Goal: Contribute content: Contribute content

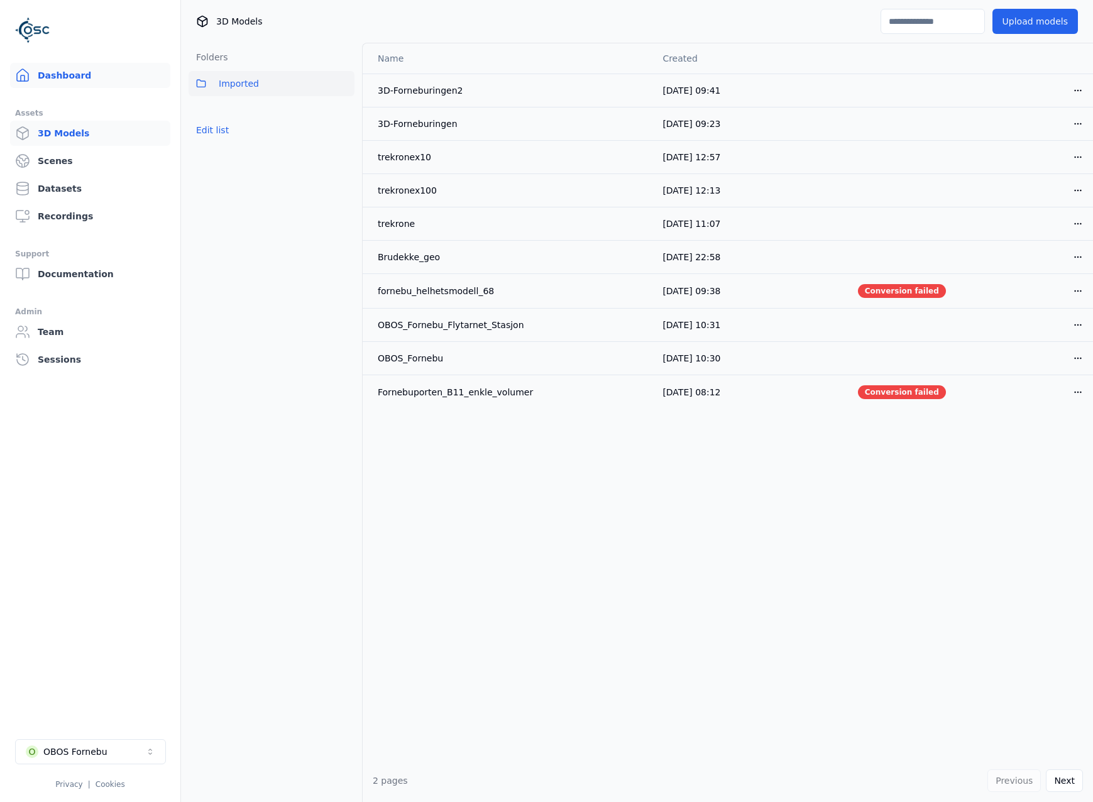
click at [116, 70] on link "Dashboard" at bounding box center [90, 75] width 160 height 25
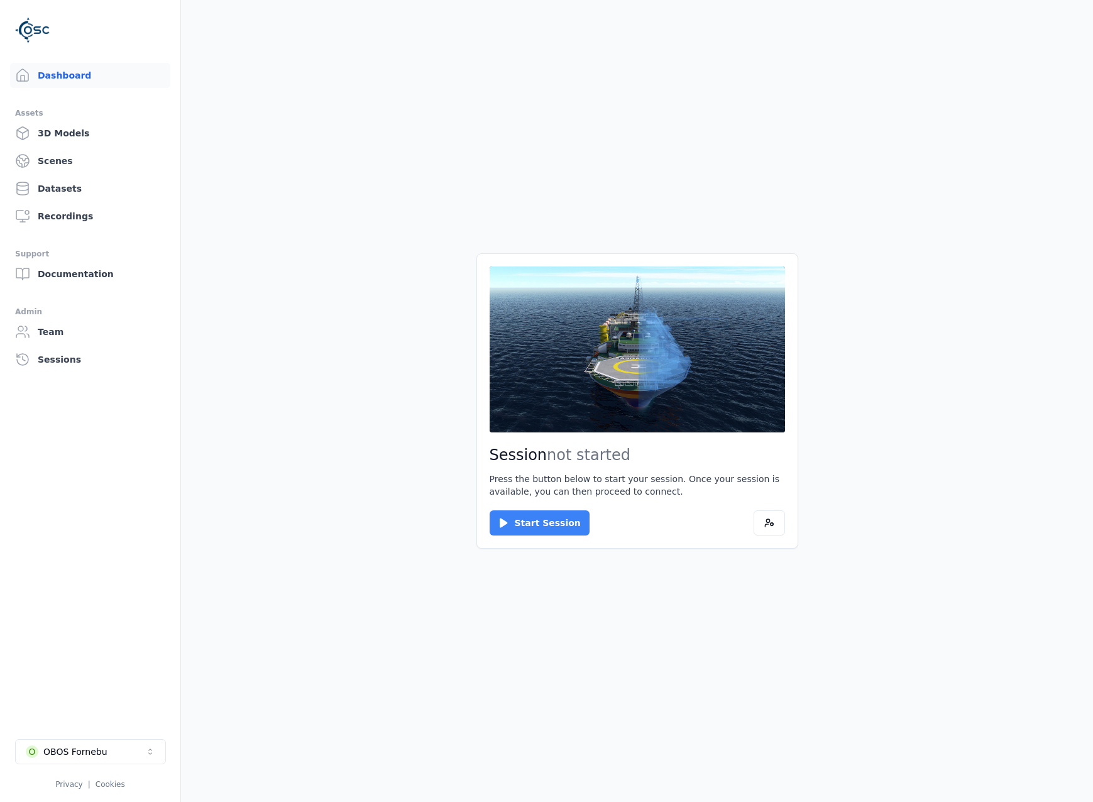
click at [557, 526] on button "Start Session" at bounding box center [540, 523] width 100 height 25
drag, startPoint x: 551, startPoint y: 508, endPoint x: 541, endPoint y: 507, distance: 10.7
click at [551, 511] on div "Connect Cancel" at bounding box center [637, 523] width 295 height 25
click at [536, 511] on button "Connect" at bounding box center [519, 523] width 58 height 25
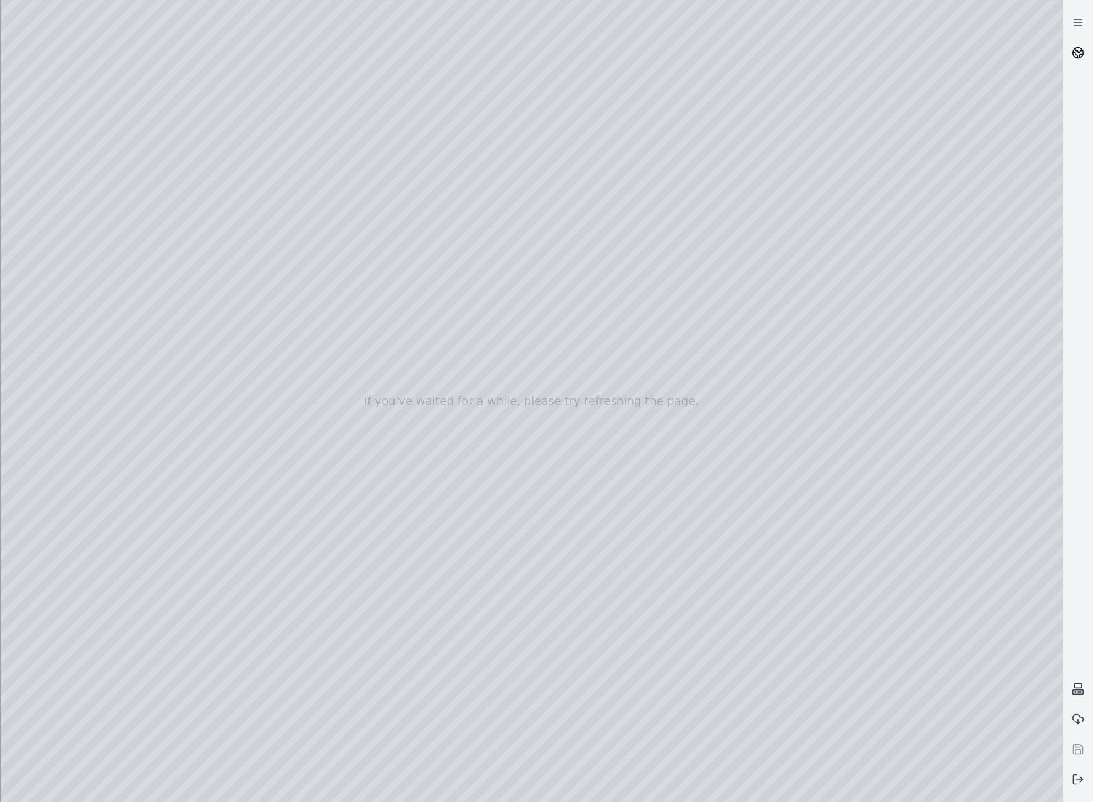
click at [1082, 41] on link at bounding box center [1078, 53] width 30 height 30
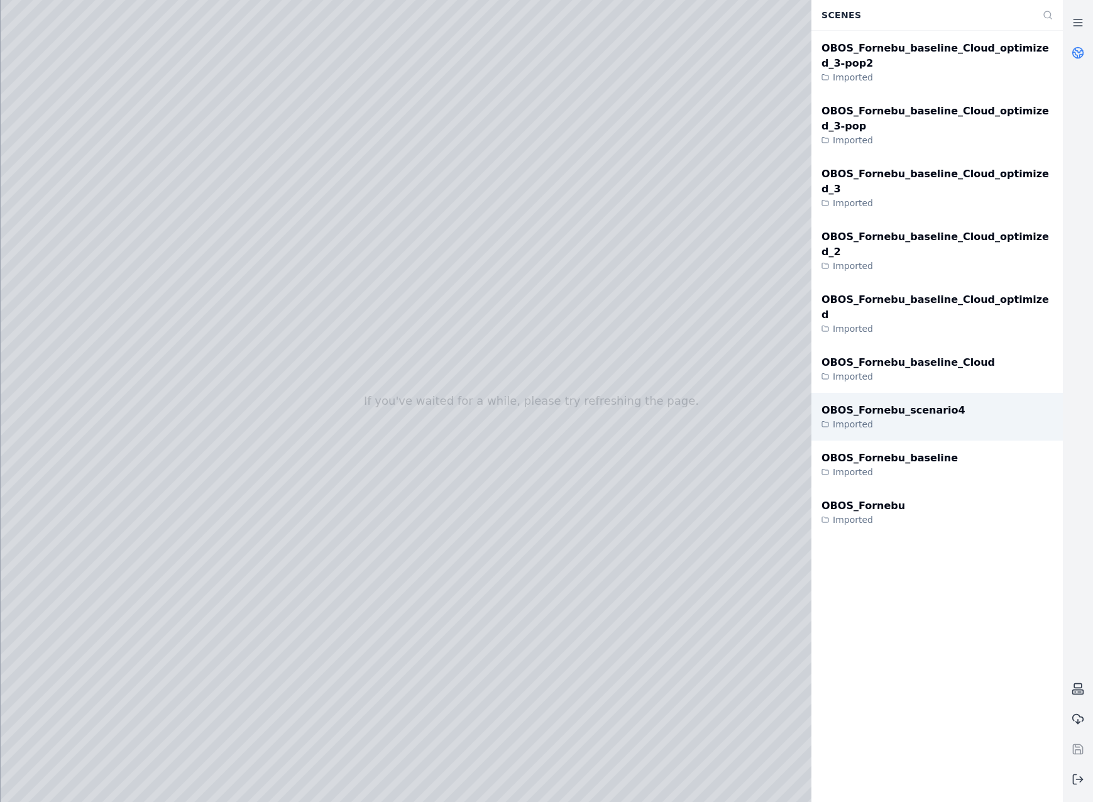
click at [980, 393] on div "OBOS_Fornebu_scenario4 Imported" at bounding box center [937, 417] width 251 height 48
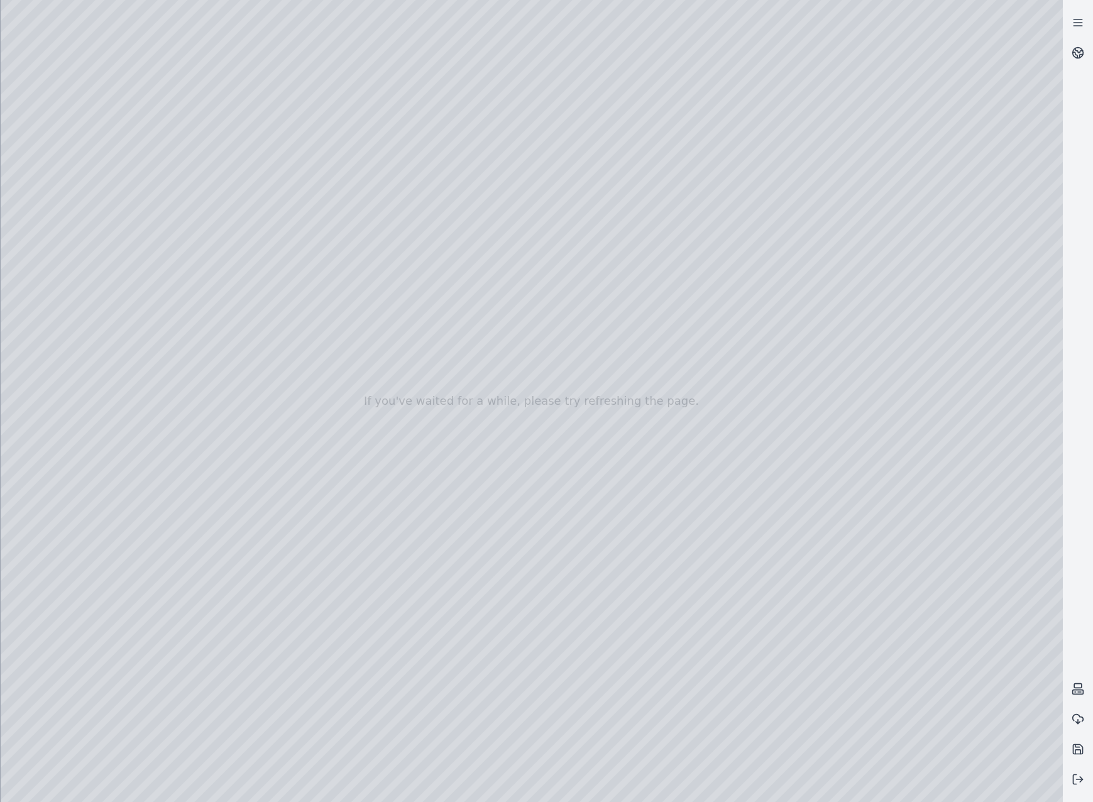
drag, startPoint x: 596, startPoint y: 503, endPoint x: 536, endPoint y: 532, distance: 66.9
drag, startPoint x: 664, startPoint y: 456, endPoint x: 726, endPoint y: 450, distance: 62.6
drag, startPoint x: 768, startPoint y: 449, endPoint x: 819, endPoint y: 440, distance: 51.1
drag, startPoint x: 908, startPoint y: 375, endPoint x: 481, endPoint y: 303, distance: 433.6
drag, startPoint x: 777, startPoint y: 338, endPoint x: 167, endPoint y: 246, distance: 617.3
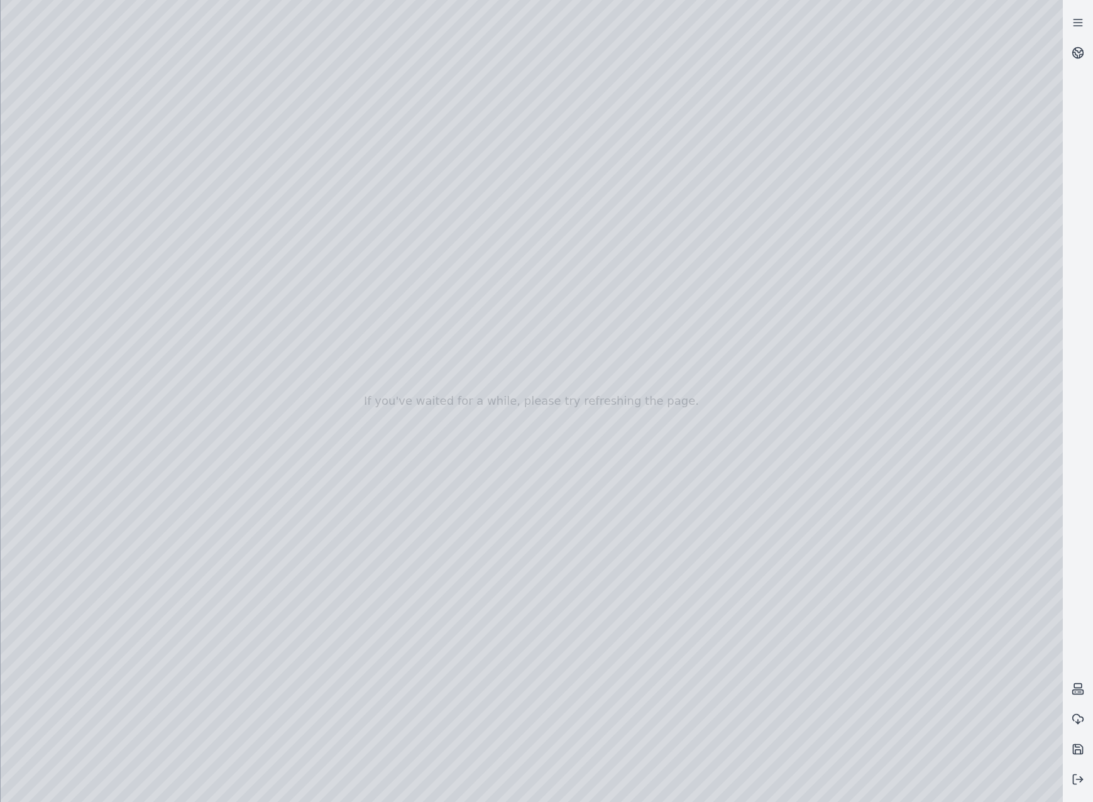
drag, startPoint x: 743, startPoint y: 347, endPoint x: 301, endPoint y: 382, distance: 444.0
click at [70, 206] on div at bounding box center [532, 401] width 1063 height 802
click at [78, 173] on div at bounding box center [532, 401] width 1063 height 802
click at [101, 202] on div at bounding box center [532, 401] width 1063 height 802
click at [224, 730] on div at bounding box center [532, 401] width 1063 height 802
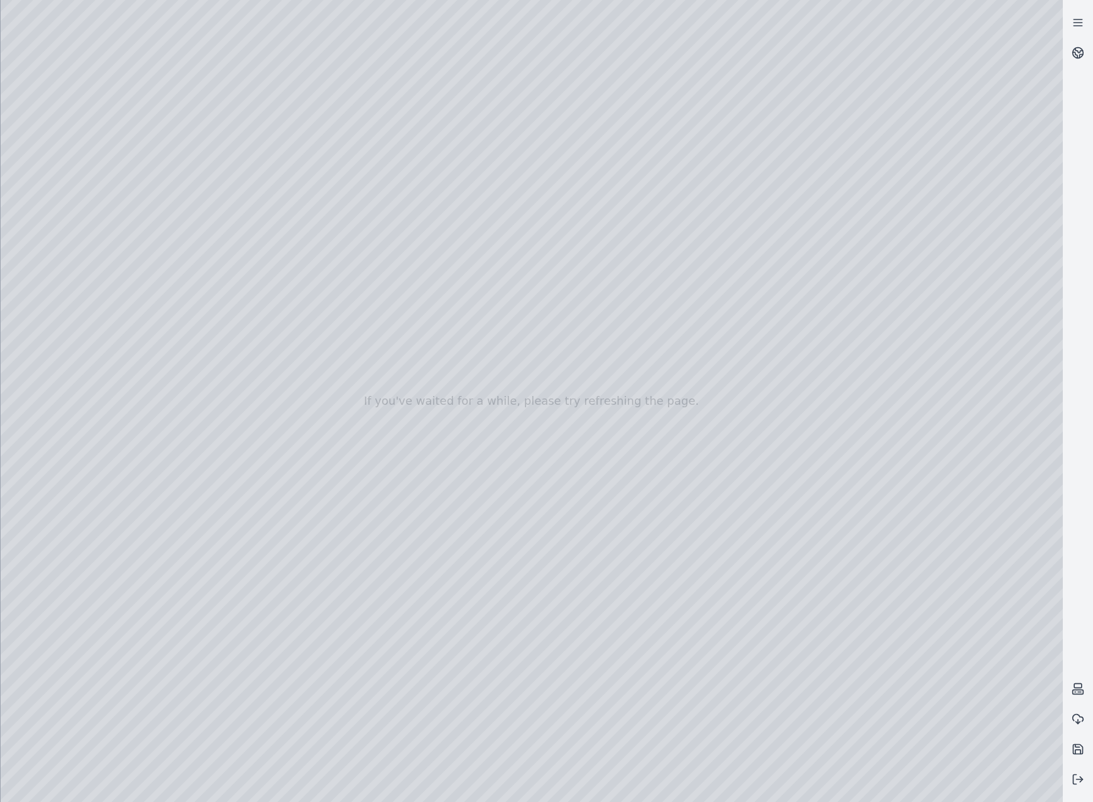
click at [223, 698] on div at bounding box center [532, 401] width 1063 height 802
click at [86, 235] on div at bounding box center [532, 401] width 1063 height 802
click at [353, 704] on div at bounding box center [532, 401] width 1063 height 802
click at [80, 324] on div at bounding box center [532, 401] width 1063 height 802
click at [82, 259] on div at bounding box center [532, 401] width 1063 height 802
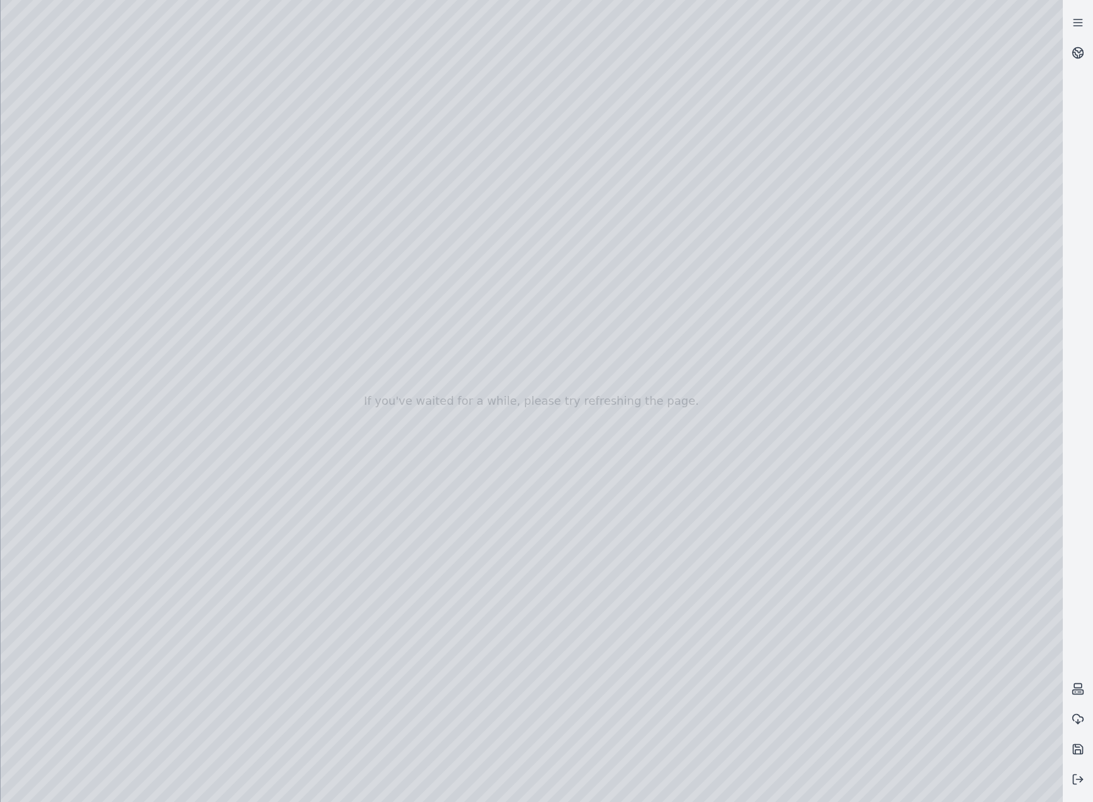
click at [87, 236] on div at bounding box center [532, 401] width 1063 height 802
click at [343, 123] on div at bounding box center [532, 401] width 1063 height 802
click at [93, 179] on div at bounding box center [532, 401] width 1063 height 802
click at [101, 225] on div at bounding box center [532, 401] width 1063 height 802
click at [359, 284] on div at bounding box center [532, 401] width 1063 height 802
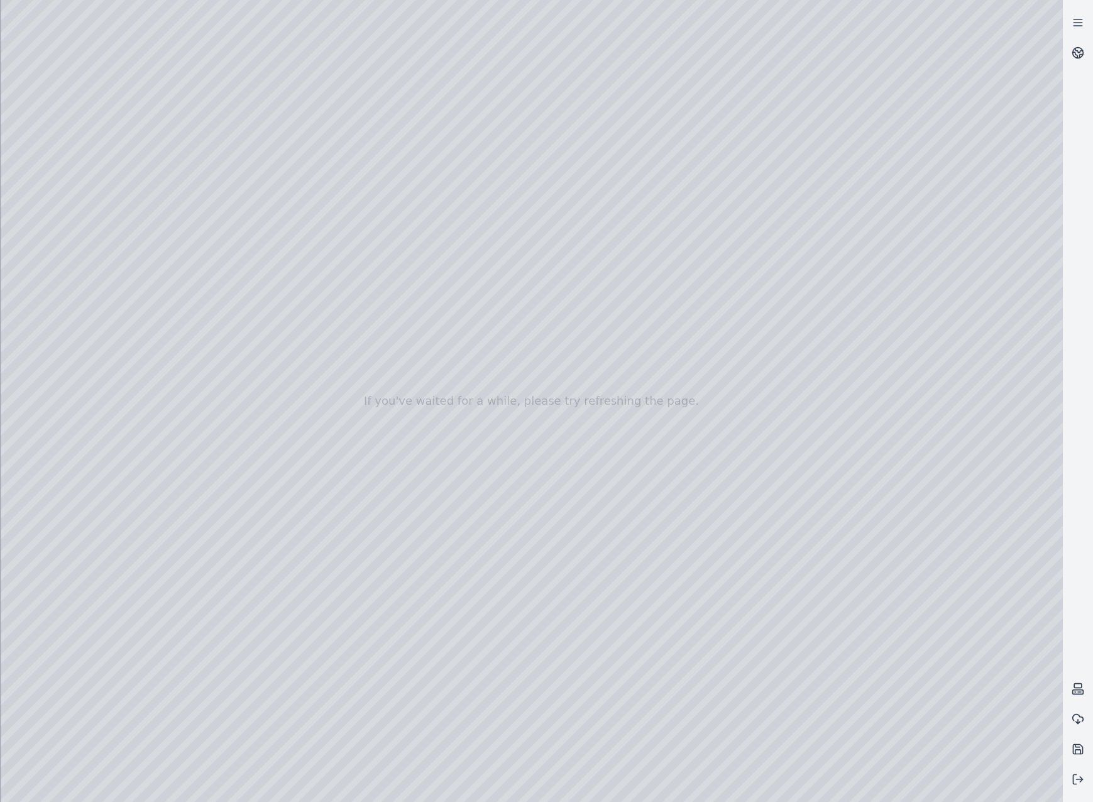
click at [86, 321] on div at bounding box center [532, 401] width 1063 height 802
click at [90, 229] on div at bounding box center [532, 401] width 1063 height 802
click at [330, 122] on div at bounding box center [532, 401] width 1063 height 802
drag, startPoint x: 280, startPoint y: 125, endPoint x: 612, endPoint y: 194, distance: 339.1
click at [612, 194] on div at bounding box center [532, 401] width 1063 height 802
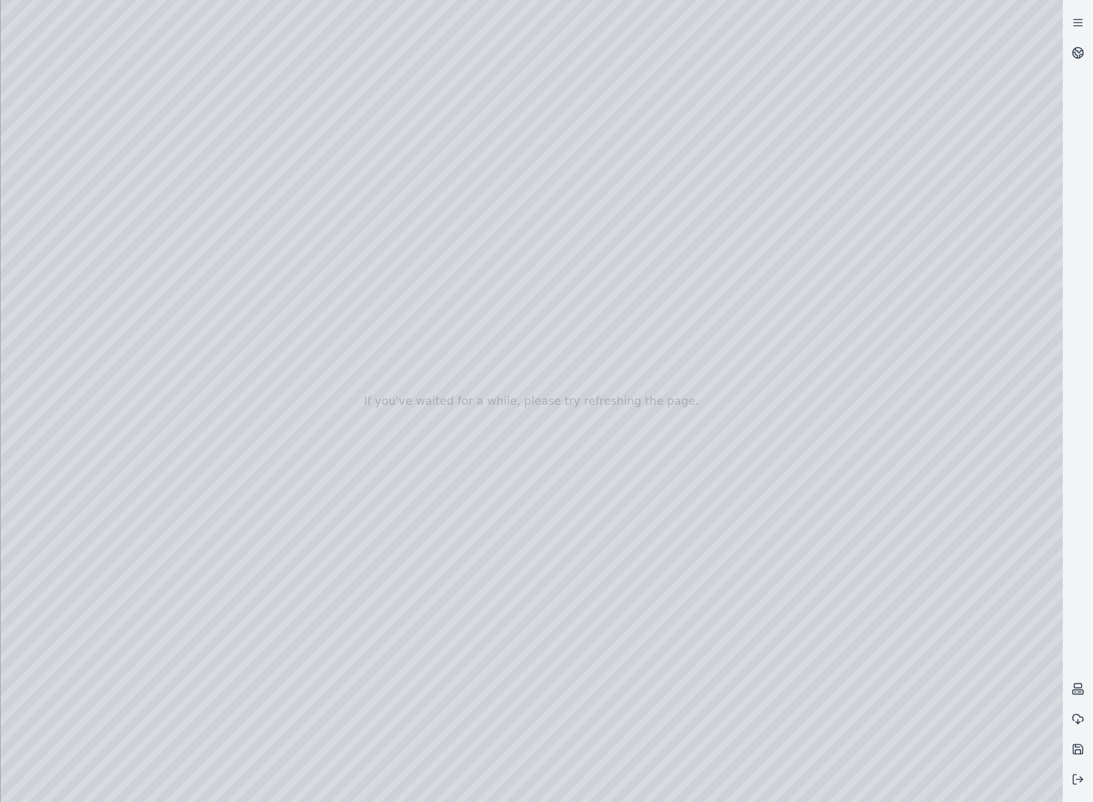
drag, startPoint x: 573, startPoint y: 282, endPoint x: 572, endPoint y: 475, distance: 193.7
click at [572, 475] on div at bounding box center [532, 401] width 1063 height 802
drag, startPoint x: 577, startPoint y: 500, endPoint x: 635, endPoint y: 289, distance: 218.4
click at [635, 289] on div at bounding box center [532, 401] width 1063 height 802
drag, startPoint x: 604, startPoint y: 348, endPoint x: 683, endPoint y: 592, distance: 256.5
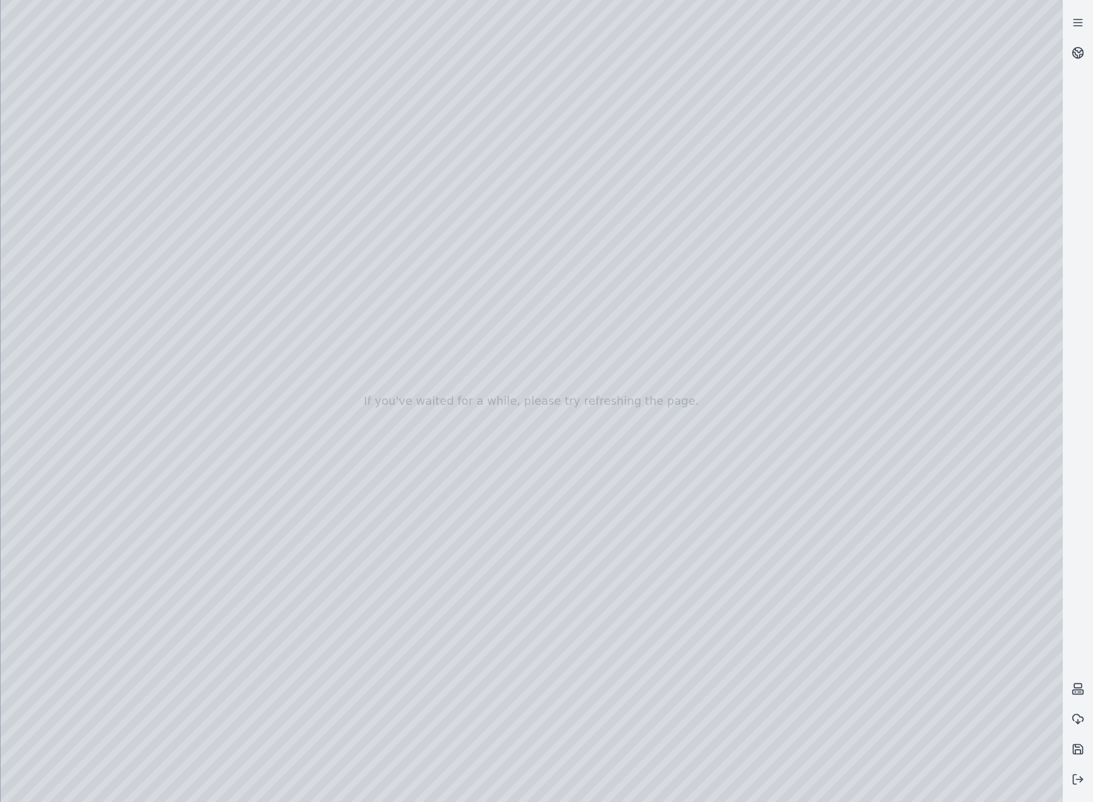
drag, startPoint x: 659, startPoint y: 573, endPoint x: 699, endPoint y: 585, distance: 41.4
drag, startPoint x: 568, startPoint y: 371, endPoint x: 837, endPoint y: 718, distance: 438.8
drag, startPoint x: 570, startPoint y: 337, endPoint x: 804, endPoint y: 365, distance: 235.5
click at [804, 365] on div at bounding box center [532, 401] width 1063 height 802
drag, startPoint x: 737, startPoint y: 246, endPoint x: 731, endPoint y: 292, distance: 46.3
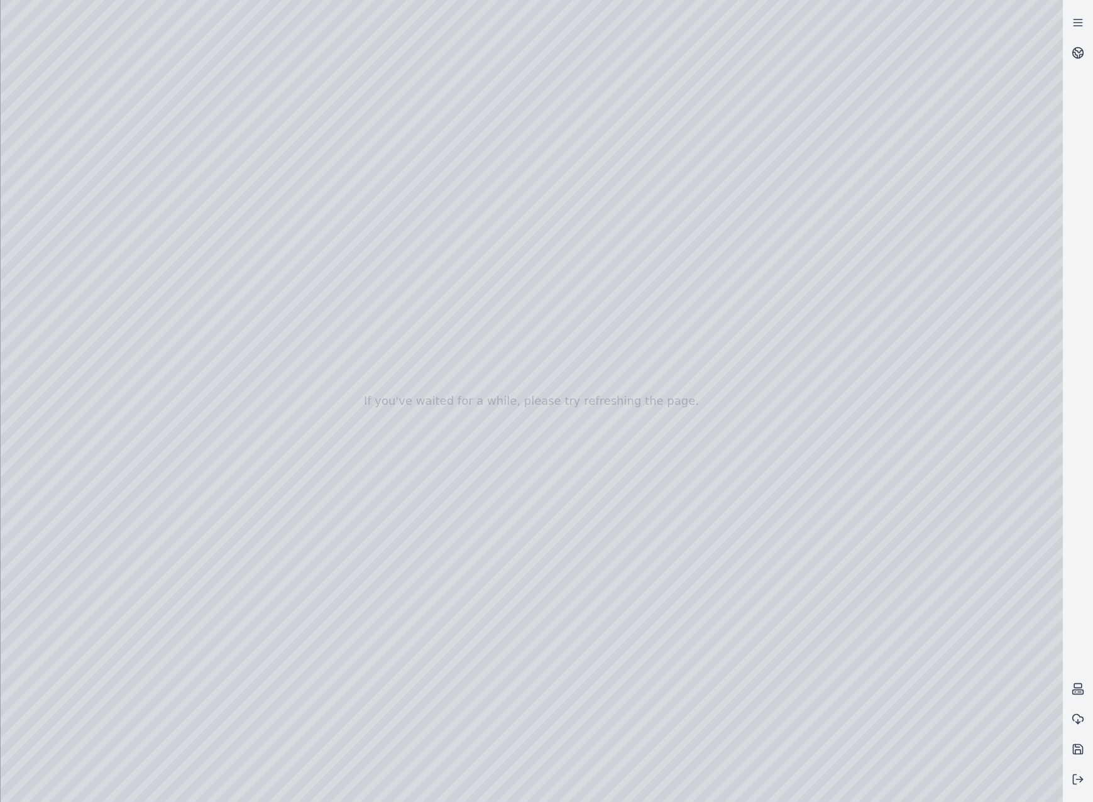
click at [731, 292] on div at bounding box center [532, 401] width 1063 height 802
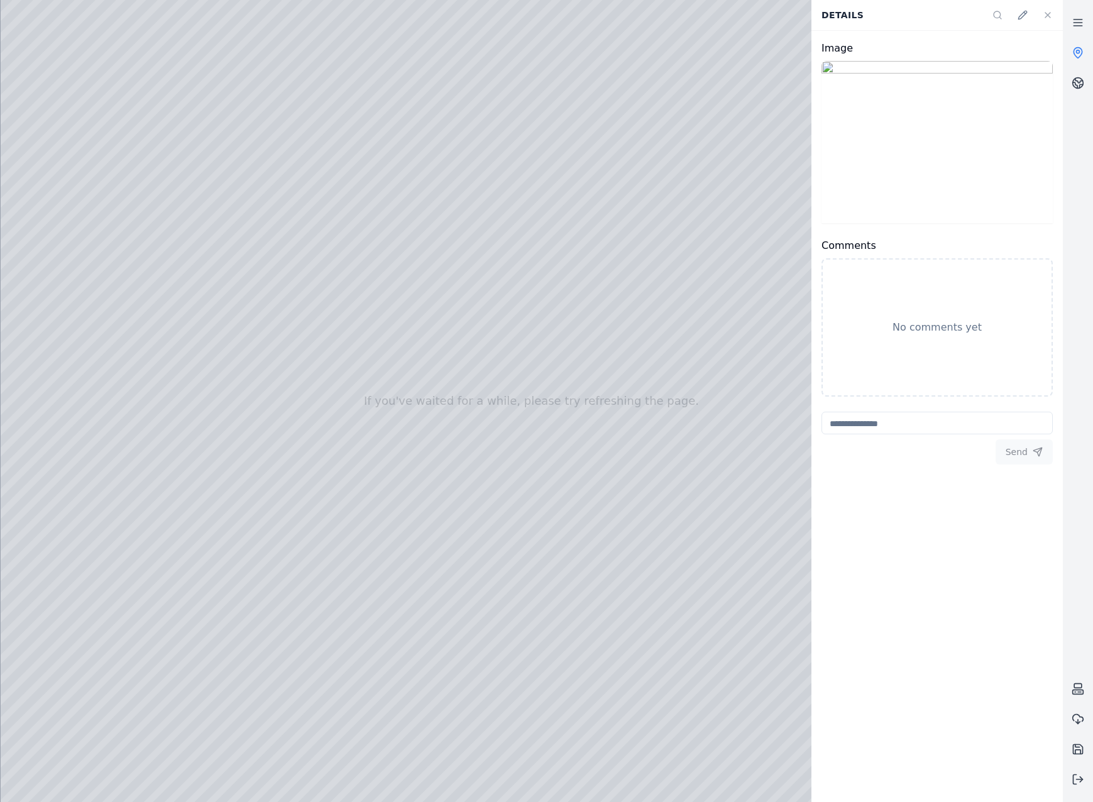
drag, startPoint x: 622, startPoint y: 446, endPoint x: 693, endPoint y: 463, distance: 73.2
click at [754, 366] on div at bounding box center [532, 401] width 1063 height 802
click at [1080, 29] on link at bounding box center [1078, 23] width 30 height 30
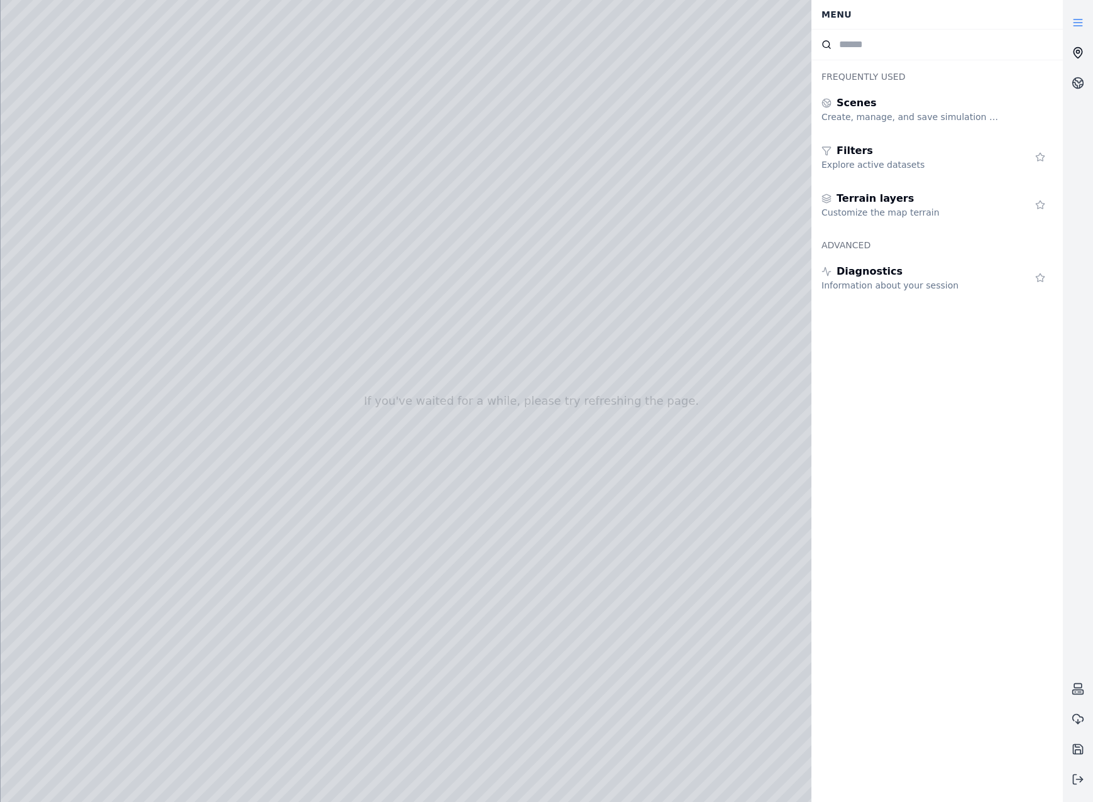
click at [1077, 52] on circle at bounding box center [1078, 51] width 3 height 3
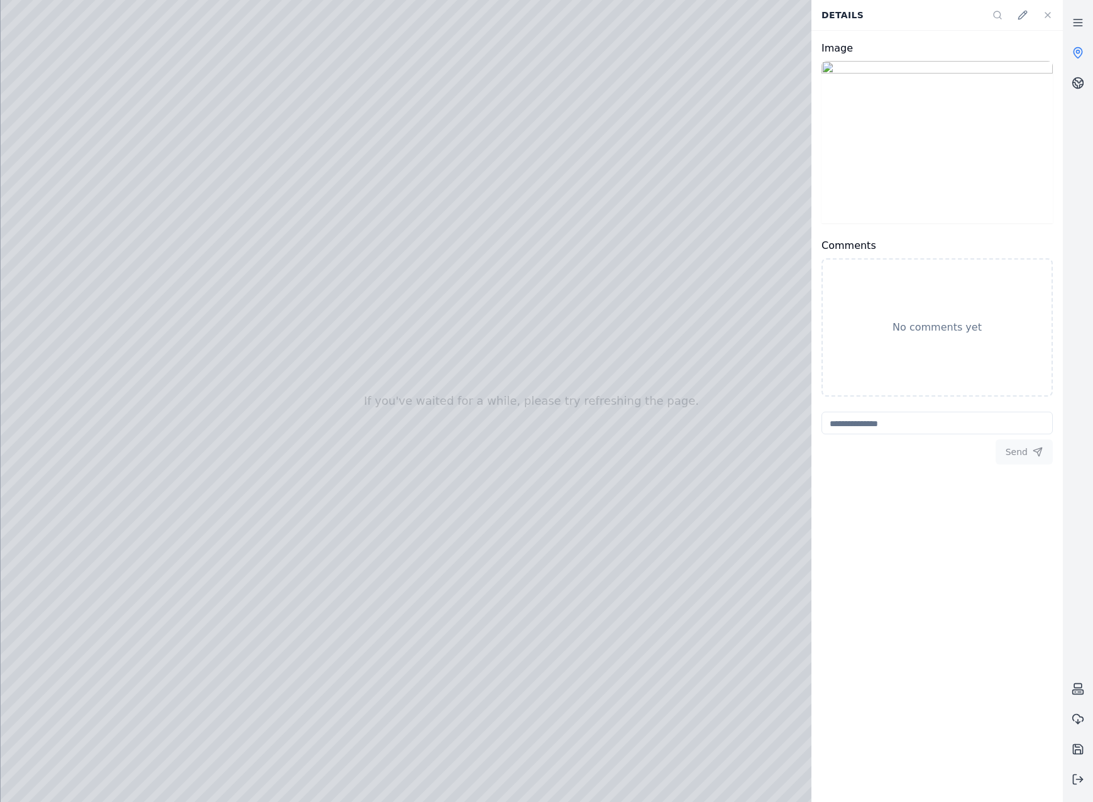
click at [1077, 52] on circle at bounding box center [1078, 51] width 3 height 3
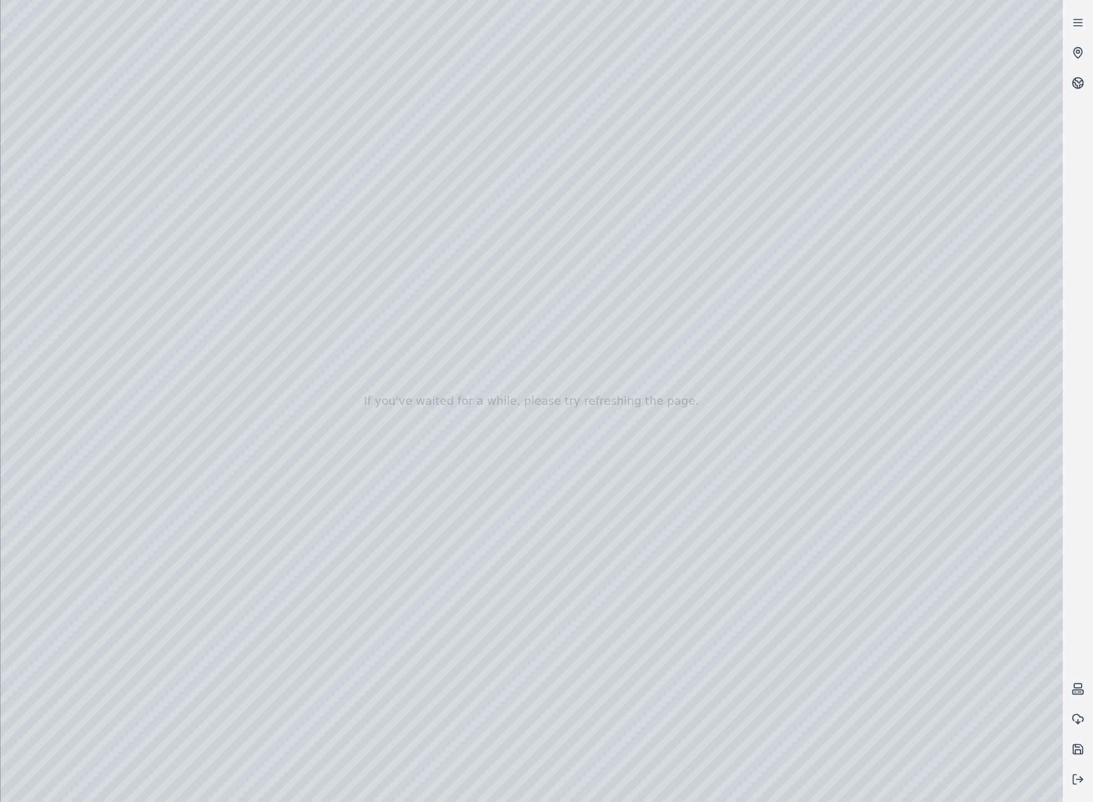
drag, startPoint x: 678, startPoint y: 400, endPoint x: 714, endPoint y: 410, distance: 37.1
drag, startPoint x: 482, startPoint y: 316, endPoint x: 590, endPoint y: 462, distance: 182.5
drag, startPoint x: 566, startPoint y: 273, endPoint x: 654, endPoint y: 389, distance: 145.0
click at [654, 389] on div at bounding box center [532, 401] width 1063 height 802
drag, startPoint x: 656, startPoint y: 555, endPoint x: 598, endPoint y: 414, distance: 153.1
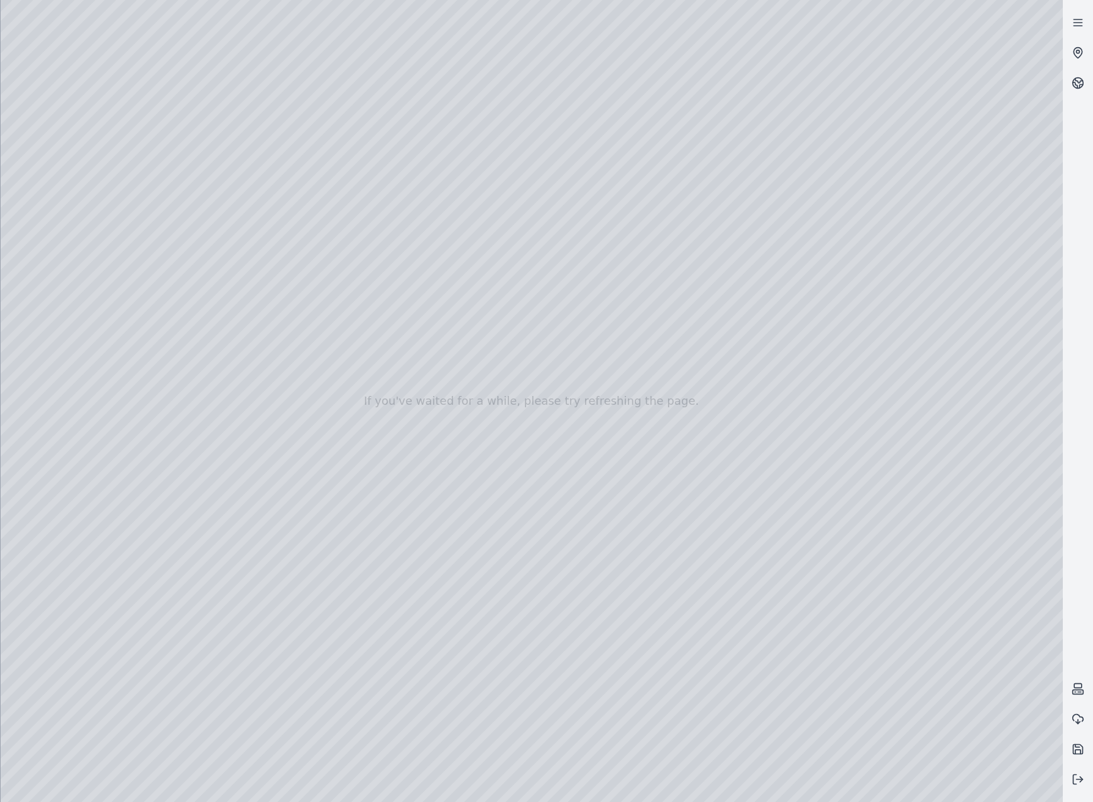
drag, startPoint x: 657, startPoint y: 511, endPoint x: 601, endPoint y: 469, distance: 70.0
drag, startPoint x: 652, startPoint y: 514, endPoint x: 624, endPoint y: 494, distance: 34.4
drag, startPoint x: 766, startPoint y: 623, endPoint x: 558, endPoint y: 534, distance: 226.2
drag, startPoint x: 802, startPoint y: 371, endPoint x: 788, endPoint y: 385, distance: 20.0
click at [788, 385] on div at bounding box center [532, 401] width 1063 height 802
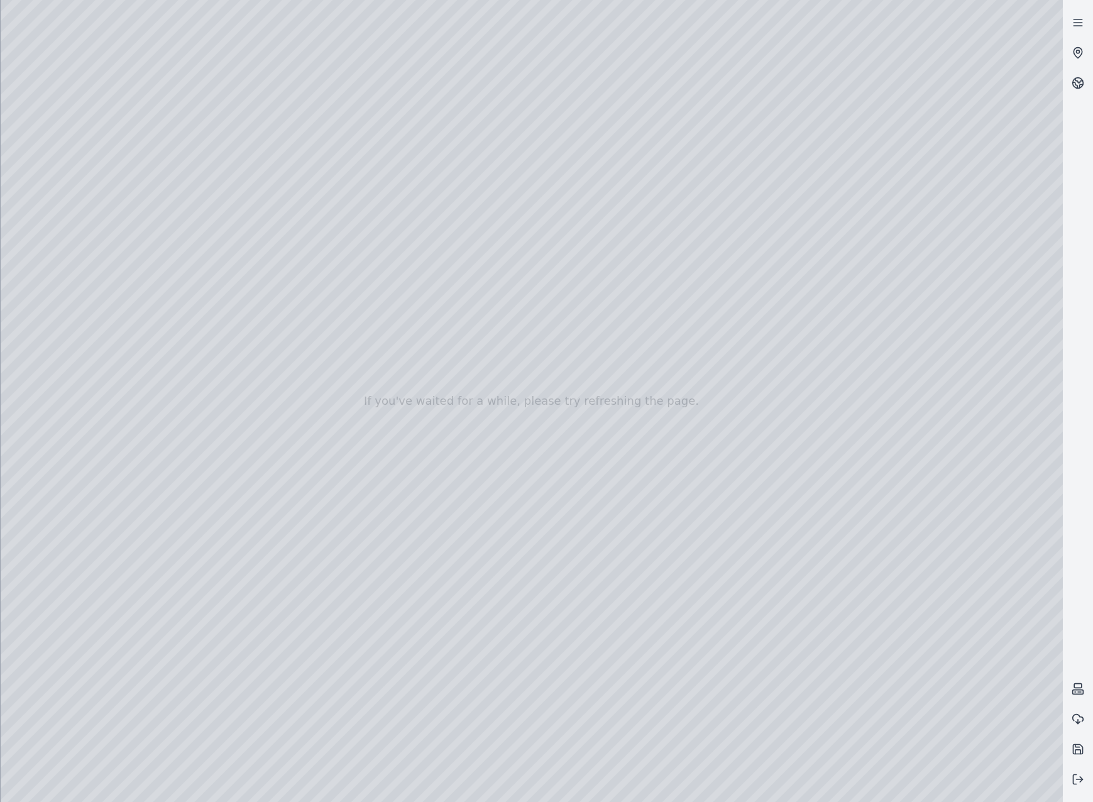
drag, startPoint x: 746, startPoint y: 285, endPoint x: 744, endPoint y: 312, distance: 27.1
click at [744, 312] on div at bounding box center [532, 401] width 1063 height 802
drag, startPoint x: 744, startPoint y: 298, endPoint x: 746, endPoint y: 284, distance: 14.0
click at [746, 284] on div at bounding box center [532, 401] width 1063 height 802
drag, startPoint x: 806, startPoint y: 369, endPoint x: 784, endPoint y: 370, distance: 22.0
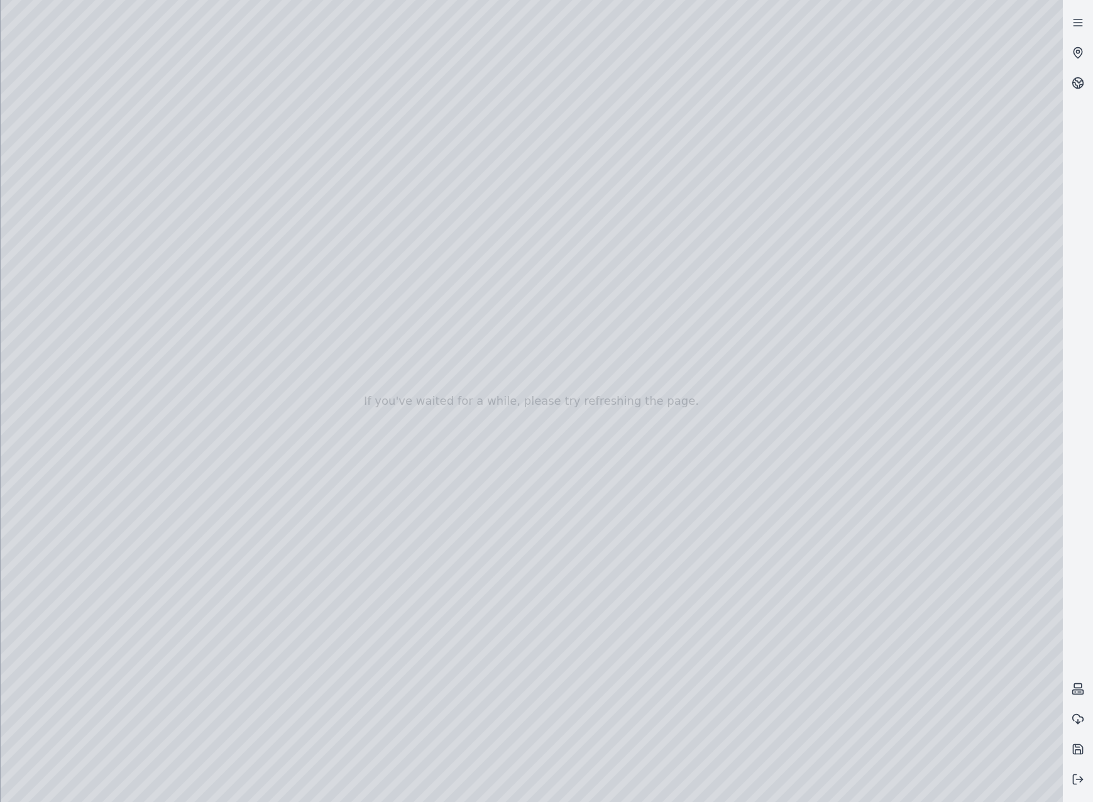
click at [784, 370] on div at bounding box center [532, 401] width 1063 height 802
drag, startPoint x: 653, startPoint y: 536, endPoint x: 522, endPoint y: 570, distance: 135.1
drag, startPoint x: 622, startPoint y: 589, endPoint x: 609, endPoint y: 597, distance: 14.7
drag, startPoint x: 700, startPoint y: 509, endPoint x: 490, endPoint y: 661, distance: 259.3
drag, startPoint x: 671, startPoint y: 404, endPoint x: 636, endPoint y: 433, distance: 45.5
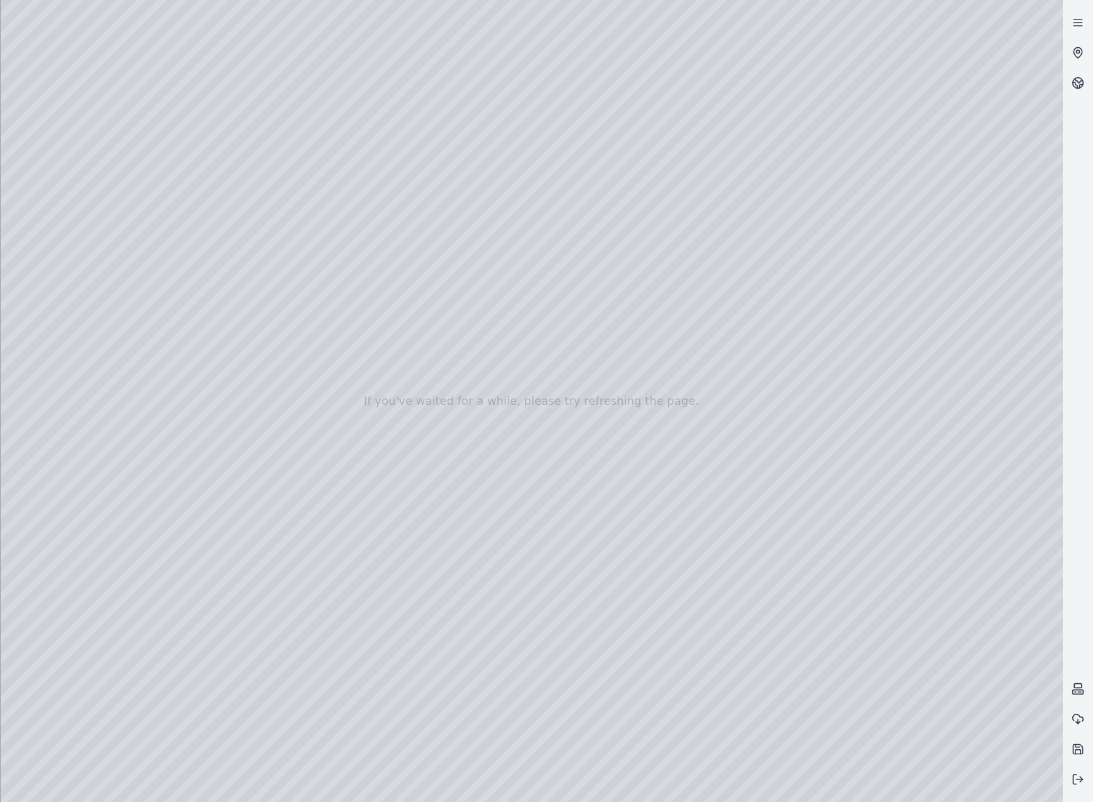
drag, startPoint x: 766, startPoint y: 483, endPoint x: 781, endPoint y: 482, distance: 15.1
click at [1047, 23] on div at bounding box center [532, 401] width 1063 height 802
click at [1040, 61] on div at bounding box center [532, 401] width 1063 height 802
drag, startPoint x: 829, startPoint y: 367, endPoint x: 809, endPoint y: 363, distance: 20.5
click at [809, 363] on div at bounding box center [532, 401] width 1063 height 802
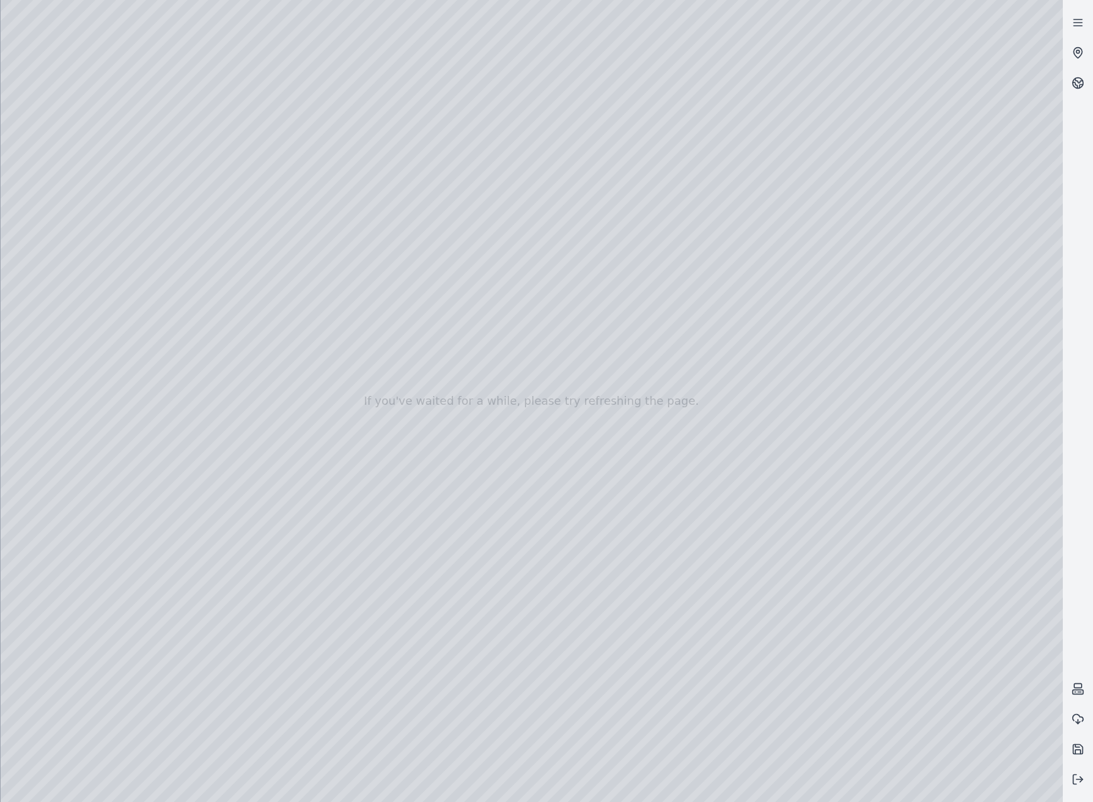
drag, startPoint x: 826, startPoint y: 365, endPoint x: 780, endPoint y: 364, distance: 45.9
click at [780, 364] on div at bounding box center [532, 401] width 1063 height 802
drag, startPoint x: 822, startPoint y: 365, endPoint x: 763, endPoint y: 364, distance: 58.5
click at [763, 364] on div at bounding box center [532, 401] width 1063 height 802
drag, startPoint x: 667, startPoint y: 328, endPoint x: 689, endPoint y: 350, distance: 31.1
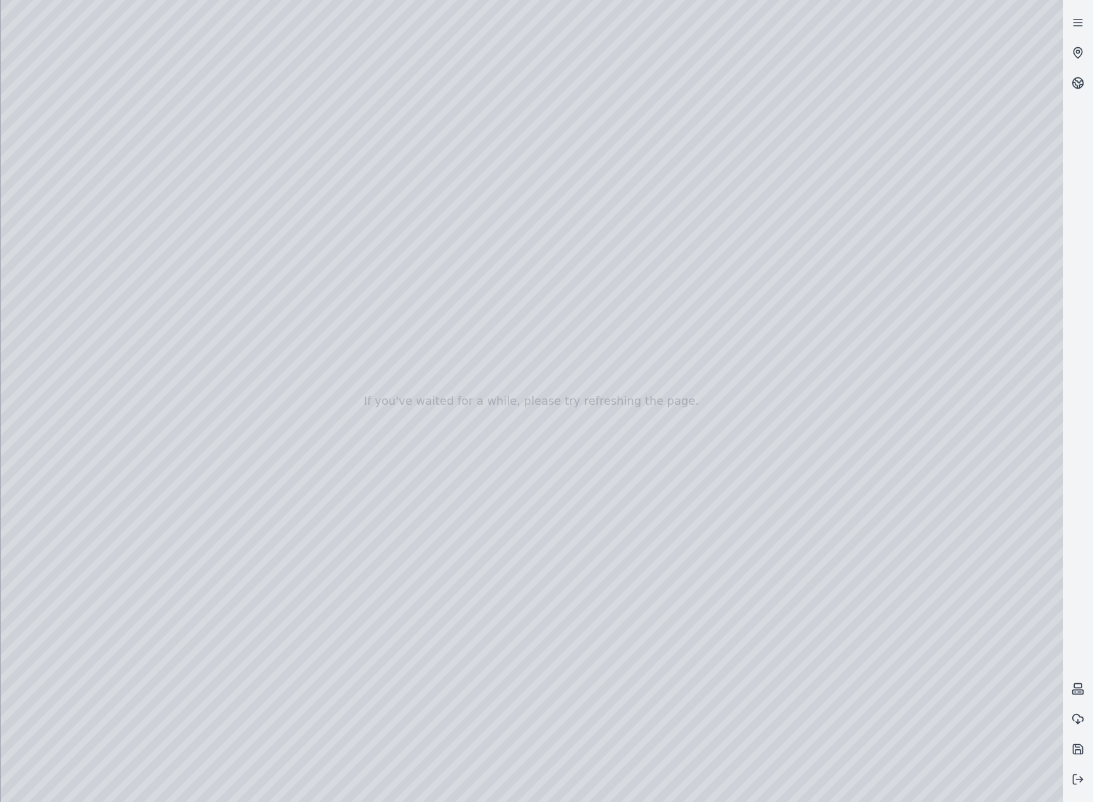
click at [689, 350] on div at bounding box center [532, 401] width 1063 height 802
drag, startPoint x: 775, startPoint y: 390, endPoint x: 814, endPoint y: 386, distance: 38.5
click at [814, 386] on div at bounding box center [532, 401] width 1063 height 802
drag, startPoint x: 705, startPoint y: 573, endPoint x: 749, endPoint y: 568, distance: 44.2
drag, startPoint x: 627, startPoint y: 536, endPoint x: 946, endPoint y: 534, distance: 318.1
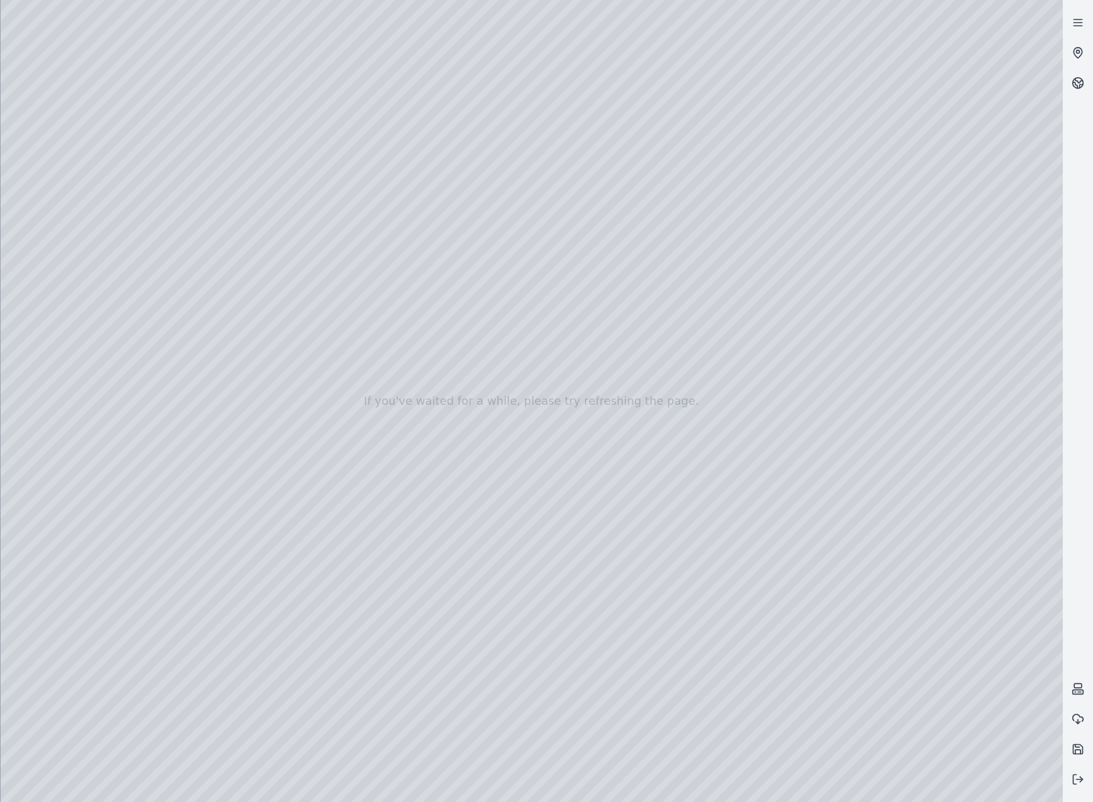
click at [529, 731] on div at bounding box center [532, 401] width 1063 height 802
drag, startPoint x: 622, startPoint y: 602, endPoint x: 714, endPoint y: 560, distance: 101.3
click at [727, 537] on div at bounding box center [532, 401] width 1063 height 802
drag, startPoint x: 724, startPoint y: 380, endPoint x: 695, endPoint y: 371, distance: 30.2
click at [695, 371] on div at bounding box center [532, 401] width 1063 height 802
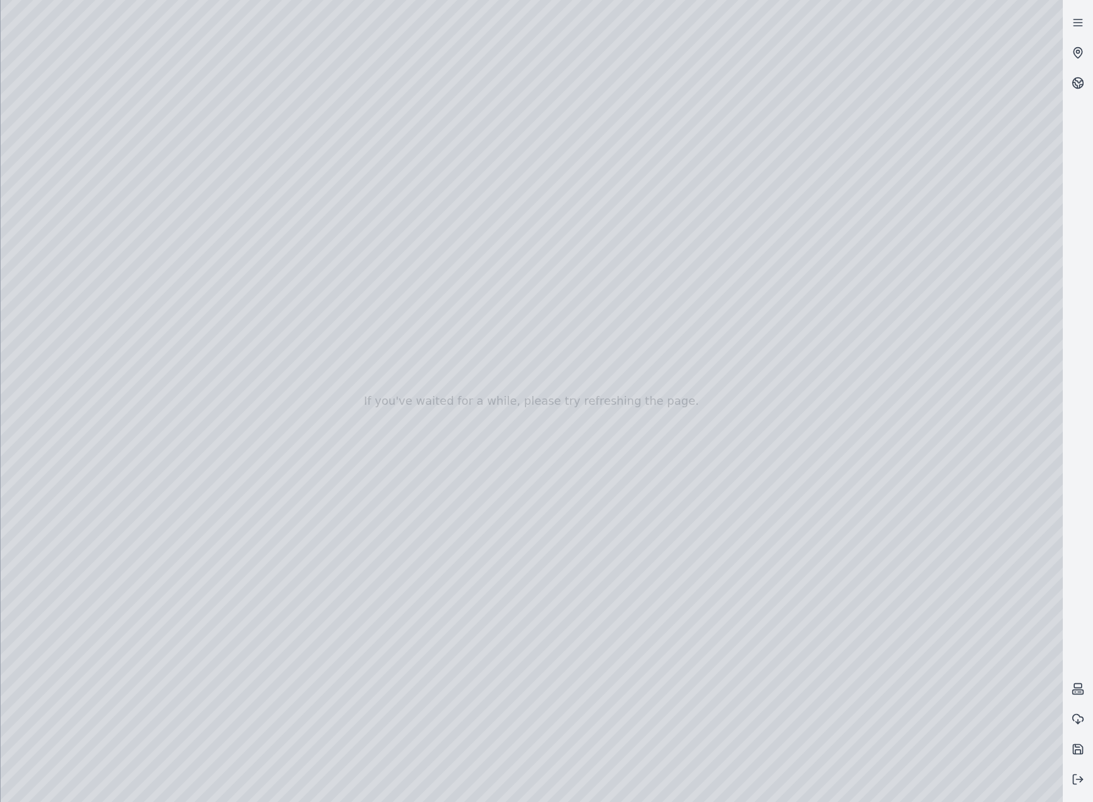
drag, startPoint x: 822, startPoint y: 377, endPoint x: 808, endPoint y: 380, distance: 14.1
click at [808, 380] on div at bounding box center [532, 401] width 1063 height 802
click at [896, 380] on div at bounding box center [532, 401] width 1063 height 802
click at [880, 477] on div at bounding box center [532, 401] width 1063 height 802
click at [632, 592] on div at bounding box center [532, 401] width 1063 height 802
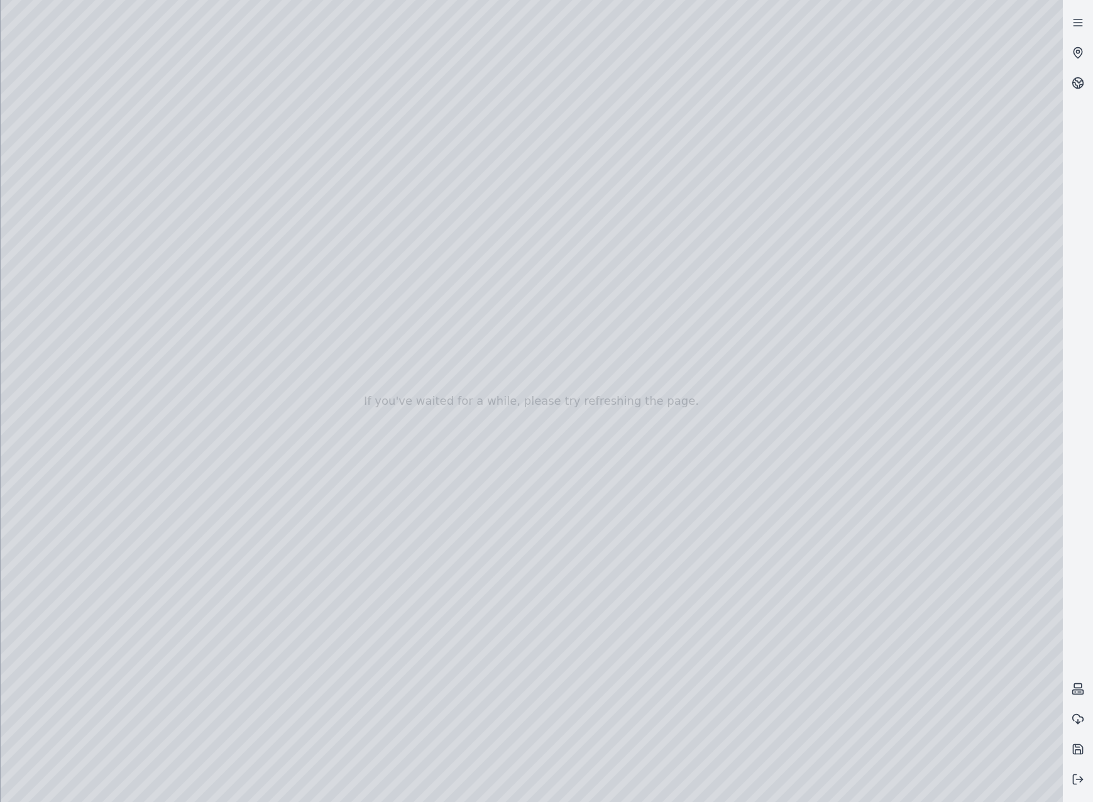
click at [632, 592] on div at bounding box center [532, 401] width 1063 height 802
drag, startPoint x: 633, startPoint y: 592, endPoint x: 680, endPoint y: 585, distance: 47.0
drag, startPoint x: 690, startPoint y: 597, endPoint x: 754, endPoint y: 594, distance: 64.2
drag, startPoint x: 621, startPoint y: 574, endPoint x: 995, endPoint y: 531, distance: 376.5
drag, startPoint x: 712, startPoint y: 467, endPoint x: 709, endPoint y: 450, distance: 17.3
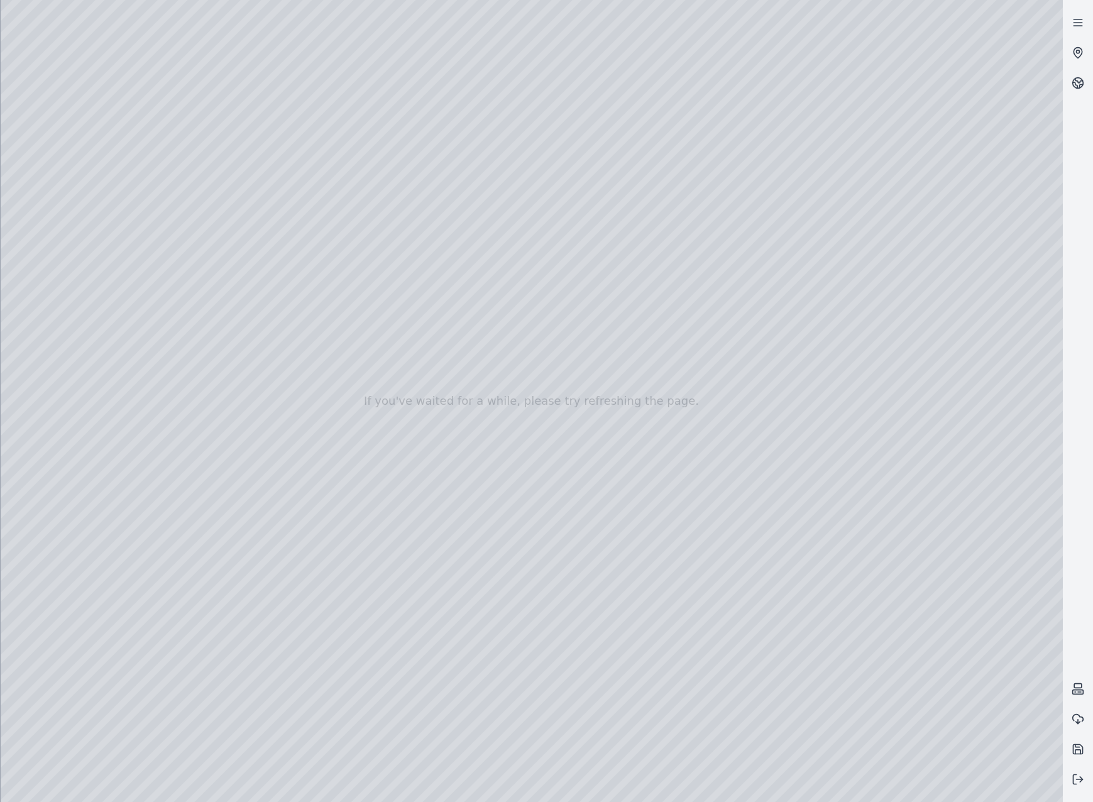
drag, startPoint x: 752, startPoint y: 577, endPoint x: 754, endPoint y: 434, distance: 142.1
drag, startPoint x: 765, startPoint y: 520, endPoint x: 758, endPoint y: 497, distance: 24.5
drag, startPoint x: 740, startPoint y: 475, endPoint x: 663, endPoint y: 484, distance: 77.8
drag, startPoint x: 734, startPoint y: 478, endPoint x: 729, endPoint y: 500, distance: 21.8
drag, startPoint x: 667, startPoint y: 407, endPoint x: 631, endPoint y: 449, distance: 55.2
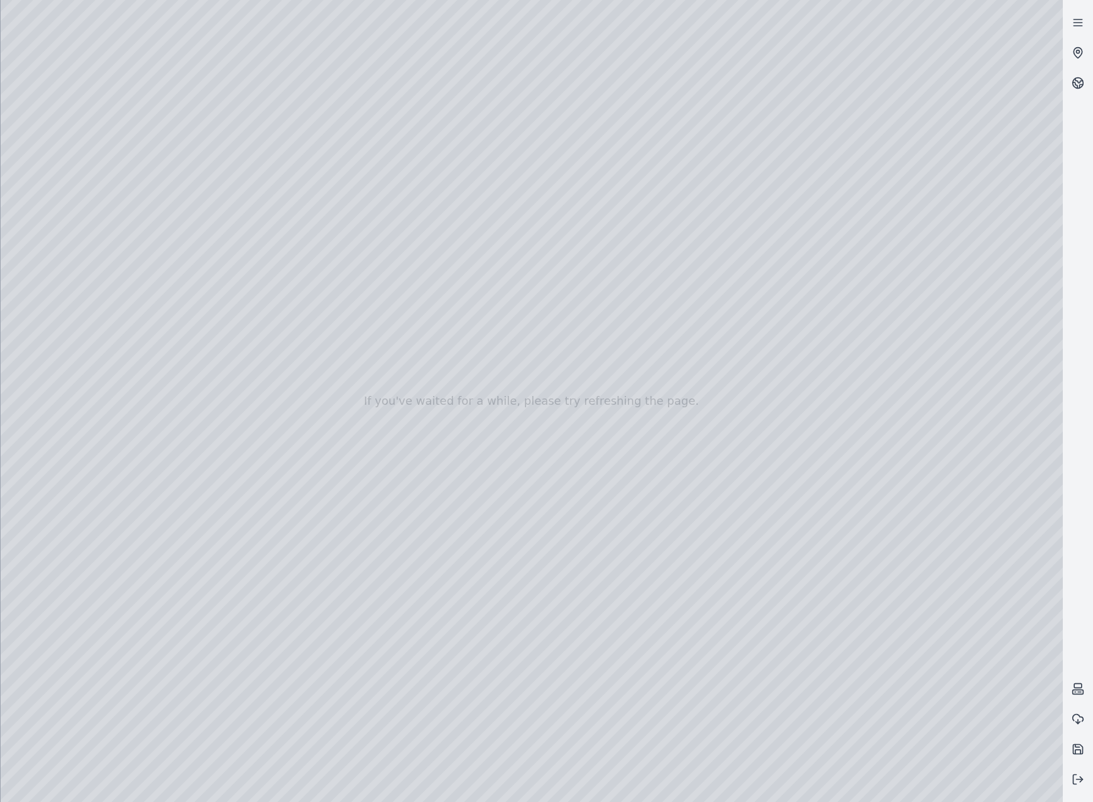
drag, startPoint x: 726, startPoint y: 387, endPoint x: 697, endPoint y: 482, distance: 99.8
click at [707, 499] on div at bounding box center [532, 401] width 1063 height 802
click at [949, 505] on div at bounding box center [532, 401] width 1063 height 802
drag, startPoint x: 672, startPoint y: 497, endPoint x: 701, endPoint y: 496, distance: 28.9
drag, startPoint x: 802, startPoint y: 522, endPoint x: 739, endPoint y: 528, distance: 62.6
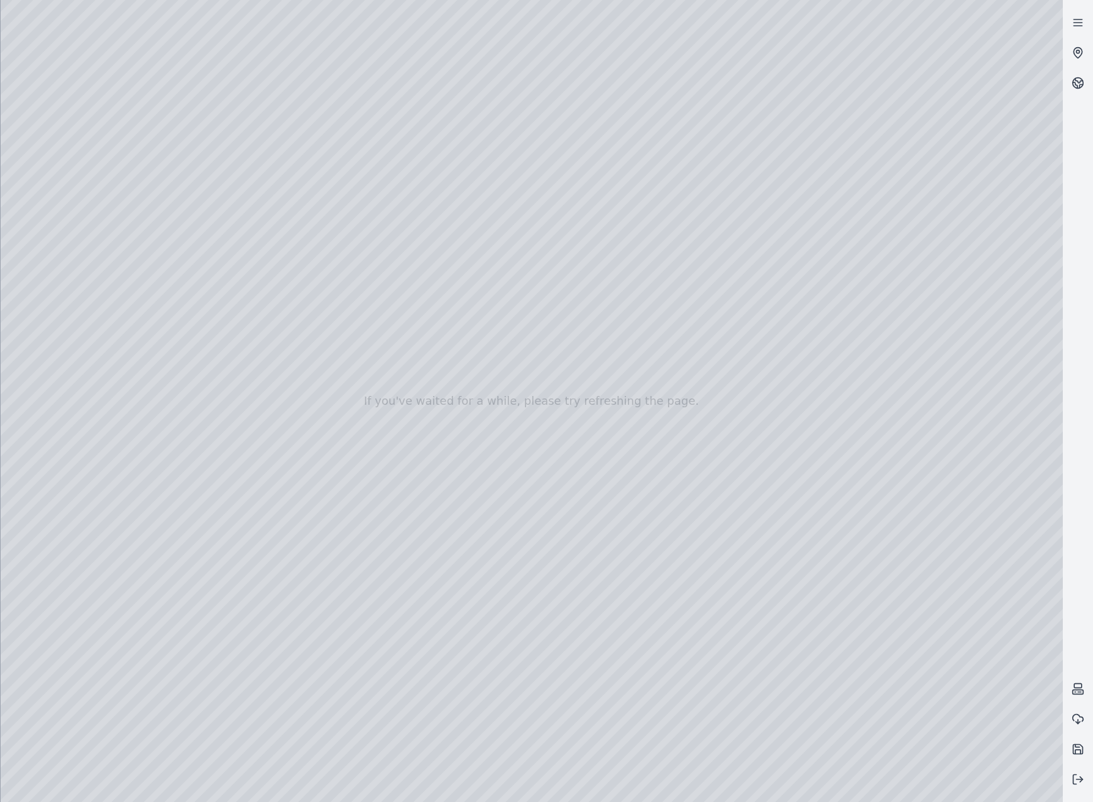
drag, startPoint x: 783, startPoint y: 533, endPoint x: 575, endPoint y: 521, distance: 208.5
click at [736, 493] on div at bounding box center [532, 401] width 1063 height 802
click at [1080, 780] on icon at bounding box center [1078, 779] width 13 height 13
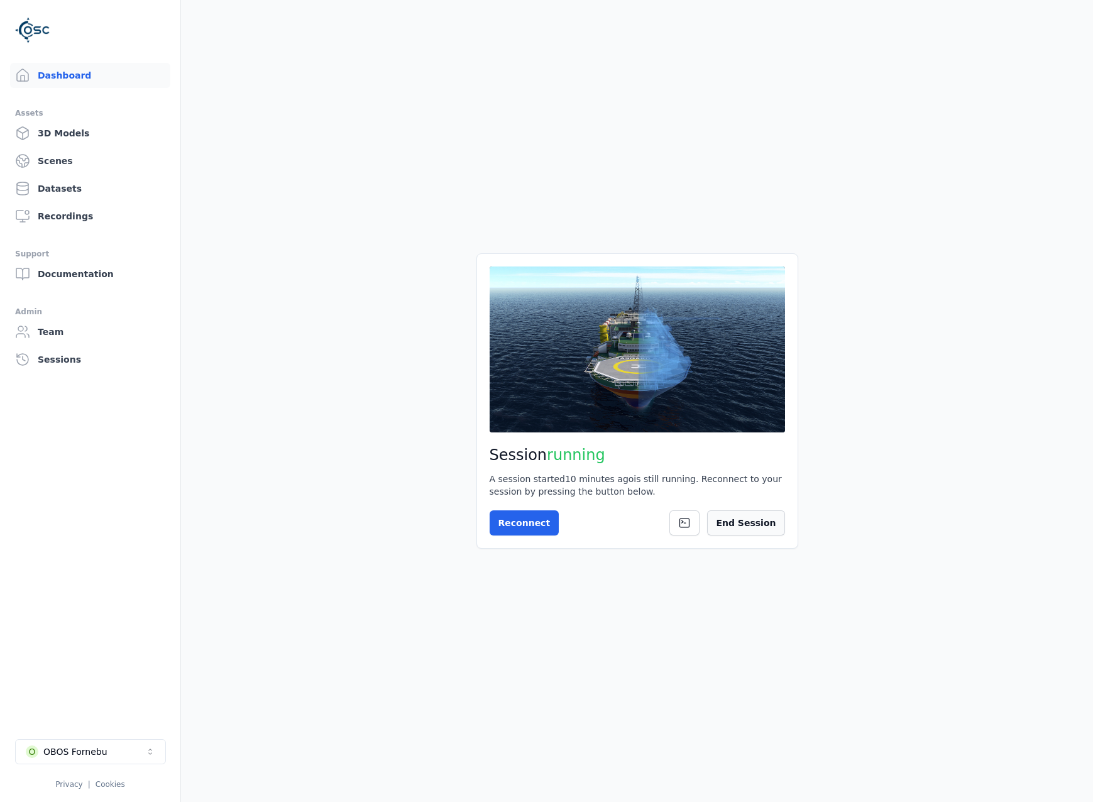
click at [737, 525] on button "End Session" at bounding box center [745, 523] width 77 height 25
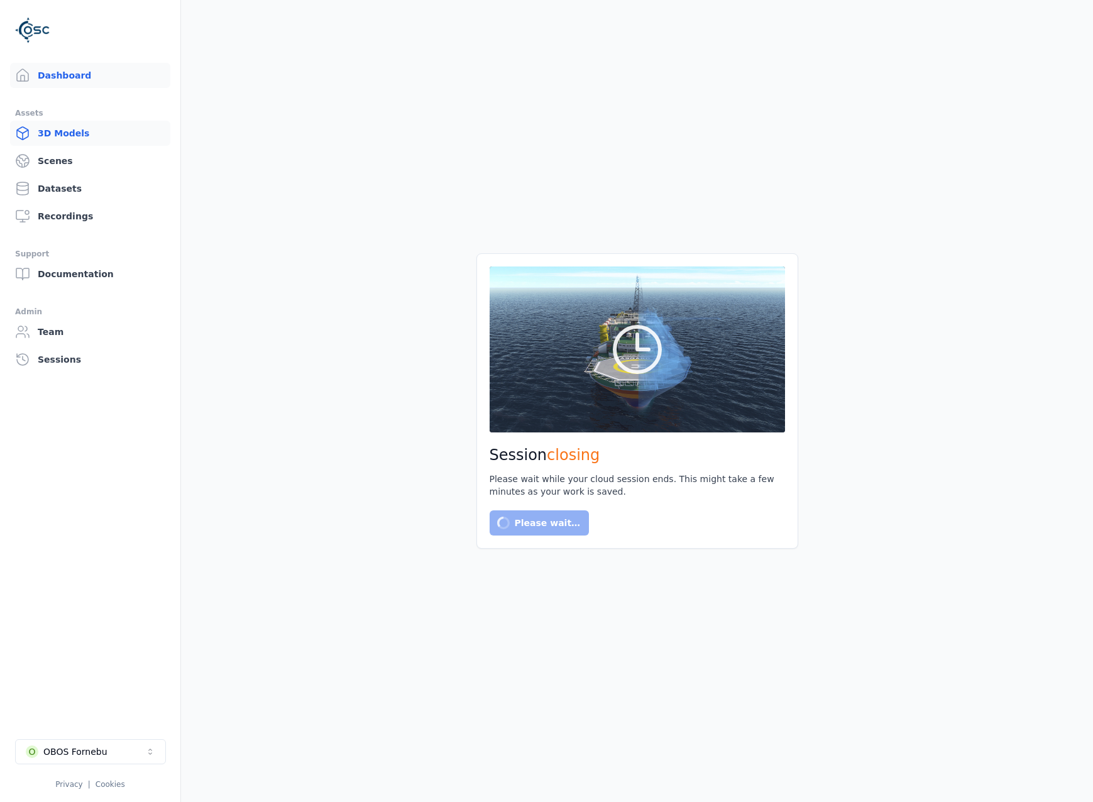
click at [40, 122] on link "3D Models" at bounding box center [90, 133] width 160 height 25
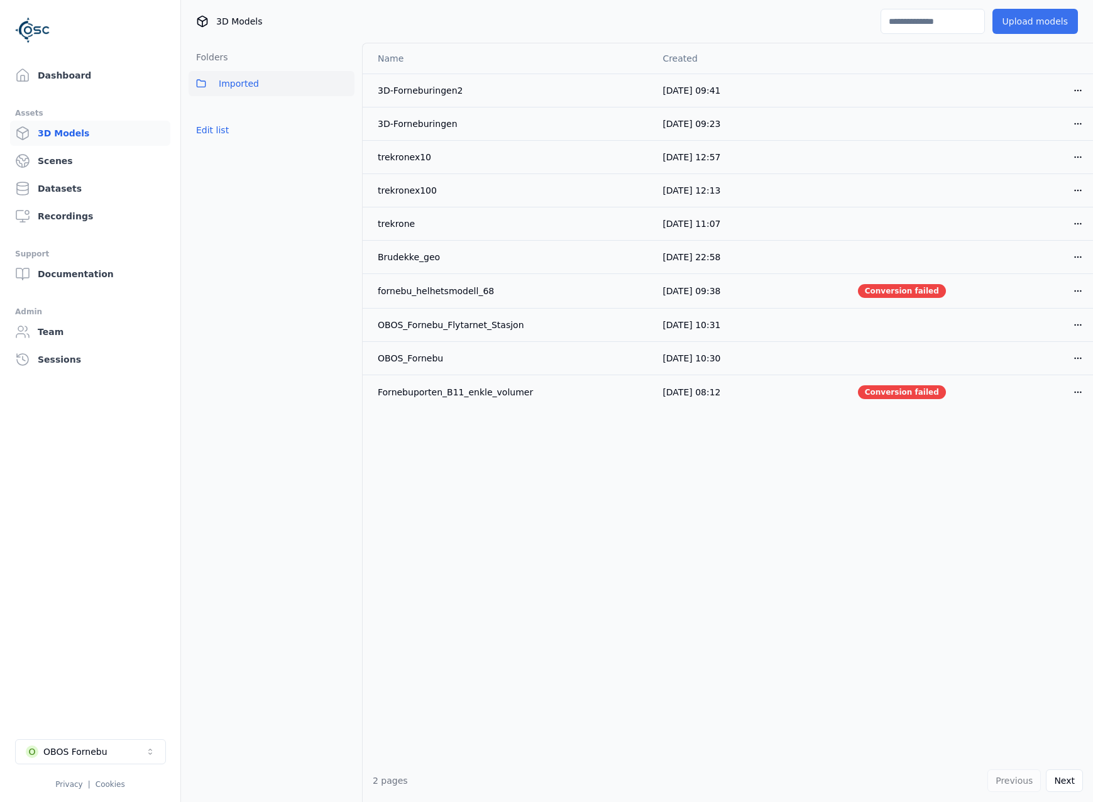
click at [1040, 13] on button "Upload models" at bounding box center [1036, 21] width 86 height 25
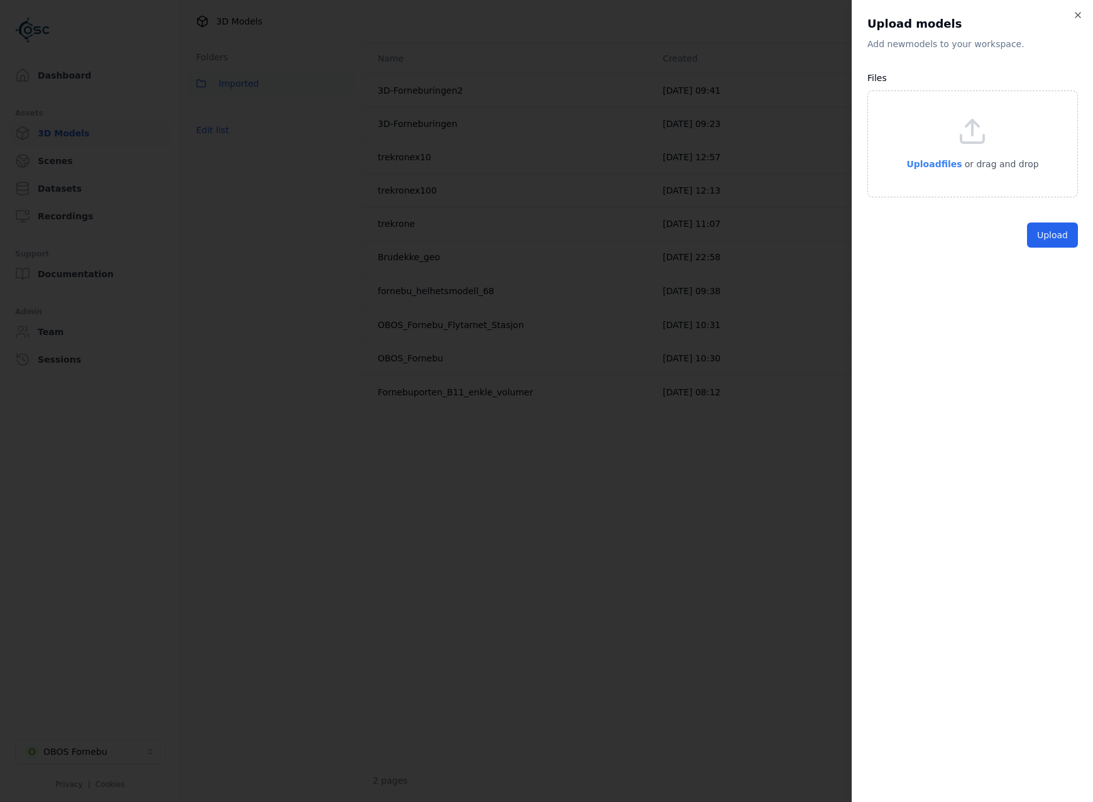
click at [954, 167] on span "Upload files" at bounding box center [934, 164] width 55 height 10
click at [928, 164] on span "Upload files" at bounding box center [934, 164] width 55 height 10
click at [1061, 265] on button "Upload" at bounding box center [1052, 263] width 51 height 25
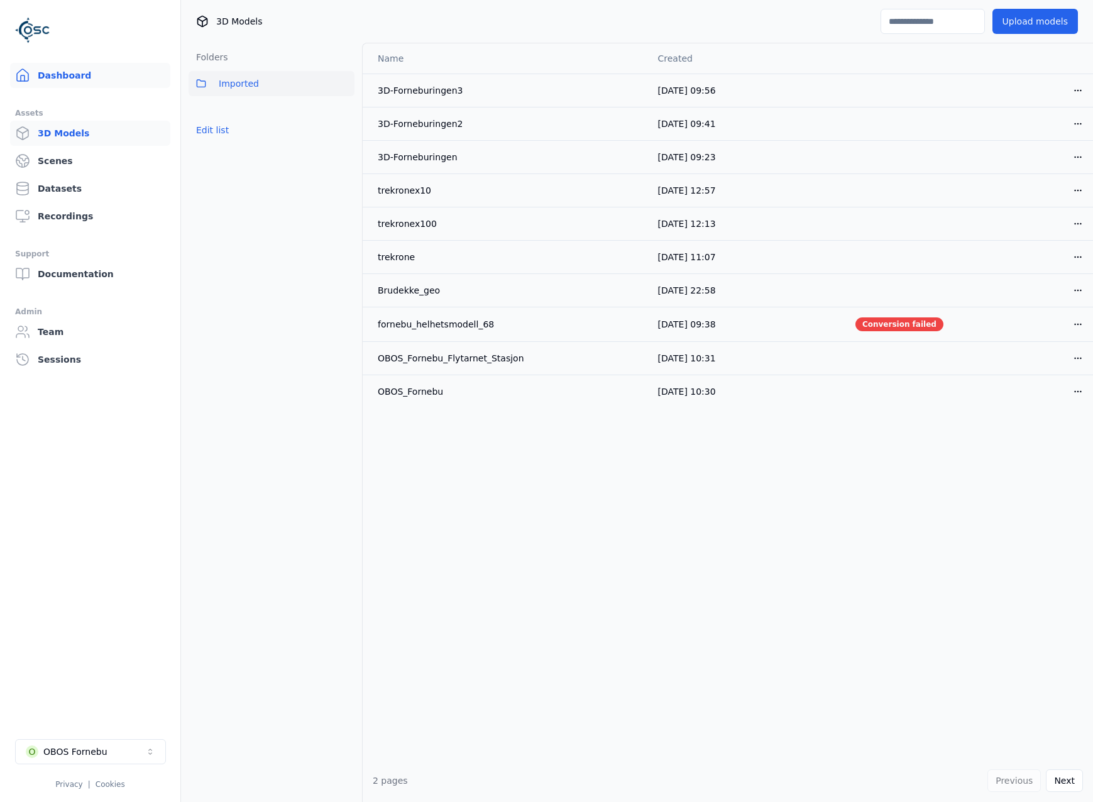
click at [77, 87] on link "Dashboard" at bounding box center [90, 75] width 160 height 25
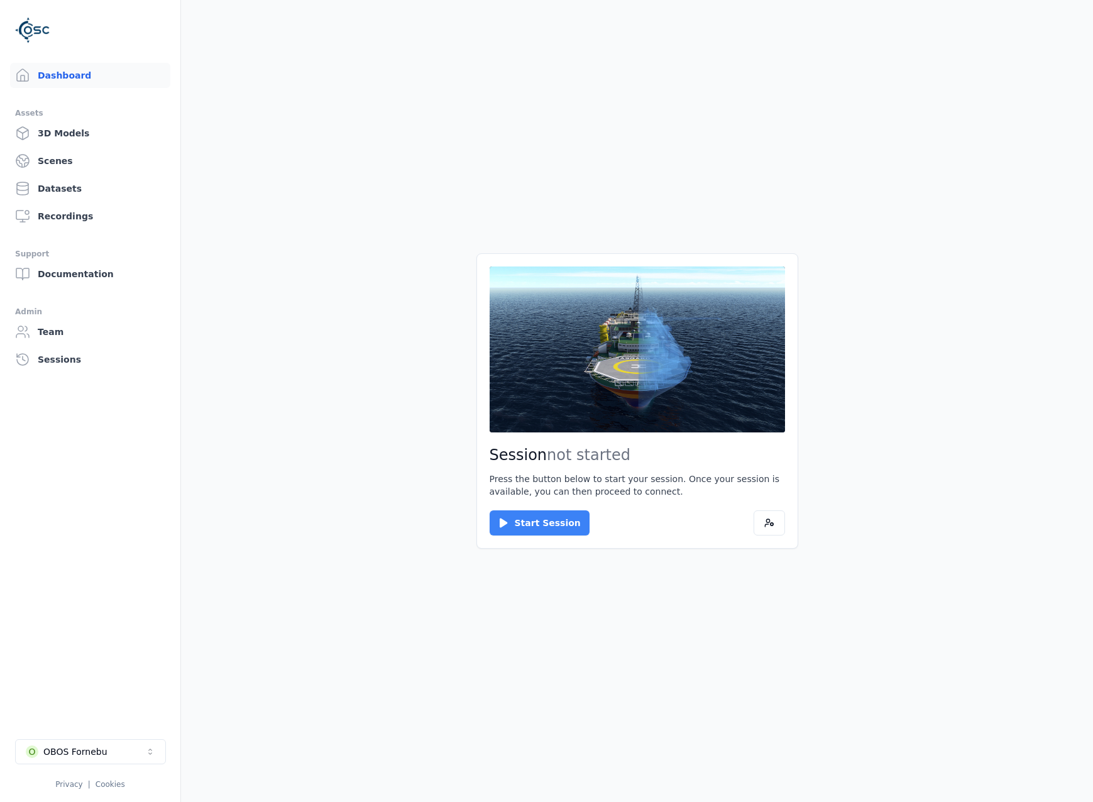
click at [536, 524] on button "Start Session" at bounding box center [540, 523] width 100 height 25
click at [505, 515] on button "Connect" at bounding box center [519, 523] width 58 height 25
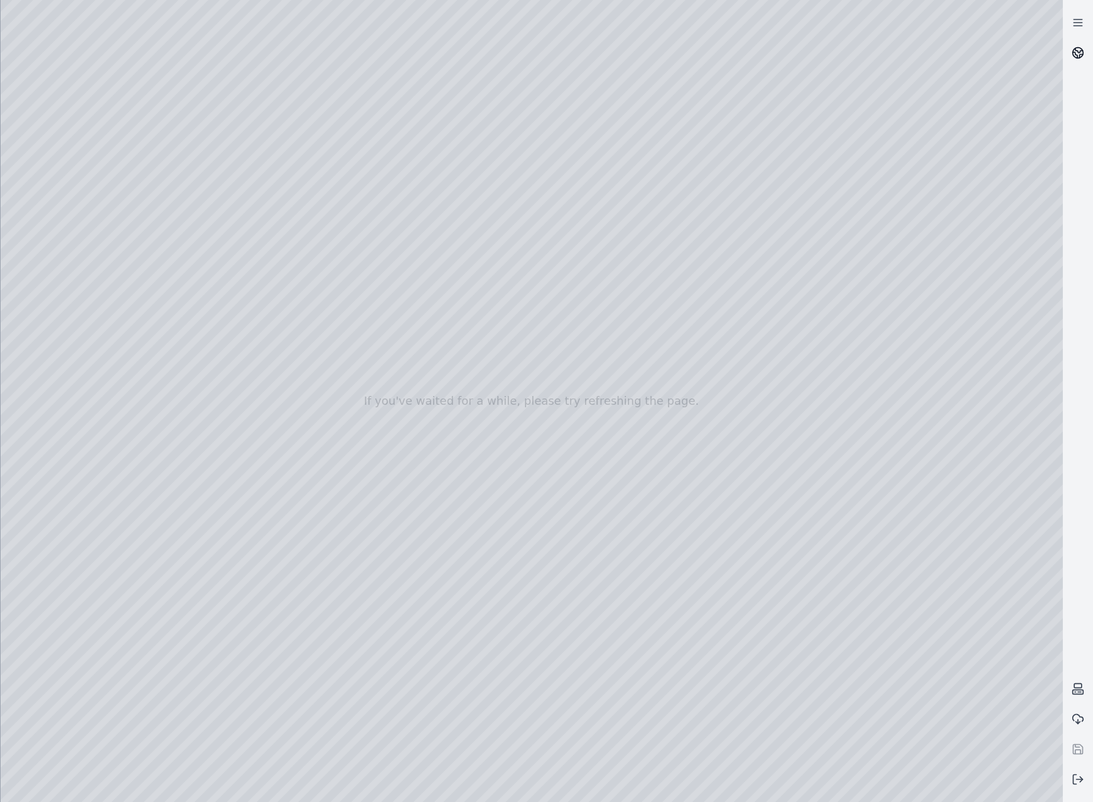
click at [1083, 46] on link at bounding box center [1078, 53] width 30 height 30
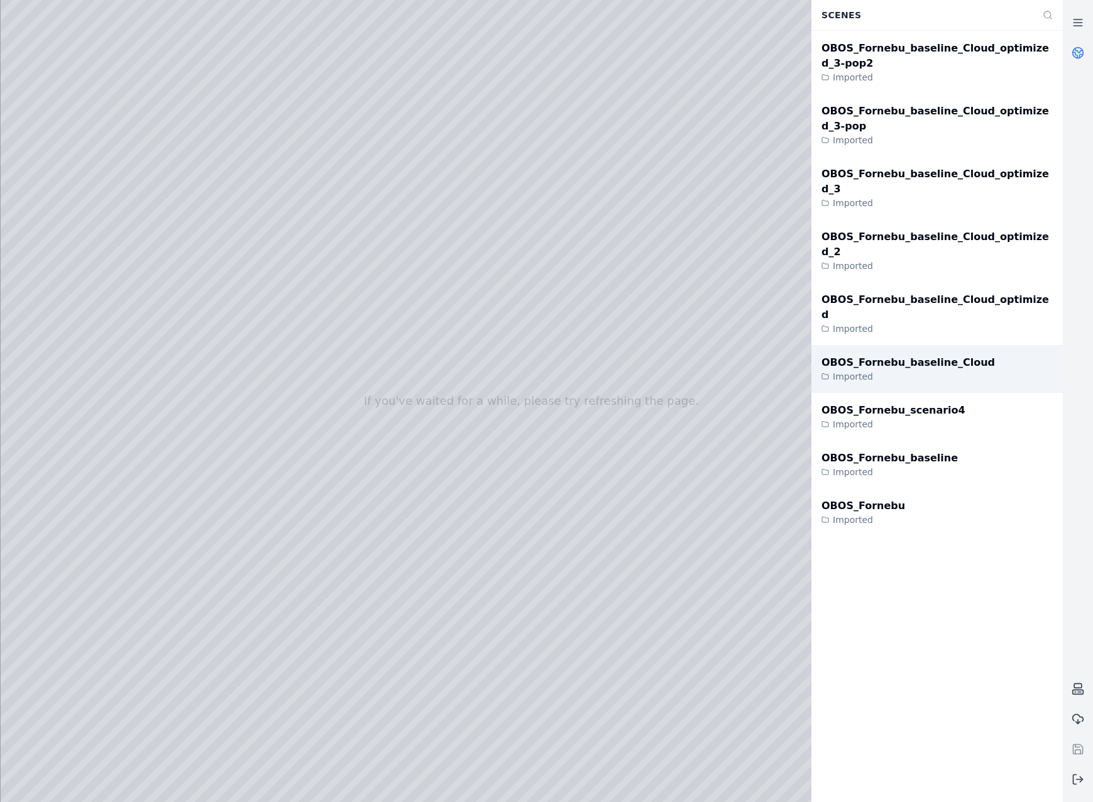
click at [982, 345] on div "OBOS_Fornebu_baseline_Cloud Imported" at bounding box center [937, 369] width 251 height 48
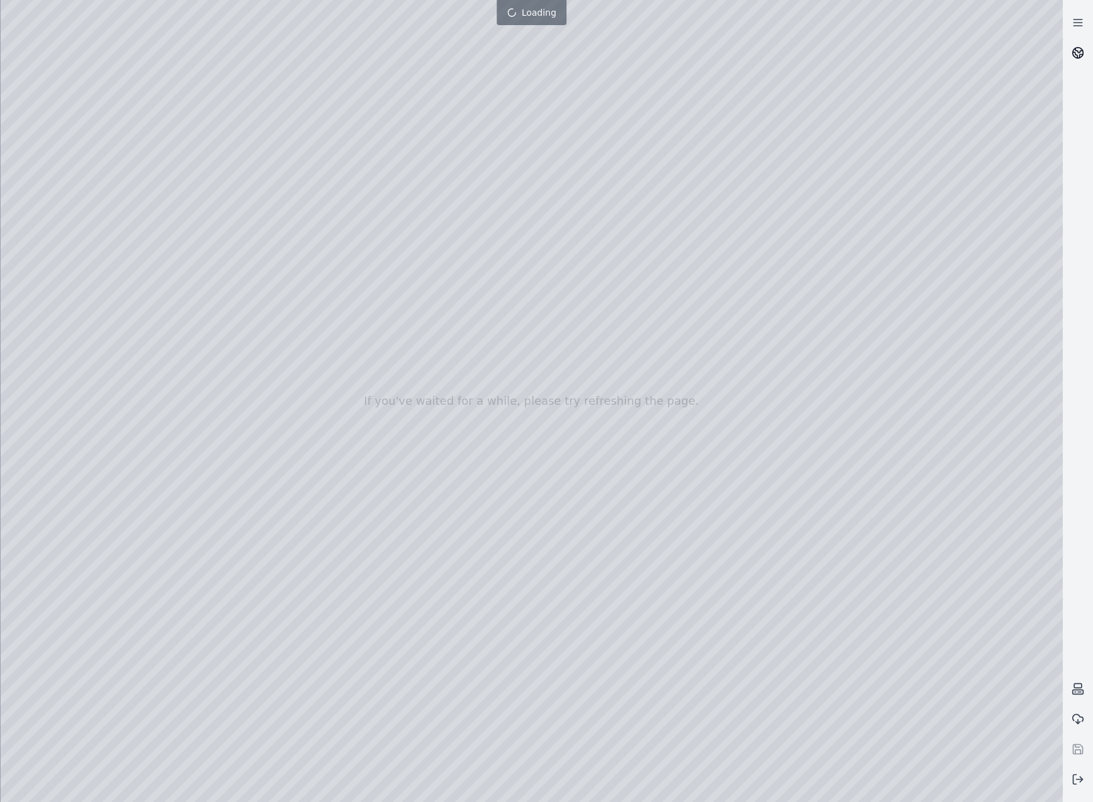
click at [1074, 47] on icon at bounding box center [1078, 53] width 13 height 13
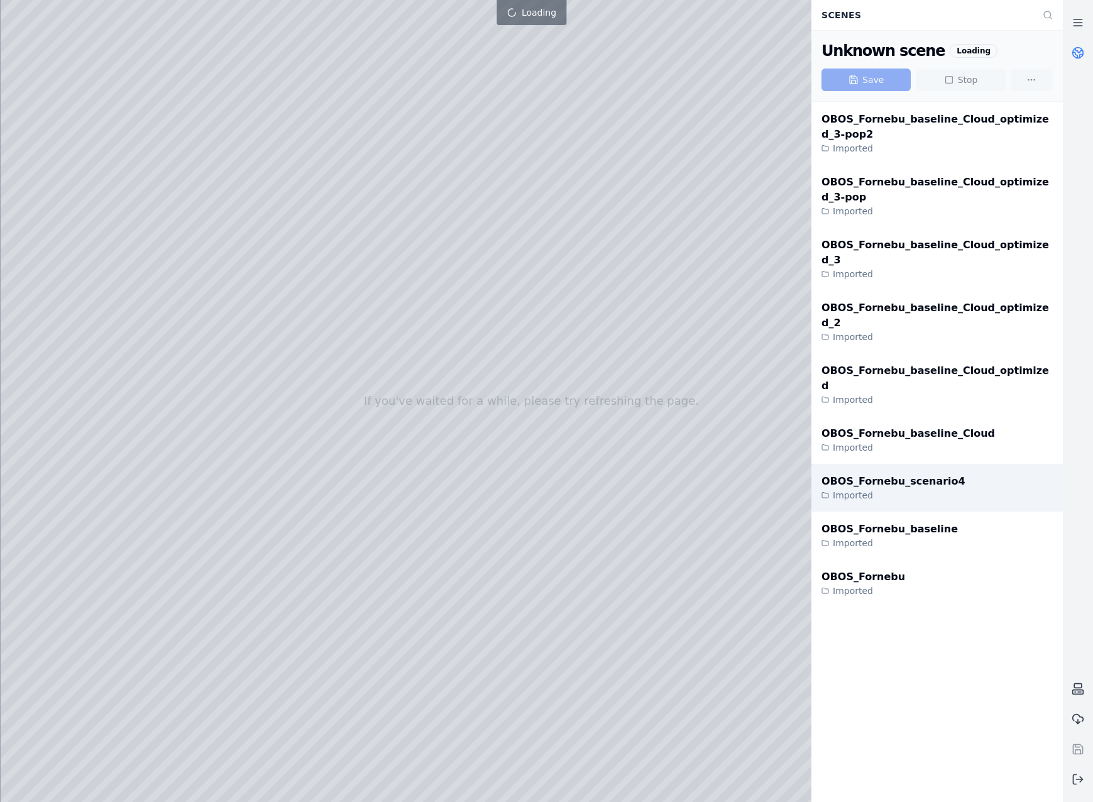
click at [928, 474] on div "OBOS_Fornebu_scenario4" at bounding box center [894, 481] width 144 height 15
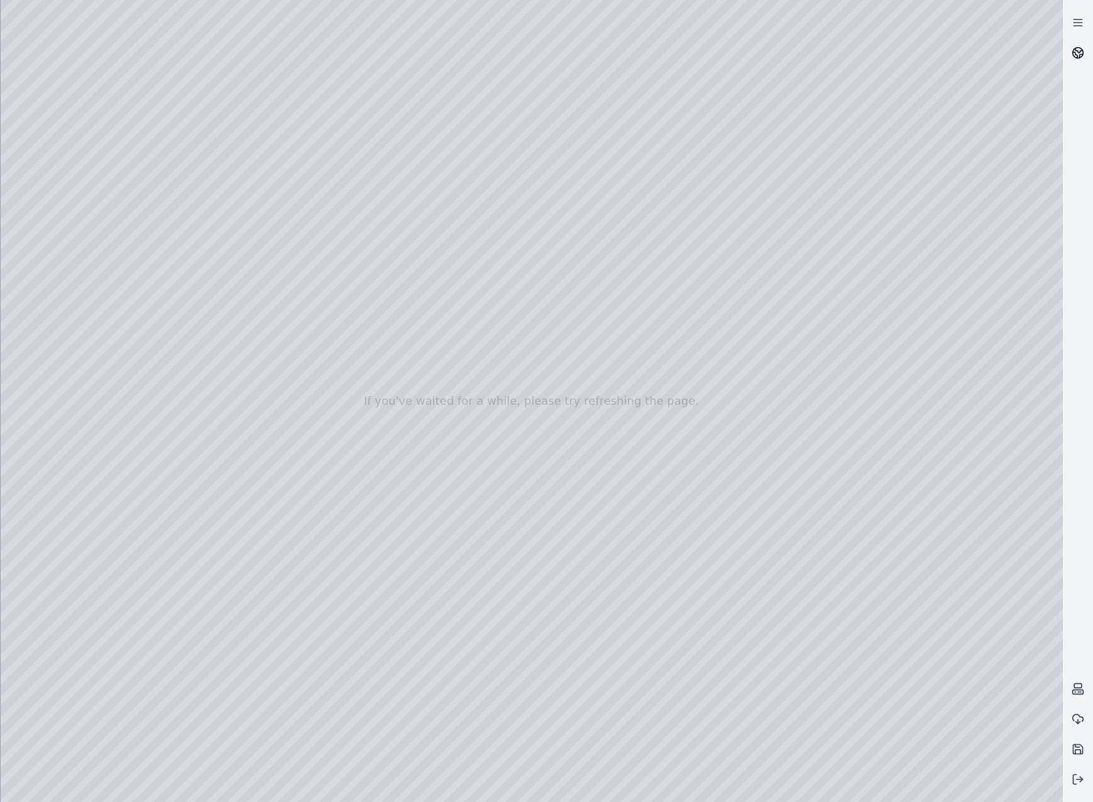
click at [1081, 56] on icon at bounding box center [1078, 53] width 13 height 13
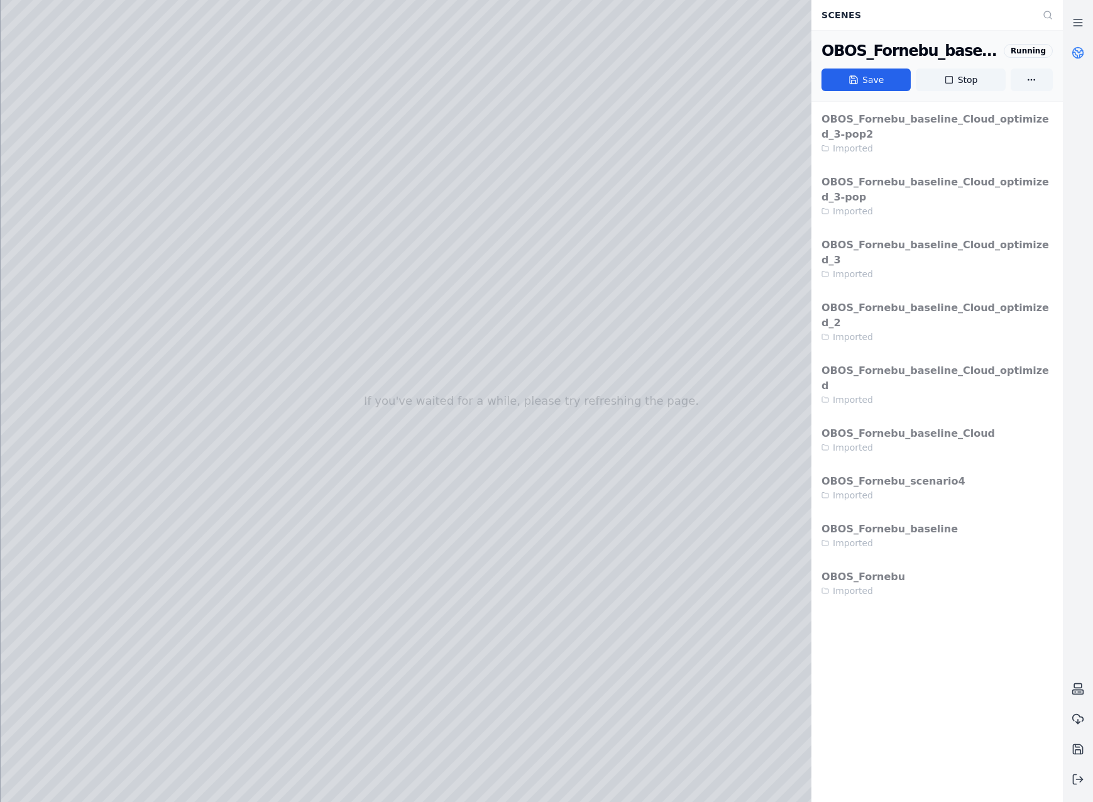
drag, startPoint x: 963, startPoint y: 86, endPoint x: 602, endPoint y: 45, distance: 363.1
click at [963, 86] on button "Stop" at bounding box center [960, 80] width 89 height 23
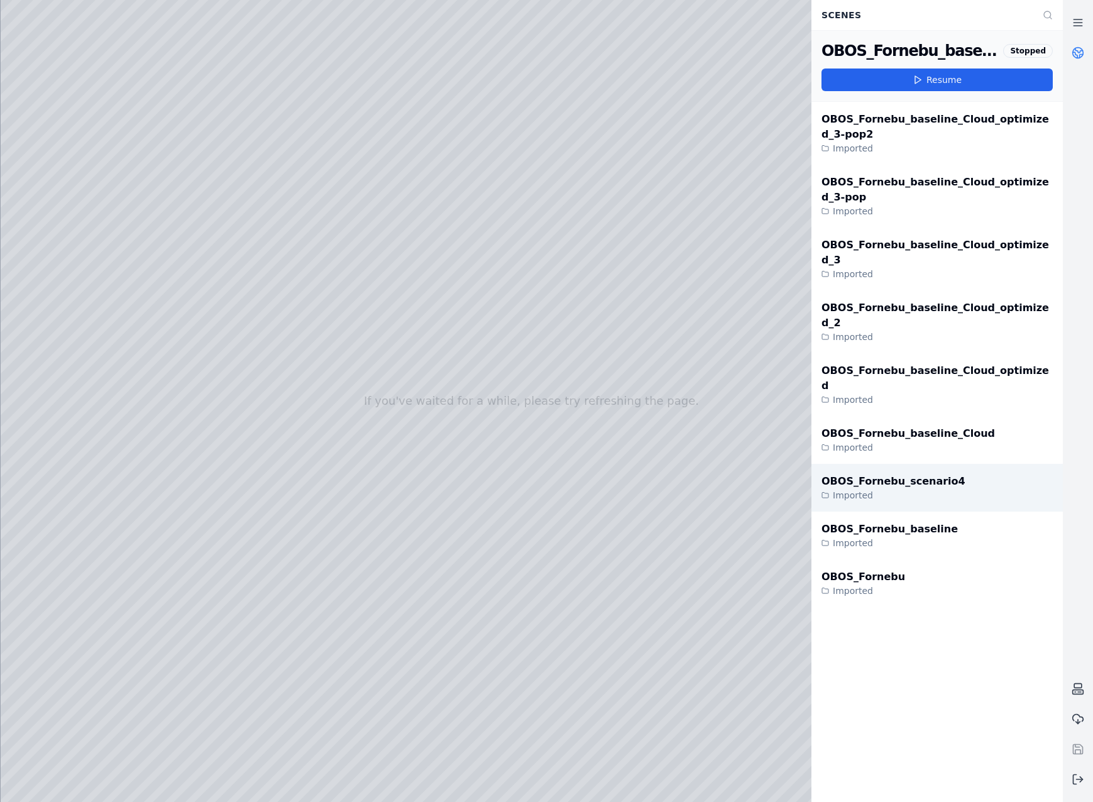
click at [886, 474] on div "OBOS_Fornebu_scenario4" at bounding box center [894, 481] width 144 height 15
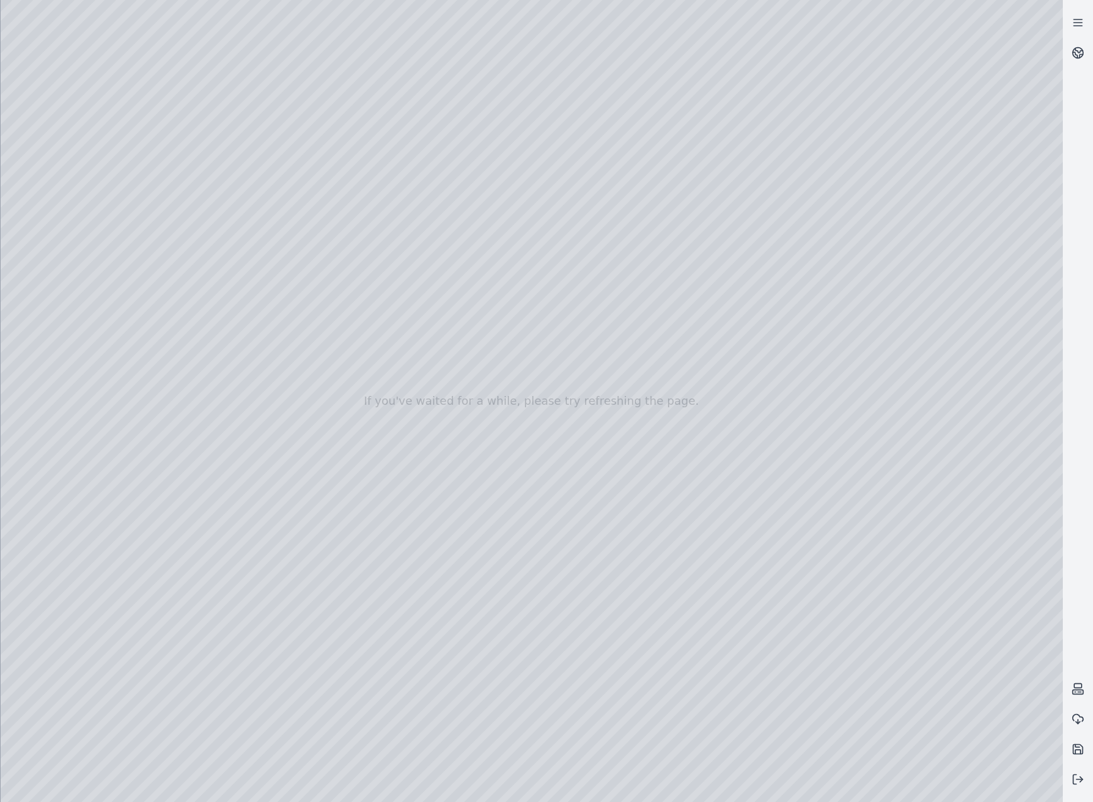
drag, startPoint x: 626, startPoint y: 588, endPoint x: 630, endPoint y: 613, distance: 24.9
drag, startPoint x: 903, startPoint y: 487, endPoint x: 216, endPoint y: 386, distance: 694.0
drag, startPoint x: 775, startPoint y: 462, endPoint x: 302, endPoint y: 597, distance: 491.7
drag, startPoint x: 649, startPoint y: 490, endPoint x: 1059, endPoint y: 591, distance: 421.6
drag, startPoint x: 351, startPoint y: 547, endPoint x: 660, endPoint y: 521, distance: 309.8
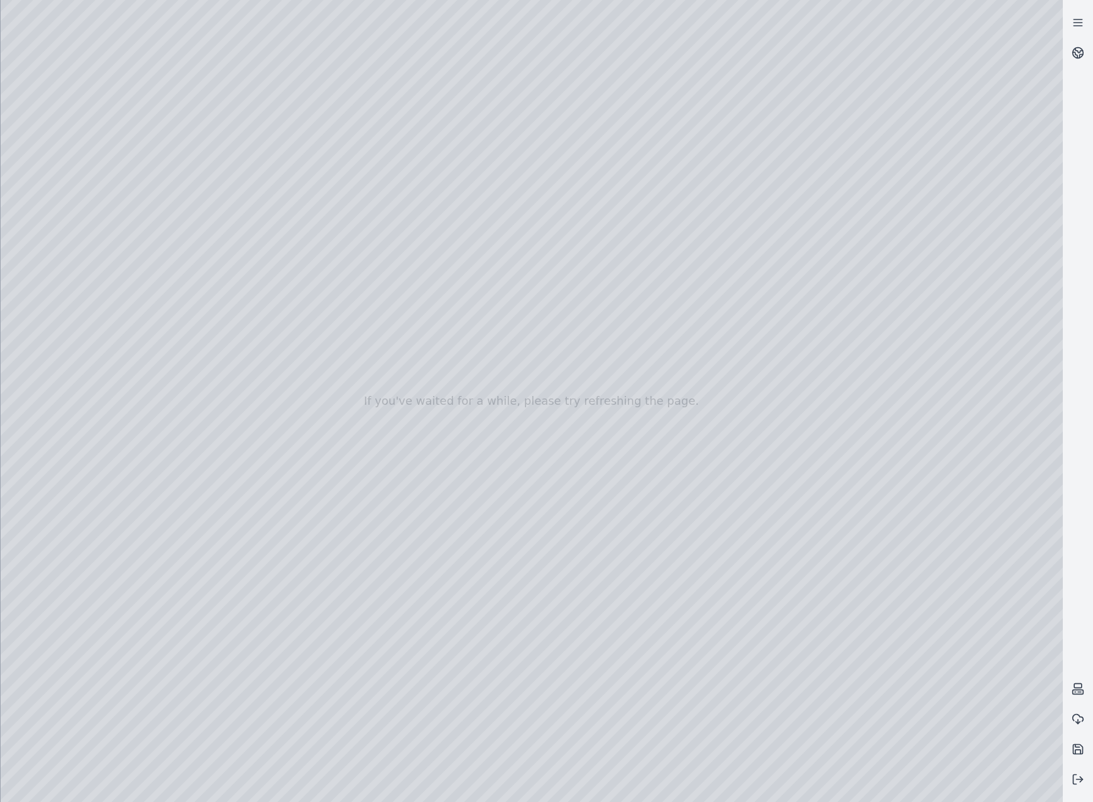
click at [89, 185] on div at bounding box center [532, 401] width 1063 height 802
click at [87, 209] on div at bounding box center [532, 401] width 1063 height 802
click at [219, 145] on div at bounding box center [532, 401] width 1063 height 802
click at [107, 263] on div at bounding box center [532, 401] width 1063 height 802
click at [58, 328] on div at bounding box center [532, 401] width 1063 height 802
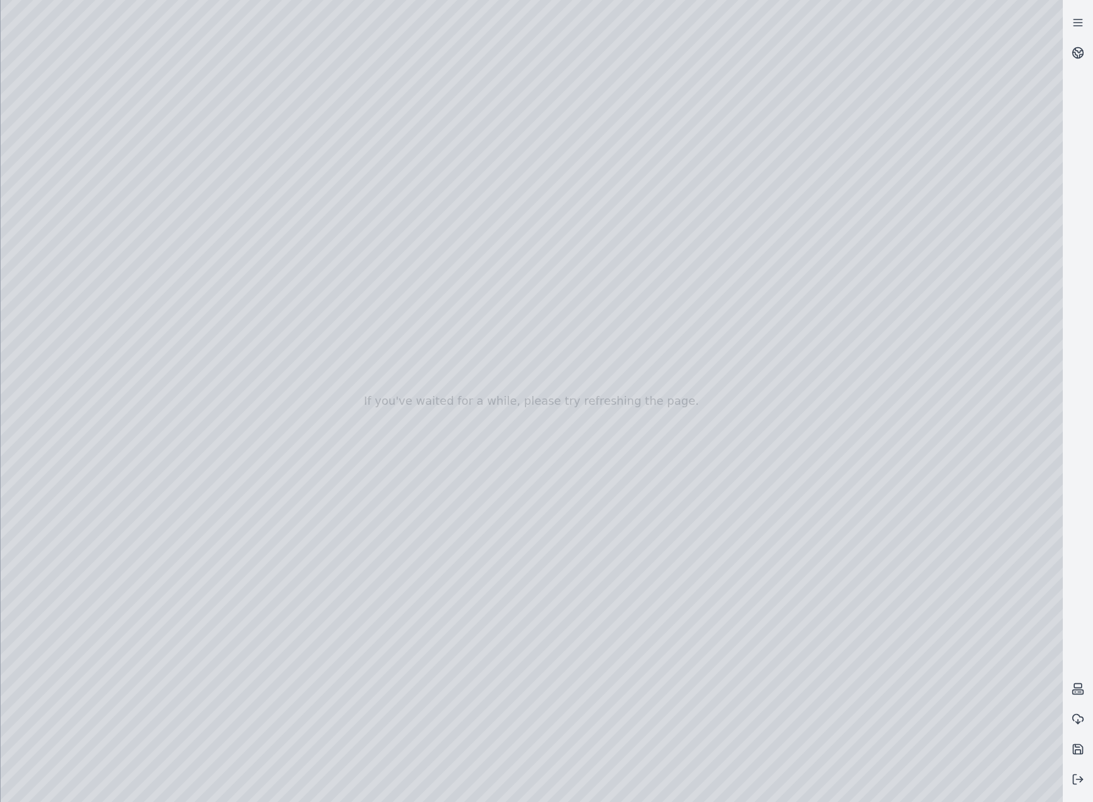
click at [94, 178] on div at bounding box center [532, 401] width 1063 height 802
click at [57, 321] on div at bounding box center [532, 401] width 1063 height 802
click at [89, 233] on div at bounding box center [532, 401] width 1063 height 802
click at [329, 115] on div at bounding box center [532, 401] width 1063 height 802
drag, startPoint x: 352, startPoint y: 113, endPoint x: 734, endPoint y: 346, distance: 447.8
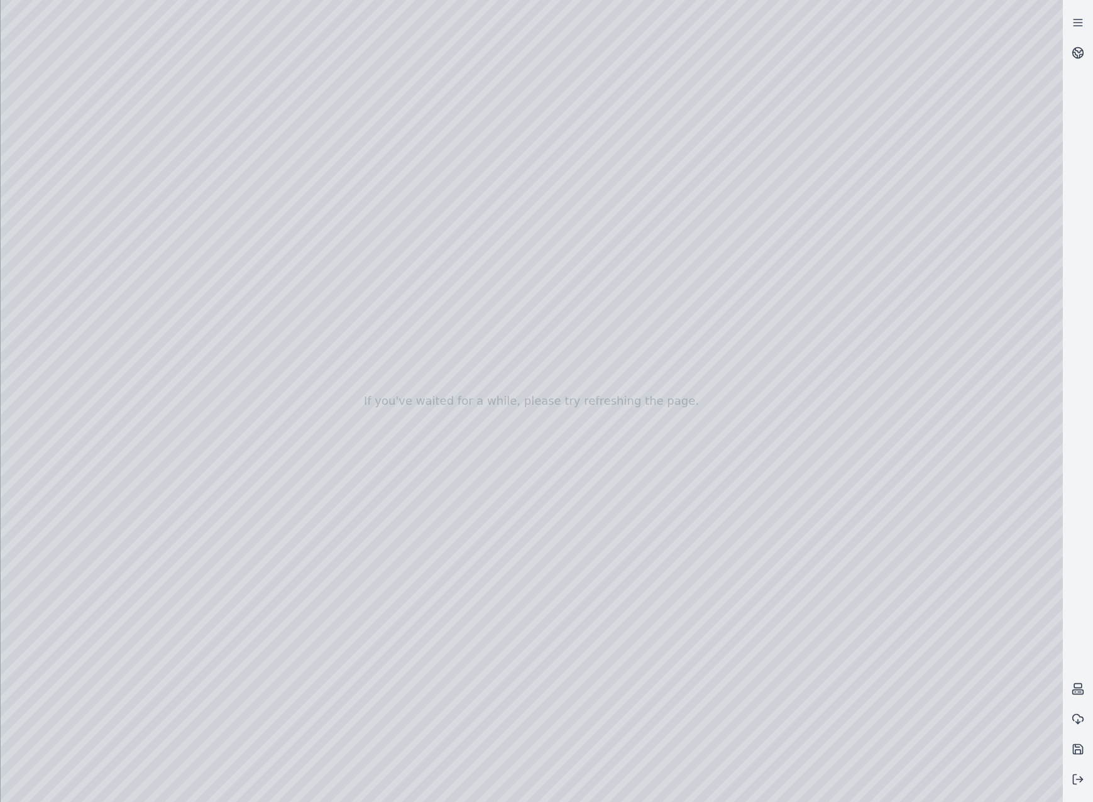
click at [734, 346] on div at bounding box center [532, 401] width 1063 height 802
drag, startPoint x: 692, startPoint y: 487, endPoint x: 699, endPoint y: 561, distance: 73.8
drag, startPoint x: 704, startPoint y: 570, endPoint x: 707, endPoint y: 591, distance: 21.1
drag, startPoint x: 667, startPoint y: 467, endPoint x: 688, endPoint y: 496, distance: 35.6
drag, startPoint x: 766, startPoint y: 299, endPoint x: 747, endPoint y: 410, distance: 112.3
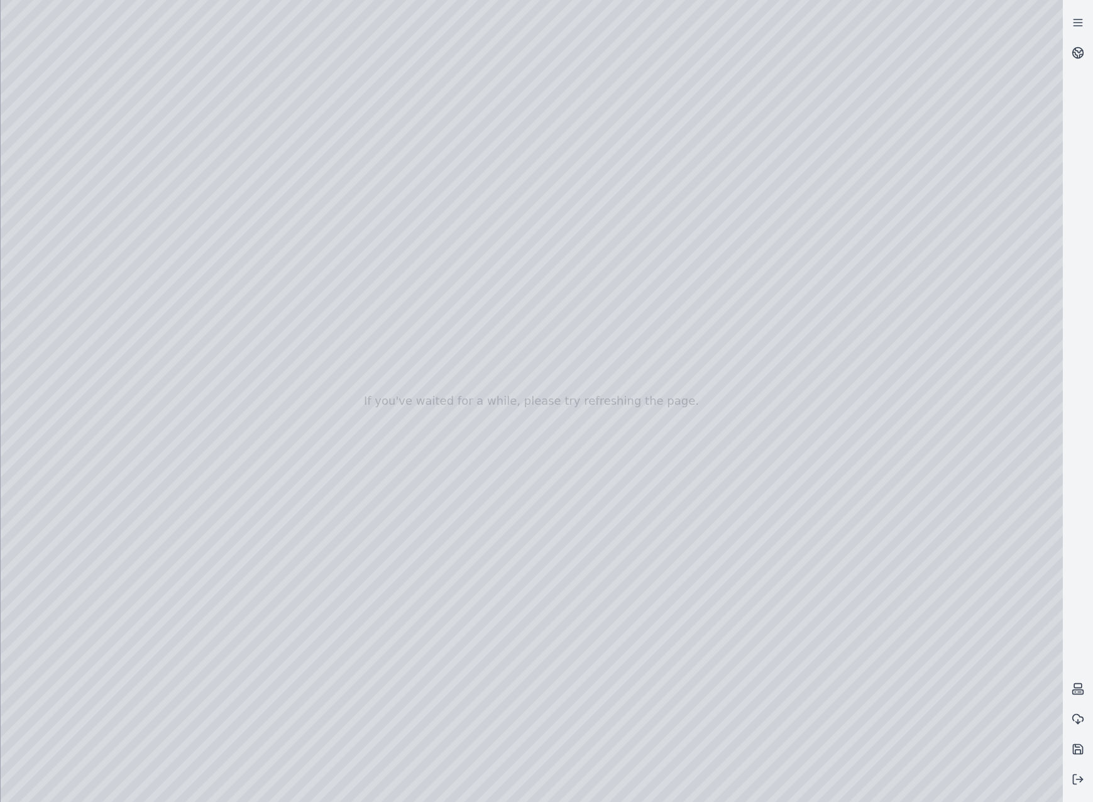
click at [747, 410] on div at bounding box center [532, 401] width 1063 height 802
drag, startPoint x: 751, startPoint y: 363, endPoint x: 778, endPoint y: 206, distance: 159.5
click at [778, 206] on div at bounding box center [532, 401] width 1063 height 802
drag, startPoint x: 798, startPoint y: 300, endPoint x: 688, endPoint y: 307, distance: 110.9
click at [688, 307] on div at bounding box center [532, 401] width 1063 height 802
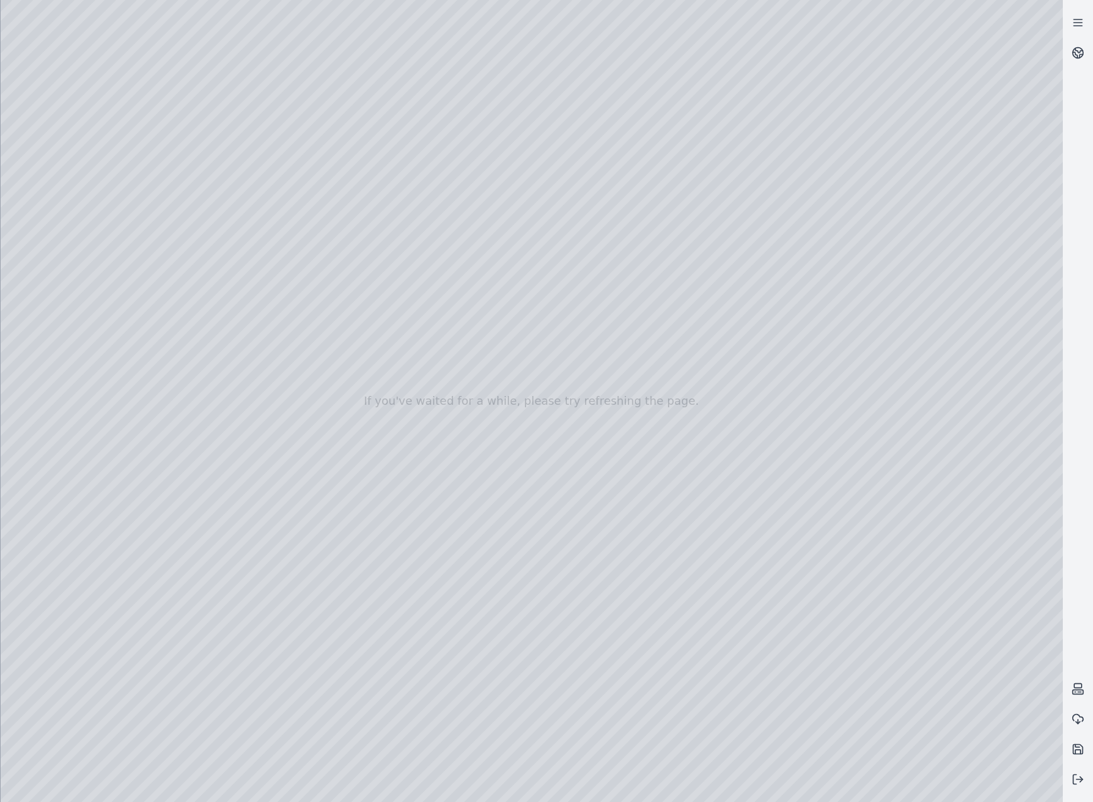
drag, startPoint x: 658, startPoint y: 265, endPoint x: 654, endPoint y: 121, distance: 143.4
click at [654, 121] on div at bounding box center [532, 401] width 1063 height 802
drag, startPoint x: 637, startPoint y: 172, endPoint x: 649, endPoint y: 184, distance: 17.3
click at [649, 184] on div at bounding box center [532, 401] width 1063 height 802
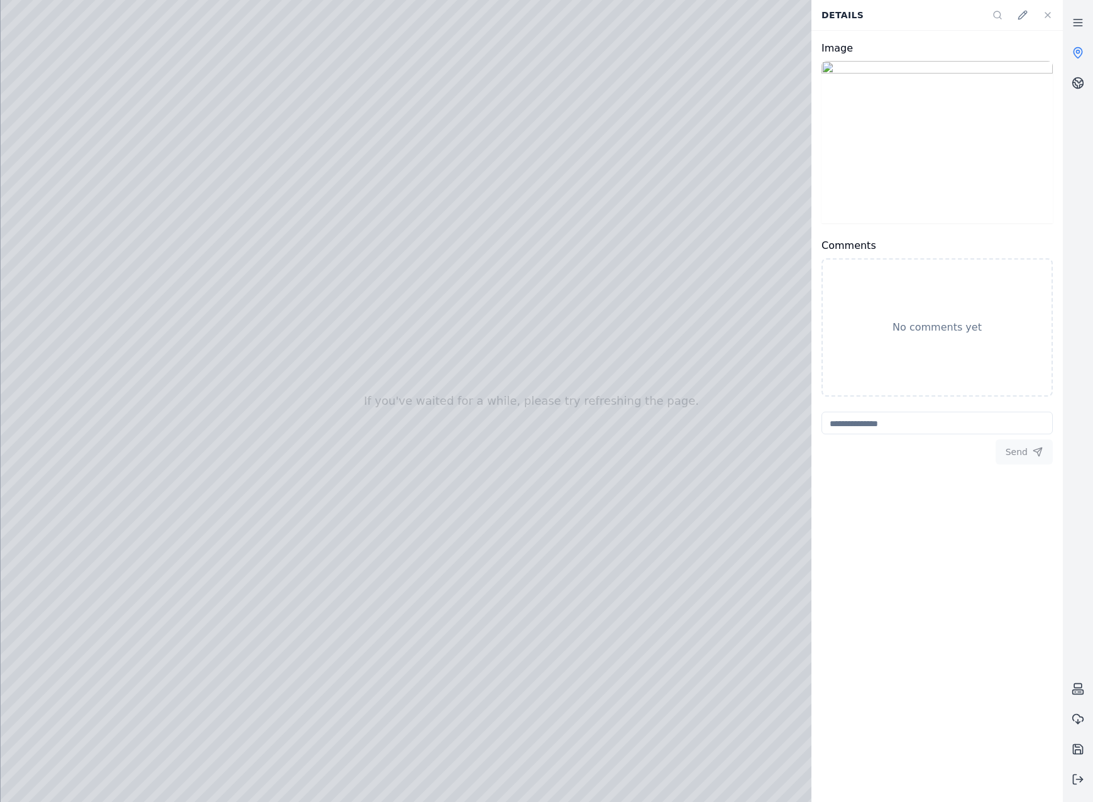
drag, startPoint x: 648, startPoint y: 171, endPoint x: 652, endPoint y: 177, distance: 7.3
click at [652, 177] on div at bounding box center [532, 401] width 1063 height 802
drag, startPoint x: 589, startPoint y: 370, endPoint x: 715, endPoint y: 321, distance: 135.0
click at [1078, 54] on icon at bounding box center [1078, 53] width 13 height 13
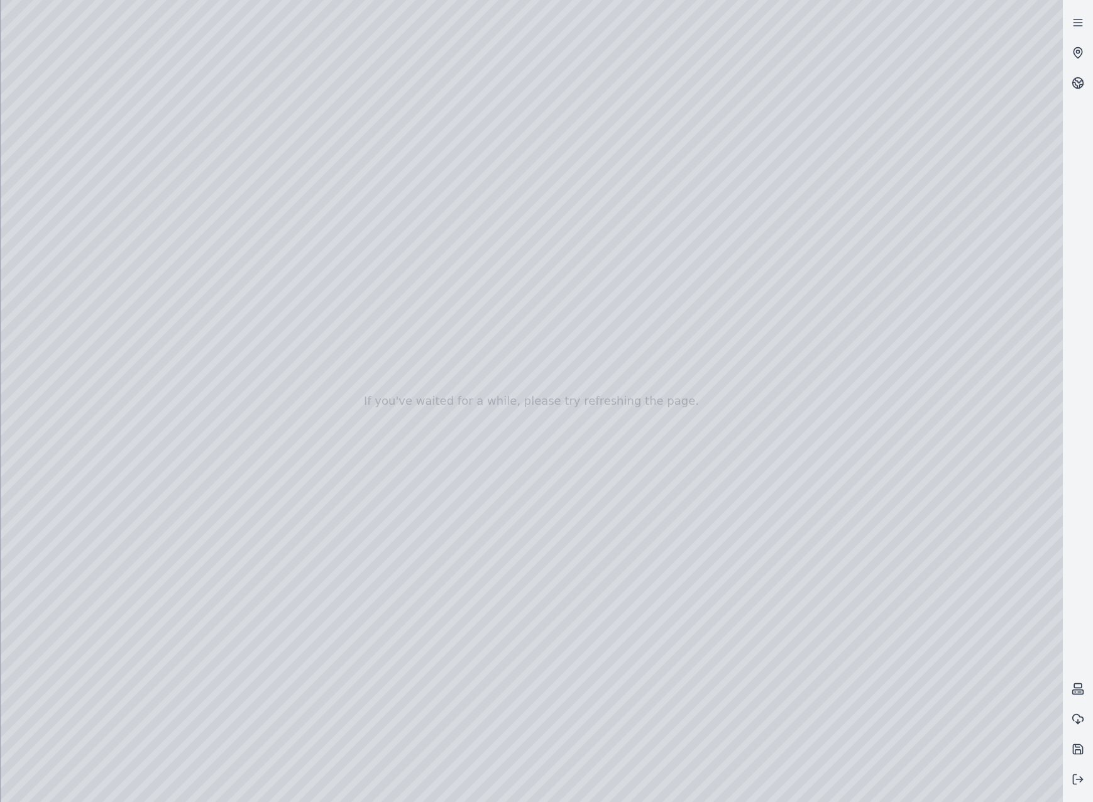
click at [1043, 22] on div at bounding box center [532, 401] width 1063 height 802
click at [1046, 71] on div at bounding box center [532, 401] width 1063 height 802
click at [819, 334] on div at bounding box center [532, 401] width 1063 height 802
click at [672, 275] on div at bounding box center [532, 401] width 1063 height 802
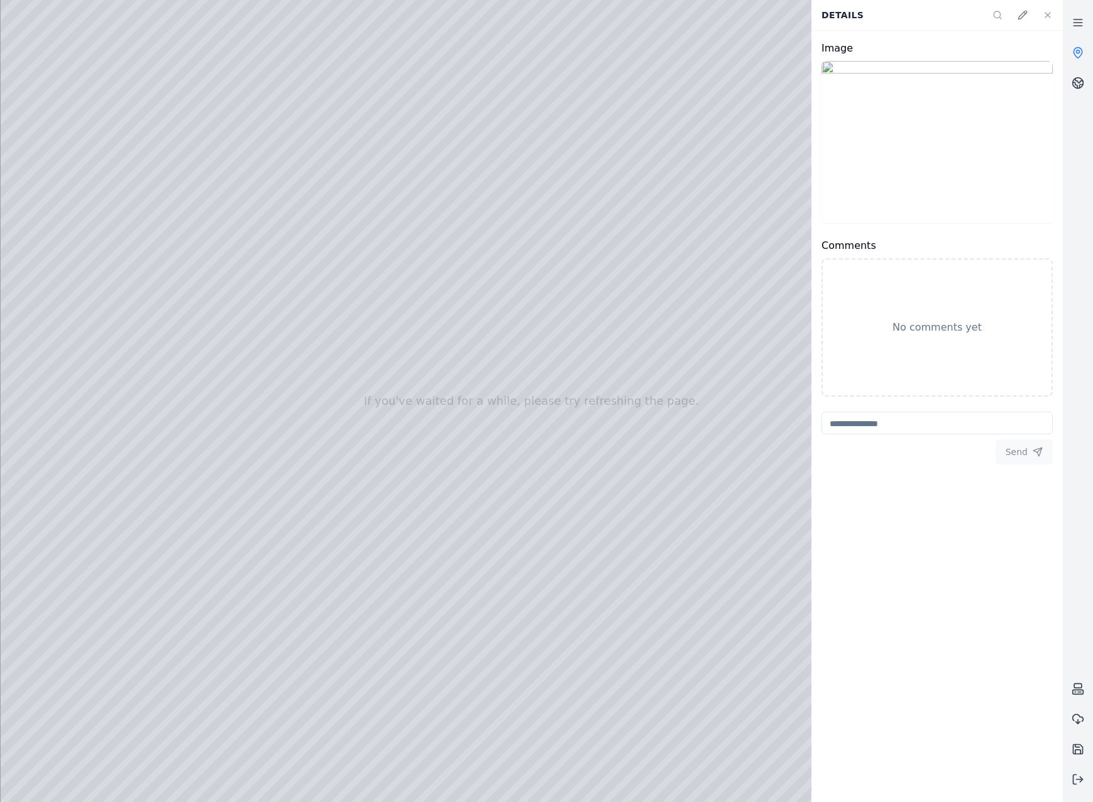
click at [662, 271] on div at bounding box center [532, 401] width 1063 height 802
drag, startPoint x: 649, startPoint y: 372, endPoint x: 487, endPoint y: 653, distance: 325.0
drag, startPoint x: 522, startPoint y: 565, endPoint x: 554, endPoint y: 575, distance: 33.0
drag, startPoint x: 433, startPoint y: 402, endPoint x: 873, endPoint y: 392, distance: 440.8
click at [1074, 50] on icon at bounding box center [1078, 53] width 8 height 11
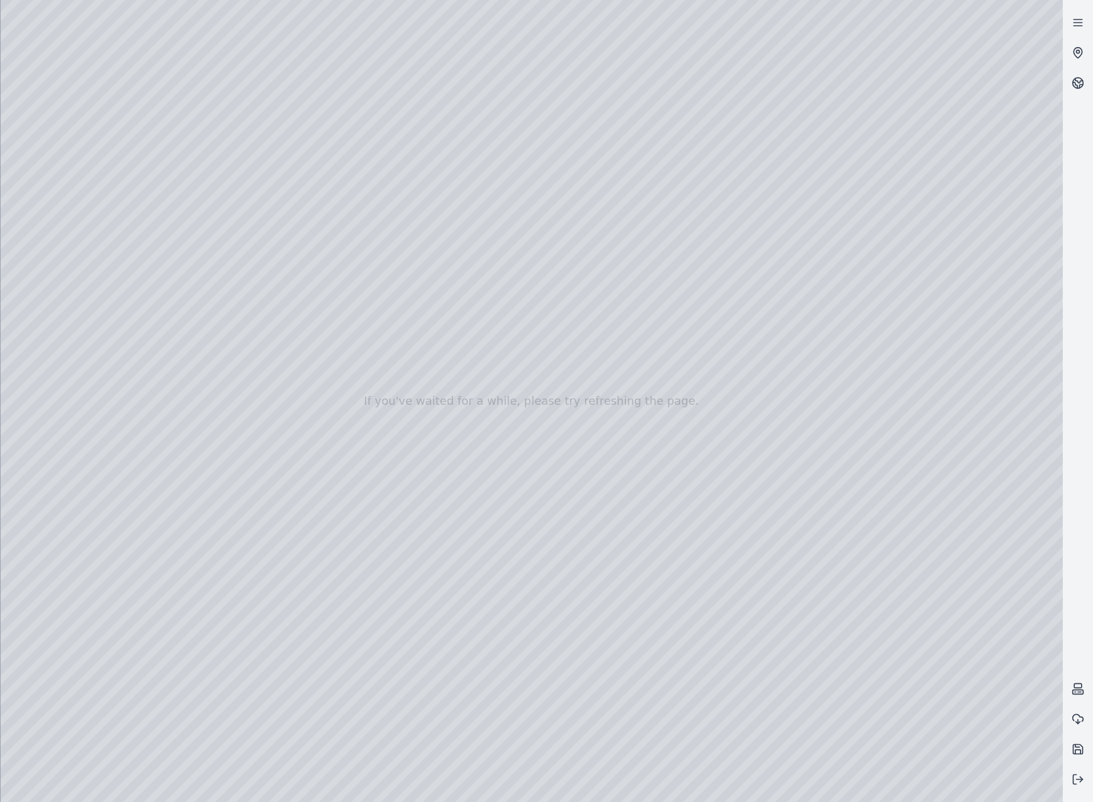
click at [587, 261] on div at bounding box center [532, 401] width 1063 height 802
drag, startPoint x: 586, startPoint y: 207, endPoint x: 792, endPoint y: 433, distance: 305.3
click at [792, 433] on div at bounding box center [532, 401] width 1063 height 802
drag, startPoint x: 975, startPoint y: 395, endPoint x: 902, endPoint y: 430, distance: 80.1
click at [902, 430] on div at bounding box center [532, 401] width 1063 height 802
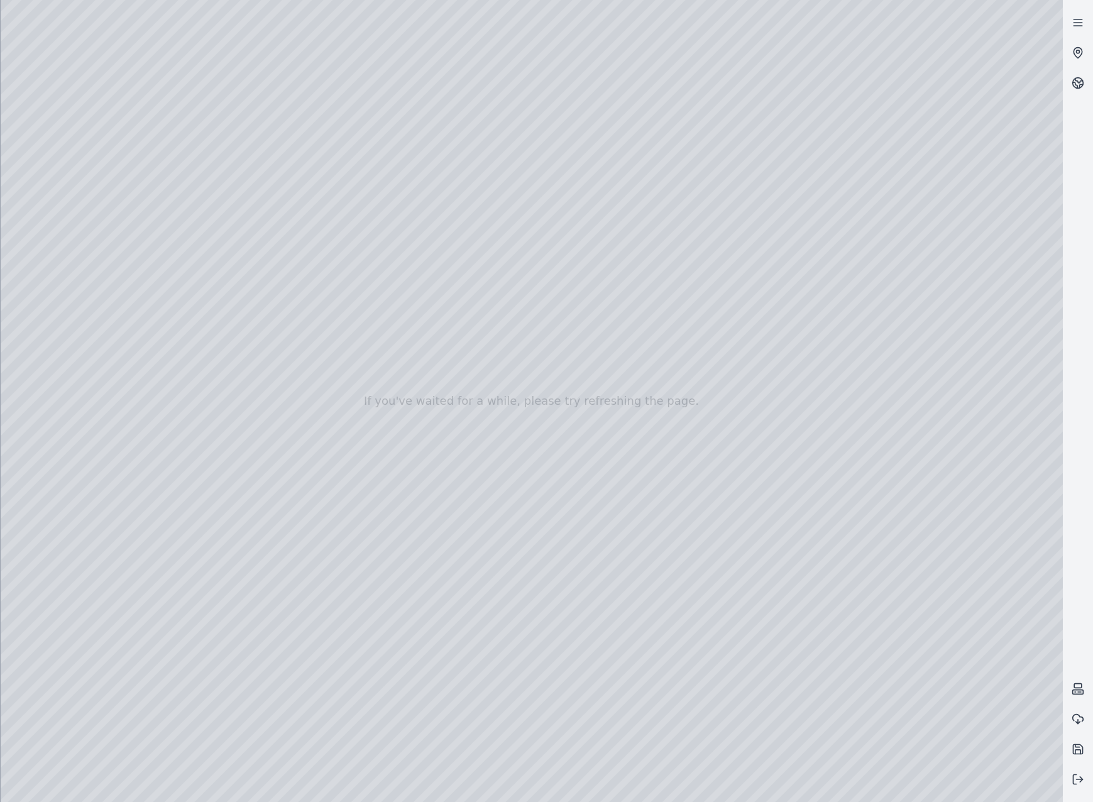
drag, startPoint x: 964, startPoint y: 406, endPoint x: 937, endPoint y: 408, distance: 27.1
click at [937, 408] on div at bounding box center [532, 401] width 1063 height 802
drag, startPoint x: 762, startPoint y: 555, endPoint x: 689, endPoint y: 372, distance: 197.5
drag, startPoint x: 741, startPoint y: 350, endPoint x: 620, endPoint y: 385, distance: 126.2
click at [620, 385] on div at bounding box center [532, 401] width 1063 height 802
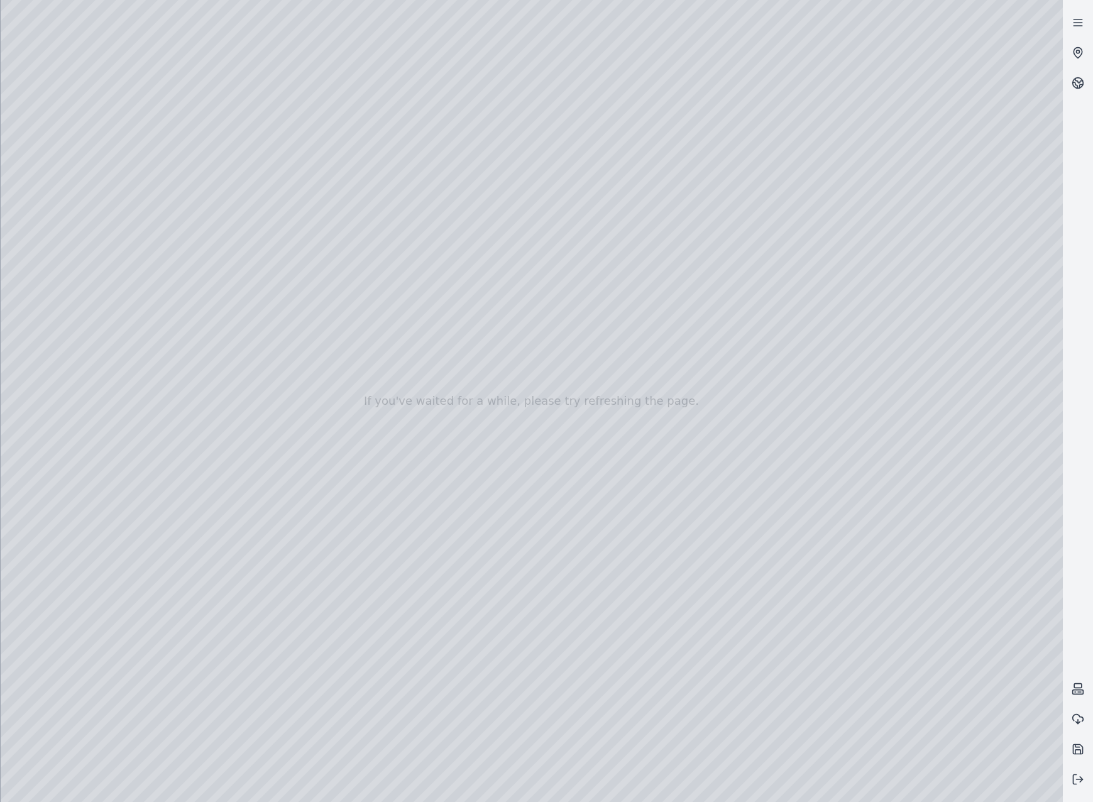
drag, startPoint x: 535, startPoint y: 369, endPoint x: 595, endPoint y: 424, distance: 81.5
click at [595, 424] on div at bounding box center [532, 401] width 1063 height 802
drag, startPoint x: 687, startPoint y: 443, endPoint x: 744, endPoint y: 413, distance: 63.8
click at [744, 413] on div at bounding box center [532, 401] width 1063 height 802
drag, startPoint x: 660, startPoint y: 500, endPoint x: 732, endPoint y: 494, distance: 72.6
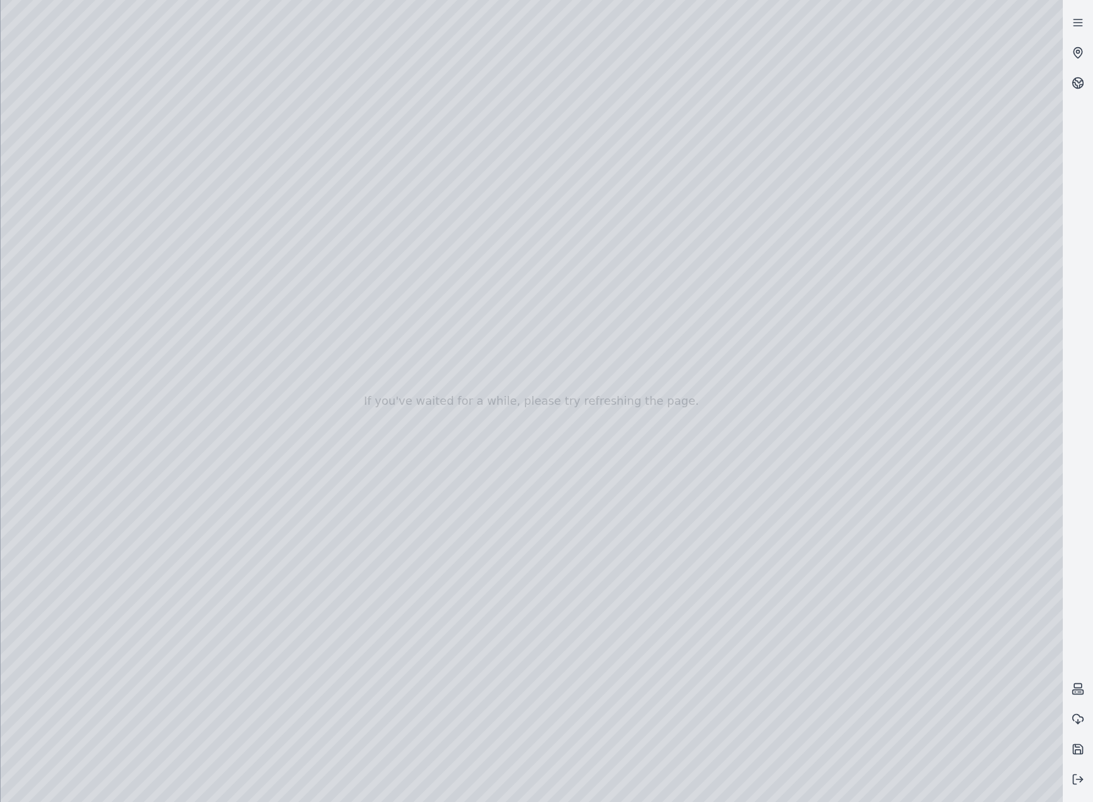
drag, startPoint x: 757, startPoint y: 506, endPoint x: 751, endPoint y: 494, distance: 14.1
drag, startPoint x: 830, startPoint y: 243, endPoint x: 787, endPoint y: 258, distance: 46.1
click at [787, 258] on div at bounding box center [532, 401] width 1063 height 802
drag, startPoint x: 819, startPoint y: 246, endPoint x: 745, endPoint y: 266, distance: 76.1
click at [745, 266] on div at bounding box center [532, 401] width 1063 height 802
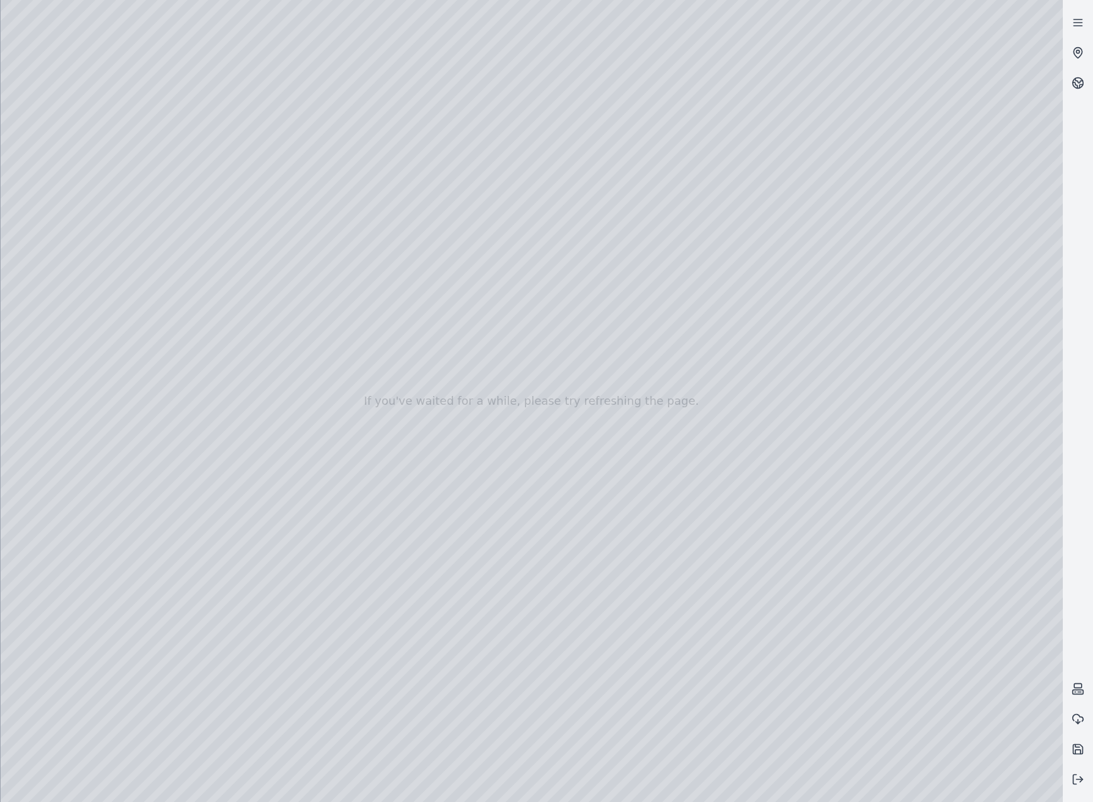
drag, startPoint x: 627, startPoint y: 236, endPoint x: 676, endPoint y: 288, distance: 71.6
click at [676, 288] on div at bounding box center [532, 401] width 1063 height 802
drag, startPoint x: 630, startPoint y: 573, endPoint x: 552, endPoint y: 560, distance: 79.1
drag, startPoint x: 723, startPoint y: 592, endPoint x: 652, endPoint y: 587, distance: 71.3
drag, startPoint x: 655, startPoint y: 554, endPoint x: 377, endPoint y: 372, distance: 332.9
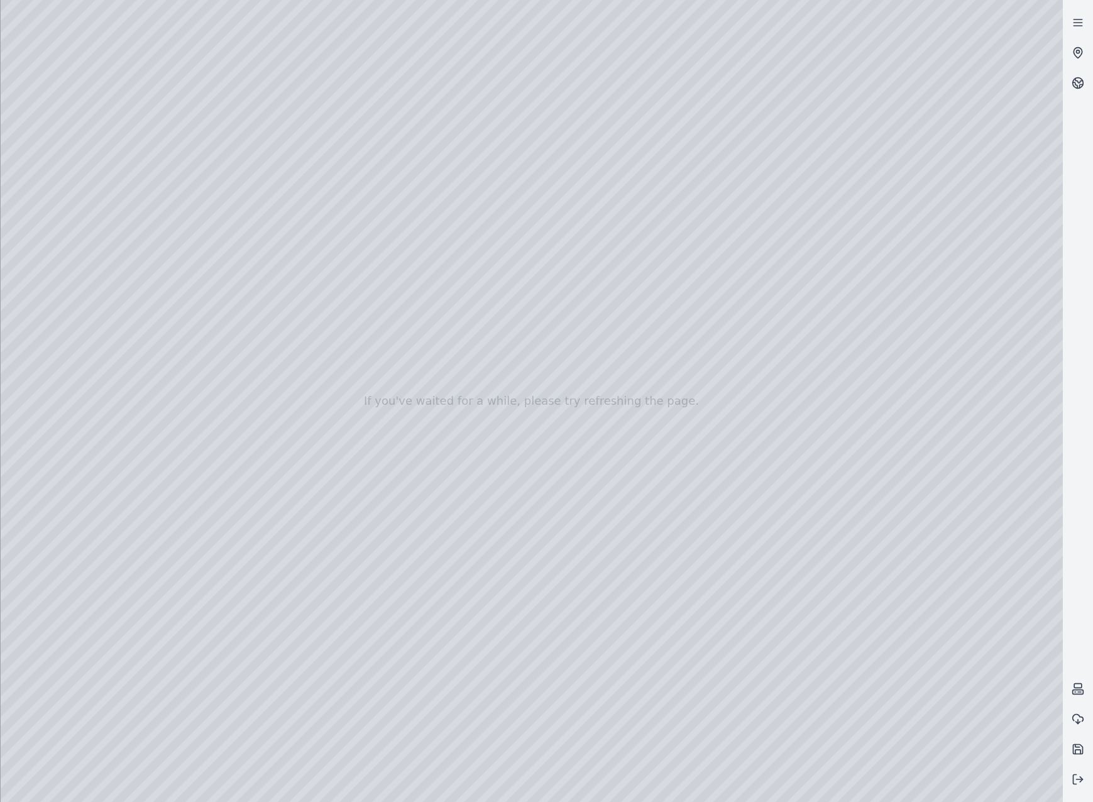
drag, startPoint x: 971, startPoint y: 349, endPoint x: 1026, endPoint y: 355, distance: 55.7
click at [1026, 355] on div at bounding box center [532, 401] width 1063 height 802
drag, startPoint x: 979, startPoint y: 353, endPoint x: 1003, endPoint y: 353, distance: 23.9
click at [1003, 353] on div at bounding box center [532, 401] width 1063 height 802
drag
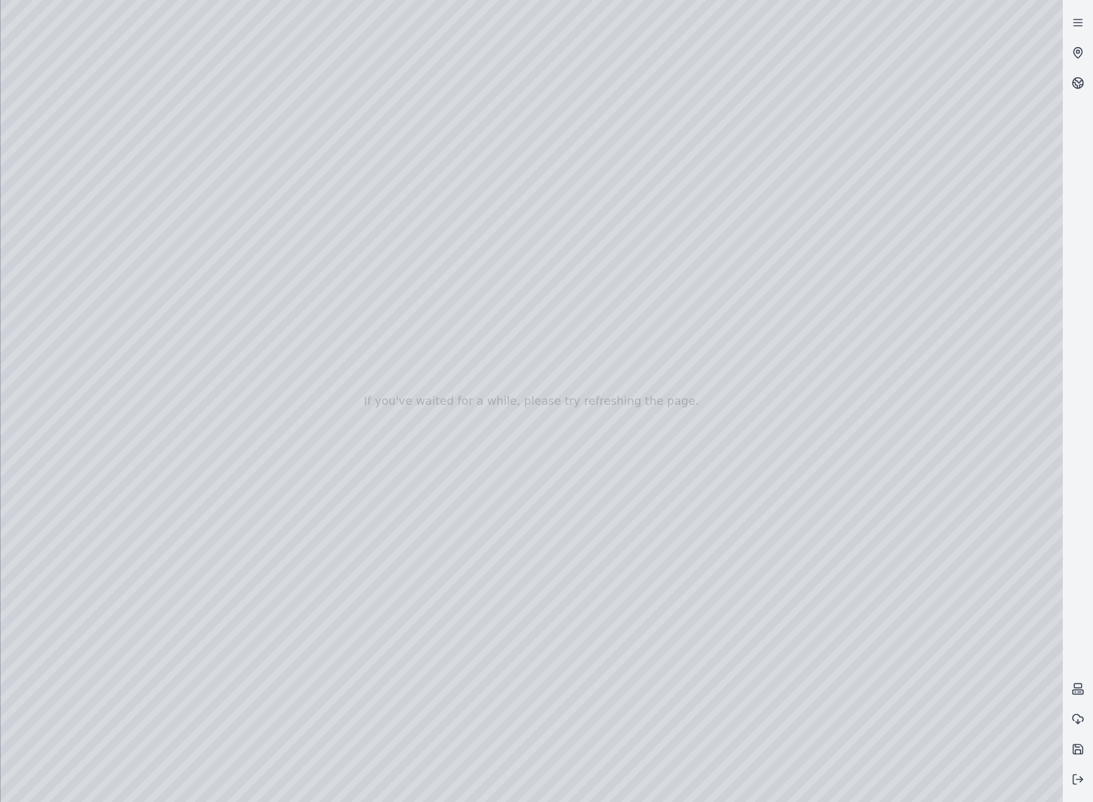
click at [998, 351] on div at bounding box center [532, 401] width 1063 height 802
drag, startPoint x: 959, startPoint y: 347, endPoint x: 935, endPoint y: 345, distance: 24.6
click at [935, 345] on div at bounding box center [532, 401] width 1063 height 802
click at [886, 272] on div at bounding box center [532, 401] width 1063 height 802
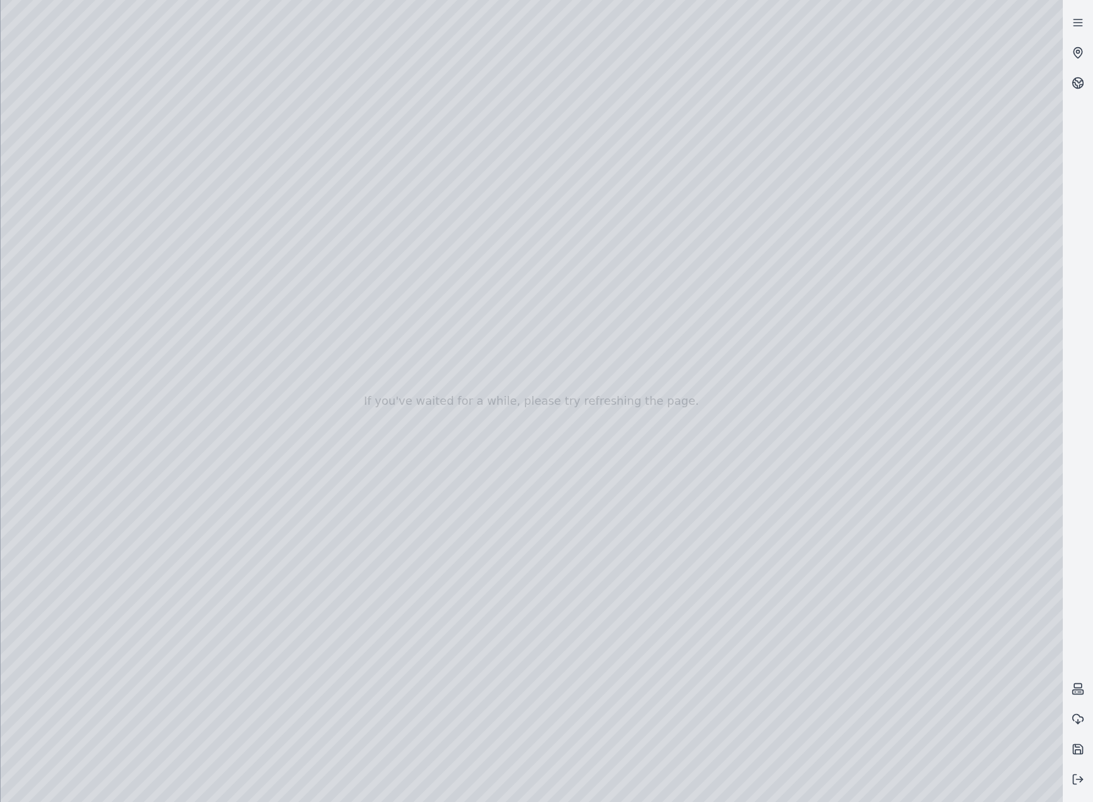
click at [886, 272] on div at bounding box center [532, 401] width 1063 height 802
drag, startPoint x: 964, startPoint y: 348, endPoint x: 947, endPoint y: 345, distance: 17.3
click at [947, 345] on div at bounding box center [532, 401] width 1063 height 802
drag, startPoint x: 775, startPoint y: 433, endPoint x: 796, endPoint y: 462, distance: 36.0
drag, startPoint x: 975, startPoint y: 367, endPoint x: 960, endPoint y: 365, distance: 14.7
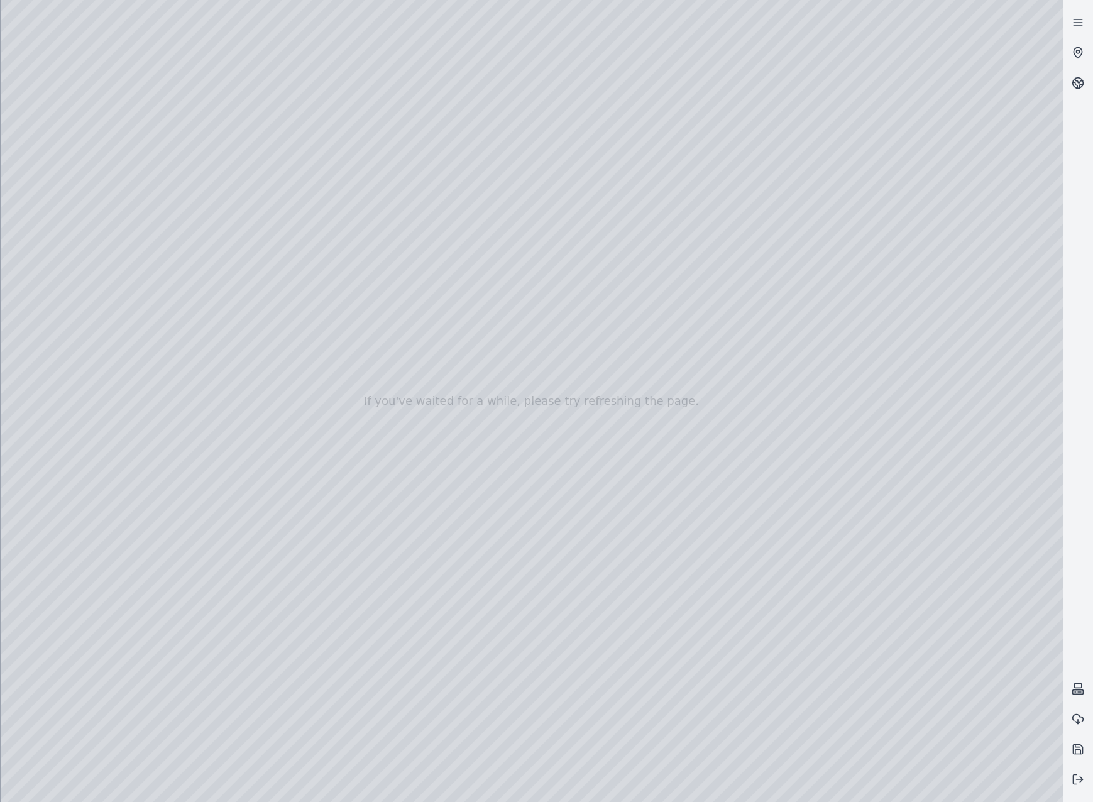
click at [960, 365] on div at bounding box center [532, 401] width 1063 height 802
drag, startPoint x: 910, startPoint y: 303, endPoint x: 911, endPoint y: 295, distance: 7.6
click at [911, 295] on div at bounding box center [532, 401] width 1063 height 802
drag, startPoint x: 546, startPoint y: 544, endPoint x: 588, endPoint y: 553, distance: 43.0
drag, startPoint x: 570, startPoint y: 592, endPoint x: 660, endPoint y: 609, distance: 90.8
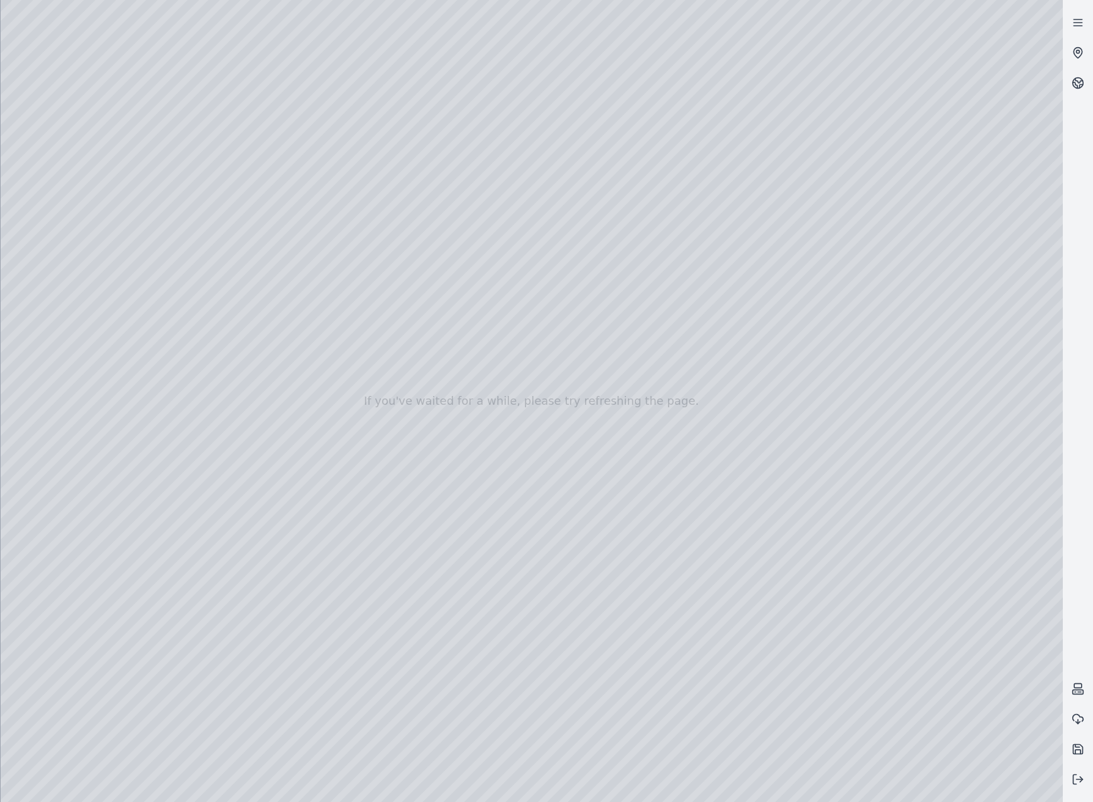
drag, startPoint x: 600, startPoint y: 560, endPoint x: 944, endPoint y: 513, distance: 347.7
drag, startPoint x: 577, startPoint y: 399, endPoint x: 909, endPoint y: 463, distance: 338.7
drag, startPoint x: 747, startPoint y: 168, endPoint x: 775, endPoint y: 167, distance: 27.7
click at [775, 167] on div at bounding box center [532, 401] width 1063 height 802
drag, startPoint x: 924, startPoint y: 327, endPoint x: 786, endPoint y: 342, distance: 138.5
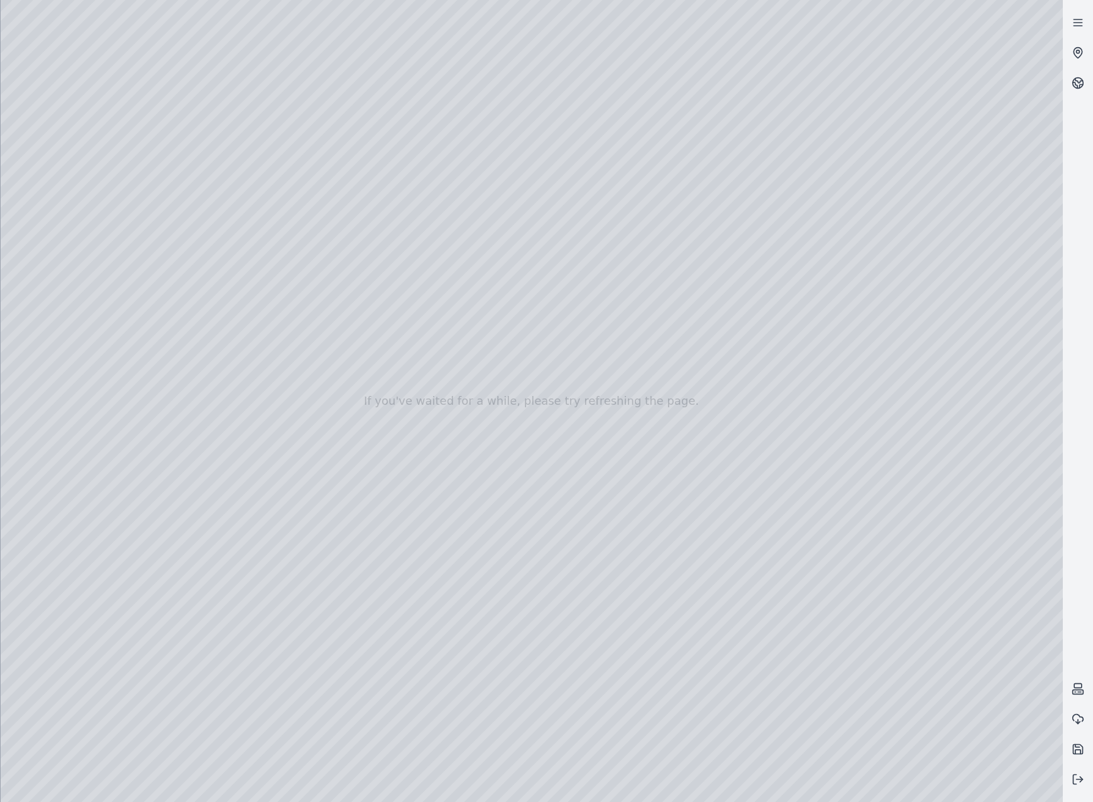
drag, startPoint x: 919, startPoint y: 413, endPoint x: 825, endPoint y: 407, distance: 93.9
drag, startPoint x: 819, startPoint y: 426, endPoint x: 582, endPoint y: 326, distance: 258.1
drag, startPoint x: 701, startPoint y: 413, endPoint x: 605, endPoint y: 358, distance: 110.4
click at [605, 358] on div at bounding box center [532, 401] width 1063 height 802
drag, startPoint x: 625, startPoint y: 363, endPoint x: 531, endPoint y: 307, distance: 108.8
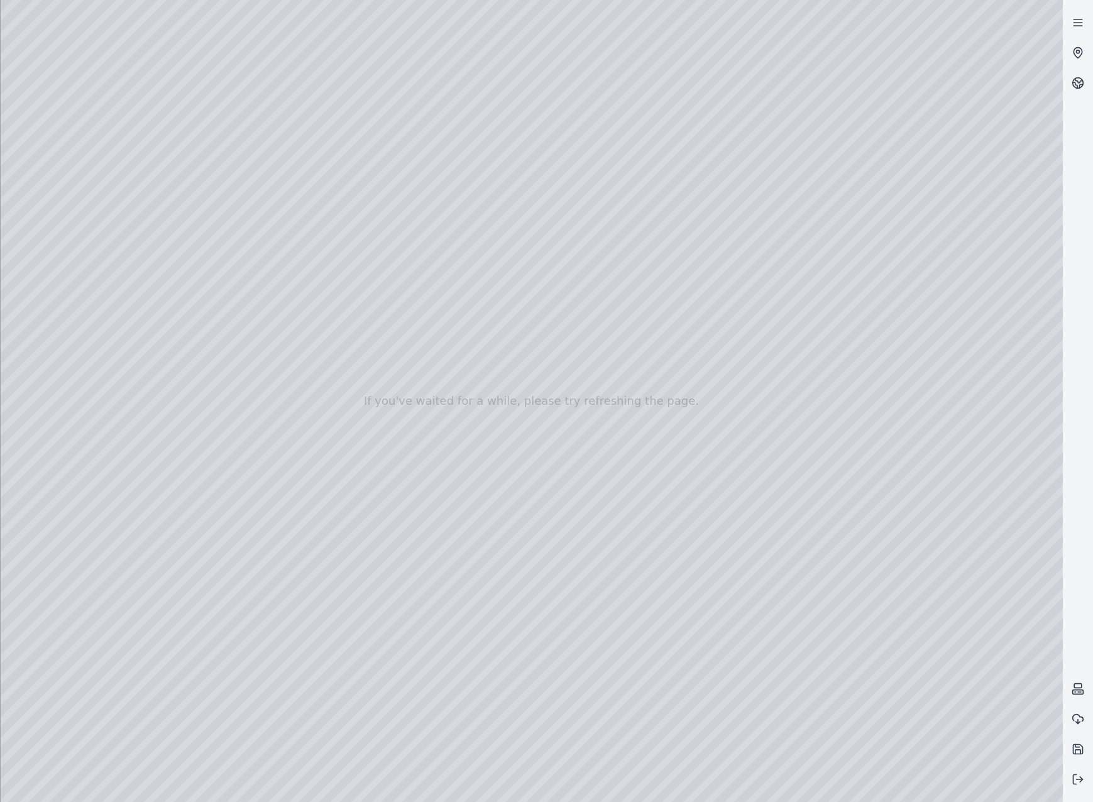
click at [531, 307] on div at bounding box center [532, 401] width 1063 height 802
drag, startPoint x: 680, startPoint y: 396, endPoint x: 633, endPoint y: 378, distance: 50.0
drag, startPoint x: 748, startPoint y: 469, endPoint x: 589, endPoint y: 409, distance: 169.9
drag, startPoint x: 567, startPoint y: 363, endPoint x: 627, endPoint y: 402, distance: 71.3
click at [535, 732] on div at bounding box center [532, 401] width 1063 height 802
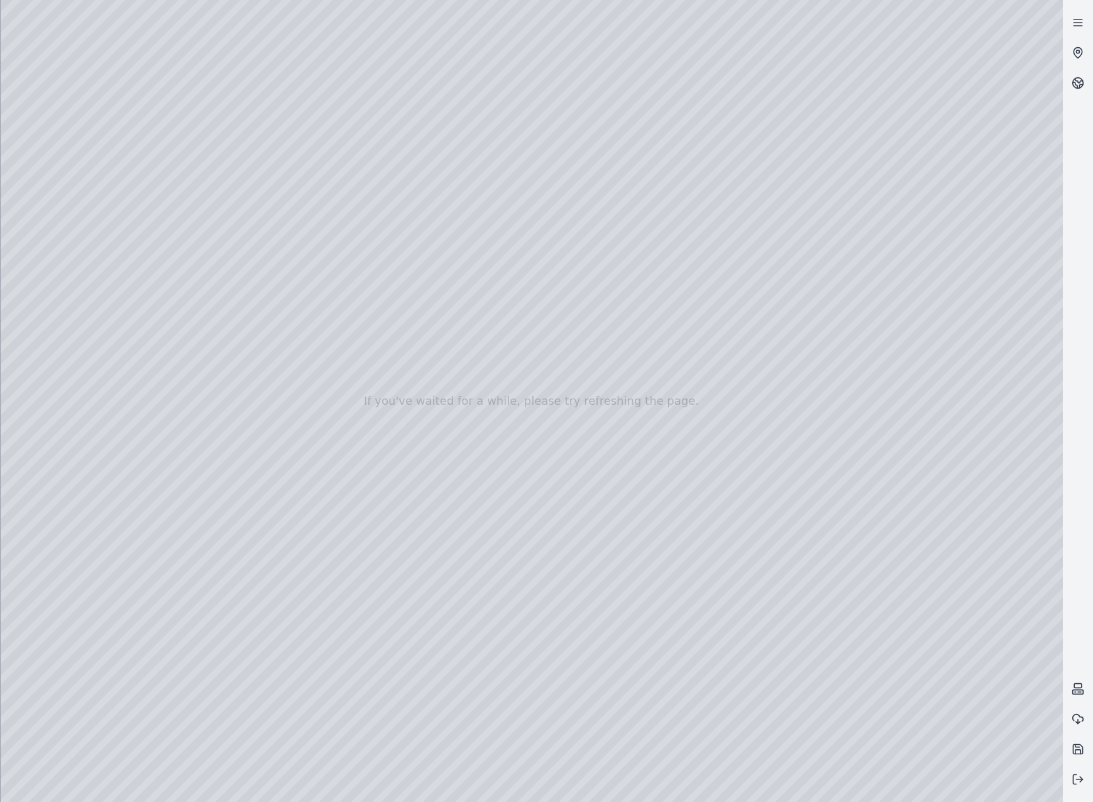
drag, startPoint x: 542, startPoint y: 505, endPoint x: 774, endPoint y: 605, distance: 252.6
drag, startPoint x: 704, startPoint y: 539, endPoint x: 803, endPoint y: 541, distance: 99.3
drag, startPoint x: 663, startPoint y: 463, endPoint x: 1049, endPoint y: 522, distance: 390.6
drag, startPoint x: 756, startPoint y: 467, endPoint x: 985, endPoint y: 484, distance: 229.5
drag, startPoint x: 857, startPoint y: 473, endPoint x: 886, endPoint y: 435, distance: 48.0
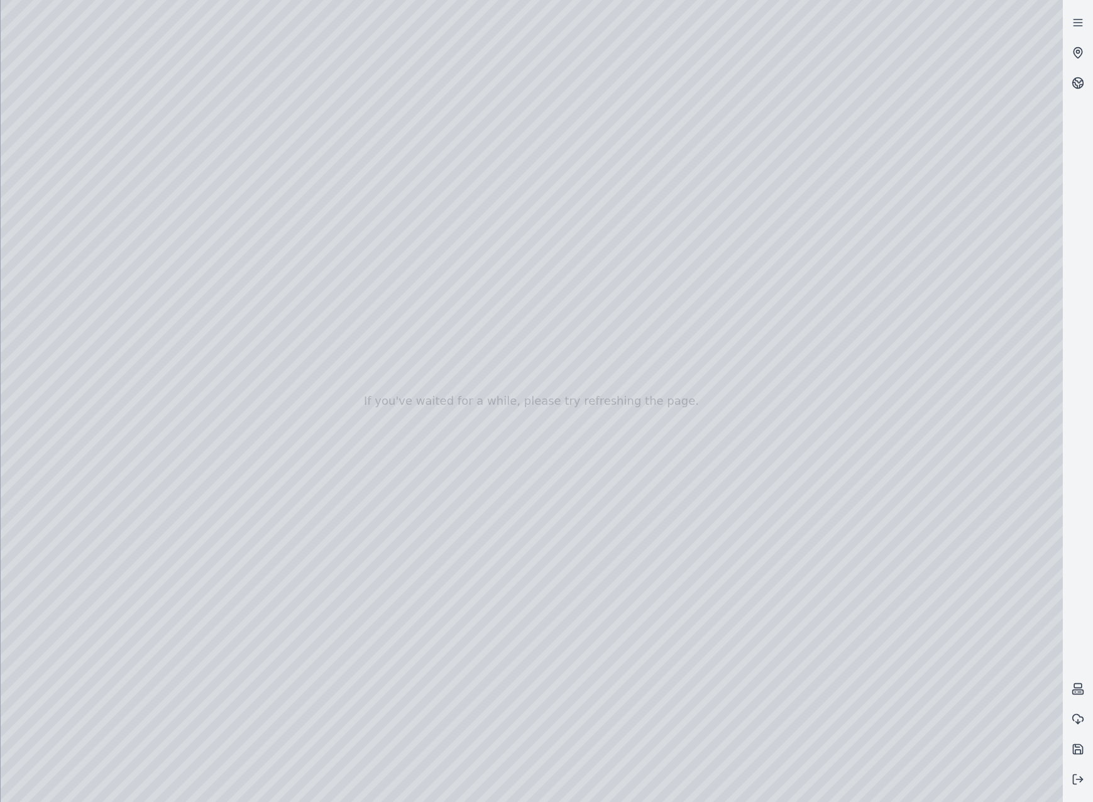
drag, startPoint x: 589, startPoint y: 509, endPoint x: 599, endPoint y: 516, distance: 11.7
drag, startPoint x: 765, startPoint y: 376, endPoint x: 737, endPoint y: 375, distance: 27.7
drag, startPoint x: 654, startPoint y: 501, endPoint x: 682, endPoint y: 495, distance: 27.6
drag, startPoint x: 695, startPoint y: 526, endPoint x: 697, endPoint y: 510, distance: 15.9
drag, startPoint x: 762, startPoint y: 551, endPoint x: 675, endPoint y: 541, distance: 88.0
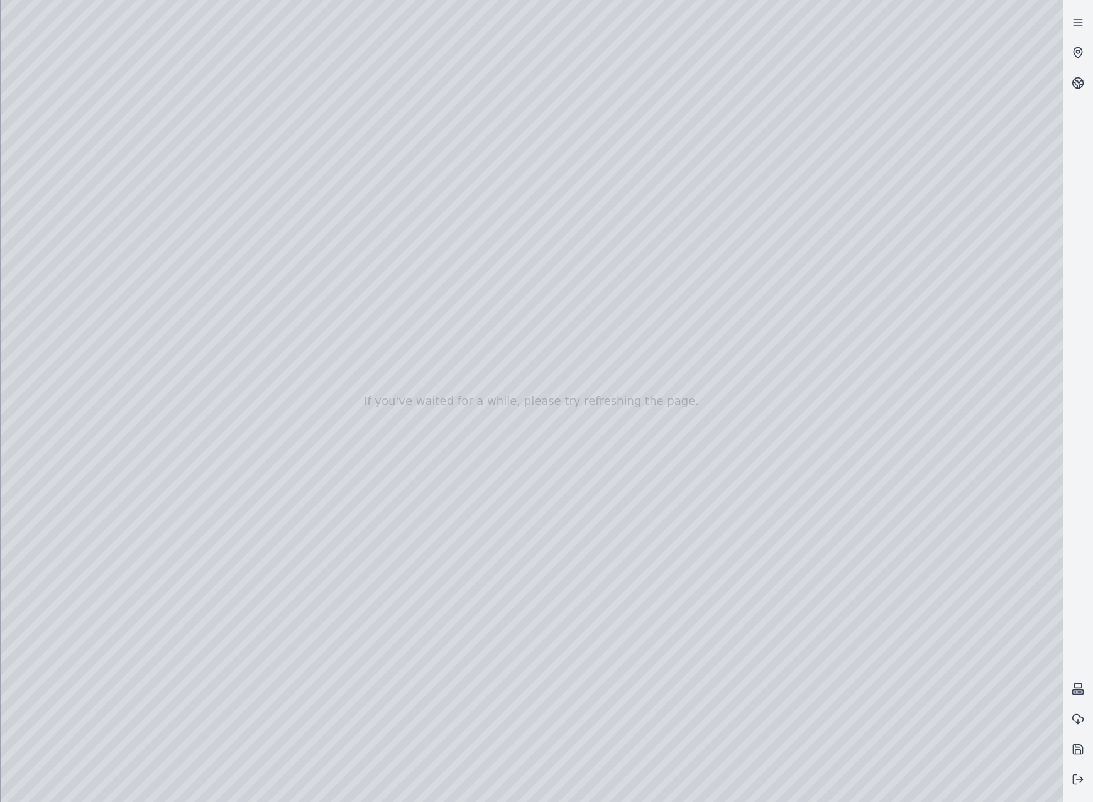
drag, startPoint x: 819, startPoint y: 556, endPoint x: 810, endPoint y: 559, distance: 8.6
drag, startPoint x: 682, startPoint y: 548, endPoint x: 690, endPoint y: 549, distance: 8.4
drag, startPoint x: 781, startPoint y: 563, endPoint x: 753, endPoint y: 560, distance: 29.0
drag, startPoint x: 794, startPoint y: 583, endPoint x: 631, endPoint y: 506, distance: 180.8
drag, startPoint x: 671, startPoint y: 489, endPoint x: 626, endPoint y: 601, distance: 121.5
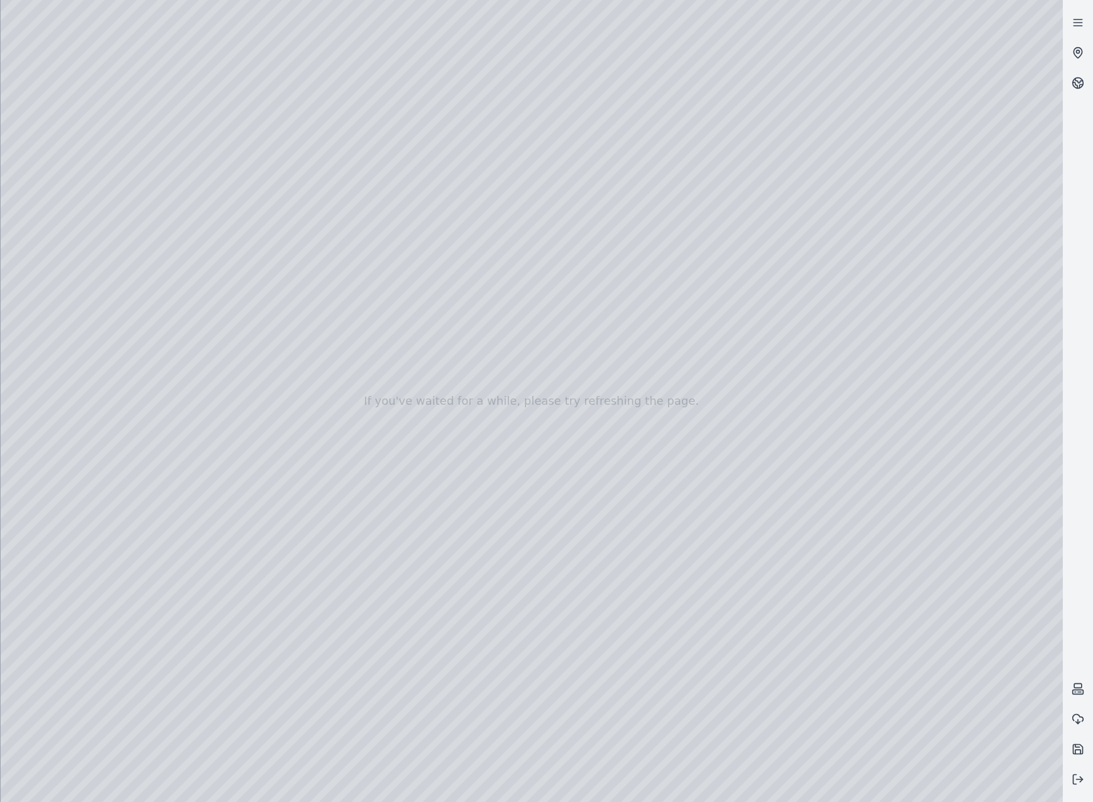
drag, startPoint x: 624, startPoint y: 606, endPoint x: 602, endPoint y: 595, distance: 24.7
drag, startPoint x: 614, startPoint y: 636, endPoint x: 758, endPoint y: 575, distance: 156.7
drag, startPoint x: 710, startPoint y: 515, endPoint x: 783, endPoint y: 493, distance: 76.2
drag, startPoint x: 715, startPoint y: 519, endPoint x: 751, endPoint y: 514, distance: 35.5
drag, startPoint x: 614, startPoint y: 536, endPoint x: 640, endPoint y: 580, distance: 51.3
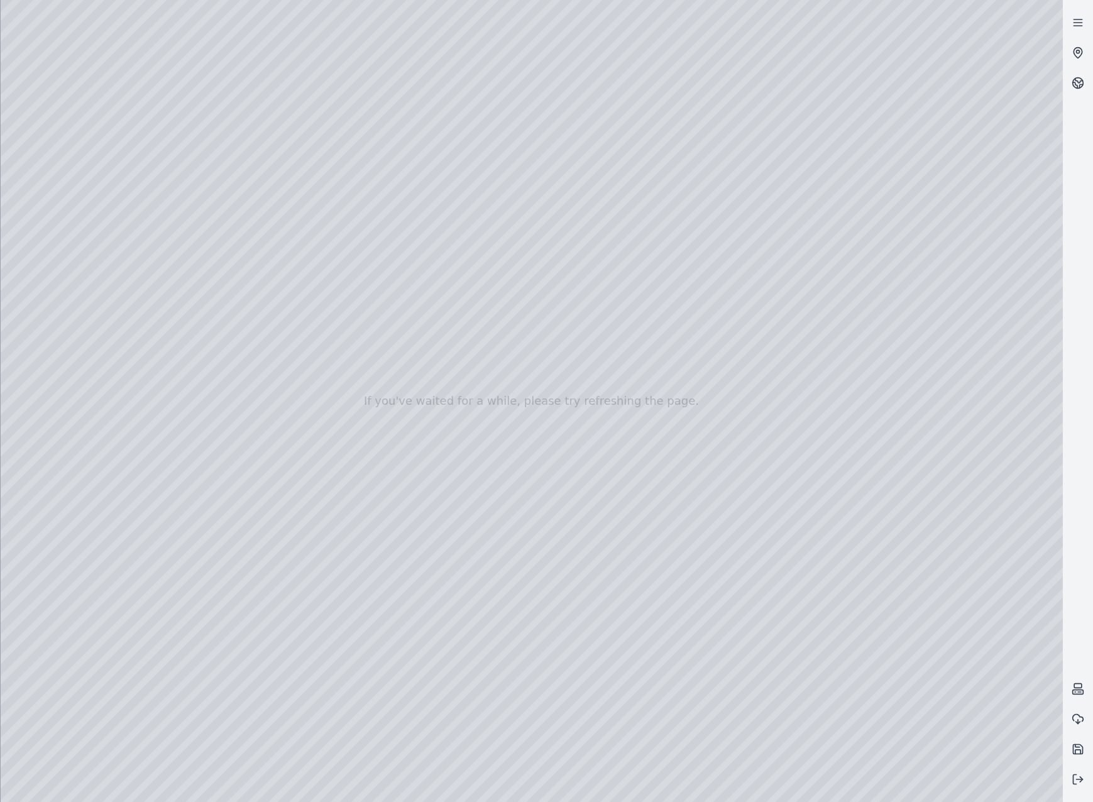
drag, startPoint x: 788, startPoint y: 407, endPoint x: 766, endPoint y: 426, distance: 29.5
drag, startPoint x: 832, startPoint y: 517, endPoint x: 821, endPoint y: 531, distance: 17.5
drag, startPoint x: 811, startPoint y: 477, endPoint x: 893, endPoint y: 424, distance: 97.8
drag, startPoint x: 827, startPoint y: 560, endPoint x: 758, endPoint y: 529, distance: 76.3
click at [758, 532] on div at bounding box center [532, 401] width 1063 height 802
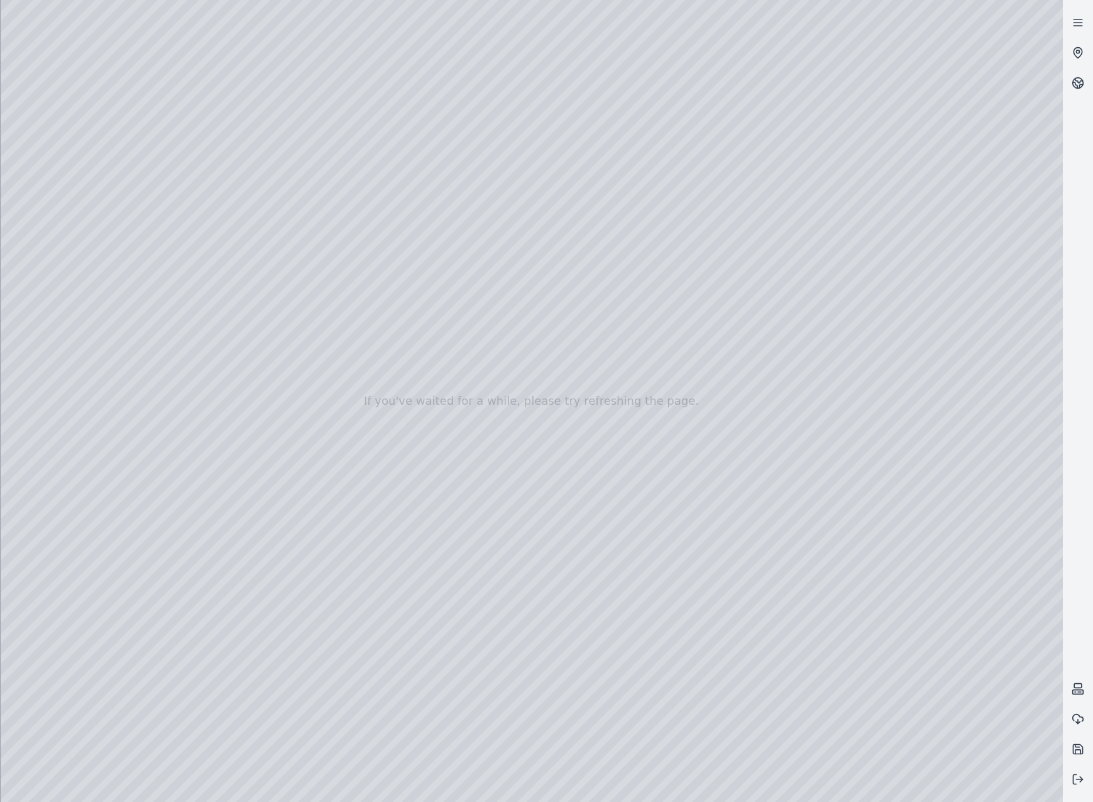
drag, startPoint x: 822, startPoint y: 560, endPoint x: 758, endPoint y: 542, distance: 66.7
drag, startPoint x: 805, startPoint y: 512, endPoint x: 675, endPoint y: 509, distance: 130.8
click at [675, 509] on div at bounding box center [532, 401] width 1063 height 802
drag, startPoint x: 781, startPoint y: 507, endPoint x: 656, endPoint y: 511, distance: 124.6
drag, startPoint x: 817, startPoint y: 491, endPoint x: 743, endPoint y: 497, distance: 73.8
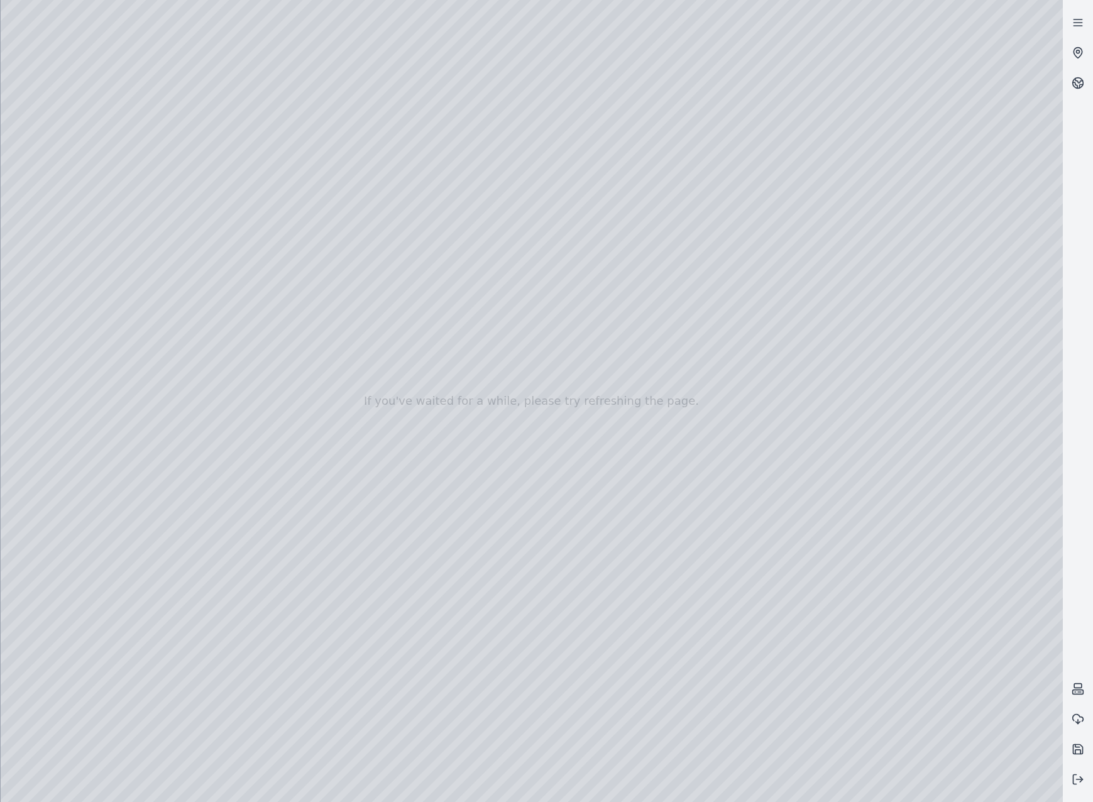
drag, startPoint x: 820, startPoint y: 511, endPoint x: 702, endPoint y: 509, distance: 118.2
drag, startPoint x: 825, startPoint y: 530, endPoint x: 609, endPoint y: 481, distance: 221.8
click at [682, 443] on div at bounding box center [532, 401] width 1063 height 802
drag, startPoint x: 729, startPoint y: 568, endPoint x: 584, endPoint y: 544, distance: 146.6
drag, startPoint x: 880, startPoint y: 397, endPoint x: 928, endPoint y: 400, distance: 47.9
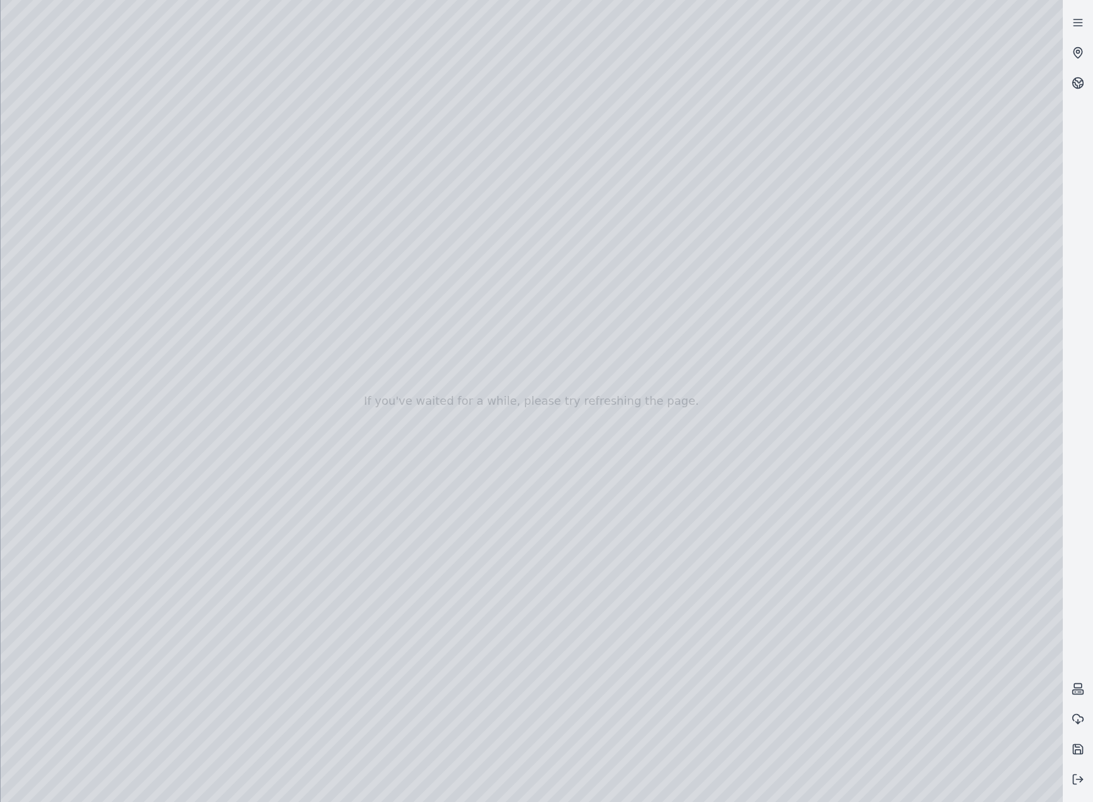
click at [928, 400] on div at bounding box center [532, 401] width 1063 height 802
drag, startPoint x: 890, startPoint y: 402, endPoint x: 914, endPoint y: 402, distance: 23.9
click at [914, 402] on div at bounding box center [532, 401] width 1063 height 802
click at [902, 409] on div at bounding box center [532, 401] width 1063 height 802
drag, startPoint x: 790, startPoint y: 528, endPoint x: 885, endPoint y: 538, distance: 94.8
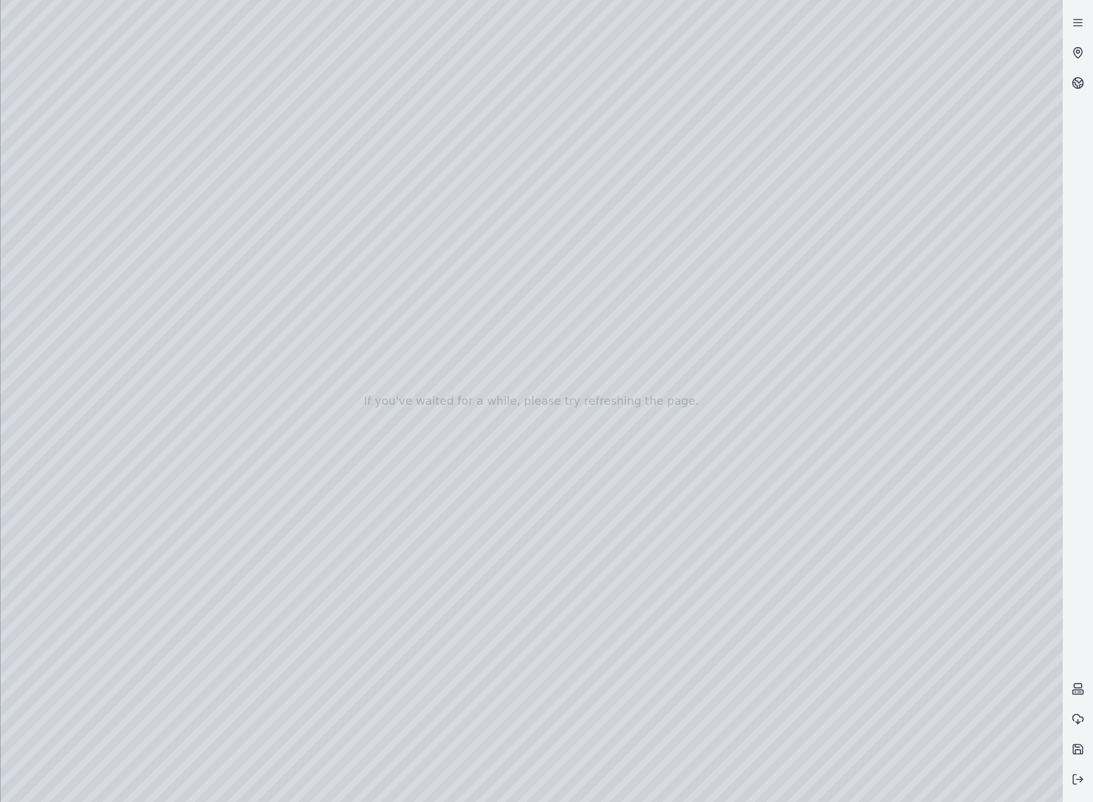
drag, startPoint x: 933, startPoint y: 273, endPoint x: 932, endPoint y: 287, distance: 13.8
click at [932, 287] on div at bounding box center [532, 401] width 1063 height 802
drag, startPoint x: 933, startPoint y: 271, endPoint x: 927, endPoint y: 292, distance: 22.1
click at [927, 292] on div at bounding box center [532, 401] width 1063 height 802
drag, startPoint x: 888, startPoint y: 279, endPoint x: 881, endPoint y: 303, distance: 25.3
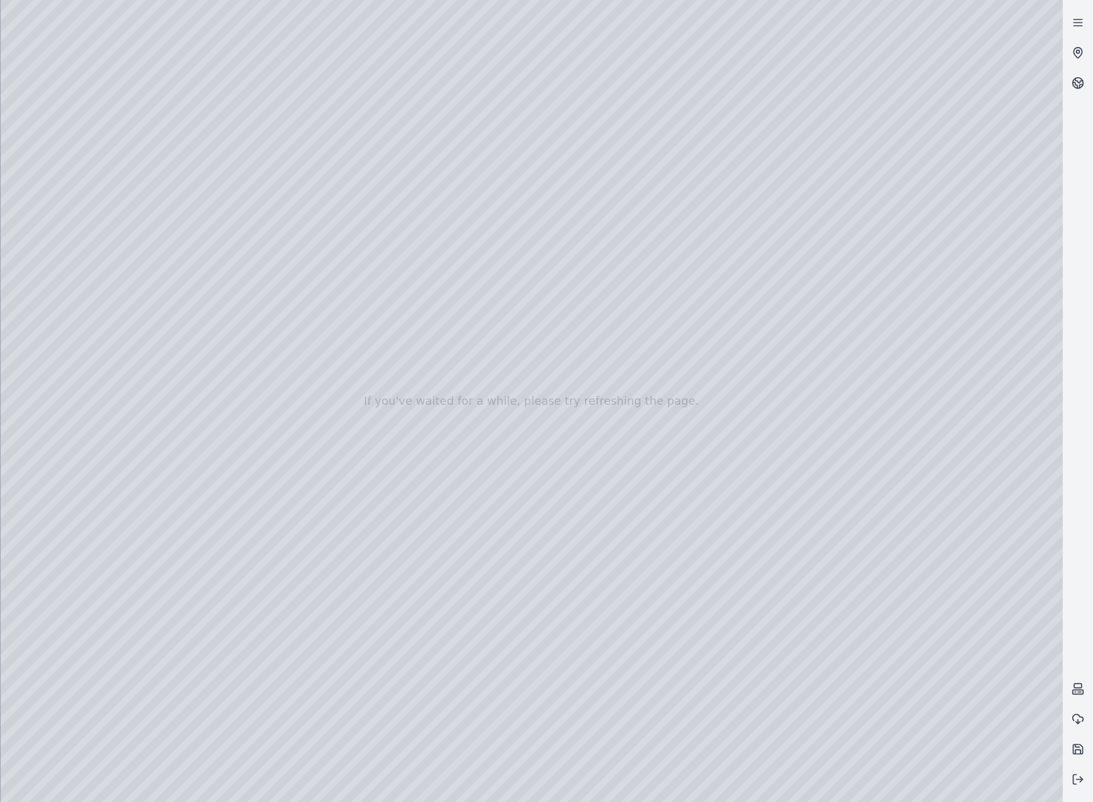
click at [881, 303] on div at bounding box center [532, 401] width 1063 height 802
drag, startPoint x: 882, startPoint y: 292, endPoint x: 871, endPoint y: 326, distance: 35.8
click at [871, 326] on div at bounding box center [532, 401] width 1063 height 802
drag, startPoint x: 807, startPoint y: 357, endPoint x: 802, endPoint y: 372, distance: 15.9
click at [802, 372] on div at bounding box center [532, 401] width 1063 height 802
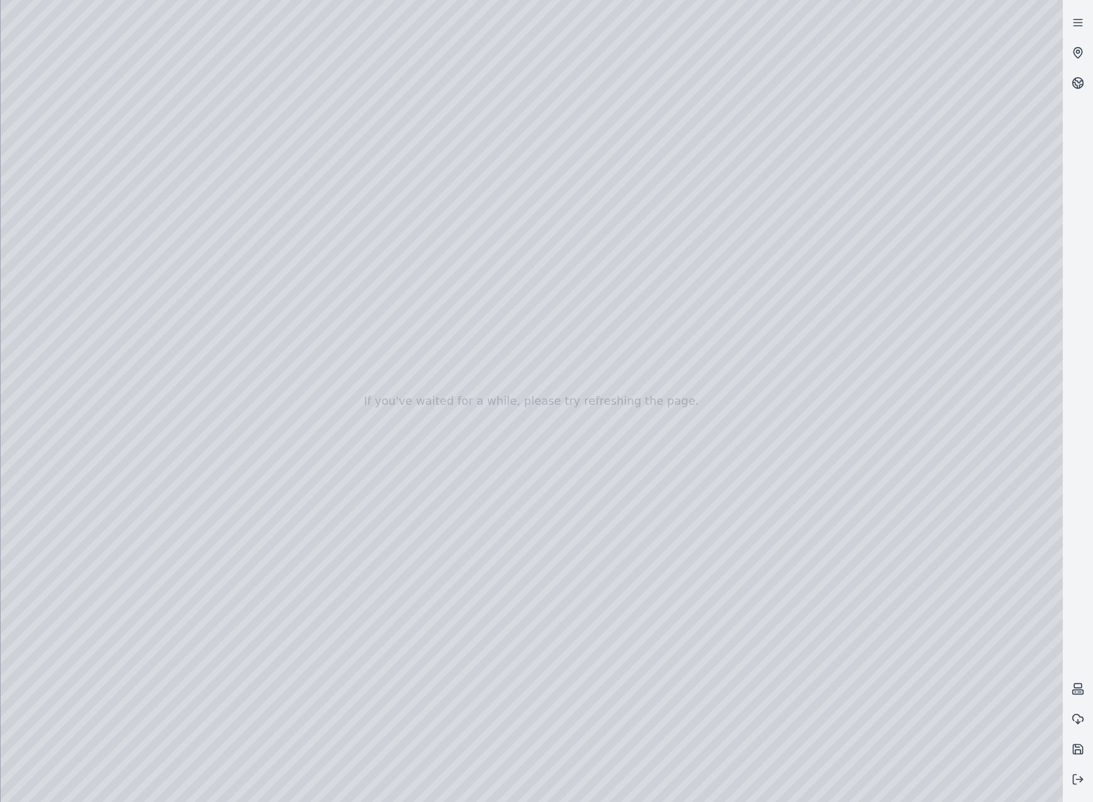
drag, startPoint x: 852, startPoint y: 443, endPoint x: 864, endPoint y: 444, distance: 12.0
click at [864, 444] on div at bounding box center [532, 401] width 1063 height 802
drag, startPoint x: 881, startPoint y: 445, endPoint x: 873, endPoint y: 440, distance: 10.1
click at [874, 441] on div at bounding box center [532, 401] width 1063 height 802
click at [873, 440] on div at bounding box center [532, 401] width 1063 height 802
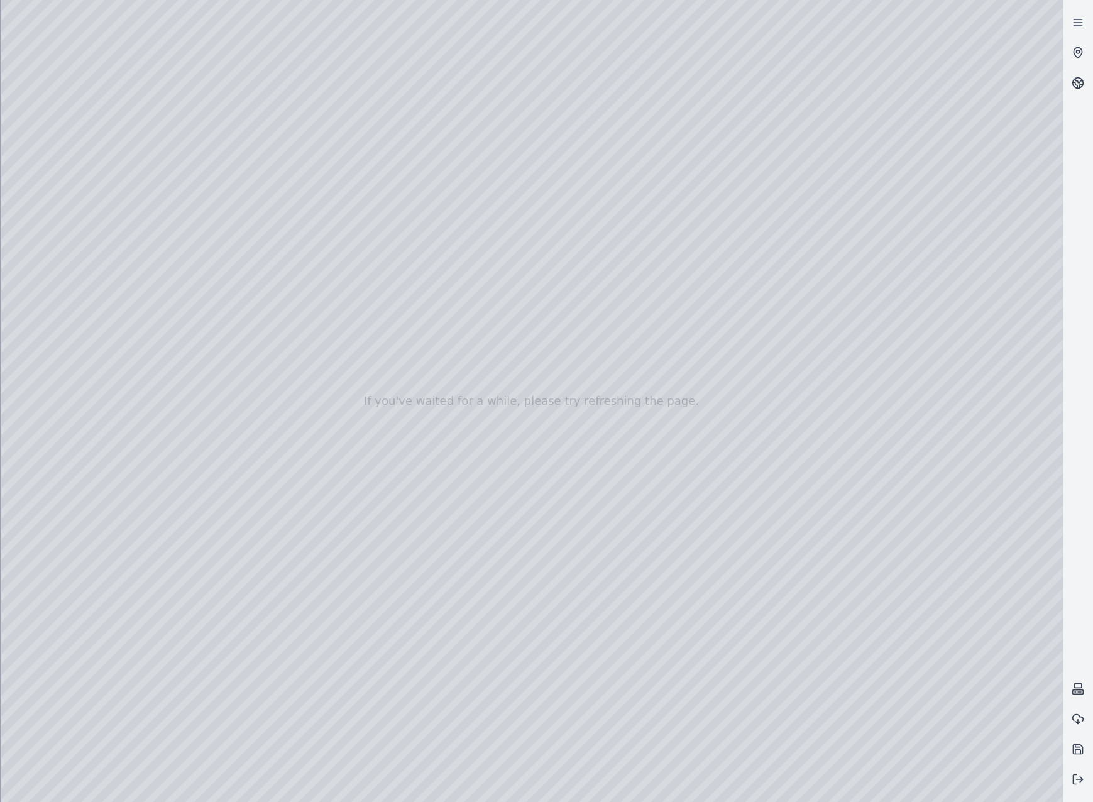
drag, startPoint x: 873, startPoint y: 440, endPoint x: 866, endPoint y: 440, distance: 6.9
click at [870, 440] on div at bounding box center [532, 401] width 1063 height 802
click at [864, 440] on div at bounding box center [532, 401] width 1063 height 802
click at [858, 440] on div at bounding box center [532, 401] width 1063 height 802
click at [881, 426] on div at bounding box center [532, 401] width 1063 height 802
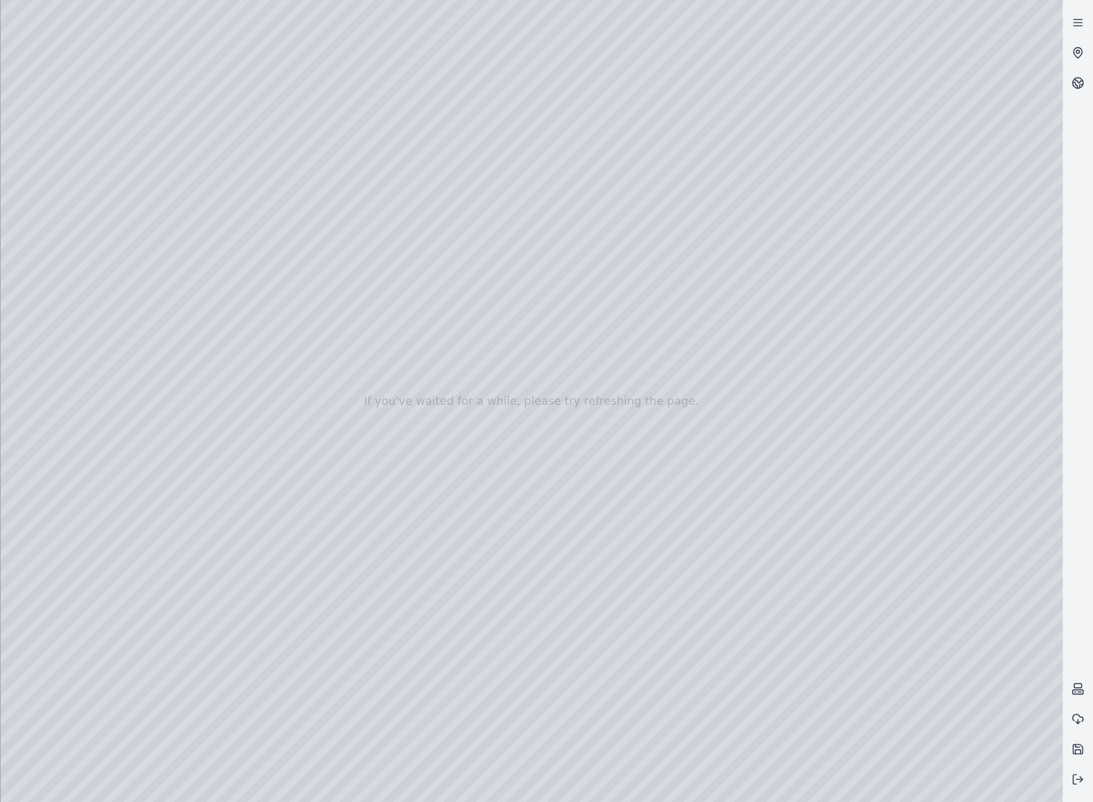
drag, startPoint x: 804, startPoint y: 418, endPoint x: 815, endPoint y: 421, distance: 11.6
click at [815, 421] on div at bounding box center [532, 401] width 1063 height 802
click at [1071, 781] on button at bounding box center [1078, 780] width 30 height 30
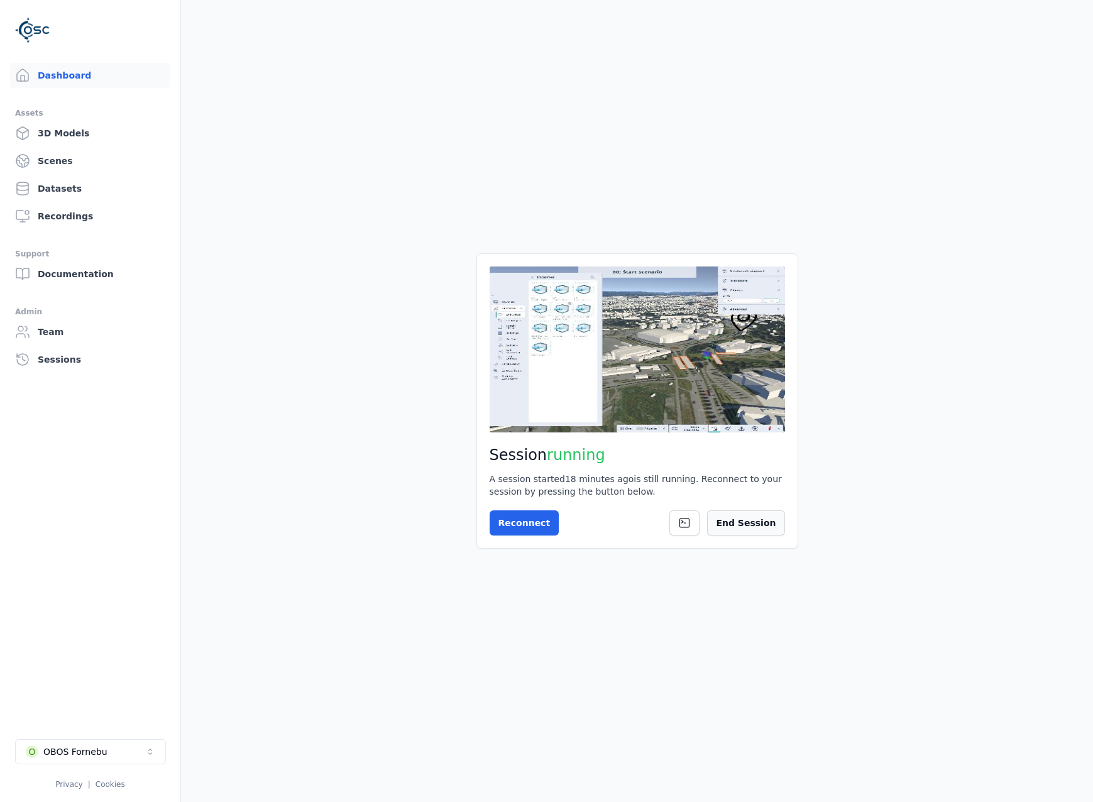
click at [779, 526] on button "End Session" at bounding box center [745, 523] width 77 height 25
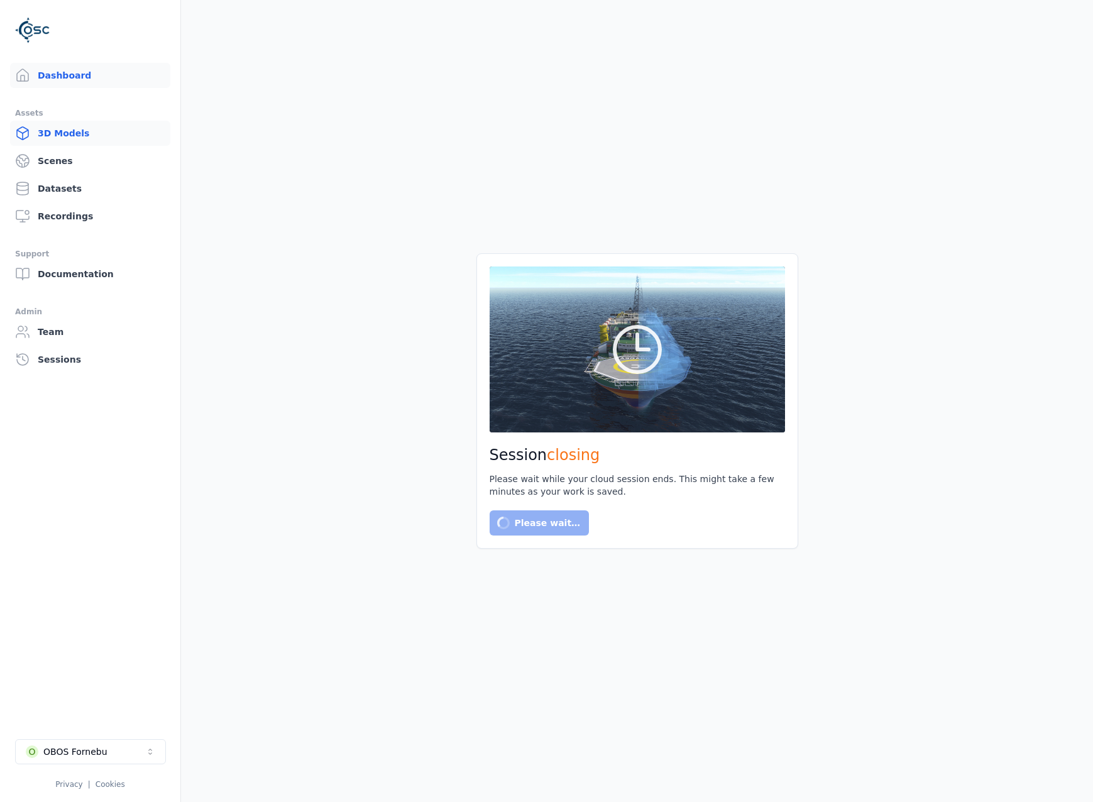
click at [79, 133] on link "3D Models" at bounding box center [90, 133] width 160 height 25
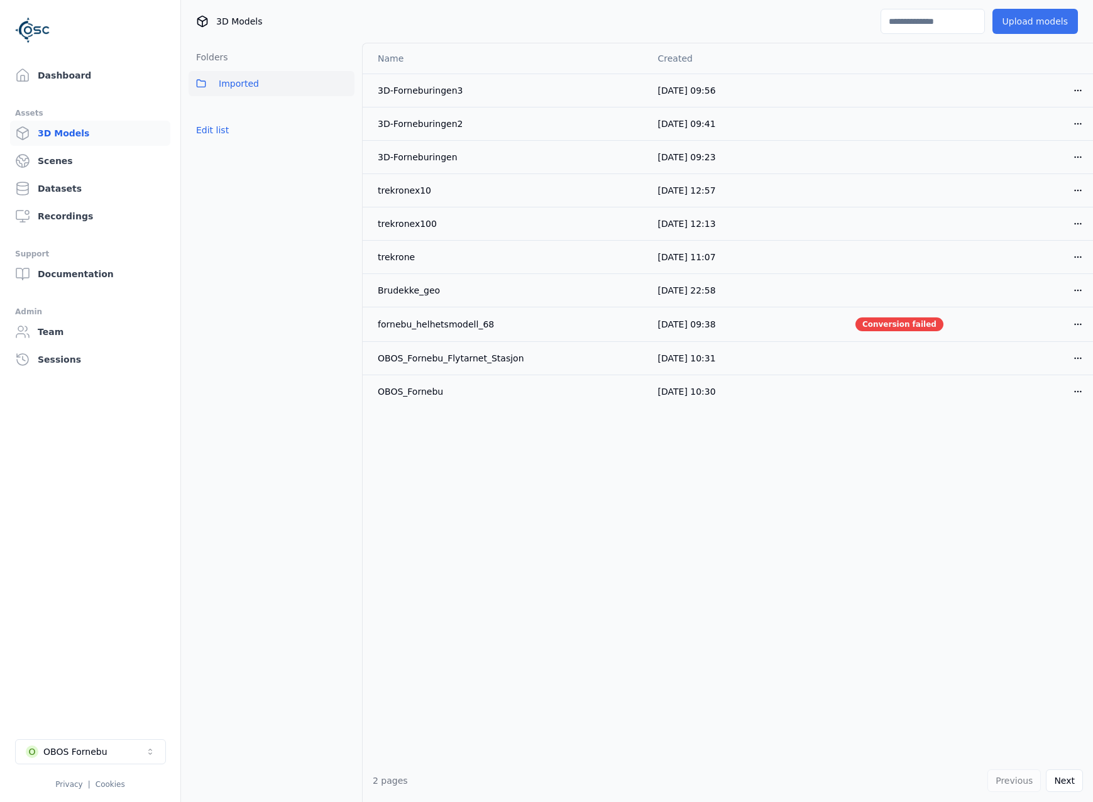
click at [1052, 17] on button "Upload models" at bounding box center [1036, 21] width 86 height 25
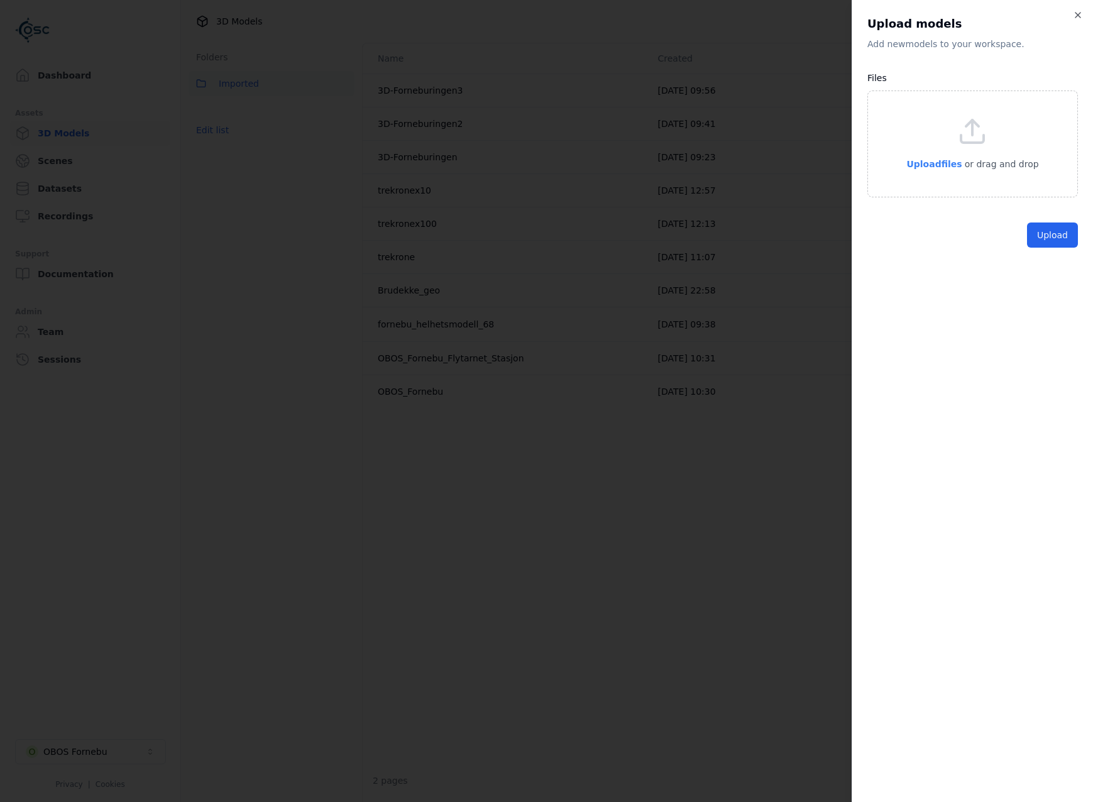
click at [954, 164] on span "Upload files" at bounding box center [934, 164] width 55 height 10
click at [1046, 263] on button "Upload" at bounding box center [1052, 263] width 51 height 25
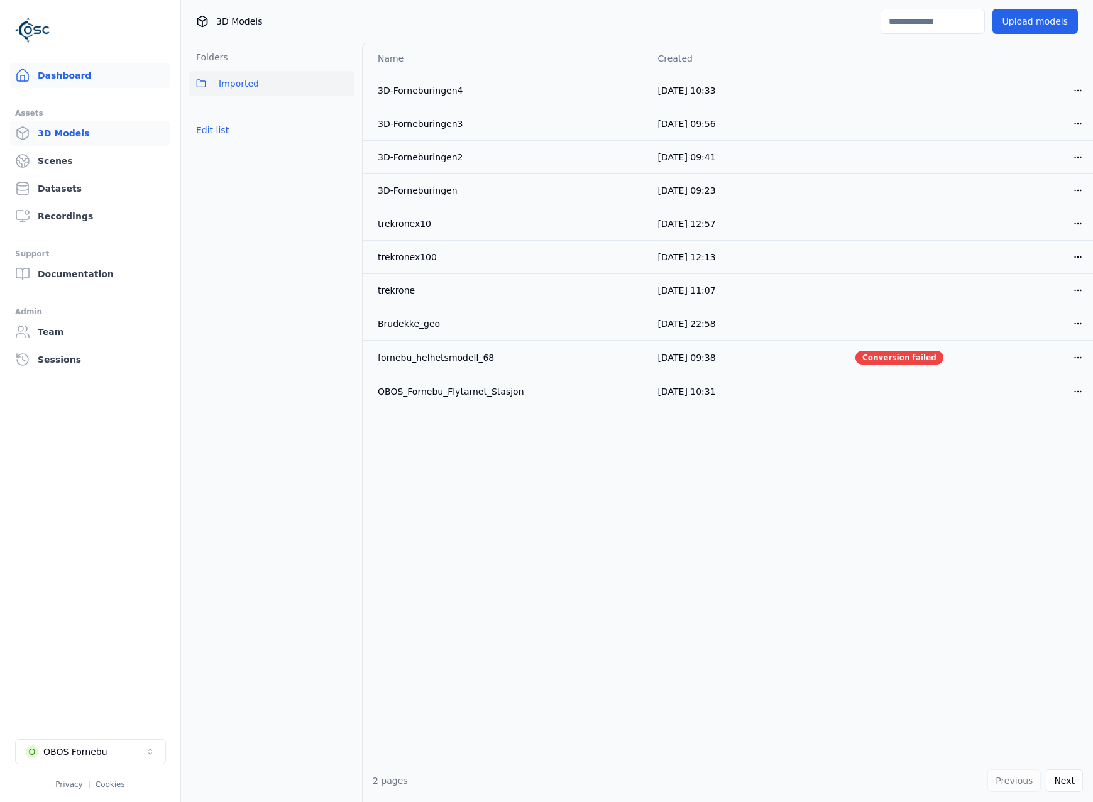
click at [56, 72] on link "Dashboard" at bounding box center [90, 75] width 160 height 25
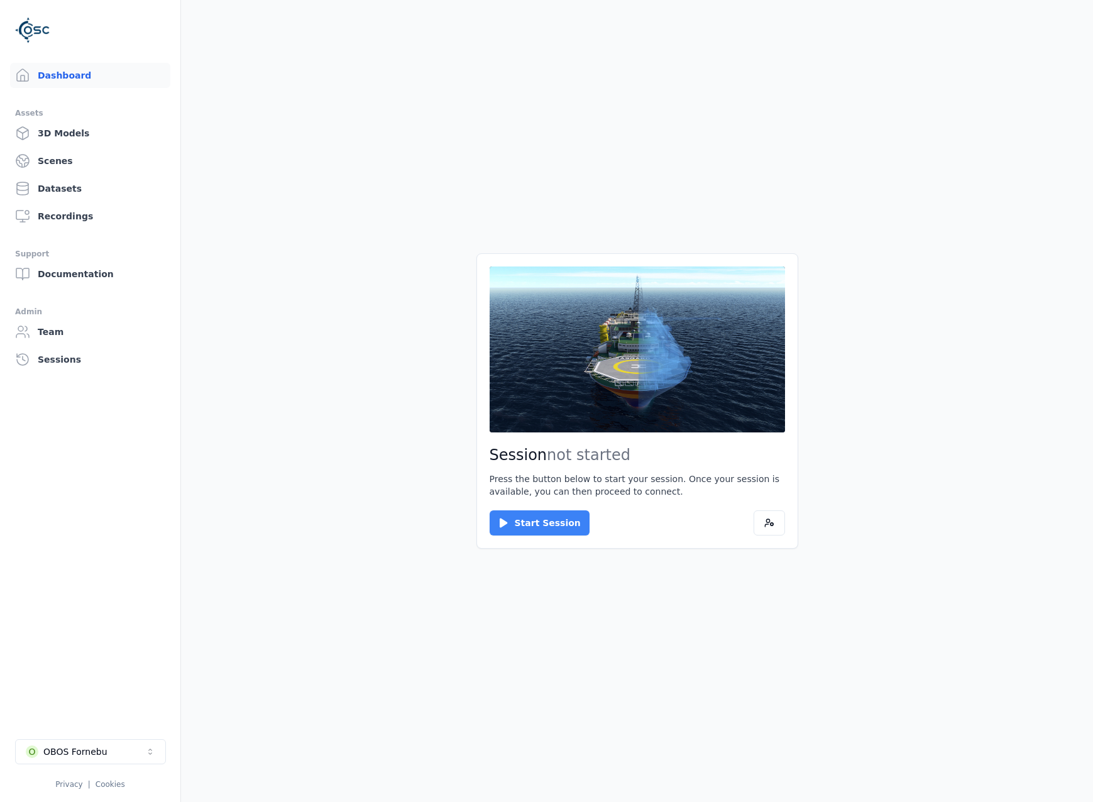
click at [541, 529] on button "Start Session" at bounding box center [540, 523] width 100 height 25
click at [524, 522] on button "Connect" at bounding box center [519, 523] width 58 height 25
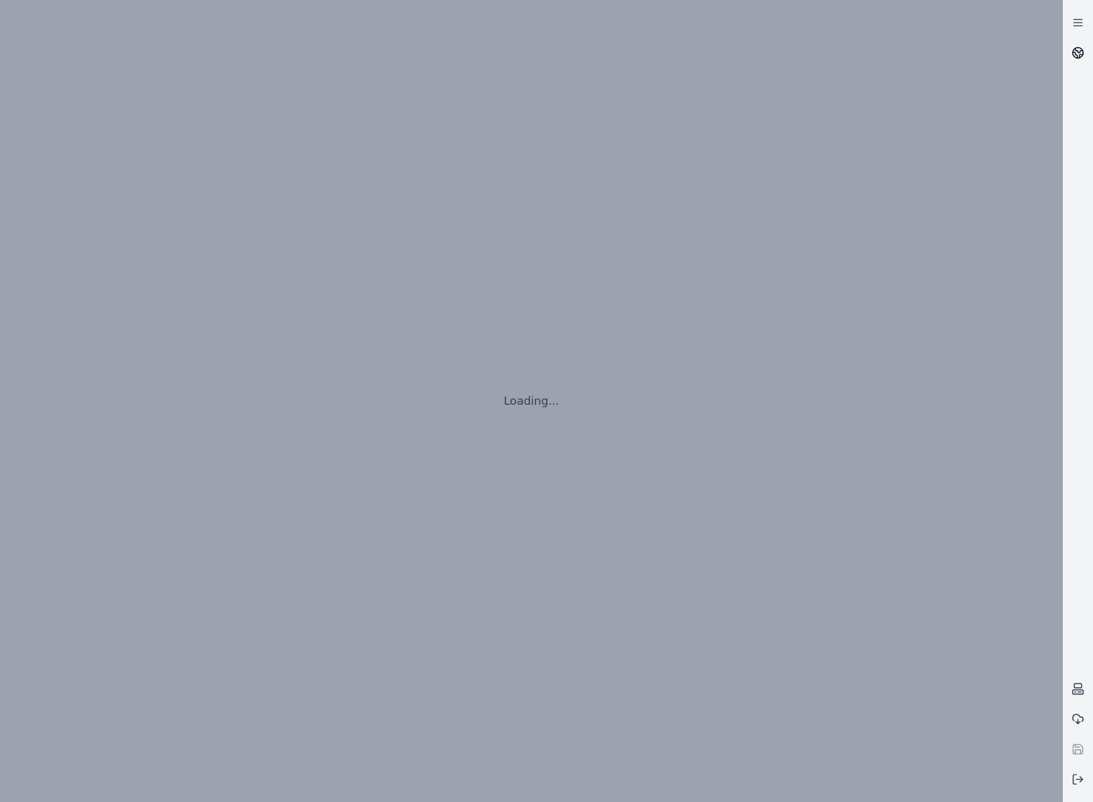
click at [1080, 55] on icon at bounding box center [1081, 56] width 3 height 3
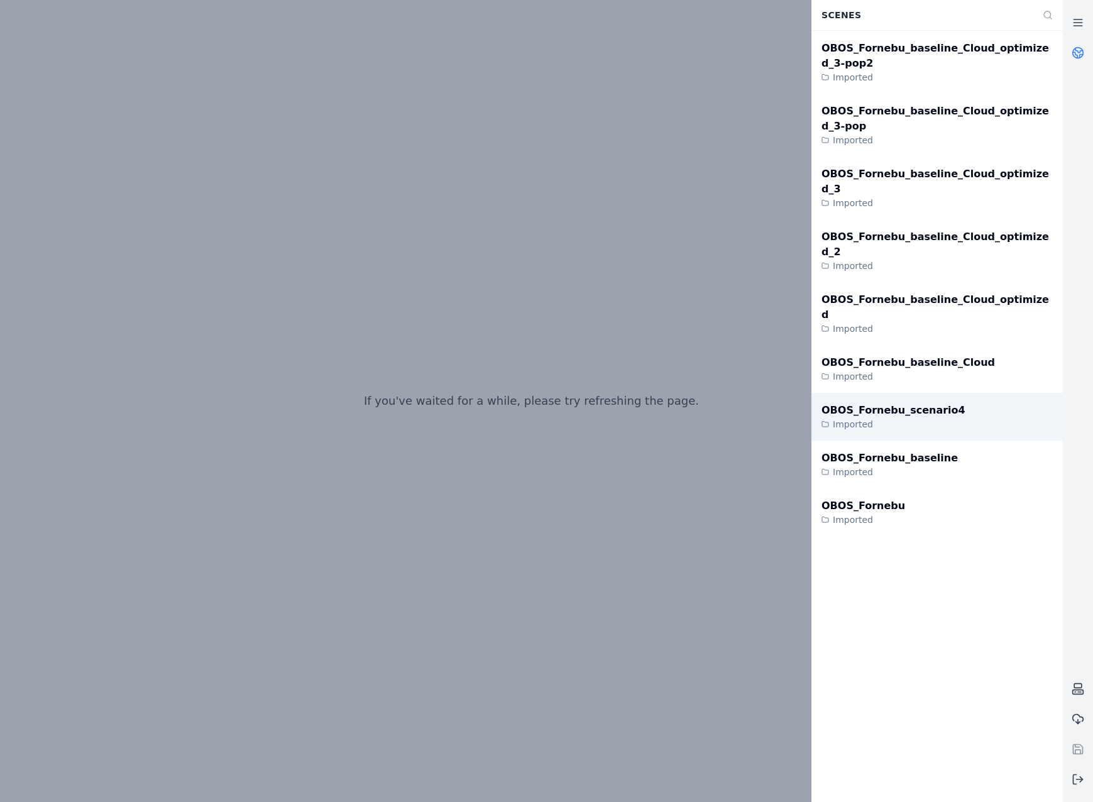
click at [971, 393] on div "OBOS_Fornebu_scenario4 Imported" at bounding box center [937, 417] width 251 height 48
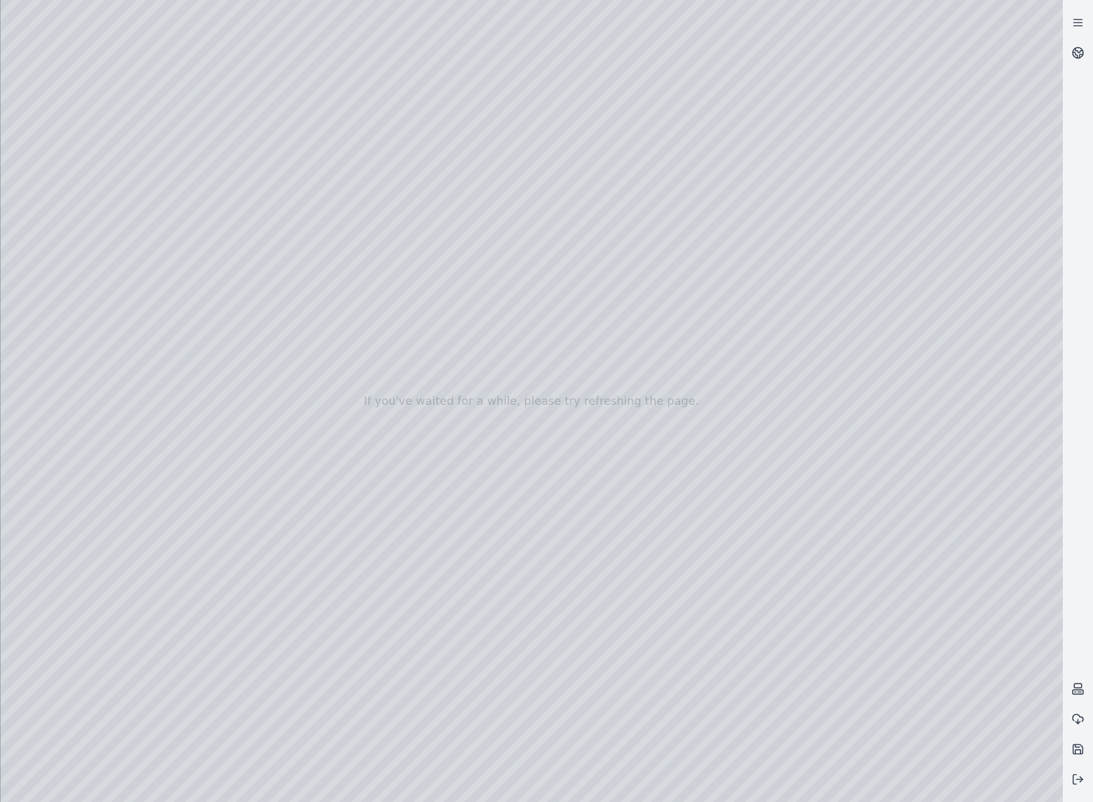
drag, startPoint x: 683, startPoint y: 499, endPoint x: 641, endPoint y: 556, distance: 70.2
drag, startPoint x: 875, startPoint y: 367, endPoint x: 276, endPoint y: 323, distance: 600.2
drag, startPoint x: 834, startPoint y: 338, endPoint x: 394, endPoint y: 295, distance: 442.2
drag, startPoint x: 653, startPoint y: 341, endPoint x: 220, endPoint y: 309, distance: 434.4
drag, startPoint x: 920, startPoint y: 360, endPoint x: 394, endPoint y: 307, distance: 528.9
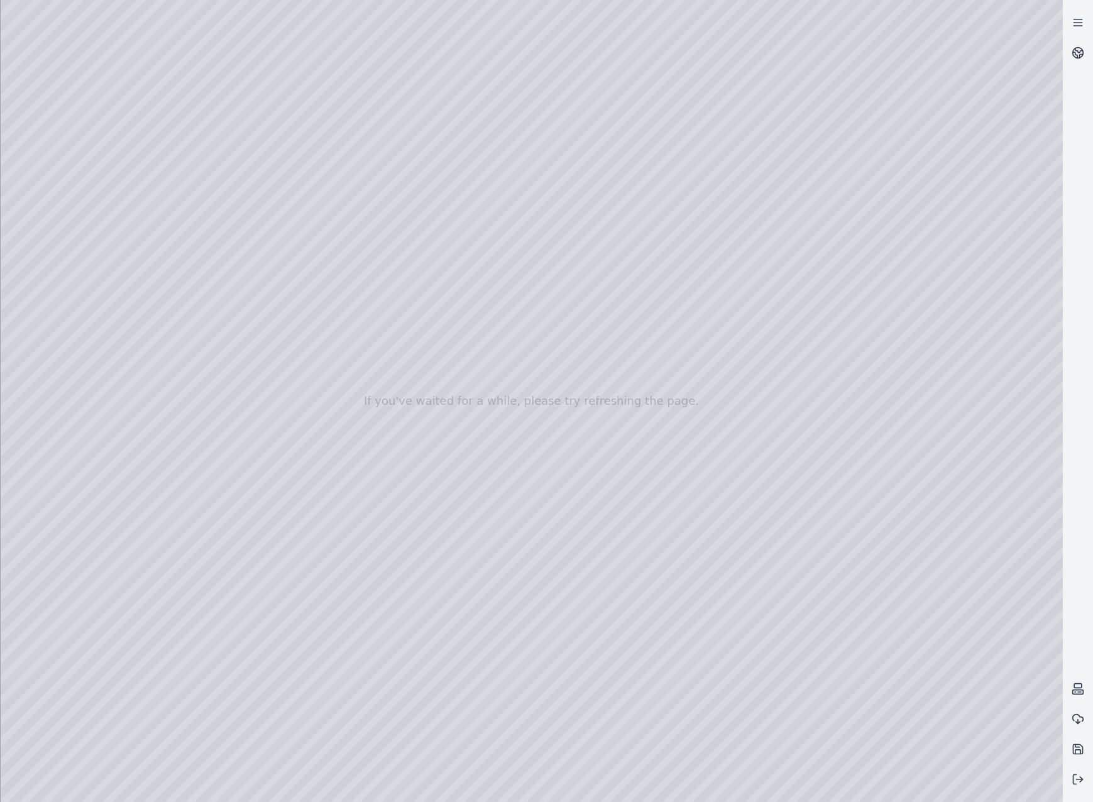
drag, startPoint x: 769, startPoint y: 363, endPoint x: 601, endPoint y: 370, distance: 168.0
click at [66, 168] on div at bounding box center [532, 401] width 1063 height 802
click at [87, 202] on div at bounding box center [532, 401] width 1063 height 802
click at [227, 141] on div at bounding box center [532, 401] width 1063 height 802
click at [209, 128] on div at bounding box center [532, 401] width 1063 height 802
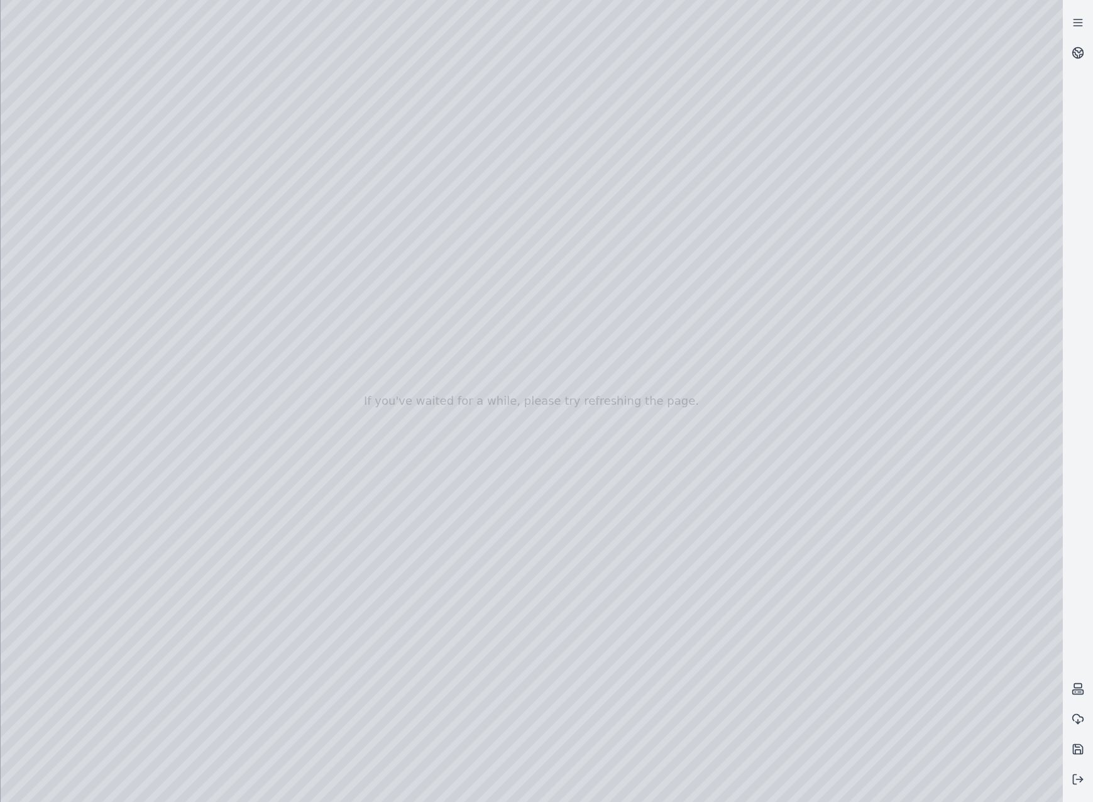
click at [216, 137] on div at bounding box center [532, 401] width 1063 height 802
click at [74, 235] on div at bounding box center [532, 401] width 1063 height 802
click at [57, 333] on div at bounding box center [532, 401] width 1063 height 802
click at [76, 233] on div at bounding box center [532, 401] width 1063 height 802
click at [360, 128] on div at bounding box center [532, 401] width 1063 height 802
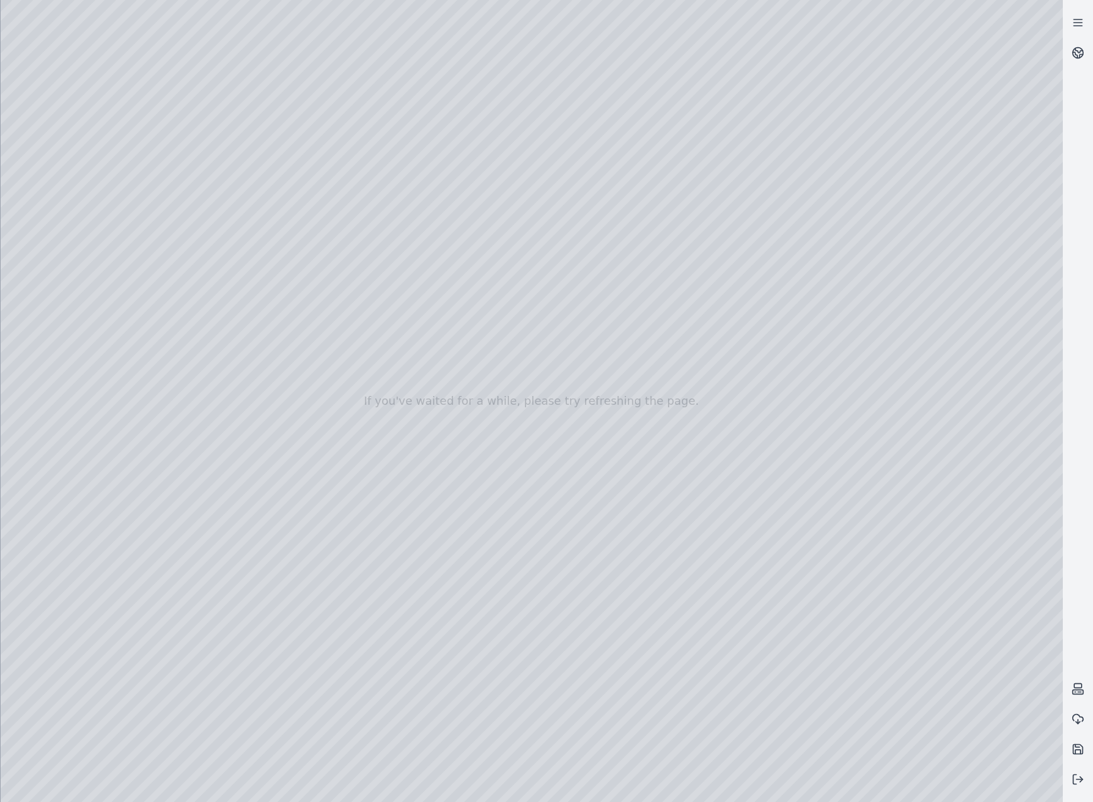
click at [178, 221] on div at bounding box center [532, 401] width 1063 height 802
drag, startPoint x: 189, startPoint y: 206, endPoint x: 676, endPoint y: 412, distance: 528.3
click at [676, 412] on div at bounding box center [532, 401] width 1063 height 802
drag, startPoint x: 617, startPoint y: 448, endPoint x: 762, endPoint y: 450, distance: 144.6
drag, startPoint x: 777, startPoint y: 392, endPoint x: 656, endPoint y: 378, distance: 122.1
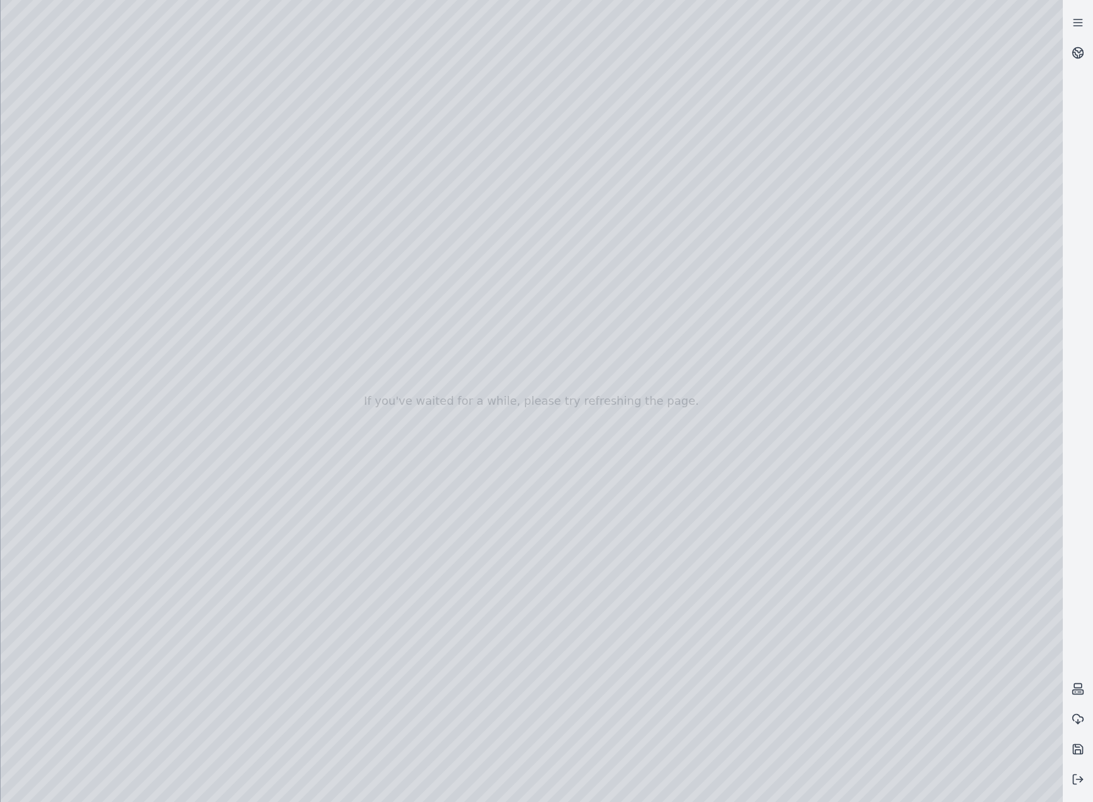
click at [656, 378] on div at bounding box center [532, 401] width 1063 height 802
drag, startPoint x: 610, startPoint y: 328, endPoint x: 619, endPoint y: 228, distance: 101.0
click at [619, 228] on div at bounding box center [532, 401] width 1063 height 802
click at [635, 262] on div at bounding box center [532, 401] width 1063 height 802
drag, startPoint x: 636, startPoint y: 255, endPoint x: 563, endPoint y: 384, distance: 148.1
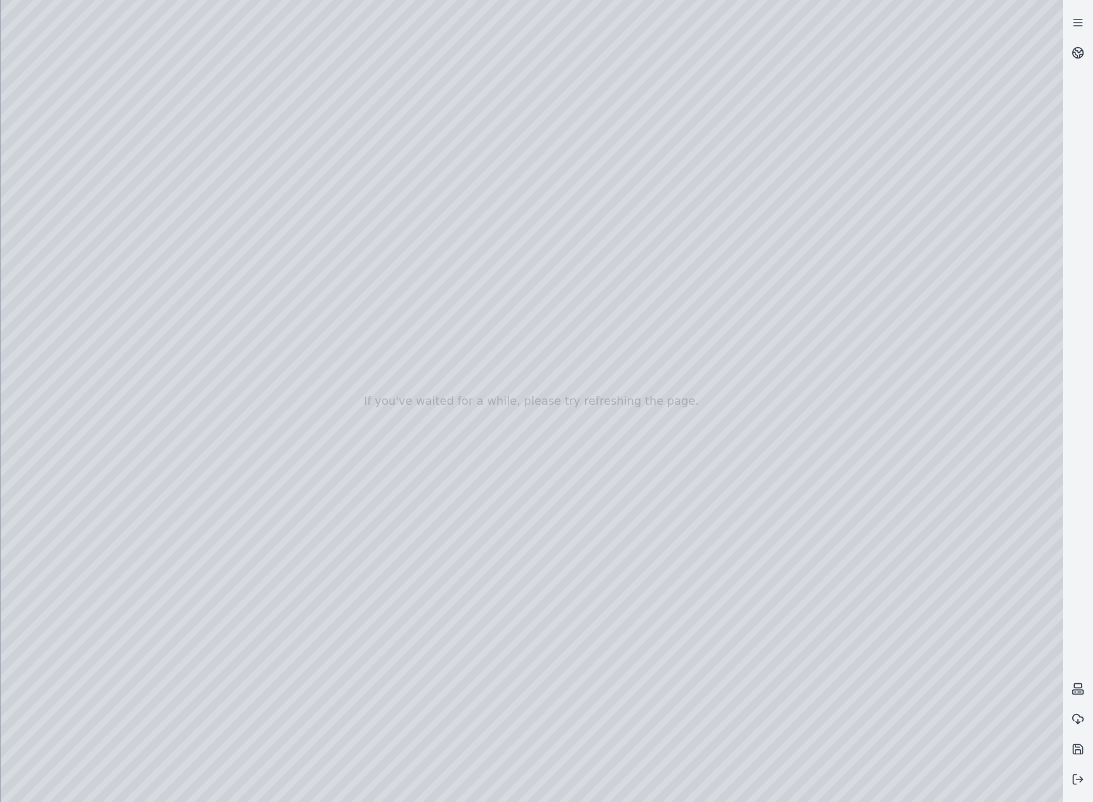
click at [563, 384] on div at bounding box center [532, 401] width 1063 height 802
drag, startPoint x: 605, startPoint y: 419, endPoint x: 670, endPoint y: 421, distance: 65.4
click at [670, 421] on div at bounding box center [532, 401] width 1063 height 802
drag, startPoint x: 605, startPoint y: 363, endPoint x: 605, endPoint y: 307, distance: 55.3
click at [605, 307] on div at bounding box center [532, 401] width 1063 height 802
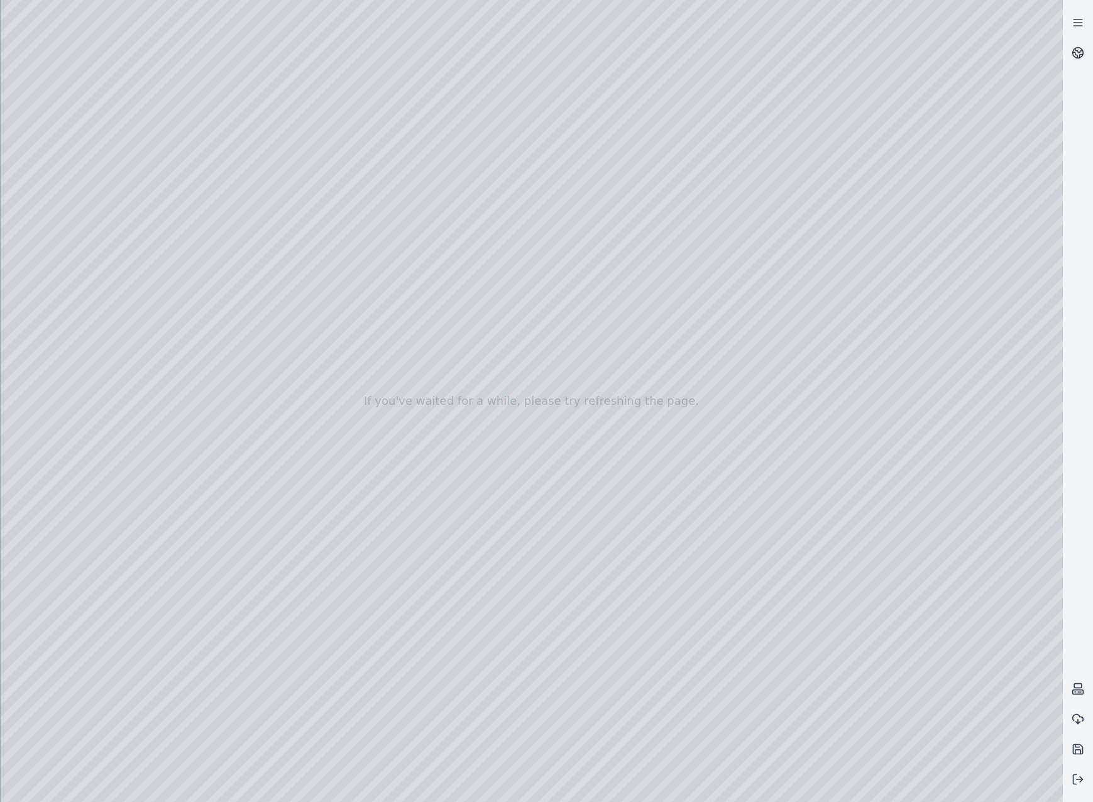
drag, startPoint x: 607, startPoint y: 309, endPoint x: 606, endPoint y: 238, distance: 71.1
click at [606, 238] on div at bounding box center [532, 401] width 1063 height 802
drag, startPoint x: 493, startPoint y: 431, endPoint x: 604, endPoint y: 434, distance: 110.7
drag, startPoint x: 636, startPoint y: 469, endPoint x: 729, endPoint y: 455, distance: 94.2
drag, startPoint x: 497, startPoint y: 457, endPoint x: 917, endPoint y: 411, distance: 421.9
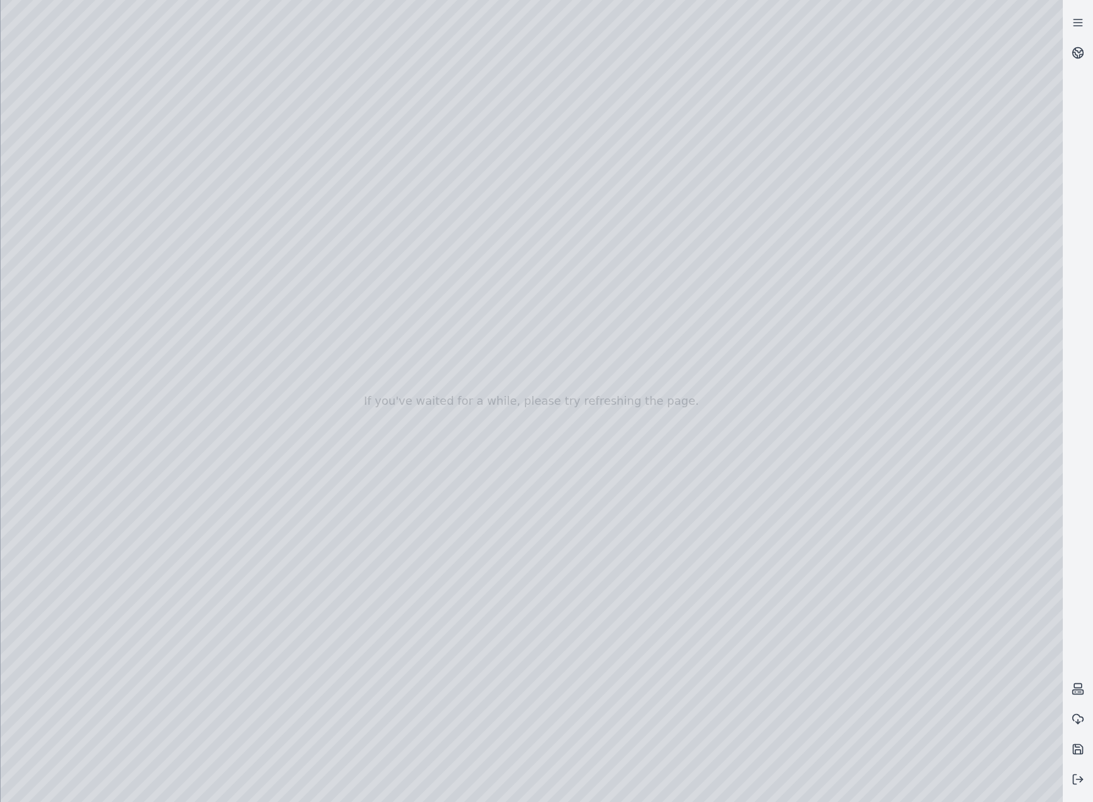
drag, startPoint x: 611, startPoint y: 491, endPoint x: 576, endPoint y: 421, distance: 78.2
drag, startPoint x: 490, startPoint y: 325, endPoint x: 577, endPoint y: 368, distance: 96.7
click at [577, 368] on div at bounding box center [532, 401] width 1063 height 802
drag, startPoint x: 639, startPoint y: 305, endPoint x: 658, endPoint y: 333, distance: 33.8
click at [658, 333] on div at bounding box center [532, 401] width 1063 height 802
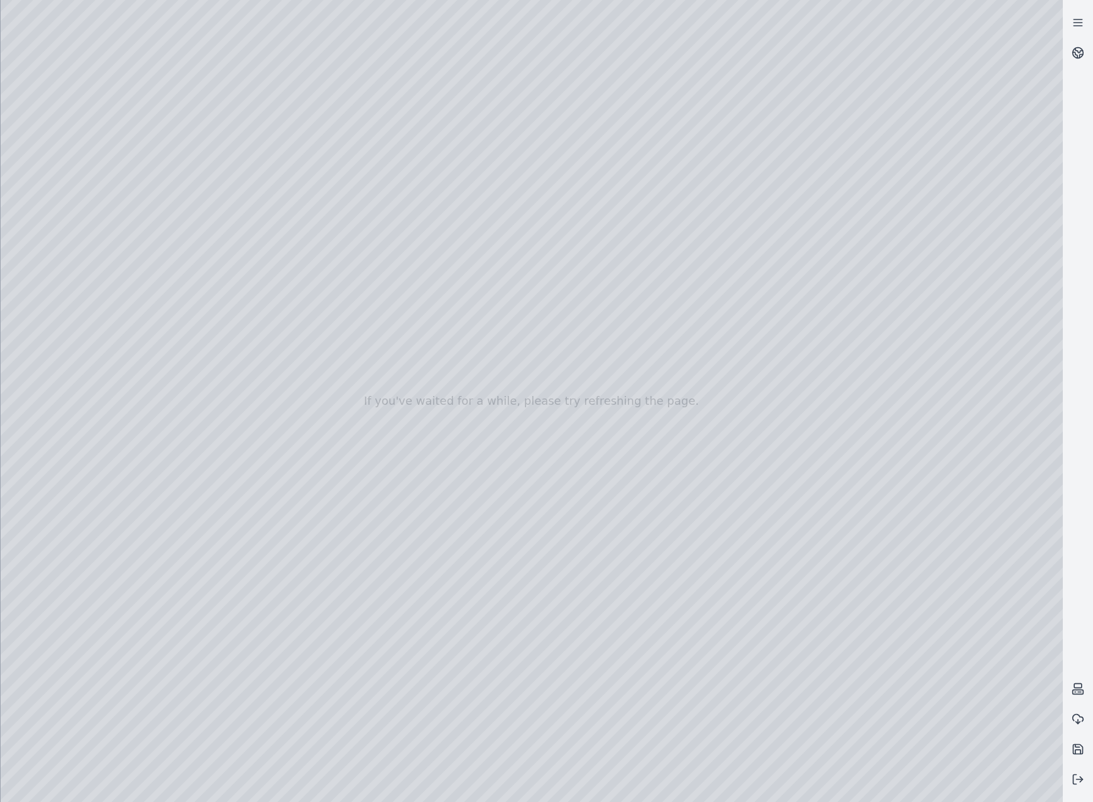
drag, startPoint x: 690, startPoint y: 544, endPoint x: 654, endPoint y: 556, distance: 38.2
drag, startPoint x: 656, startPoint y: 555, endPoint x: 468, endPoint y: 522, distance: 190.8
drag, startPoint x: 724, startPoint y: 554, endPoint x: 641, endPoint y: 551, distance: 83.1
drag, startPoint x: 638, startPoint y: 492, endPoint x: 561, endPoint y: 484, distance: 77.1
drag, startPoint x: 614, startPoint y: 550, endPoint x: 643, endPoint y: 555, distance: 29.9
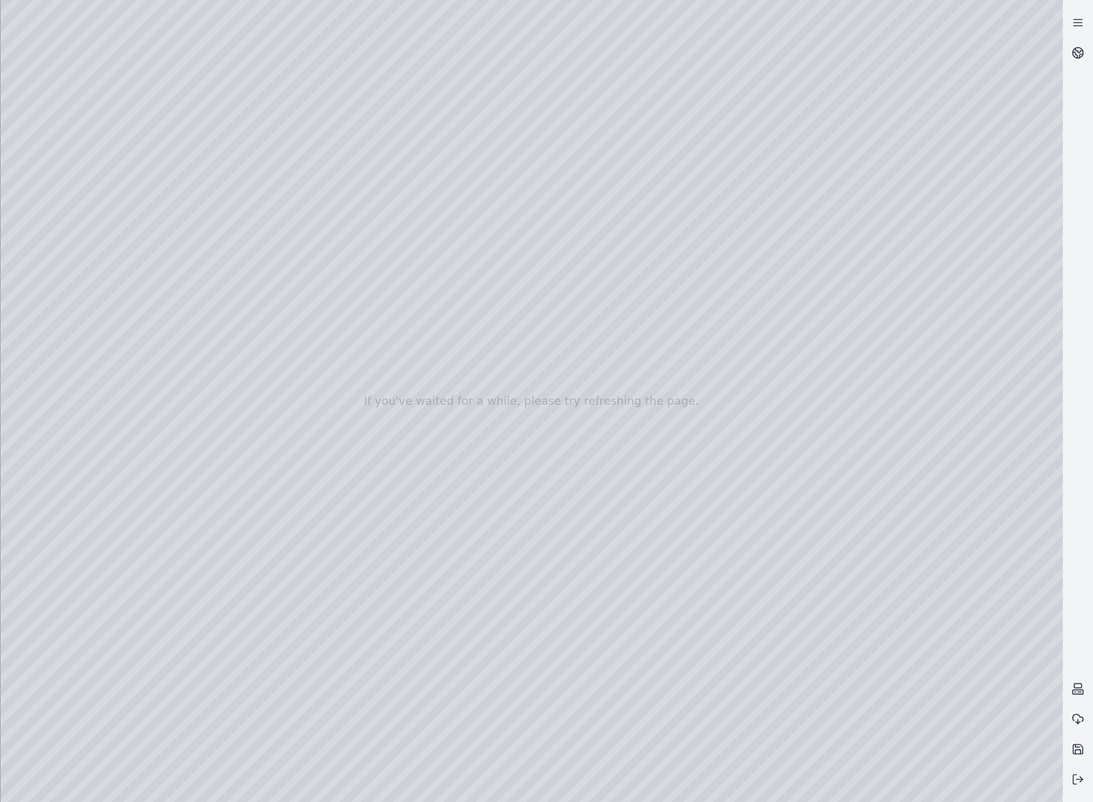
drag, startPoint x: 557, startPoint y: 500, endPoint x: 629, endPoint y: 502, distance: 72.3
drag, startPoint x: 651, startPoint y: 455, endPoint x: 704, endPoint y: 468, distance: 55.0
click at [704, 468] on div at bounding box center [532, 401] width 1063 height 802
click at [531, 732] on div at bounding box center [532, 401] width 1063 height 802
drag, startPoint x: 592, startPoint y: 451, endPoint x: 741, endPoint y: 478, distance: 151.3
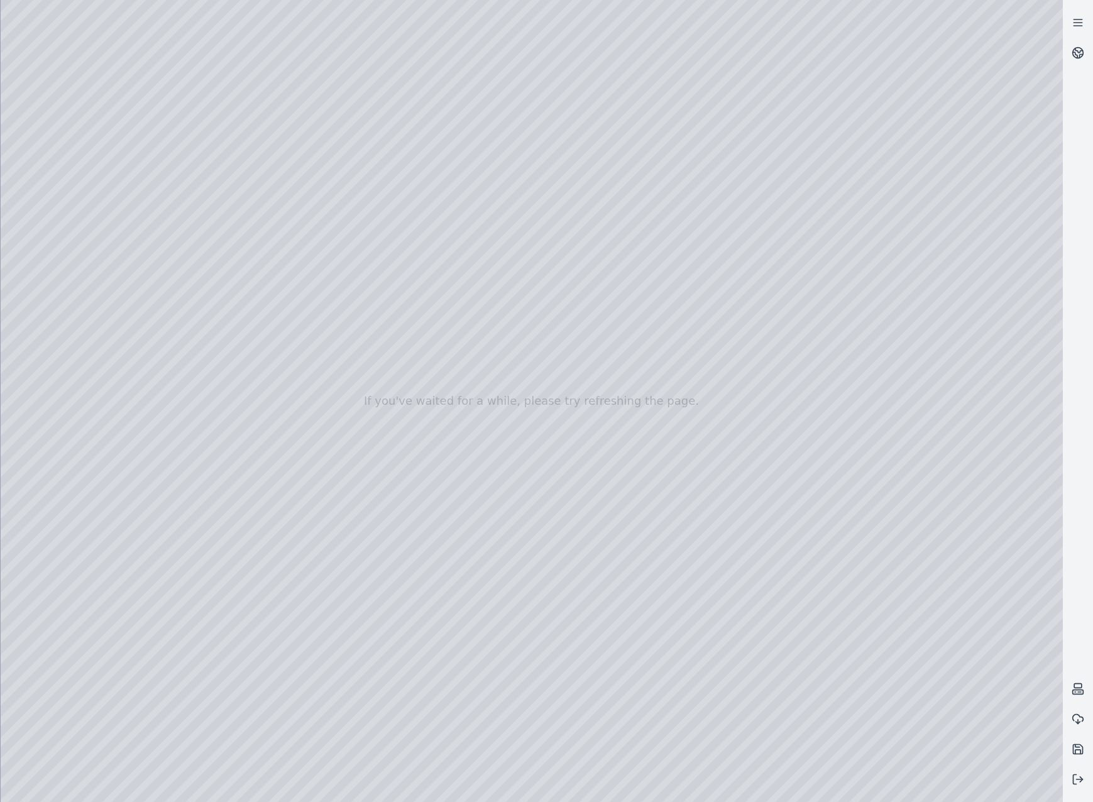
drag, startPoint x: 562, startPoint y: 485, endPoint x: 730, endPoint y: 499, distance: 168.4
drag, startPoint x: 512, startPoint y: 419, endPoint x: 739, endPoint y: 405, distance: 228.0
drag, startPoint x: 724, startPoint y: 507, endPoint x: 751, endPoint y: 372, distance: 138.0
drag, startPoint x: 752, startPoint y: 374, endPoint x: 771, endPoint y: 440, distance: 68.7
drag, startPoint x: 771, startPoint y: 438, endPoint x: 781, endPoint y: 363, distance: 75.5
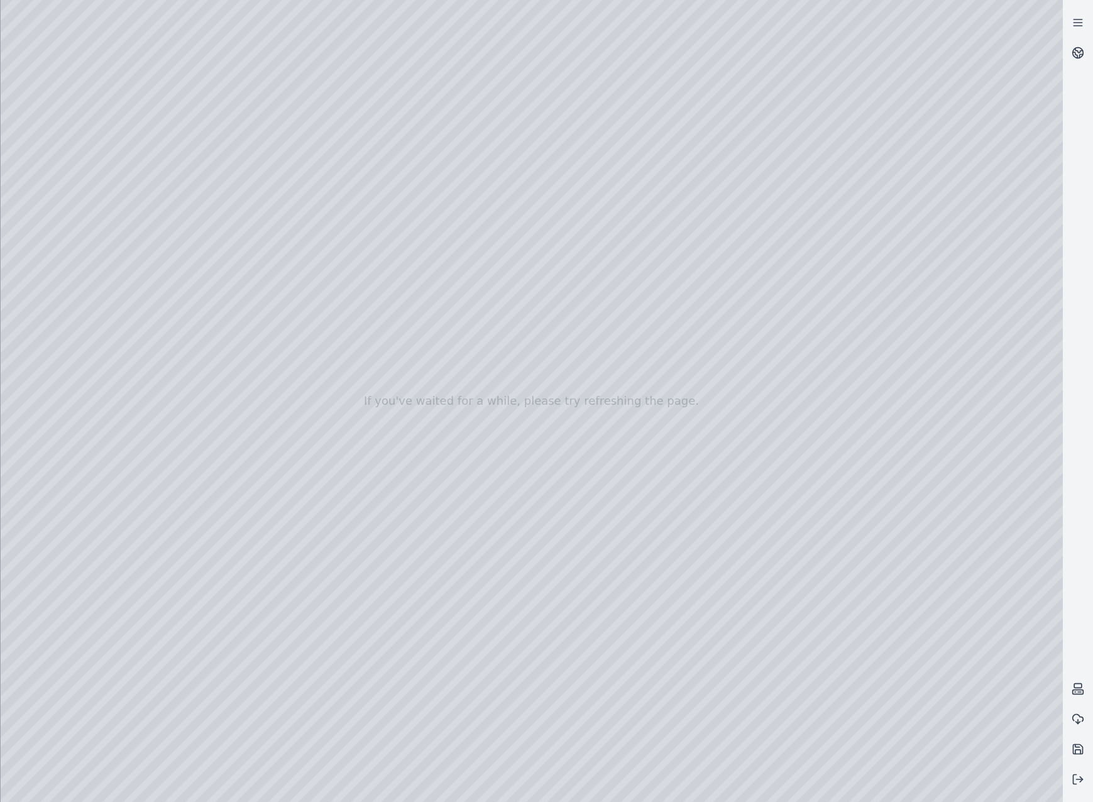
click at [781, 367] on div at bounding box center [532, 401] width 1063 height 802
drag, startPoint x: 781, startPoint y: 363, endPoint x: 787, endPoint y: 394, distance: 31.3
drag, startPoint x: 843, startPoint y: 468, endPoint x: 724, endPoint y: 480, distance: 120.1
drag, startPoint x: 781, startPoint y: 504, endPoint x: 697, endPoint y: 504, distance: 84.2
drag, startPoint x: 774, startPoint y: 531, endPoint x: 729, endPoint y: 516, distance: 47.7
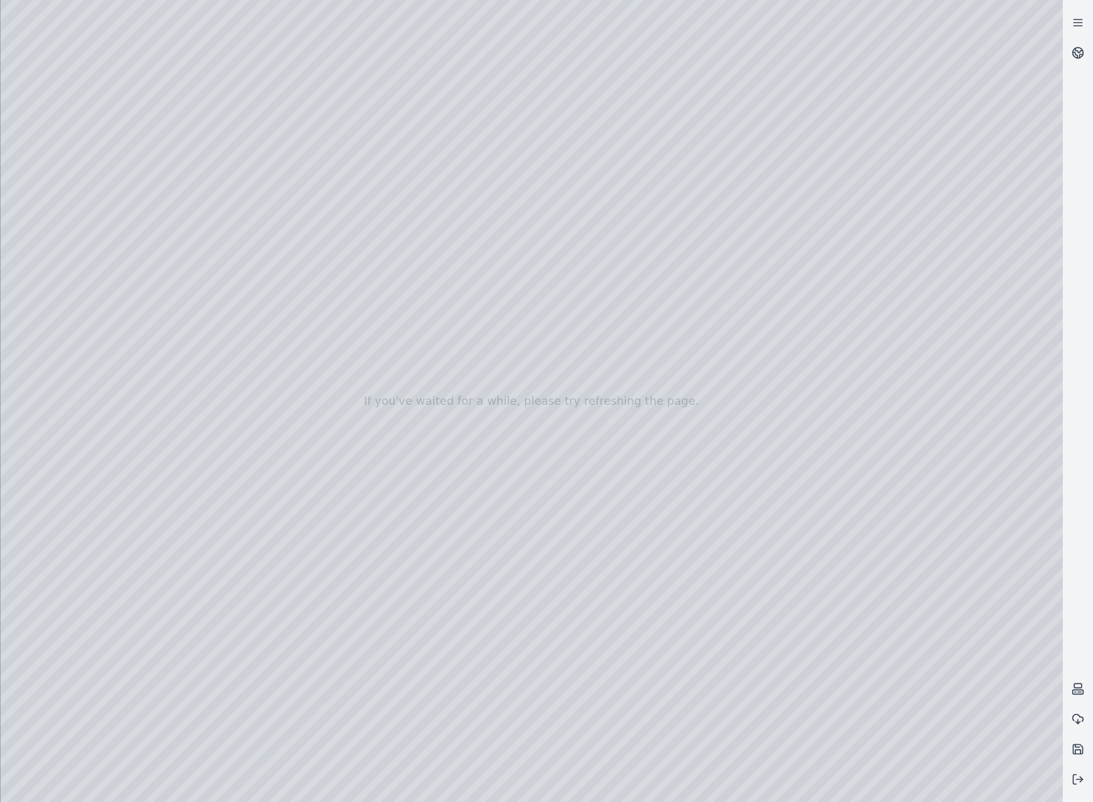
drag, startPoint x: 717, startPoint y: 504, endPoint x: 562, endPoint y: 384, distance: 196.7
drag, startPoint x: 613, startPoint y: 469, endPoint x: 695, endPoint y: 460, distance: 82.3
drag, startPoint x: 736, startPoint y: 495, endPoint x: 765, endPoint y: 484, distance: 30.8
drag, startPoint x: 614, startPoint y: 518, endPoint x: 803, endPoint y: 515, distance: 189.9
drag, startPoint x: 835, startPoint y: 589, endPoint x: 865, endPoint y: 566, distance: 38.1
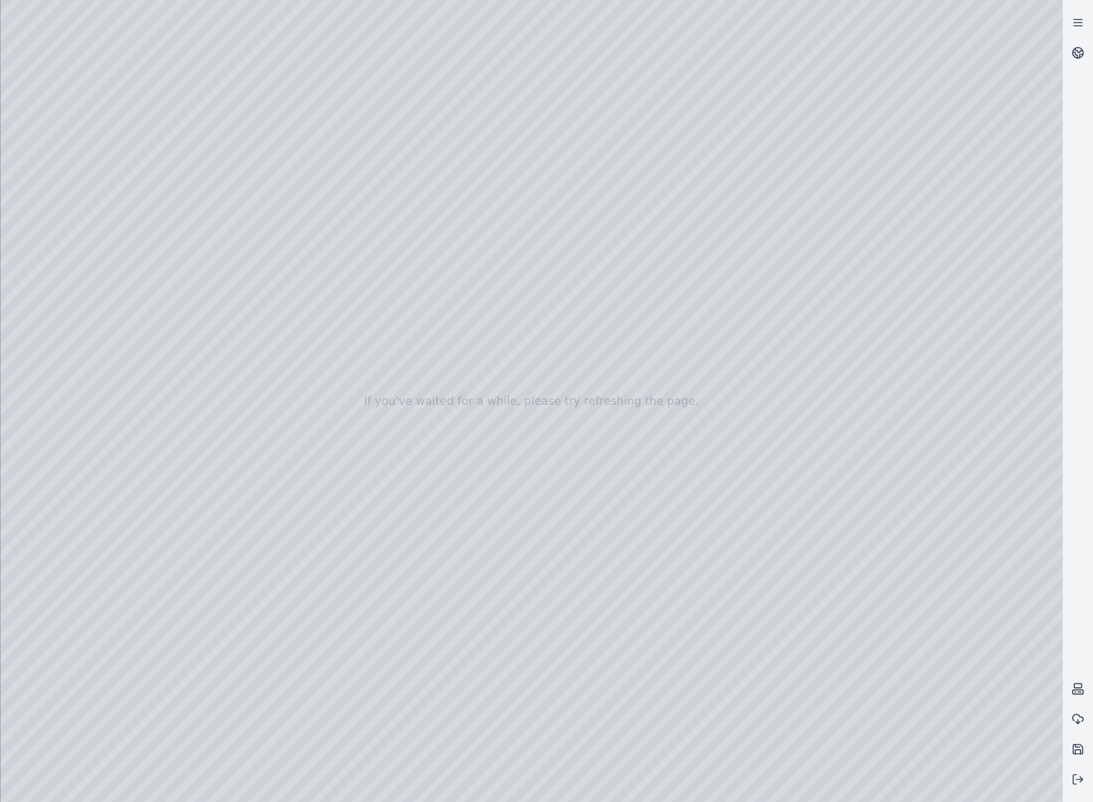
drag, startPoint x: 857, startPoint y: 565, endPoint x: 918, endPoint y: 503, distance: 87.1
drag, startPoint x: 849, startPoint y: 545, endPoint x: 839, endPoint y: 536, distance: 14.3
drag, startPoint x: 778, startPoint y: 510, endPoint x: 811, endPoint y: 449, distance: 69.2
drag, startPoint x: 795, startPoint y: 511, endPoint x: 775, endPoint y: 531, distance: 28.9
drag, startPoint x: 687, startPoint y: 465, endPoint x: 831, endPoint y: 468, distance: 144.6
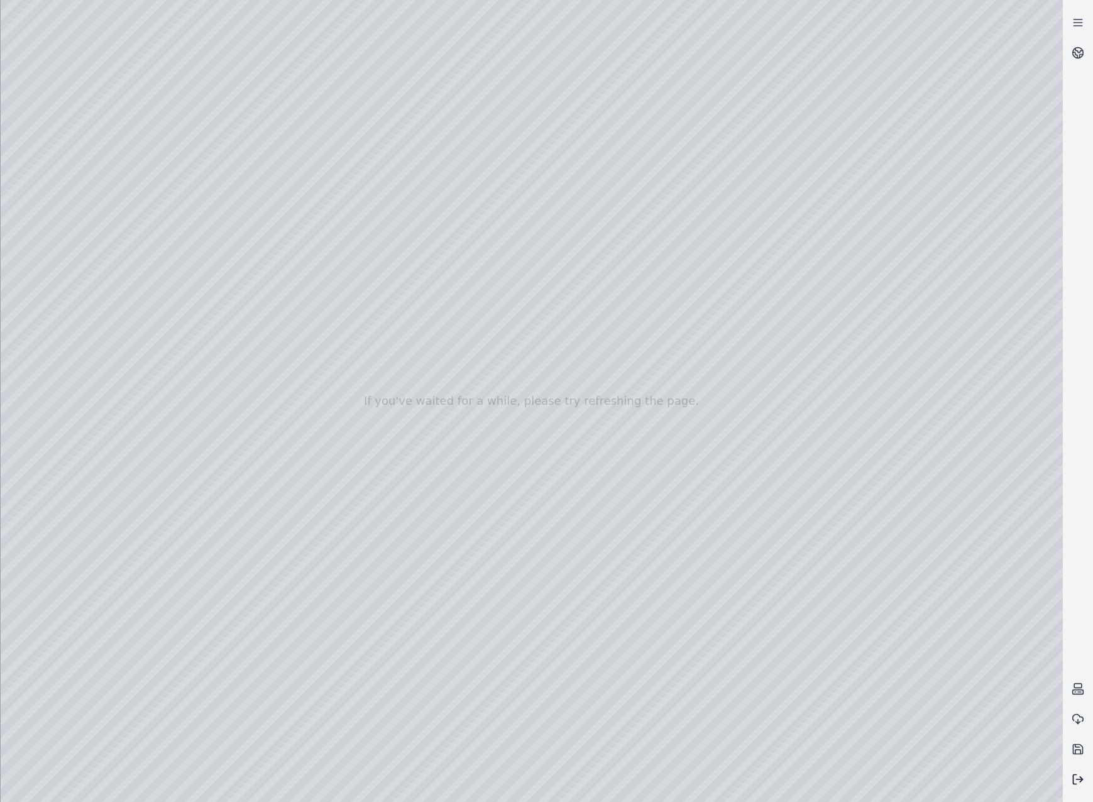
click at [1092, 783] on button at bounding box center [1078, 780] width 30 height 30
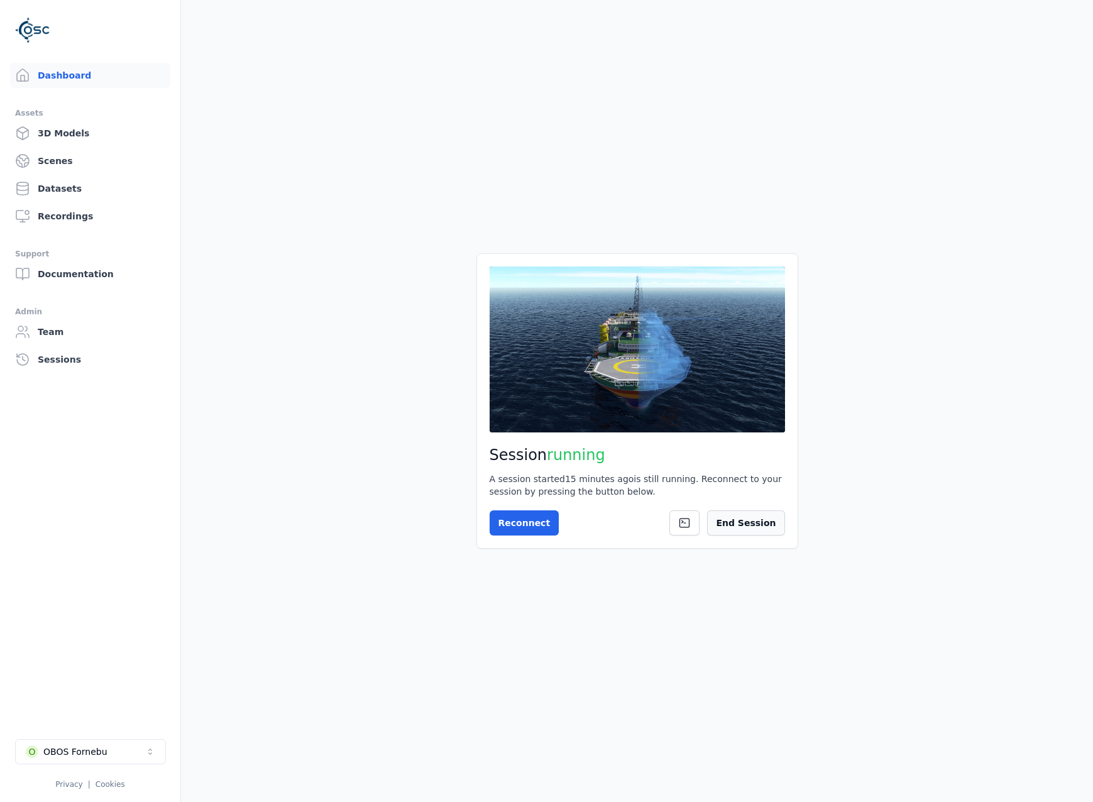
click at [781, 531] on button "End Session" at bounding box center [745, 523] width 77 height 25
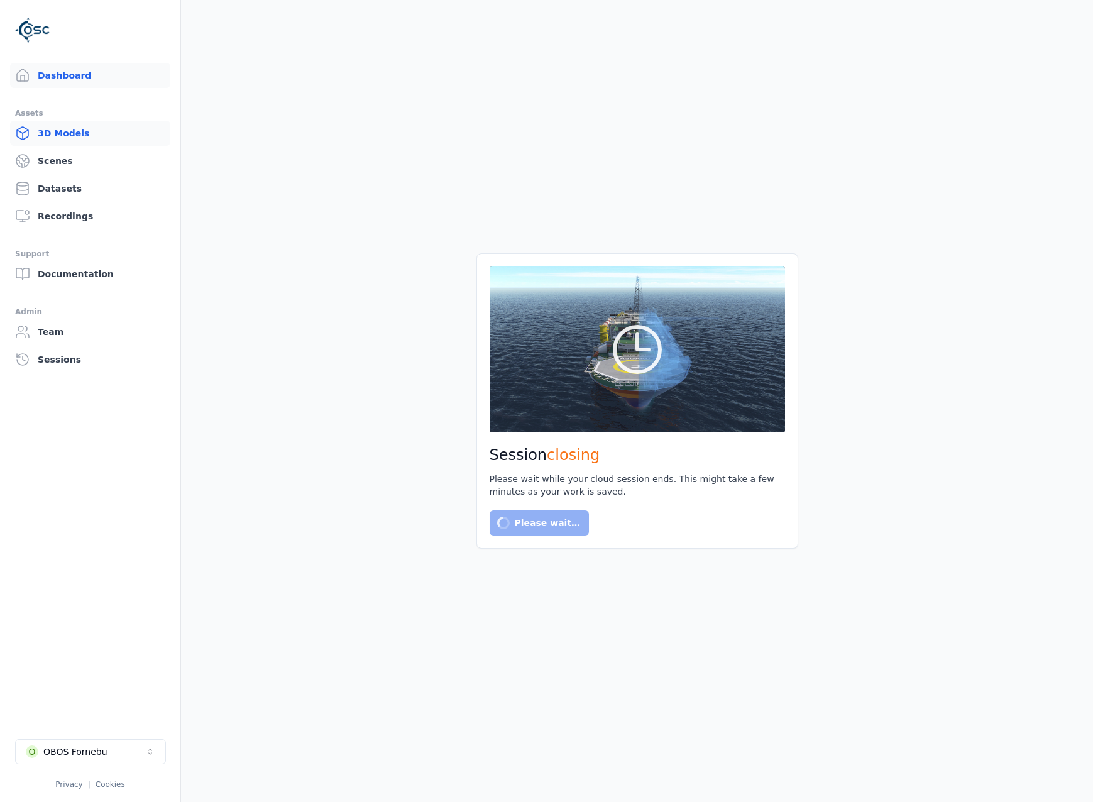
click at [87, 133] on link "3D Models" at bounding box center [90, 133] width 160 height 25
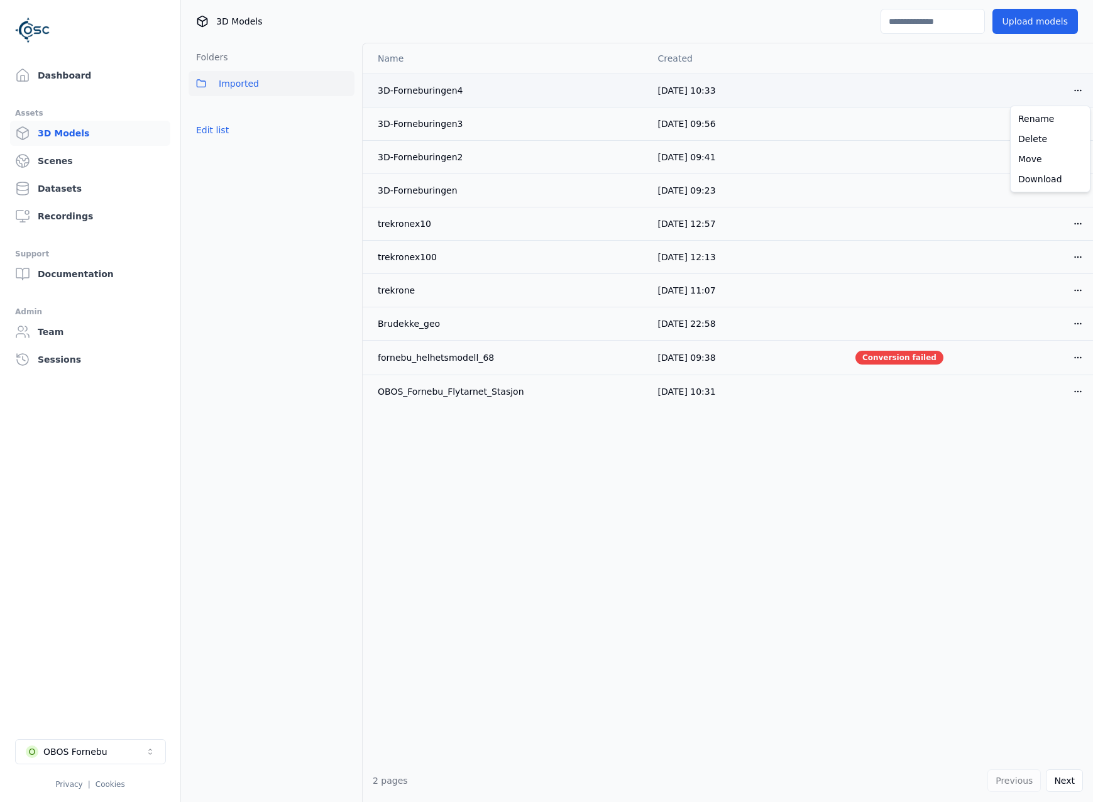
click at [1077, 94] on html "Dashboard Assets 3D Models Scenes Datasets Recordings Support Documentation Adm…" at bounding box center [546, 401] width 1093 height 802
click at [1041, 141] on div "Delete" at bounding box center [1050, 139] width 74 height 20
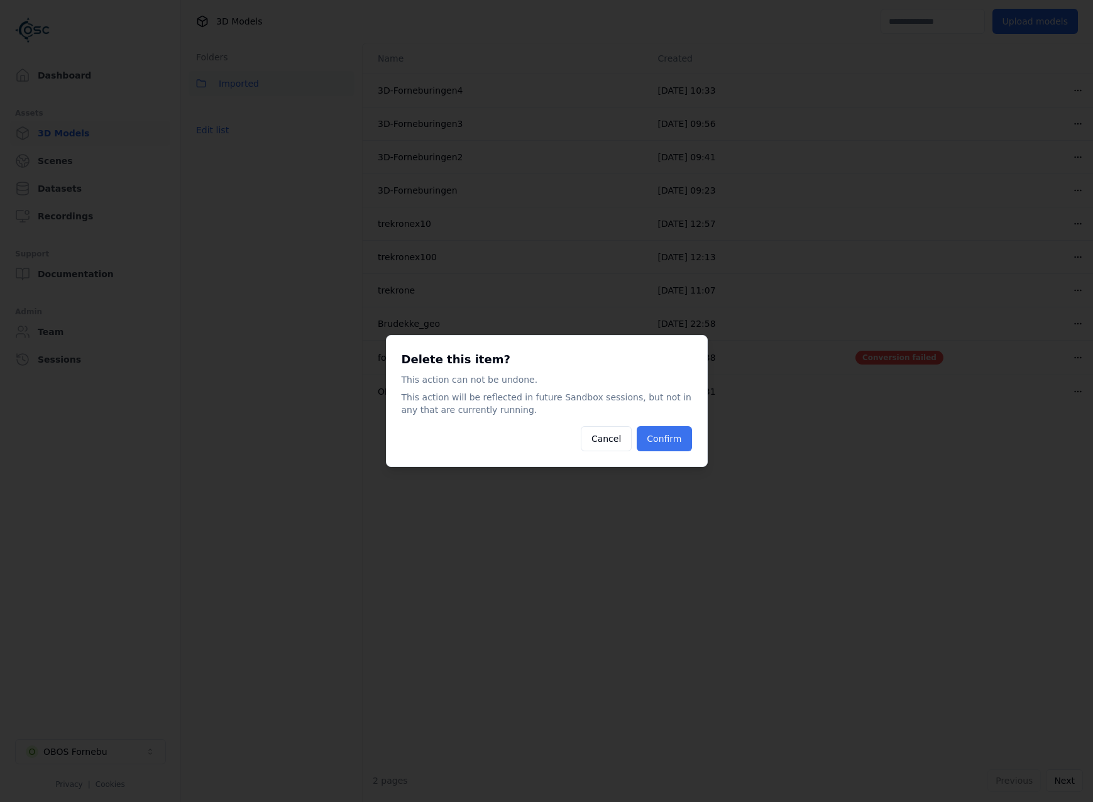
click at [680, 435] on button "Confirm" at bounding box center [664, 438] width 55 height 25
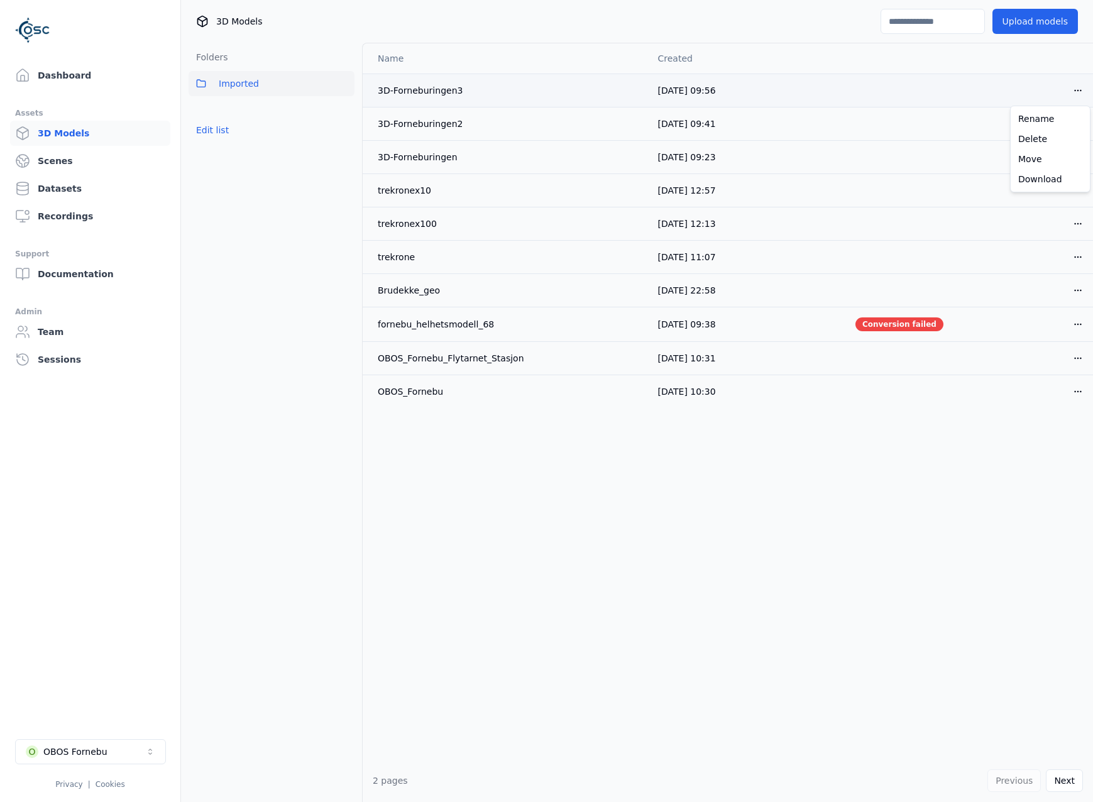
click at [1088, 90] on html "Dashboard Assets 3D Models Scenes Datasets Recordings Support Documentation Adm…" at bounding box center [546, 401] width 1093 height 802
click at [1034, 118] on div "Rename" at bounding box center [1050, 119] width 74 height 20
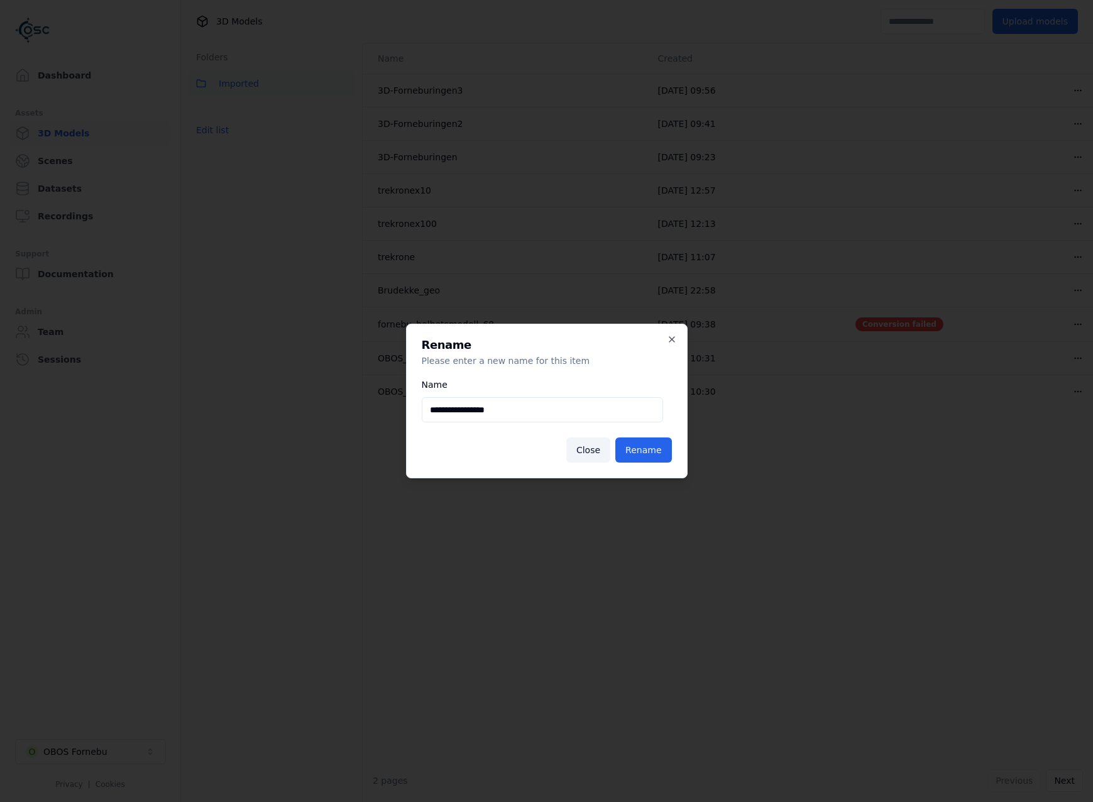
click at [590, 463] on div "**********" at bounding box center [547, 401] width 282 height 155
click at [606, 441] on button "Close" at bounding box center [588, 450] width 44 height 25
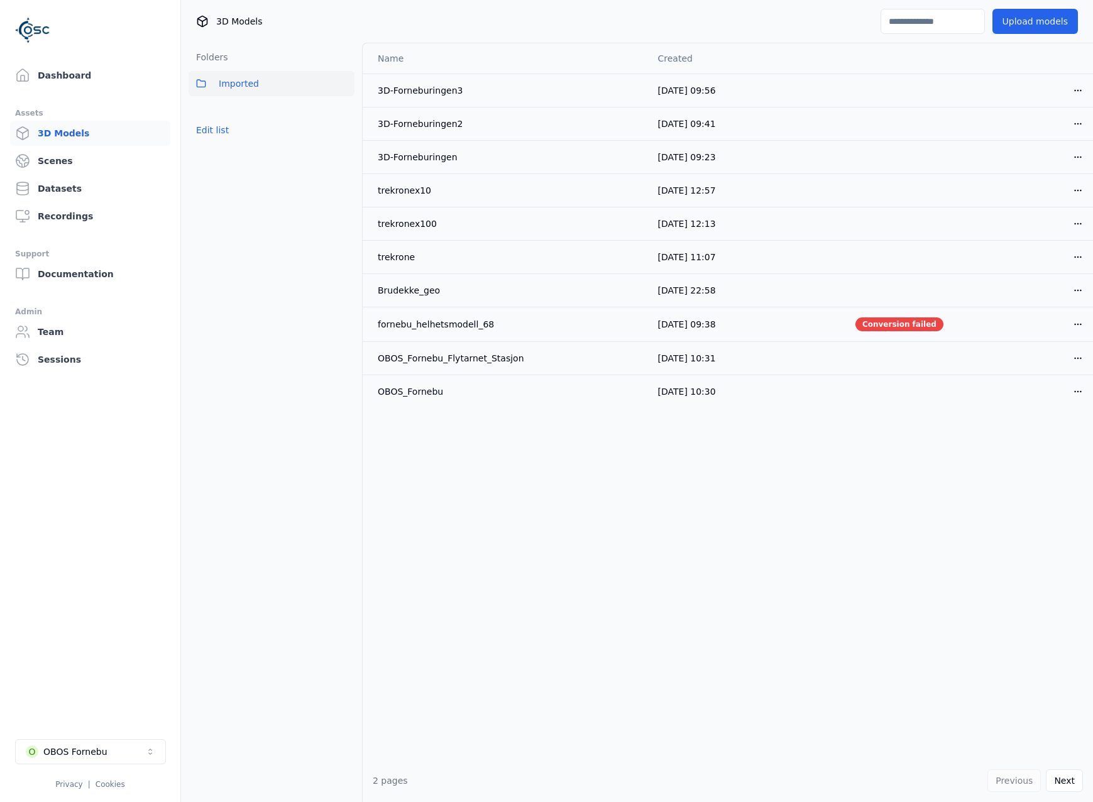
click at [606, 449] on div "Name Created 3D-Forneburingen3 01/10/2025, 09:56 Open menu 3D-Forneburingen2 01…" at bounding box center [728, 401] width 731 height 716
click at [1079, 86] on html "Dashboard Assets 3D Models Scenes Datasets Recordings Support Documentation Adm…" at bounding box center [546, 401] width 1093 height 802
click at [1062, 137] on div "Delete" at bounding box center [1050, 139] width 74 height 20
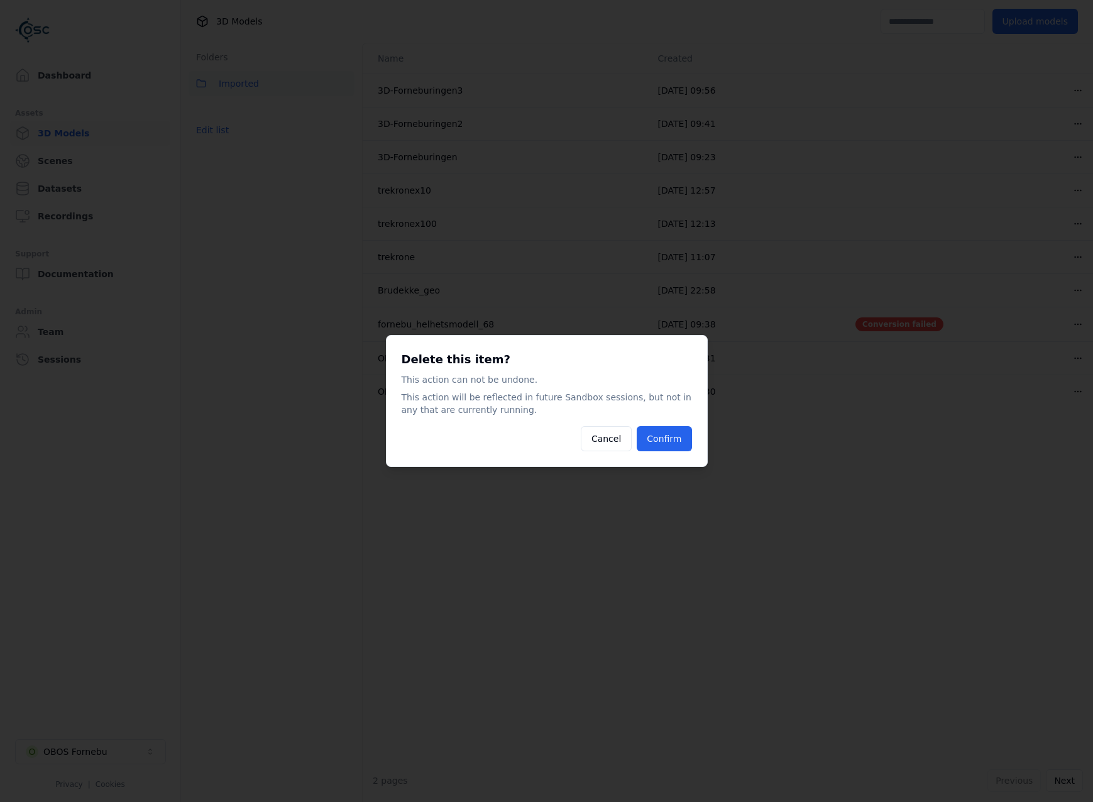
click at [679, 441] on button "Confirm" at bounding box center [664, 438] width 55 height 25
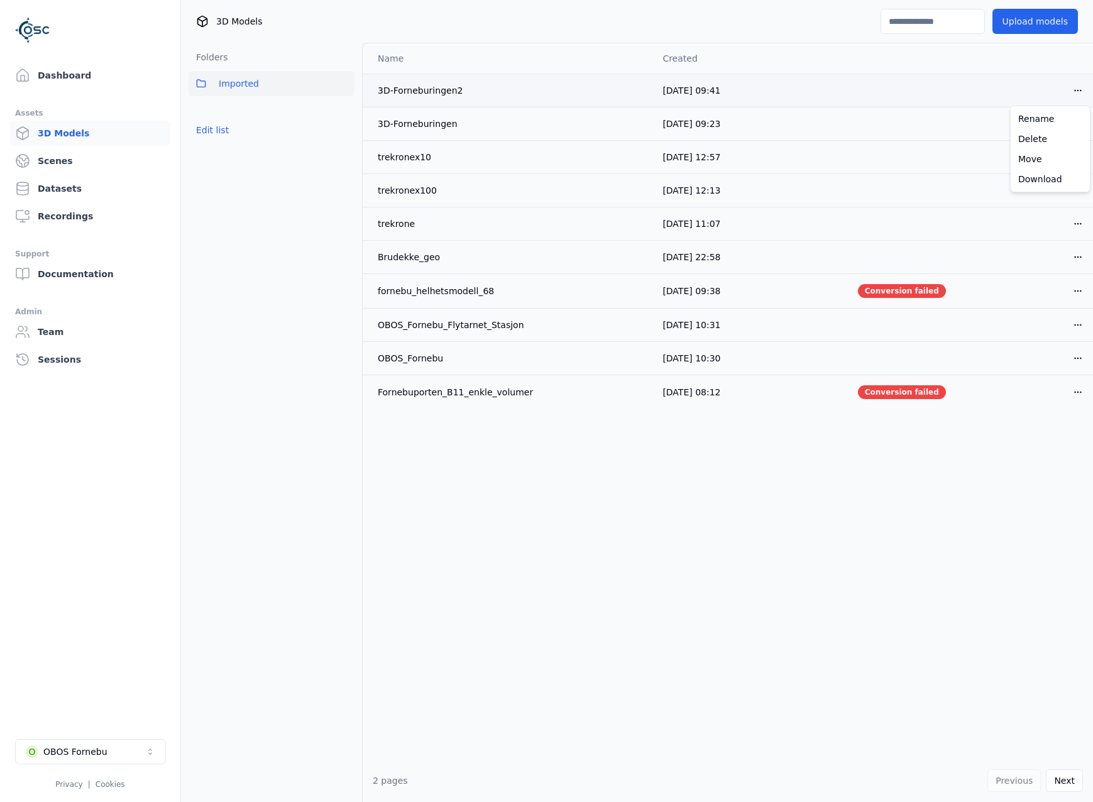
click at [1074, 93] on html "Dashboard Assets 3D Models Scenes Datasets Recordings Support Documentation Adm…" at bounding box center [546, 401] width 1093 height 802
click at [1043, 142] on div "Delete" at bounding box center [1050, 139] width 74 height 20
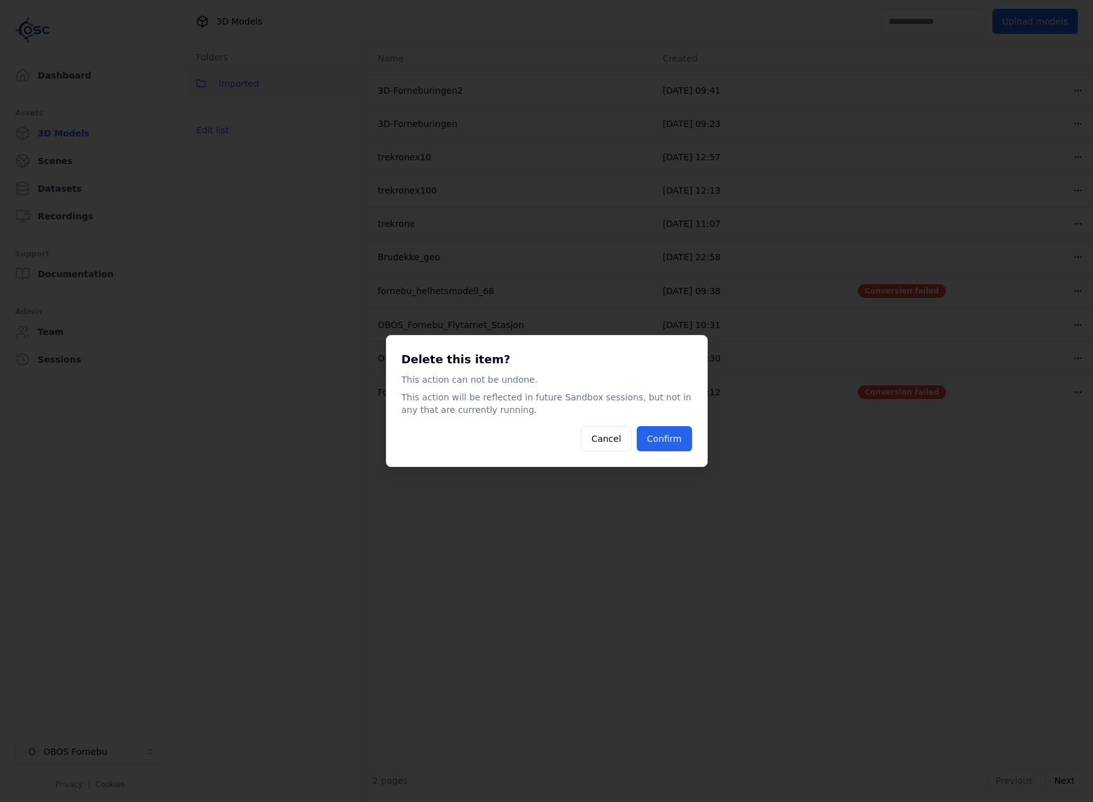
click at [670, 441] on button "Confirm" at bounding box center [664, 438] width 55 height 25
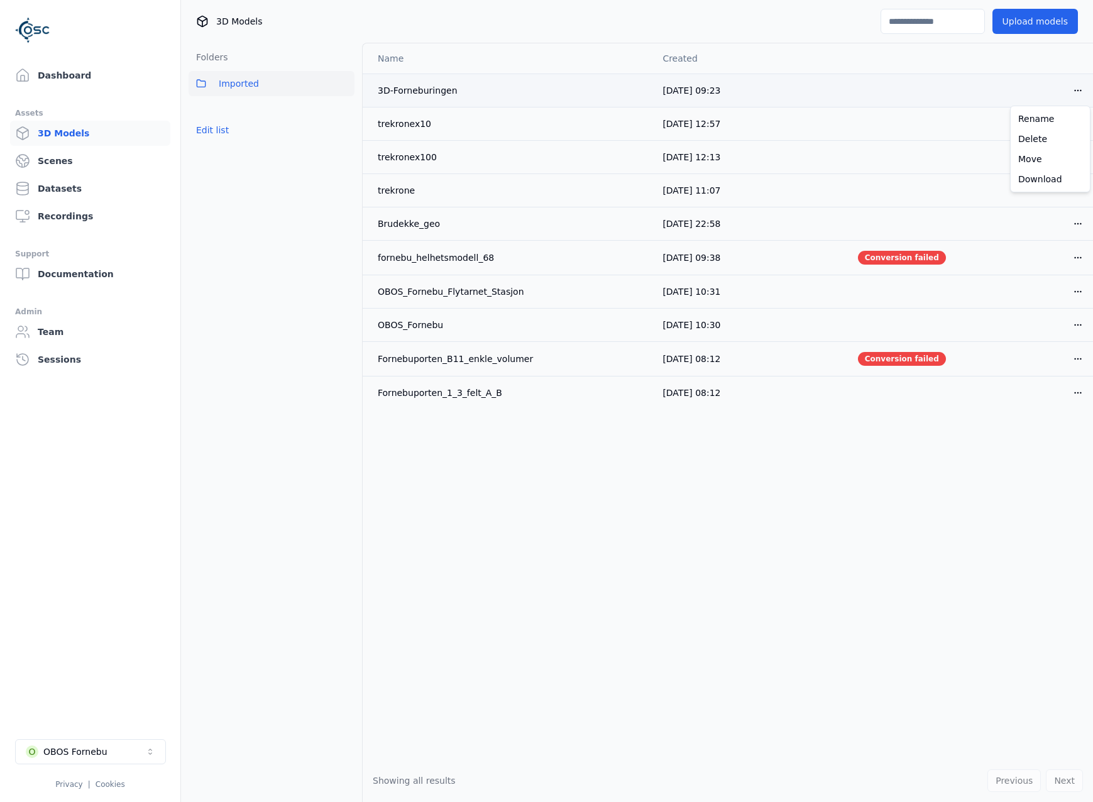
click at [1082, 86] on html "Dashboard Assets 3D Models Scenes Datasets Recordings Support Documentation Adm…" at bounding box center [546, 401] width 1093 height 802
click at [1046, 141] on div "Delete" at bounding box center [1050, 139] width 74 height 20
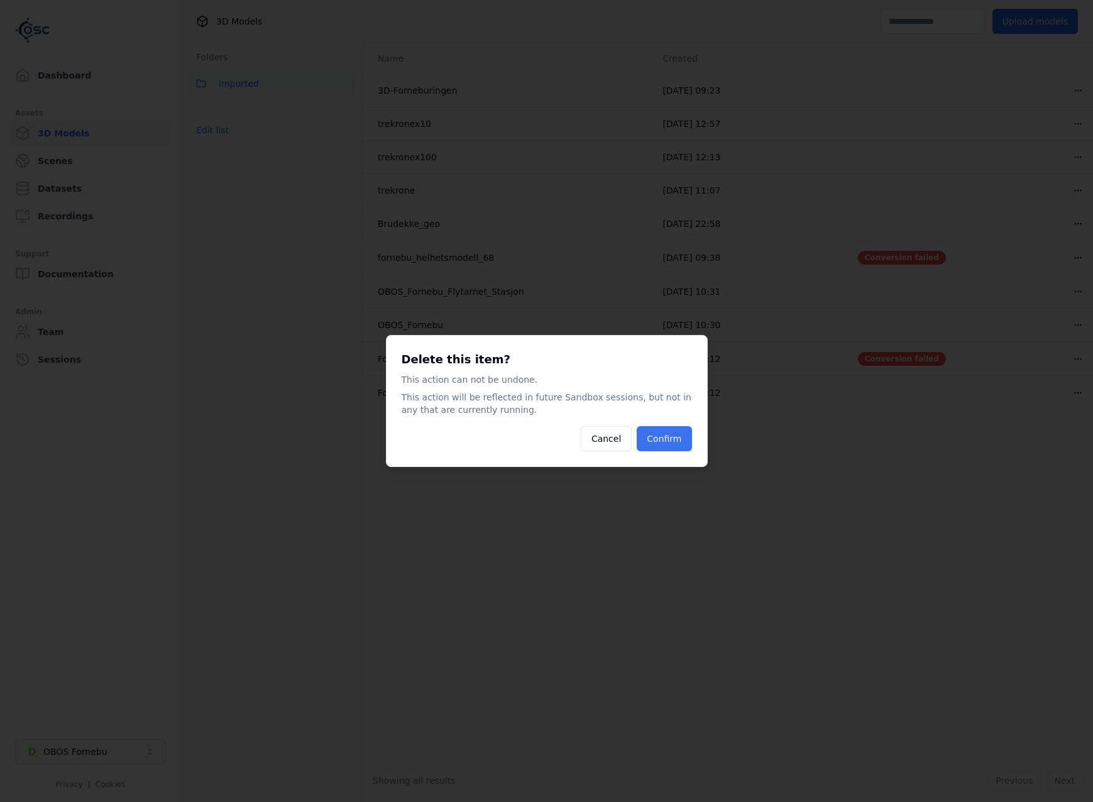
click at [648, 441] on button "Confirm" at bounding box center [664, 438] width 55 height 25
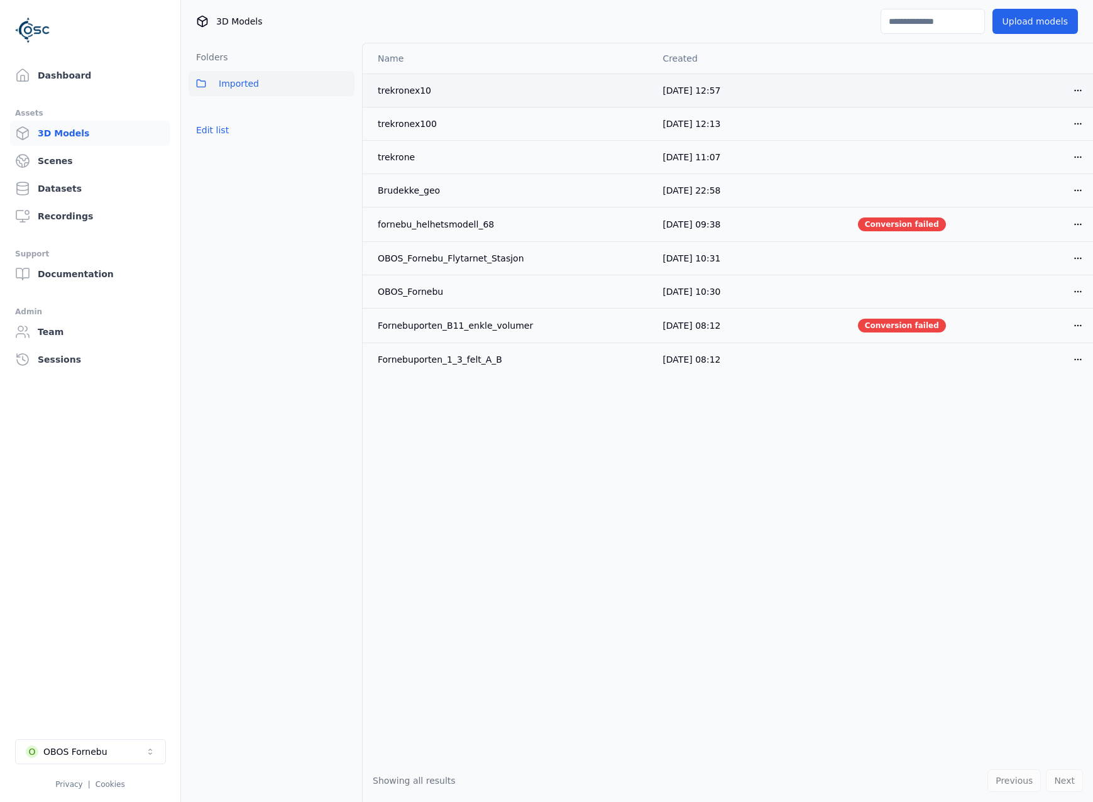
click at [1087, 89] on html "Dashboard Assets 3D Models Scenes Datasets Recordings Support Documentation Adm…" at bounding box center [546, 401] width 1093 height 802
click at [1063, 136] on div "Delete" at bounding box center [1050, 139] width 74 height 20
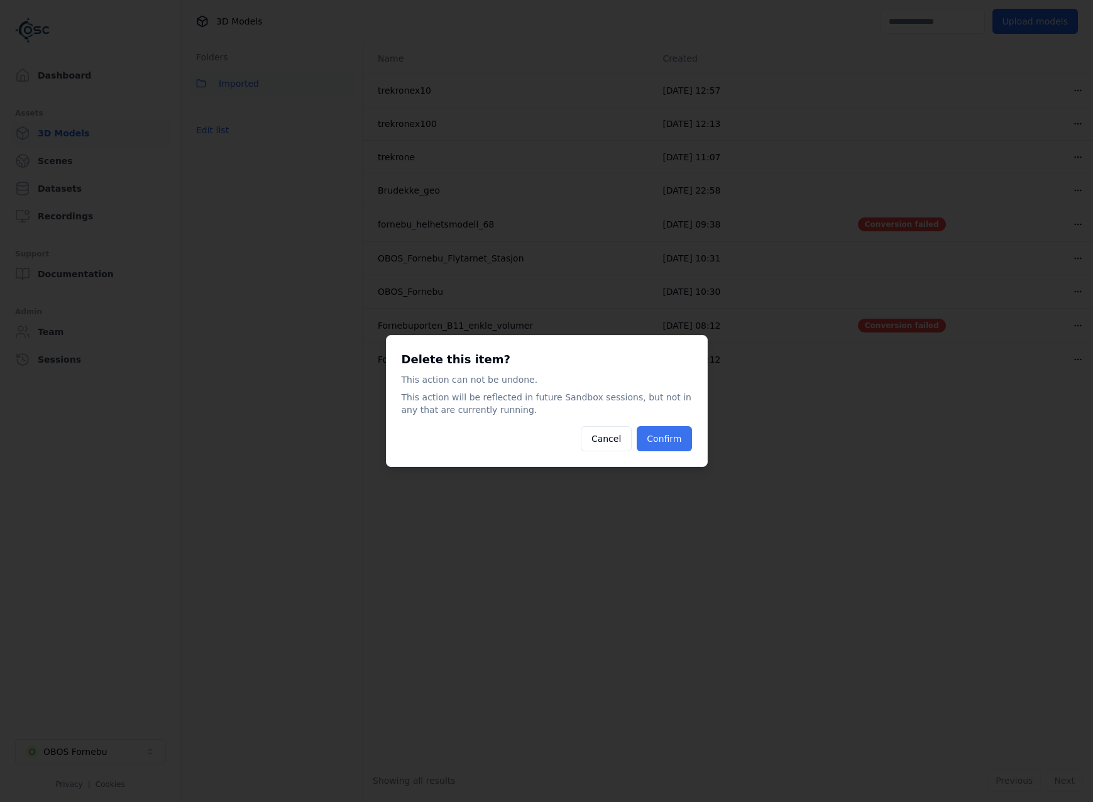
click at [676, 431] on button "Confirm" at bounding box center [664, 438] width 55 height 25
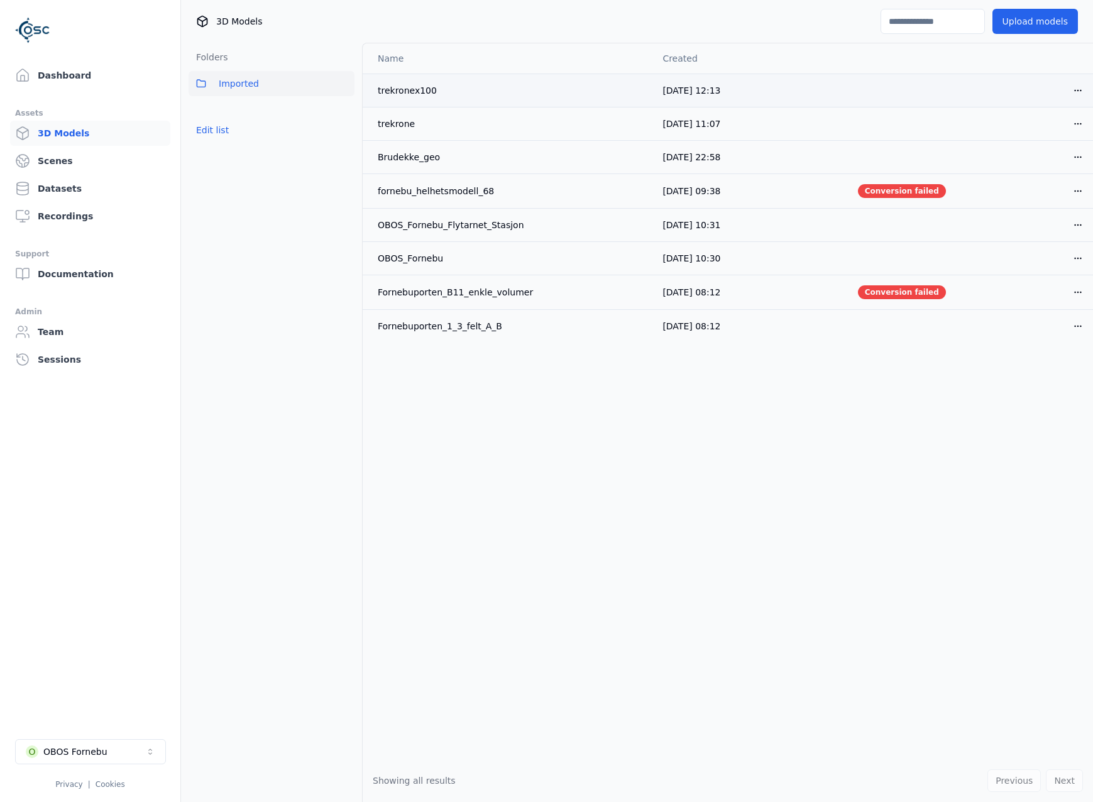
click at [1080, 89] on html "Dashboard Assets 3D Models Scenes Datasets Recordings Support Documentation Adm…" at bounding box center [546, 401] width 1093 height 802
click at [1055, 131] on div "Delete" at bounding box center [1050, 139] width 74 height 20
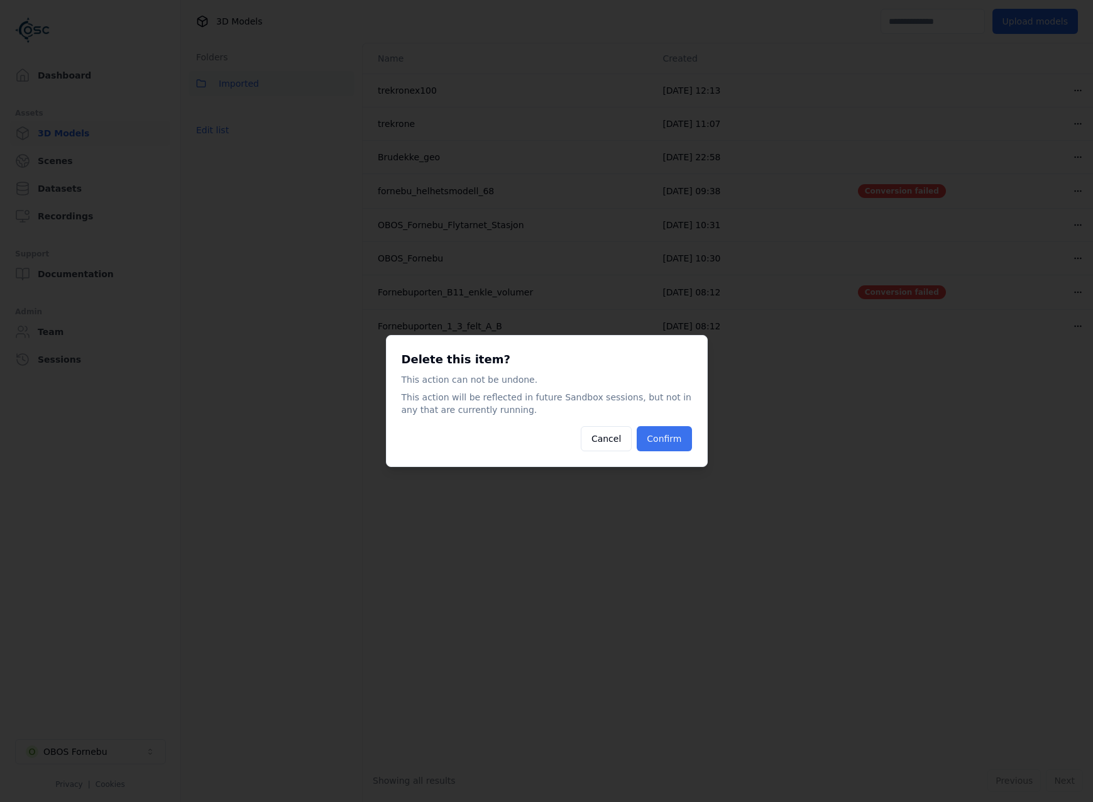
click at [668, 434] on button "Confirm" at bounding box center [664, 438] width 55 height 25
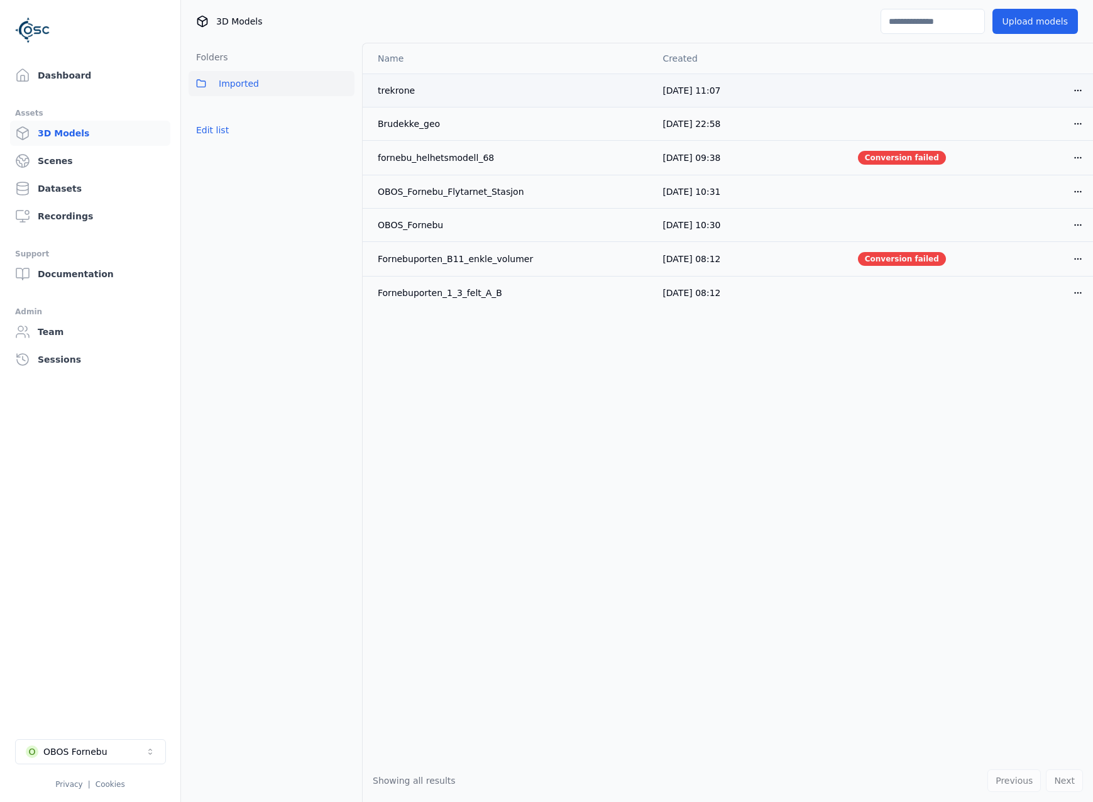
click at [1077, 92] on html "Dashboard Assets 3D Models Scenes Datasets Recordings Support Documentation Adm…" at bounding box center [546, 401] width 1093 height 802
click at [1066, 141] on div "Delete" at bounding box center [1050, 139] width 74 height 20
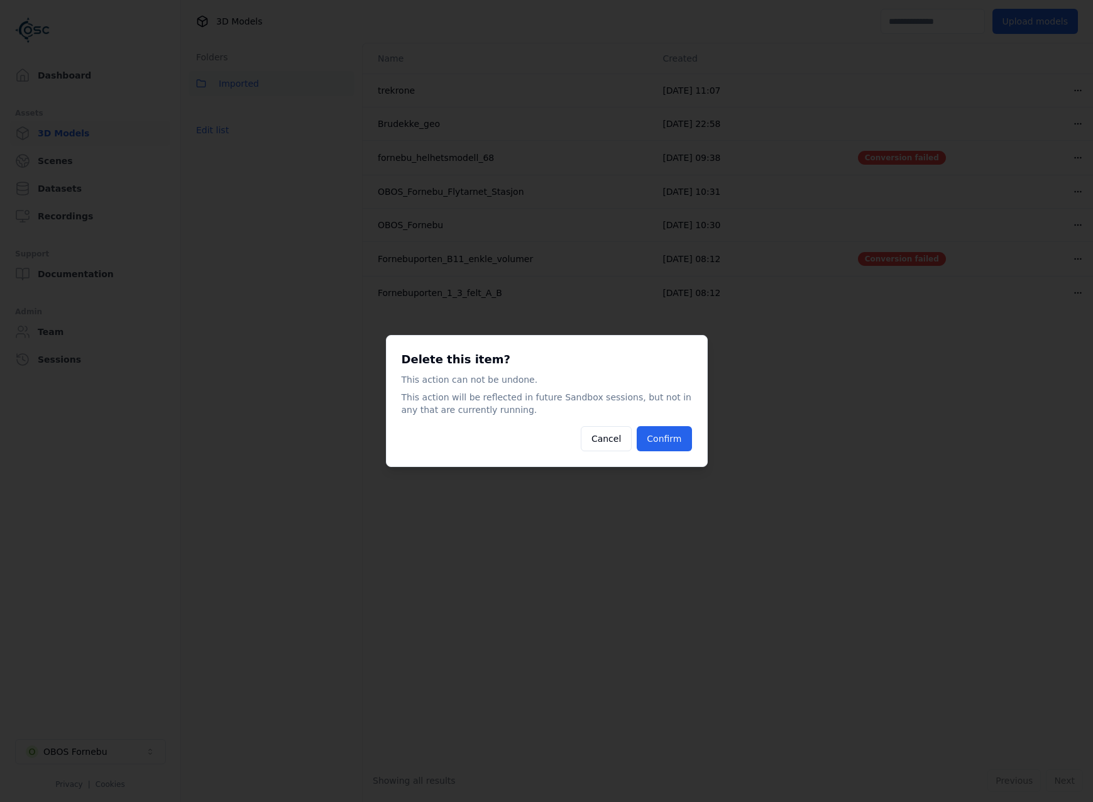
click at [651, 438] on button "Confirm" at bounding box center [664, 438] width 55 height 25
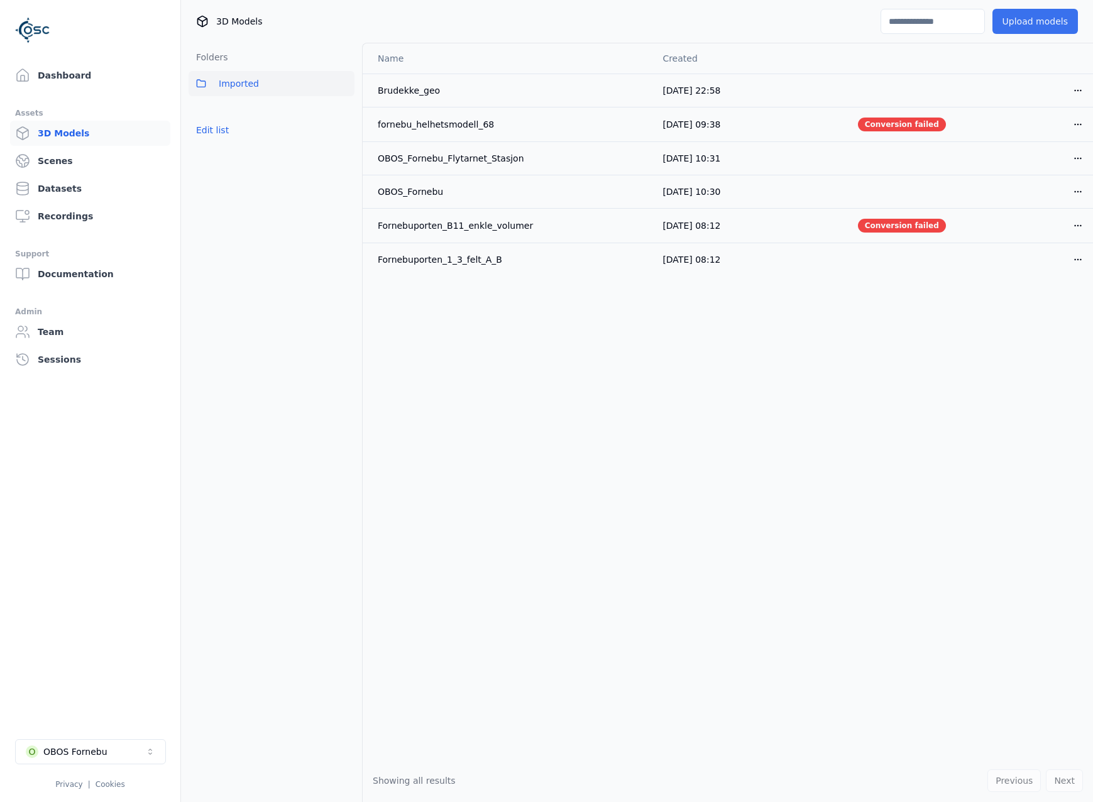
click at [1049, 24] on button "Upload models" at bounding box center [1036, 21] width 86 height 25
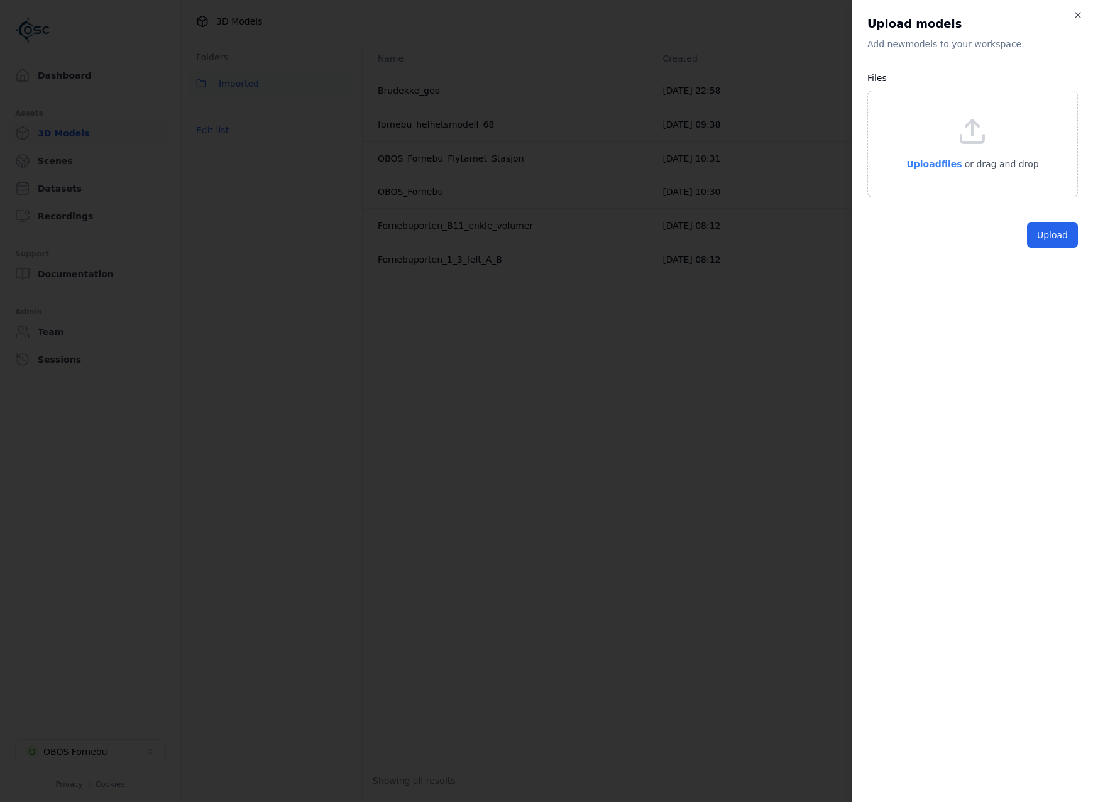
click at [944, 166] on span "Upload files" at bounding box center [934, 164] width 55 height 10
click at [1047, 284] on button "Upload" at bounding box center [1052, 287] width 51 height 25
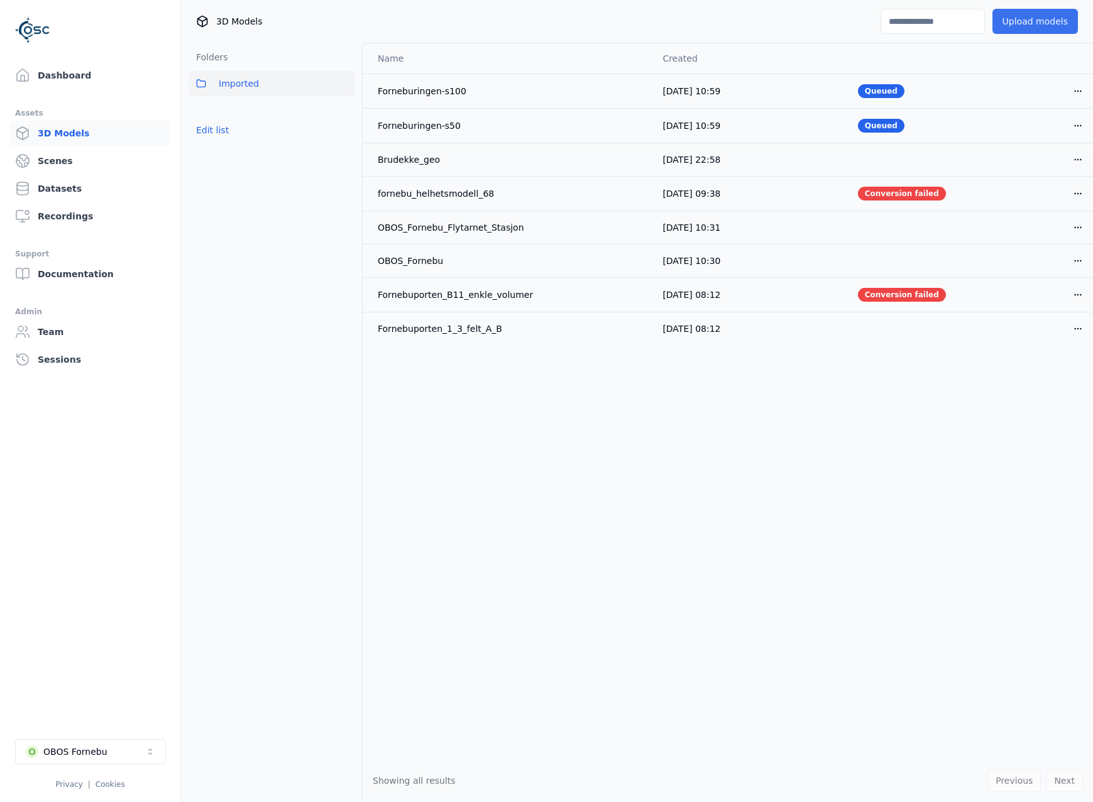
click at [1049, 17] on button "Upload models" at bounding box center [1036, 21] width 86 height 25
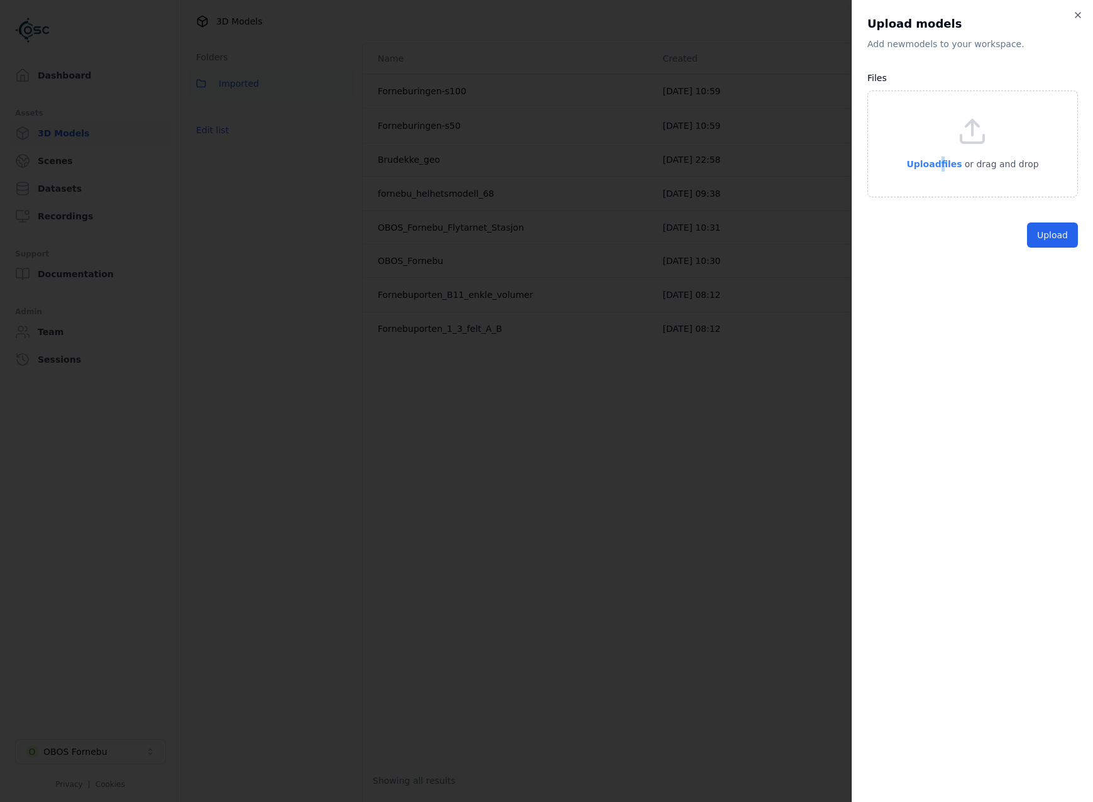
click at [948, 162] on span "Upload files" at bounding box center [934, 164] width 55 height 10
click at [1044, 263] on button "Upload" at bounding box center [1052, 263] width 51 height 25
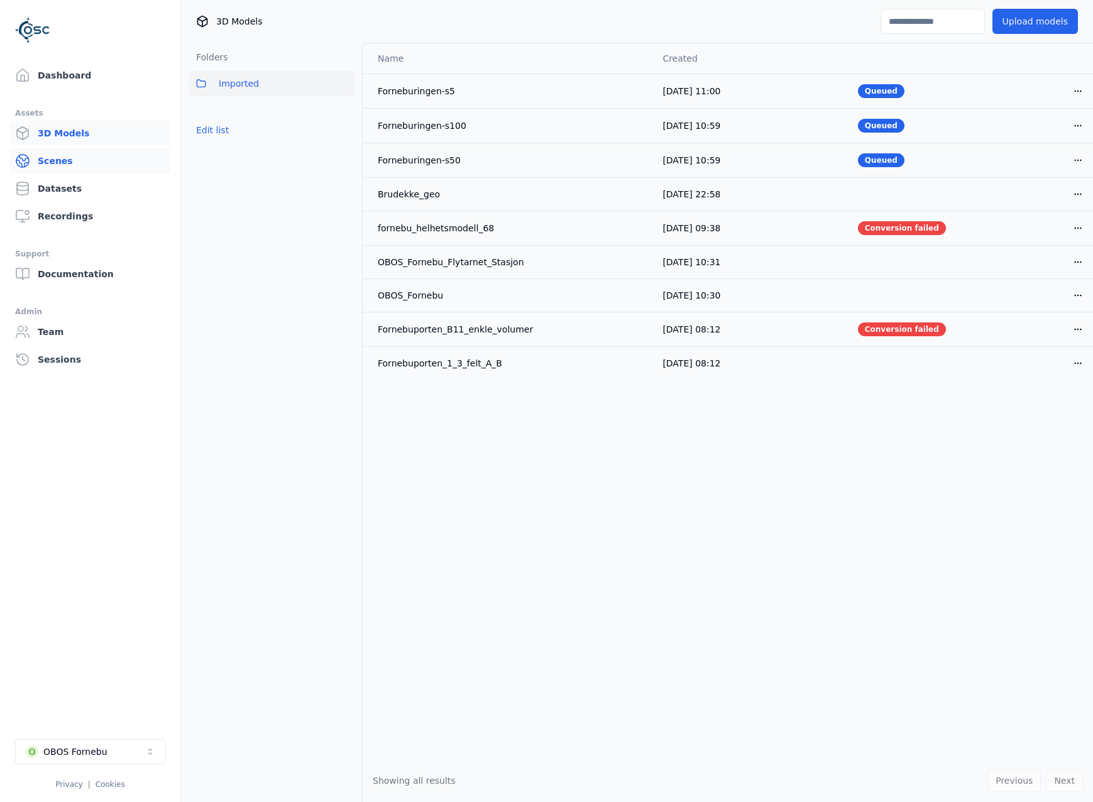
click at [72, 172] on link "Scenes" at bounding box center [90, 160] width 160 height 25
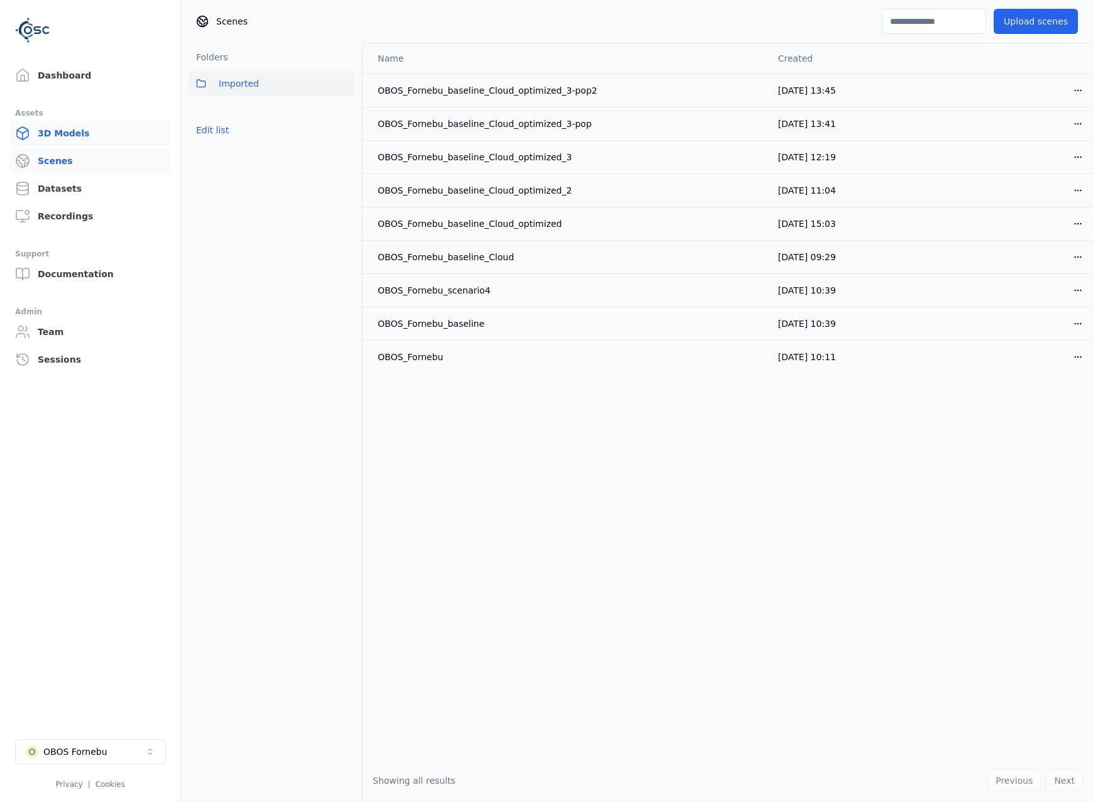
click at [64, 138] on link "3D Models" at bounding box center [90, 133] width 160 height 25
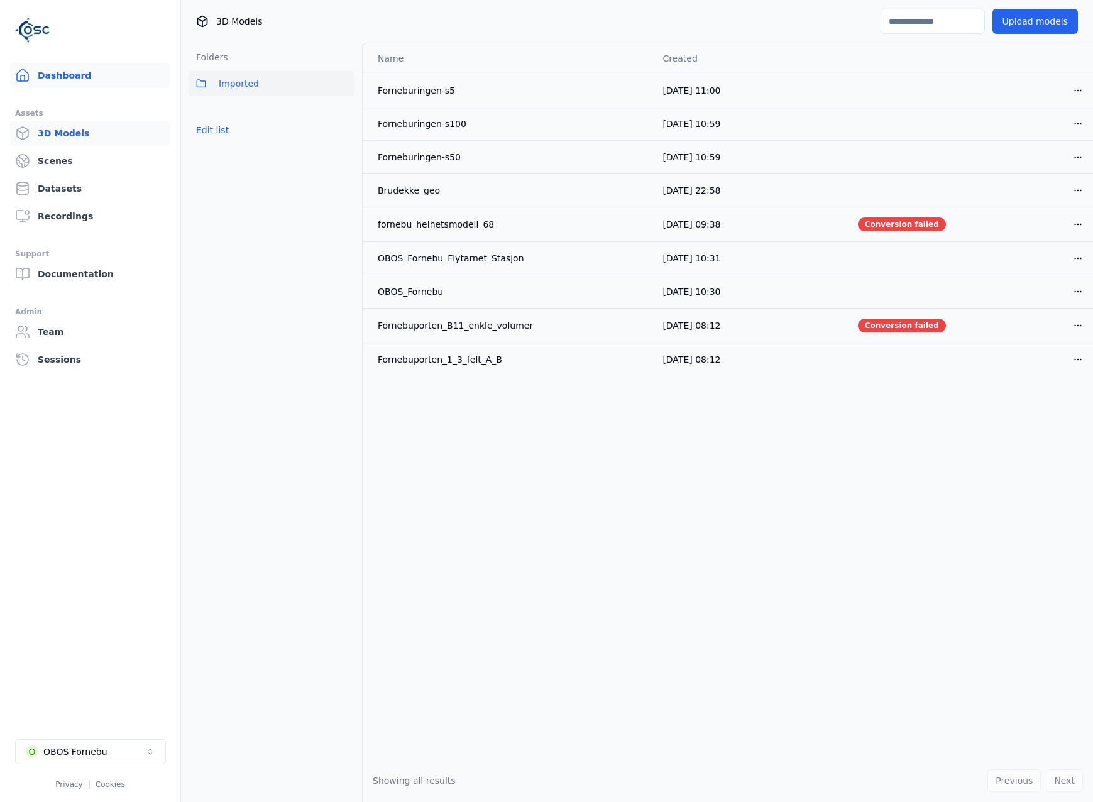
click at [38, 68] on link "Dashboard" at bounding box center [90, 75] width 160 height 25
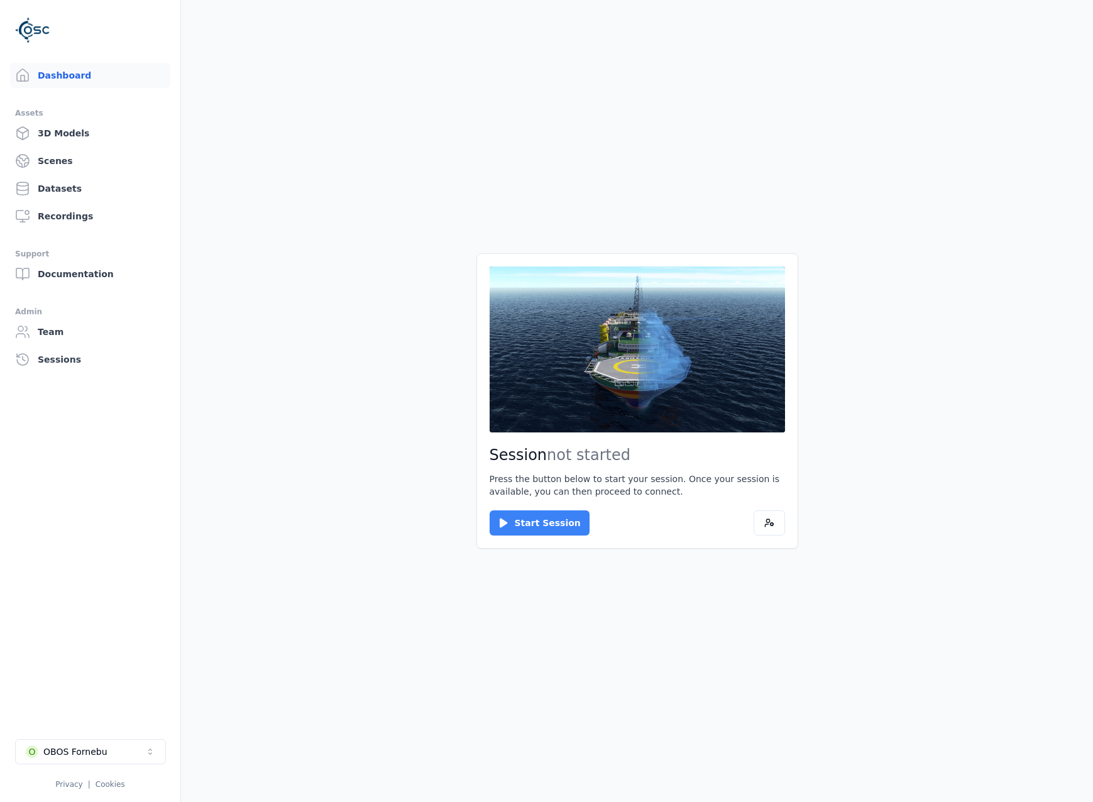
click at [567, 521] on button "Start Session" at bounding box center [540, 523] width 100 height 25
click at [522, 526] on button "Connect" at bounding box center [519, 523] width 58 height 25
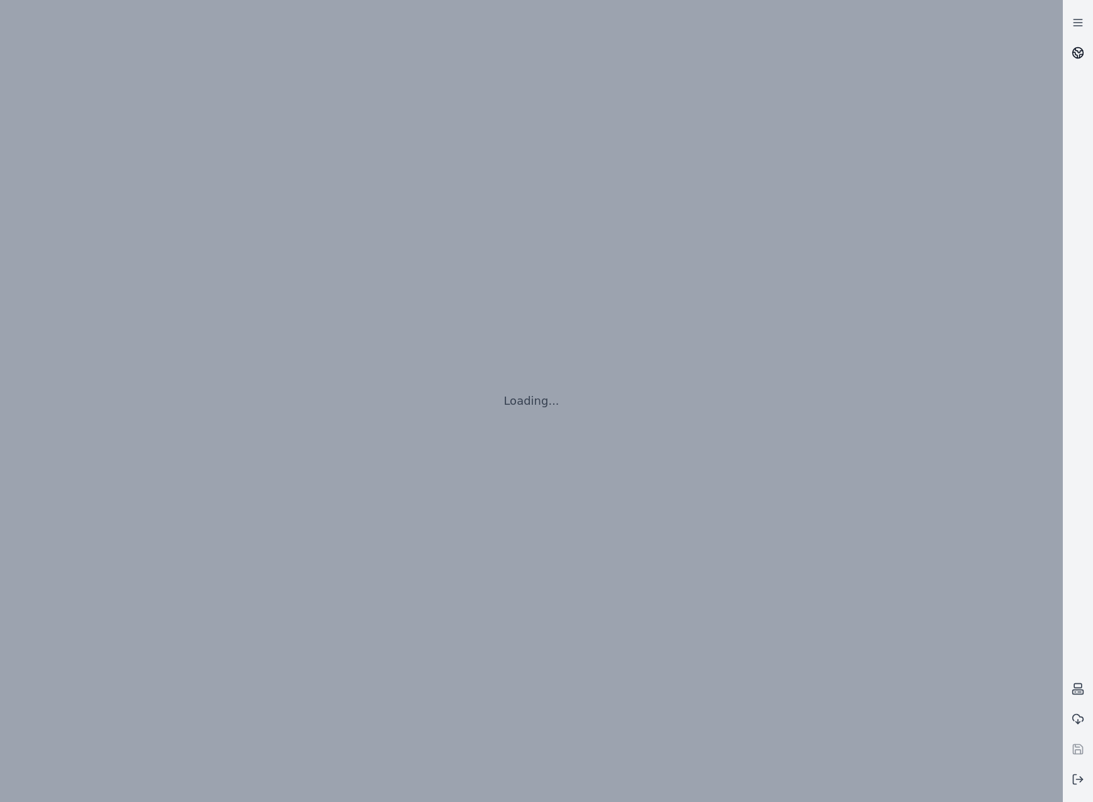
click at [1074, 47] on icon at bounding box center [1078, 53] width 13 height 13
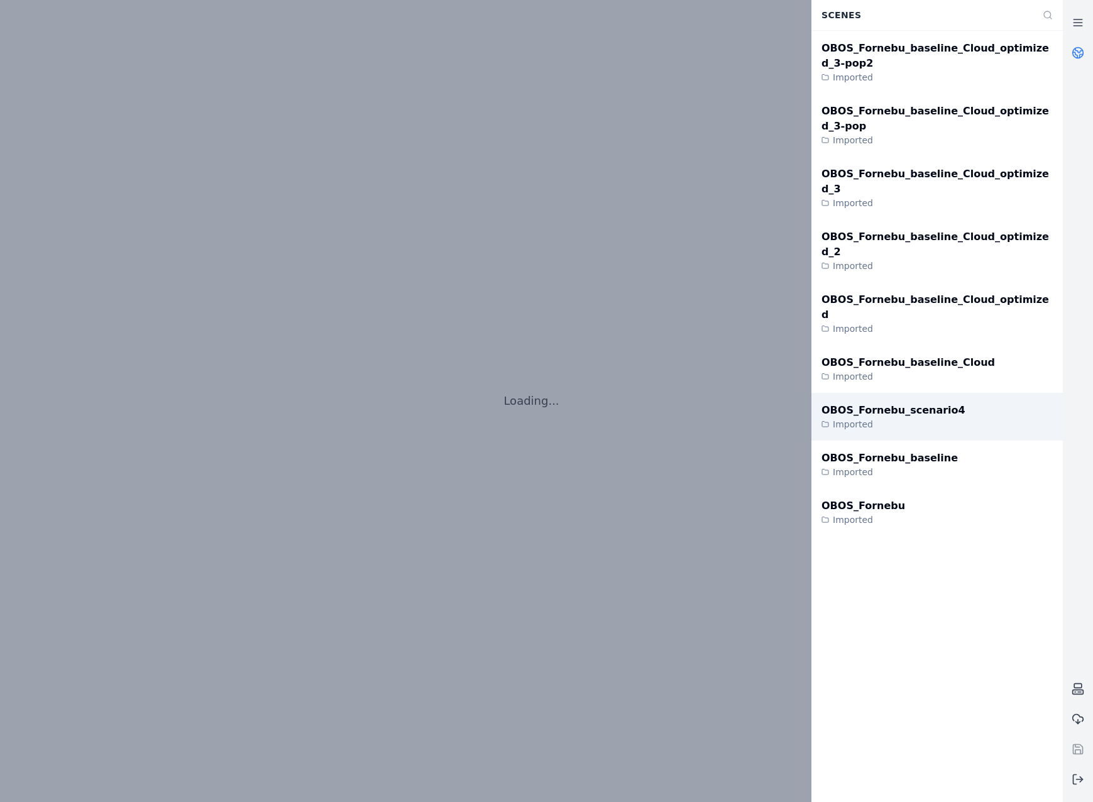
click at [905, 403] on div "OBOS_Fornebu_scenario4" at bounding box center [894, 410] width 144 height 15
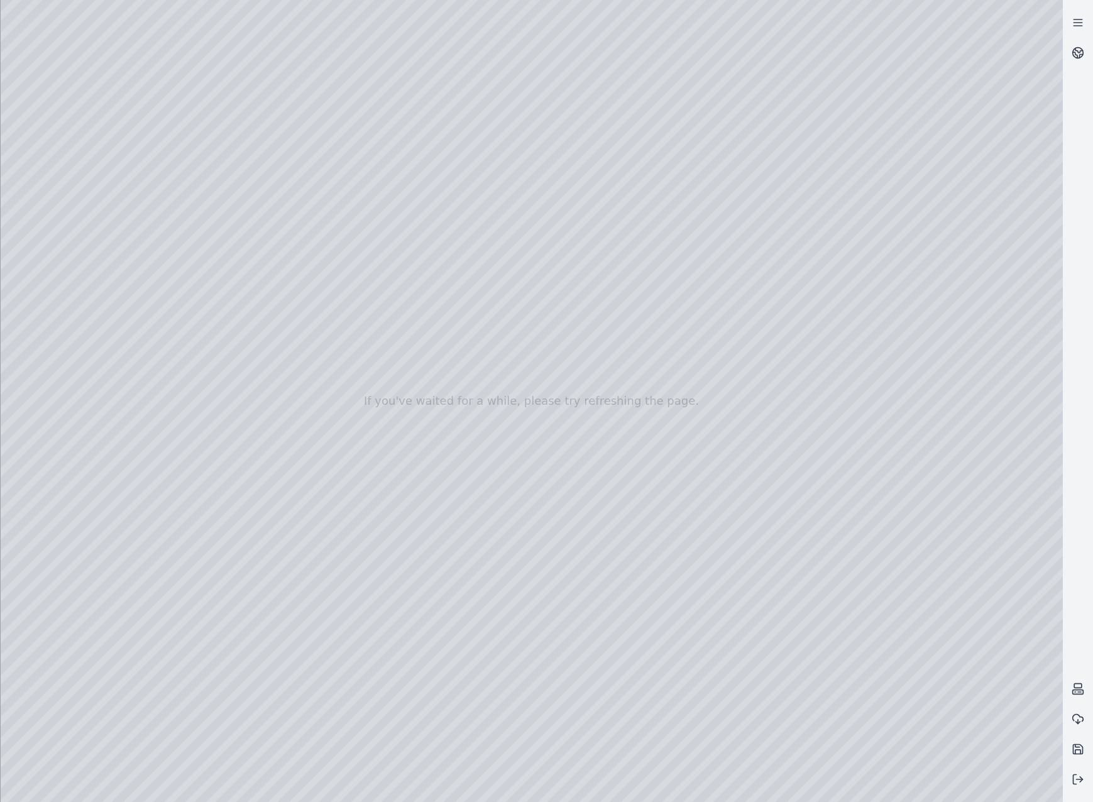
drag, startPoint x: 547, startPoint y: 573, endPoint x: 558, endPoint y: 631, distance: 59.4
drag, startPoint x: 570, startPoint y: 307, endPoint x: 235, endPoint y: 312, distance: 335.1
drag, startPoint x: 969, startPoint y: 235, endPoint x: 356, endPoint y: 365, distance: 626.5
drag, startPoint x: 905, startPoint y: 328, endPoint x: 458, endPoint y: 307, distance: 448.2
click at [70, 167] on div at bounding box center [532, 401] width 1063 height 802
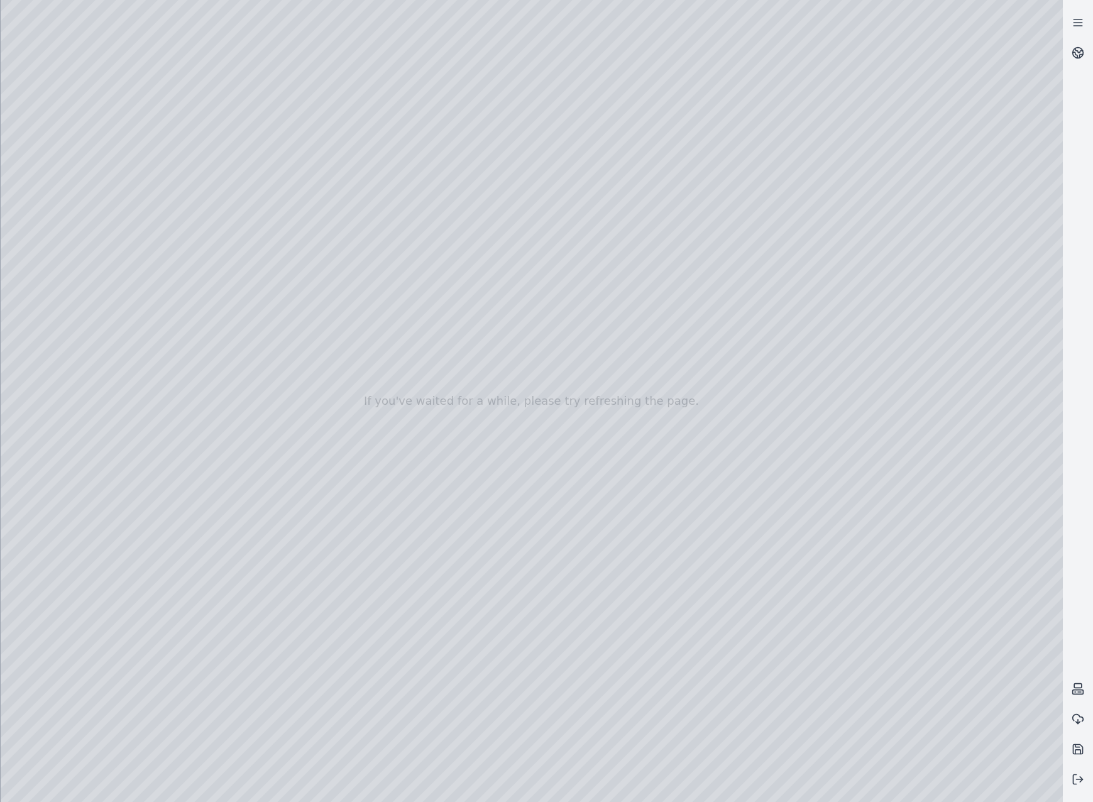
click at [82, 192] on div at bounding box center [532, 401] width 1063 height 802
click at [250, 129] on div at bounding box center [532, 401] width 1063 height 802
click at [235, 700] on div at bounding box center [532, 401] width 1063 height 802
click at [96, 231] on div at bounding box center [532, 401] width 1063 height 802
click at [365, 701] on div at bounding box center [532, 401] width 1063 height 802
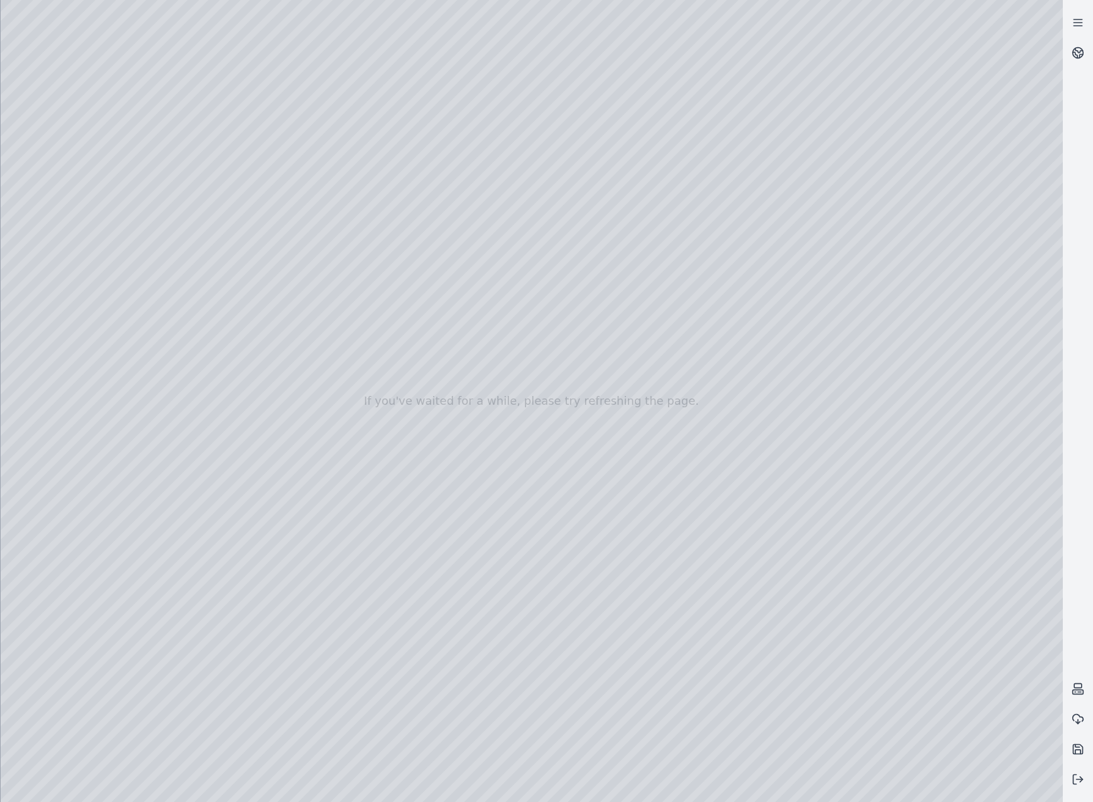
drag, startPoint x: 817, startPoint y: 344, endPoint x: 853, endPoint y: 656, distance: 314.0
drag, startPoint x: 825, startPoint y: 473, endPoint x: 726, endPoint y: 519, distance: 109.4
click at [80, 260] on div at bounding box center [532, 401] width 1063 height 802
click at [88, 327] on div at bounding box center [532, 401] width 1063 height 802
click at [109, 234] on div at bounding box center [532, 401] width 1063 height 802
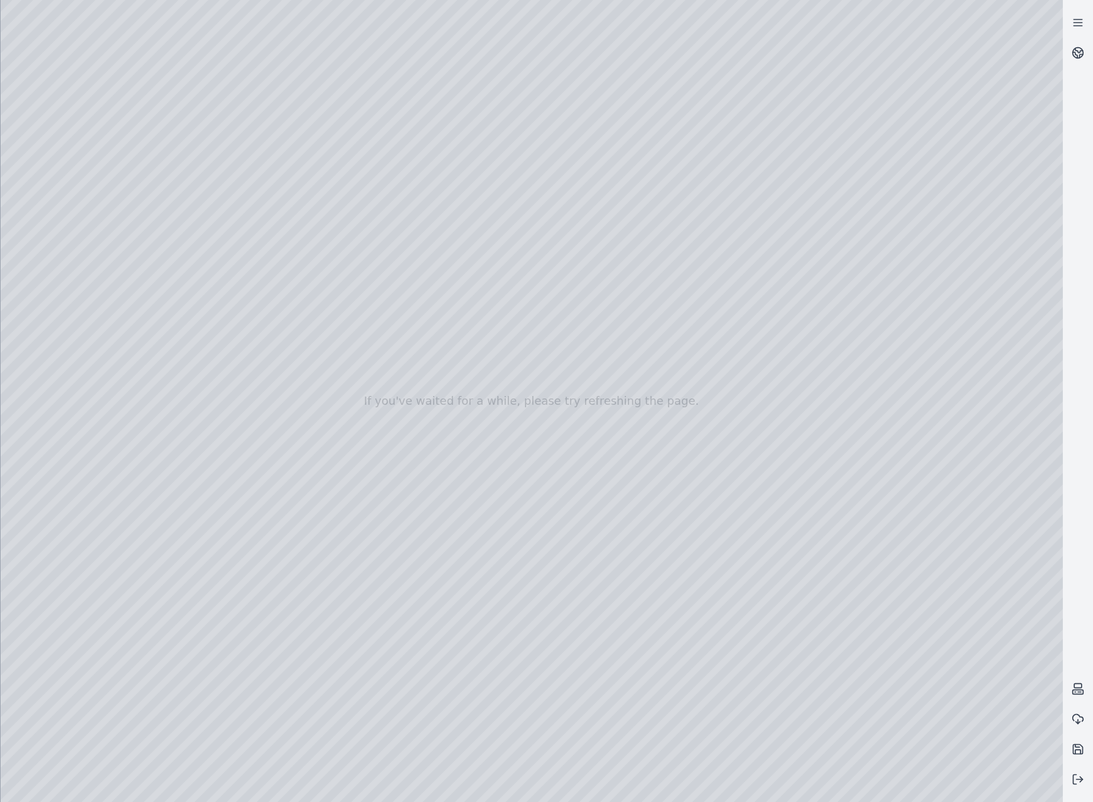
click at [333, 95] on div at bounding box center [532, 401] width 1063 height 802
click at [261, 194] on div at bounding box center [532, 401] width 1063 height 802
drag, startPoint x: 242, startPoint y: 213, endPoint x: 579, endPoint y: 267, distance: 341.2
click at [579, 267] on div at bounding box center [532, 401] width 1063 height 802
click at [91, 175] on div at bounding box center [532, 401] width 1063 height 802
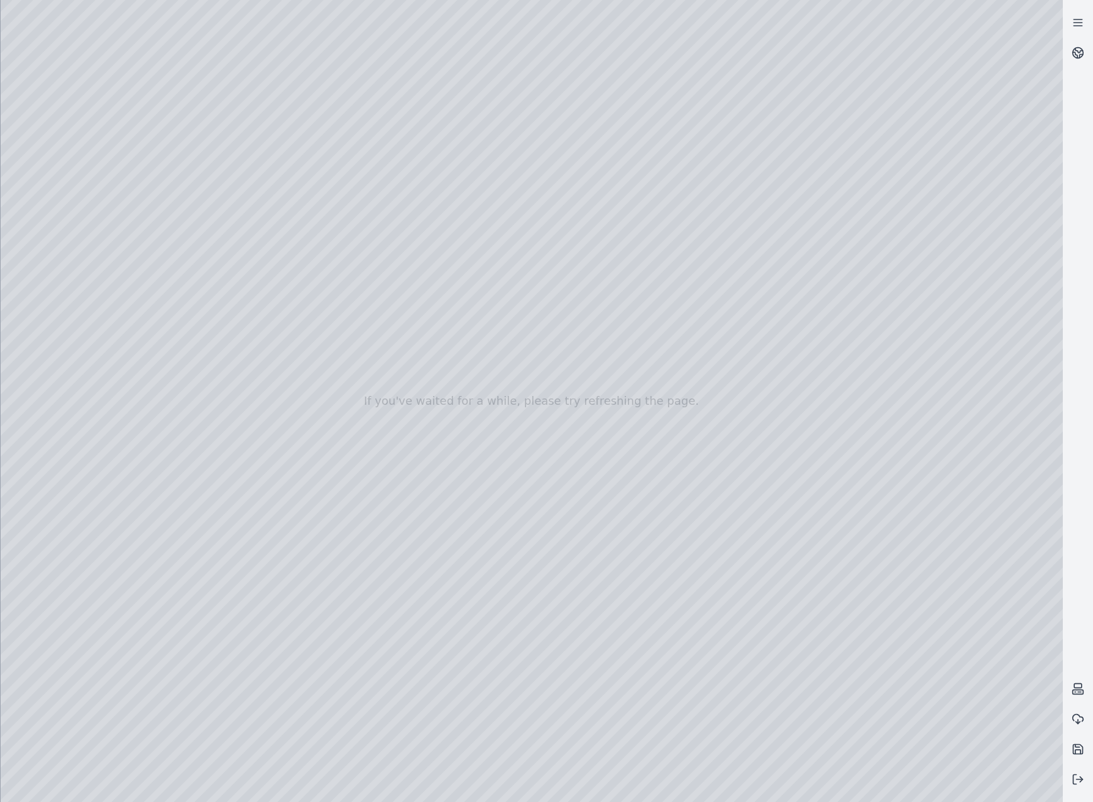
drag, startPoint x: 573, startPoint y: 254, endPoint x: 584, endPoint y: 58, distance: 196.5
click at [584, 58] on div at bounding box center [532, 401] width 1063 height 802
drag, startPoint x: 563, startPoint y: 235, endPoint x: 577, endPoint y: 34, distance: 201.0
click at [577, 34] on div at bounding box center [532, 401] width 1063 height 802
drag, startPoint x: 572, startPoint y: 81, endPoint x: 588, endPoint y: 522, distance: 441.7
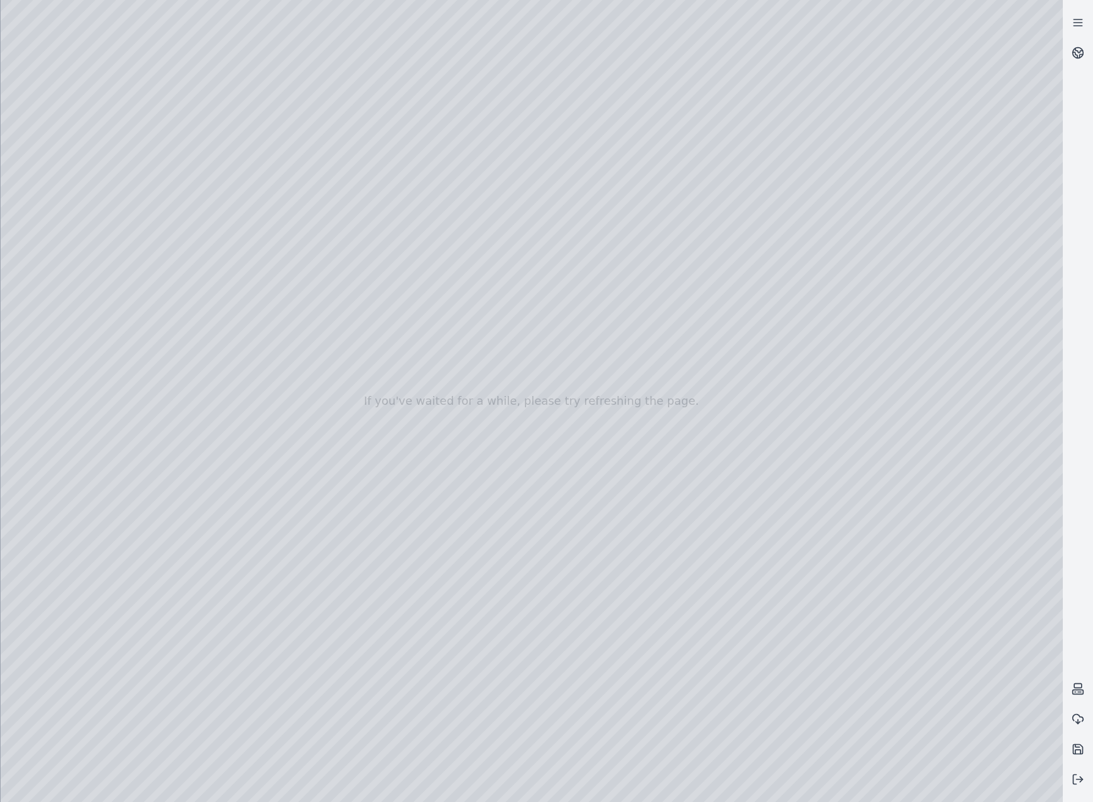
click at [588, 522] on div at bounding box center [532, 401] width 1063 height 802
drag, startPoint x: 608, startPoint y: 534, endPoint x: 766, endPoint y: 548, distance: 159.0
click at [766, 548] on div at bounding box center [532, 401] width 1063 height 802
drag, startPoint x: 766, startPoint y: 548, endPoint x: 736, endPoint y: 548, distance: 30.2
click at [736, 548] on div at bounding box center [532, 401] width 1063 height 802
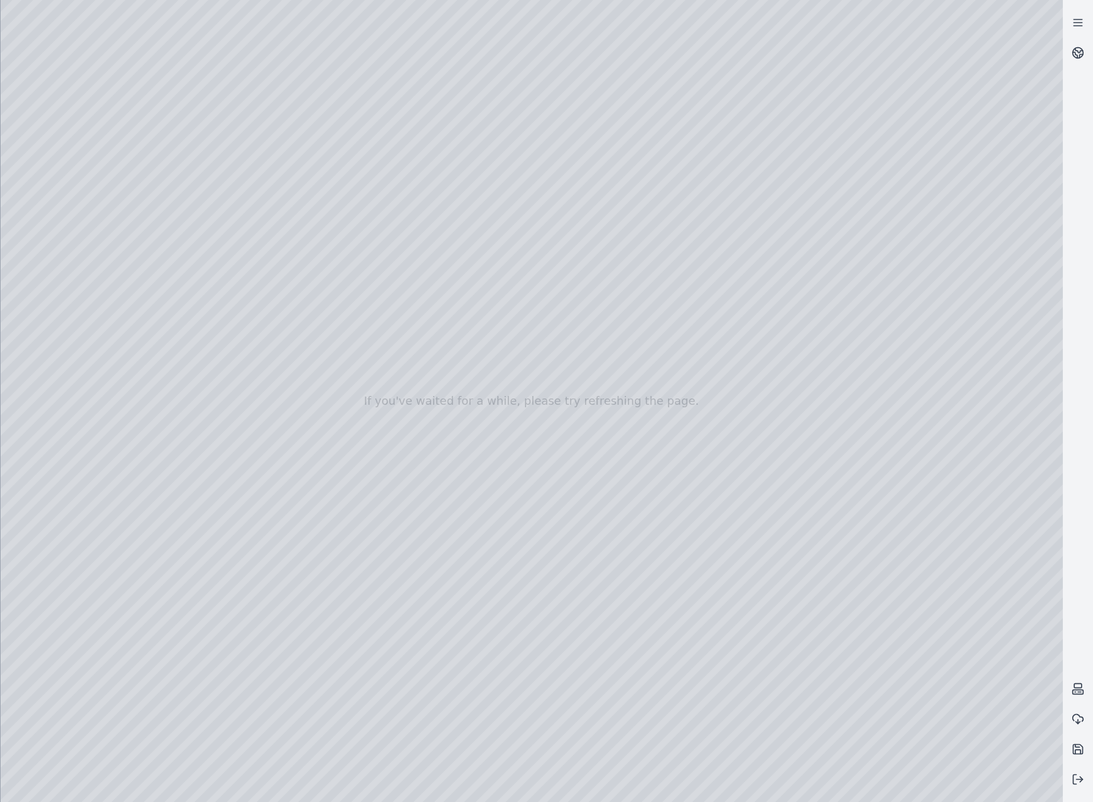
drag, startPoint x: 739, startPoint y: 529, endPoint x: 722, endPoint y: 529, distance: 17.6
click at [722, 529] on div at bounding box center [532, 401] width 1063 height 802
drag, startPoint x: 312, startPoint y: 114, endPoint x: 632, endPoint y: 282, distance: 361.4
click at [632, 282] on div at bounding box center [532, 401] width 1063 height 802
click at [695, 373] on div at bounding box center [532, 401] width 1063 height 802
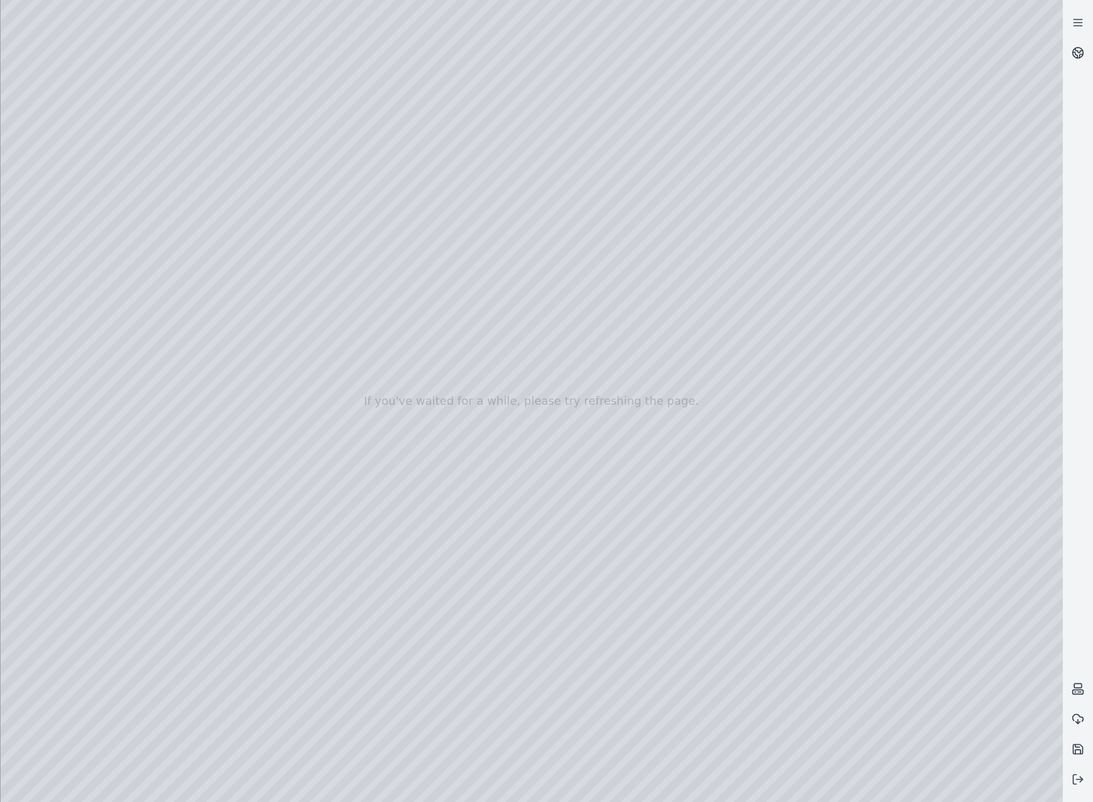
click at [698, 346] on div at bounding box center [532, 401] width 1063 height 802
click at [691, 348] on div at bounding box center [532, 401] width 1063 height 802
drag, startPoint x: 634, startPoint y: 267, endPoint x: 646, endPoint y: 177, distance: 90.8
click at [646, 177] on div at bounding box center [532, 401] width 1063 height 802
drag, startPoint x: 614, startPoint y: 225, endPoint x: 686, endPoint y: 403, distance: 191.8
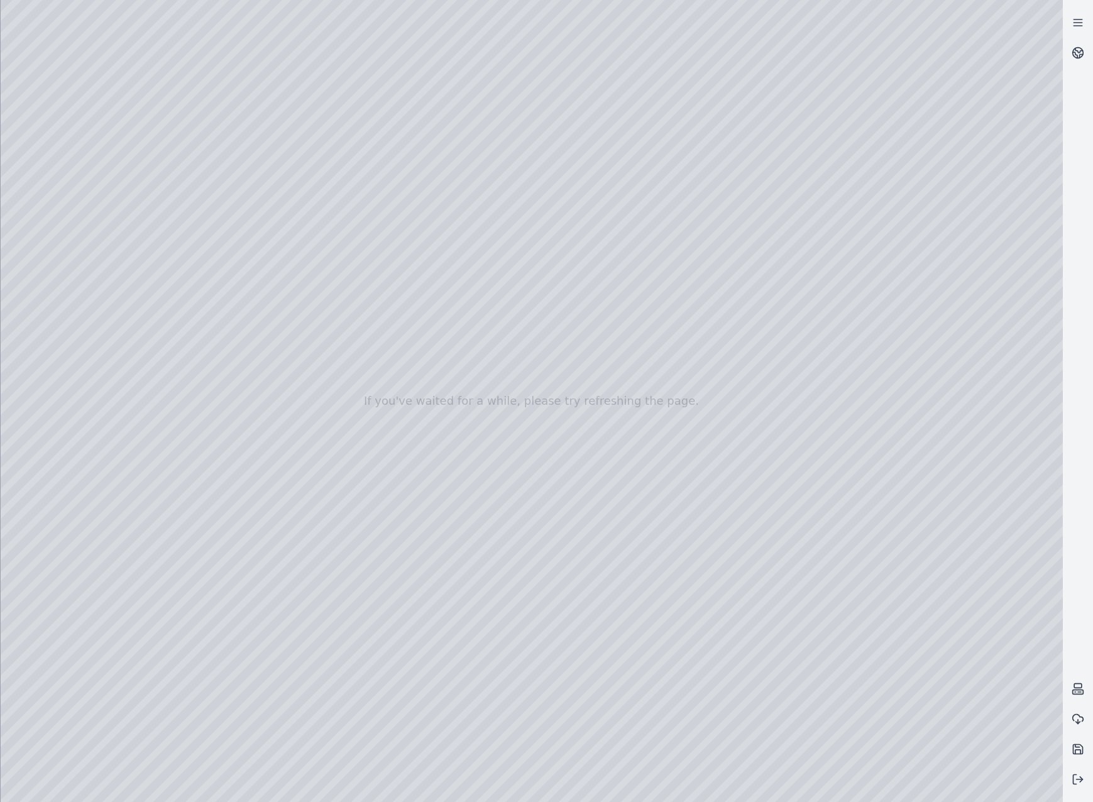
click at [686, 403] on div at bounding box center [532, 401] width 1063 height 802
click at [593, 448] on div at bounding box center [532, 401] width 1063 height 802
click at [638, 409] on div at bounding box center [532, 401] width 1063 height 802
click at [644, 408] on div at bounding box center [532, 401] width 1063 height 802
click at [640, 409] on div at bounding box center [532, 401] width 1063 height 802
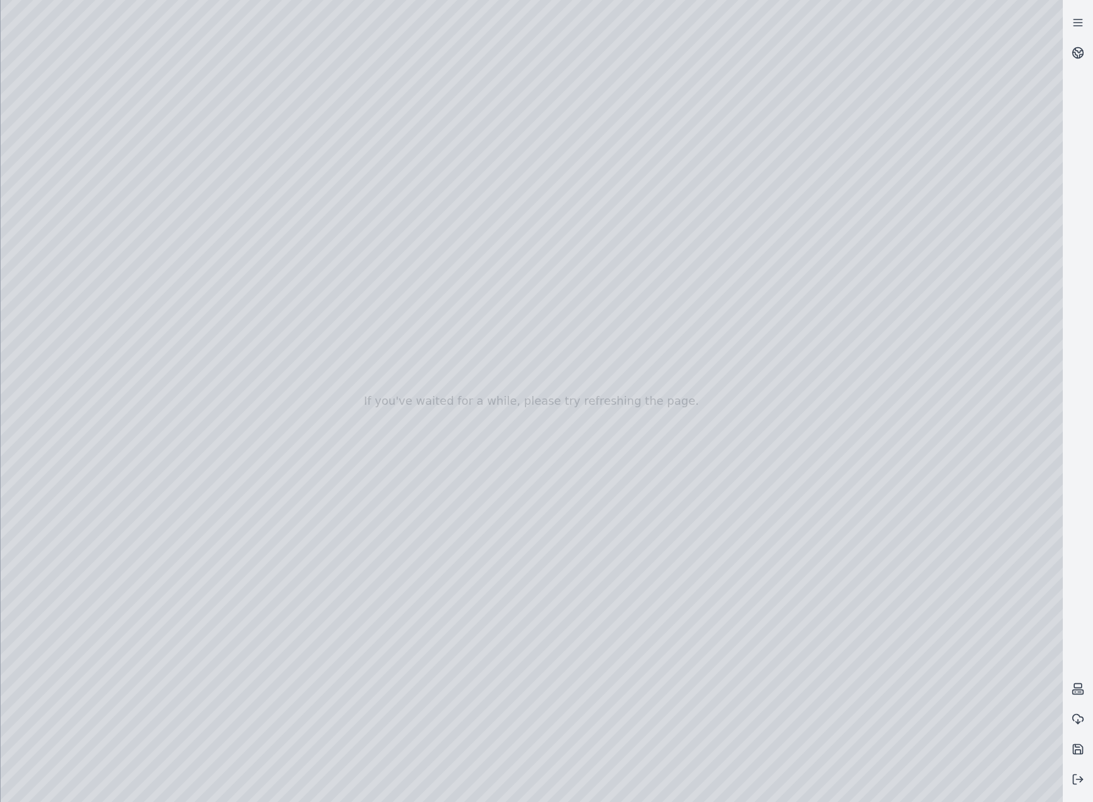
drag, startPoint x: 713, startPoint y: 382, endPoint x: 729, endPoint y: 379, distance: 16.0
drag, startPoint x: 752, startPoint y: 387, endPoint x: 751, endPoint y: 322, distance: 65.4
click at [526, 733] on div at bounding box center [532, 401] width 1063 height 802
drag, startPoint x: 693, startPoint y: 480, endPoint x: 686, endPoint y: 319, distance: 161.1
drag, startPoint x: 730, startPoint y: 500, endPoint x: 654, endPoint y: 528, distance: 80.9
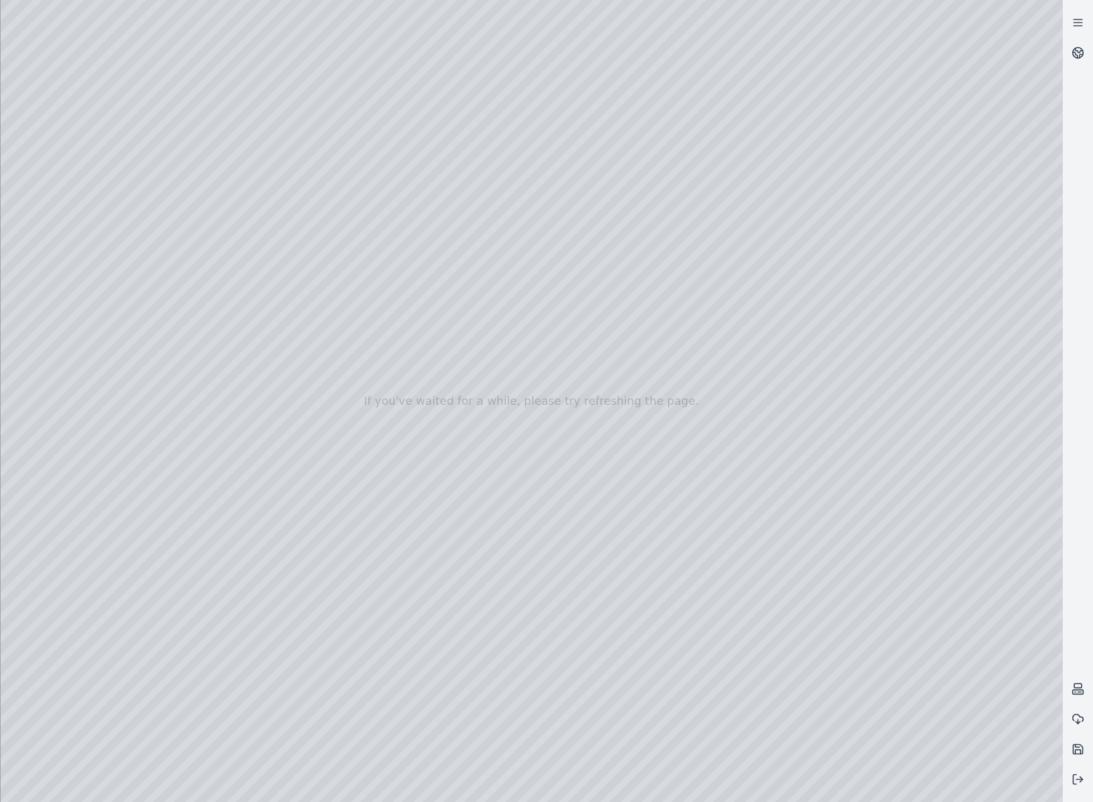
drag, startPoint x: 595, startPoint y: 486, endPoint x: 621, endPoint y: 496, distance: 27.7
drag, startPoint x: 716, startPoint y: 560, endPoint x: 763, endPoint y: 560, distance: 47.2
drag, startPoint x: 665, startPoint y: 564, endPoint x: 667, endPoint y: 557, distance: 7.2
drag, startPoint x: 732, startPoint y: 377, endPoint x: 666, endPoint y: 433, distance: 86.1
drag, startPoint x: 692, startPoint y: 455, endPoint x: 676, endPoint y: 456, distance: 15.1
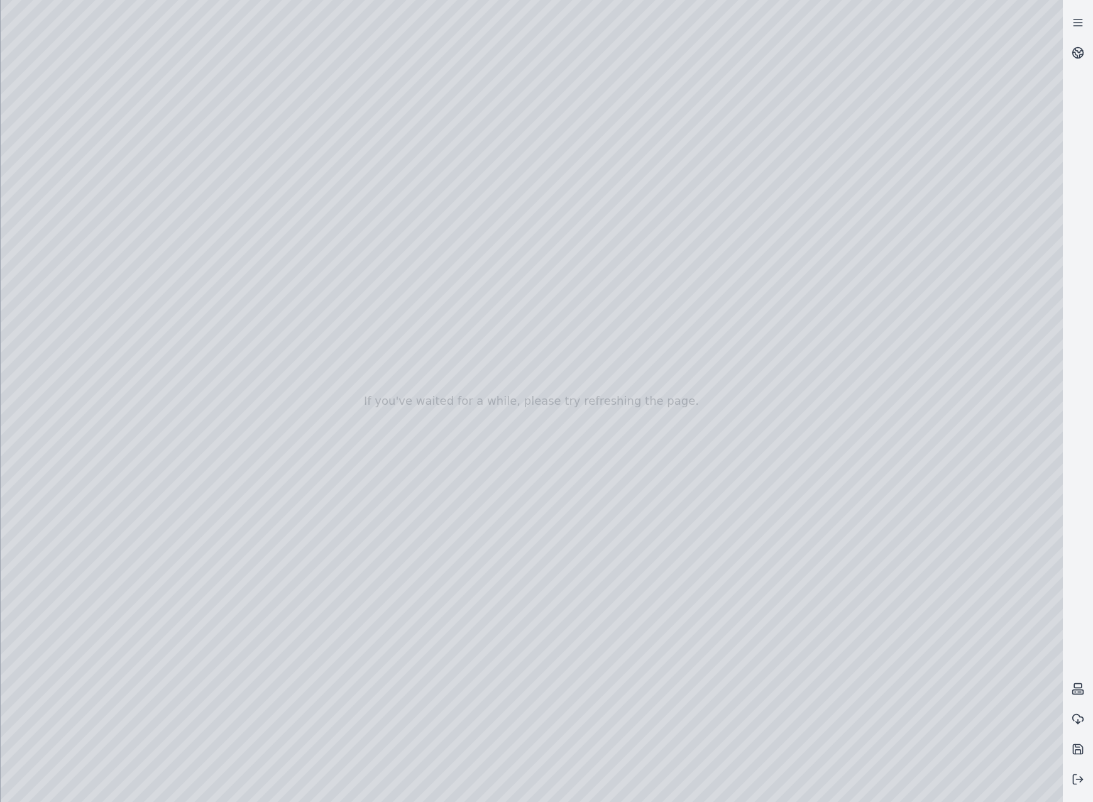
drag, startPoint x: 671, startPoint y: 462, endPoint x: 587, endPoint y: 468, distance: 85.1
drag, startPoint x: 656, startPoint y: 467, endPoint x: 609, endPoint y: 472, distance: 46.8
drag, startPoint x: 609, startPoint y: 472, endPoint x: 521, endPoint y: 476, distance: 88.7
drag, startPoint x: 578, startPoint y: 546, endPoint x: 503, endPoint y: 531, distance: 76.2
drag, startPoint x: 722, startPoint y: 558, endPoint x: 698, endPoint y: 552, distance: 24.7
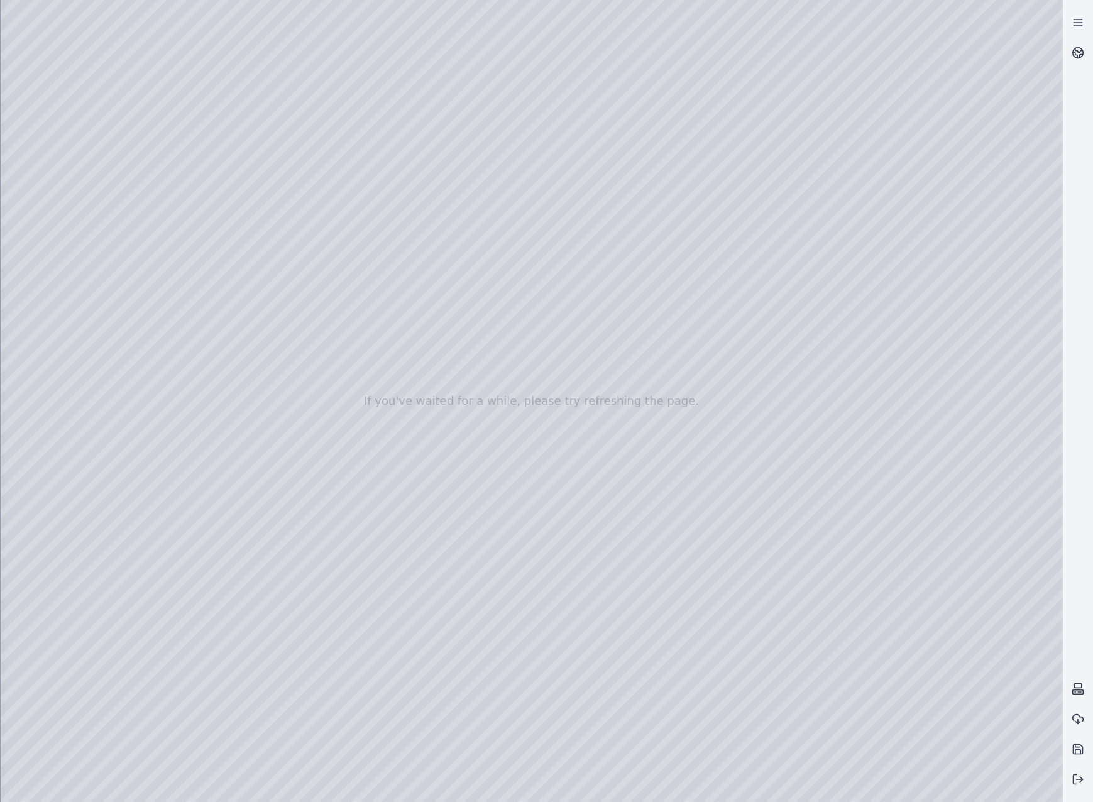
drag, startPoint x: 697, startPoint y: 552, endPoint x: 681, endPoint y: 546, distance: 16.9
drag, startPoint x: 707, startPoint y: 434, endPoint x: 705, endPoint y: 426, distance: 8.4
drag, startPoint x: 705, startPoint y: 426, endPoint x: 730, endPoint y: 386, distance: 47.1
click at [827, 187] on div at bounding box center [532, 401] width 1063 height 802
click at [719, 104] on div at bounding box center [532, 401] width 1063 height 802
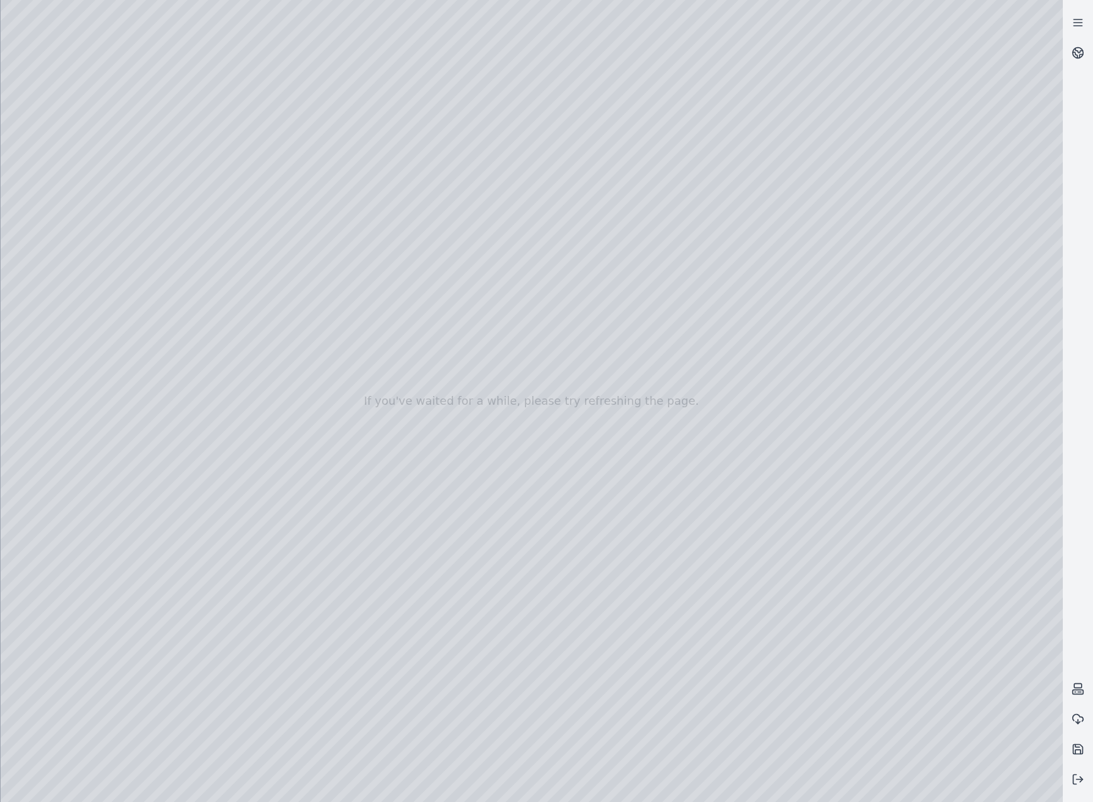
drag, startPoint x: 797, startPoint y: 238, endPoint x: 714, endPoint y: 359, distance: 146.5
drag, startPoint x: 715, startPoint y: 347, endPoint x: 662, endPoint y: 380, distance: 63.0
drag, startPoint x: 892, startPoint y: 318, endPoint x: 856, endPoint y: 345, distance: 45.3
drag, startPoint x: 780, startPoint y: 505, endPoint x: 795, endPoint y: 512, distance: 16.6
click at [795, 512] on div at bounding box center [532, 401] width 1063 height 802
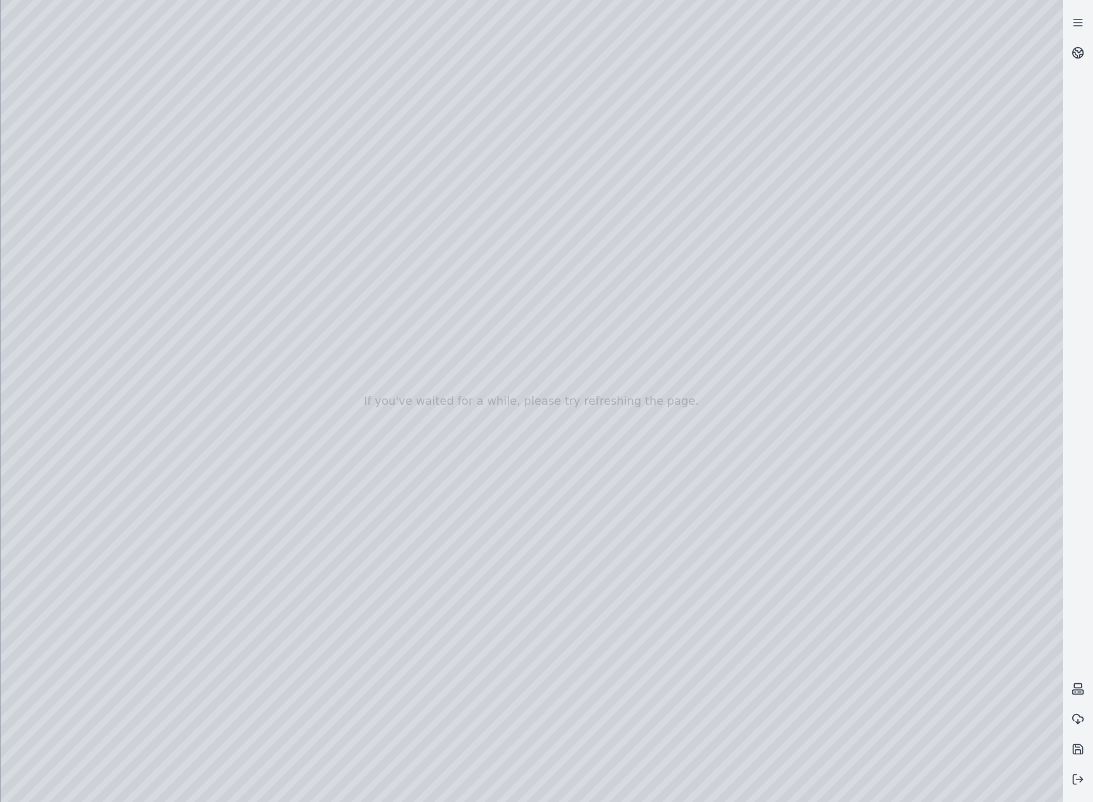
drag, startPoint x: 698, startPoint y: 487, endPoint x: 714, endPoint y: 495, distance: 17.7
drag, startPoint x: 756, startPoint y: 540, endPoint x: 739, endPoint y: 520, distance: 26.7
drag, startPoint x: 763, startPoint y: 568, endPoint x: 756, endPoint y: 549, distance: 20.3
click at [756, 549] on div at bounding box center [532, 401] width 1063 height 802
drag, startPoint x: 780, startPoint y: 551, endPoint x: 724, endPoint y: 544, distance: 57.0
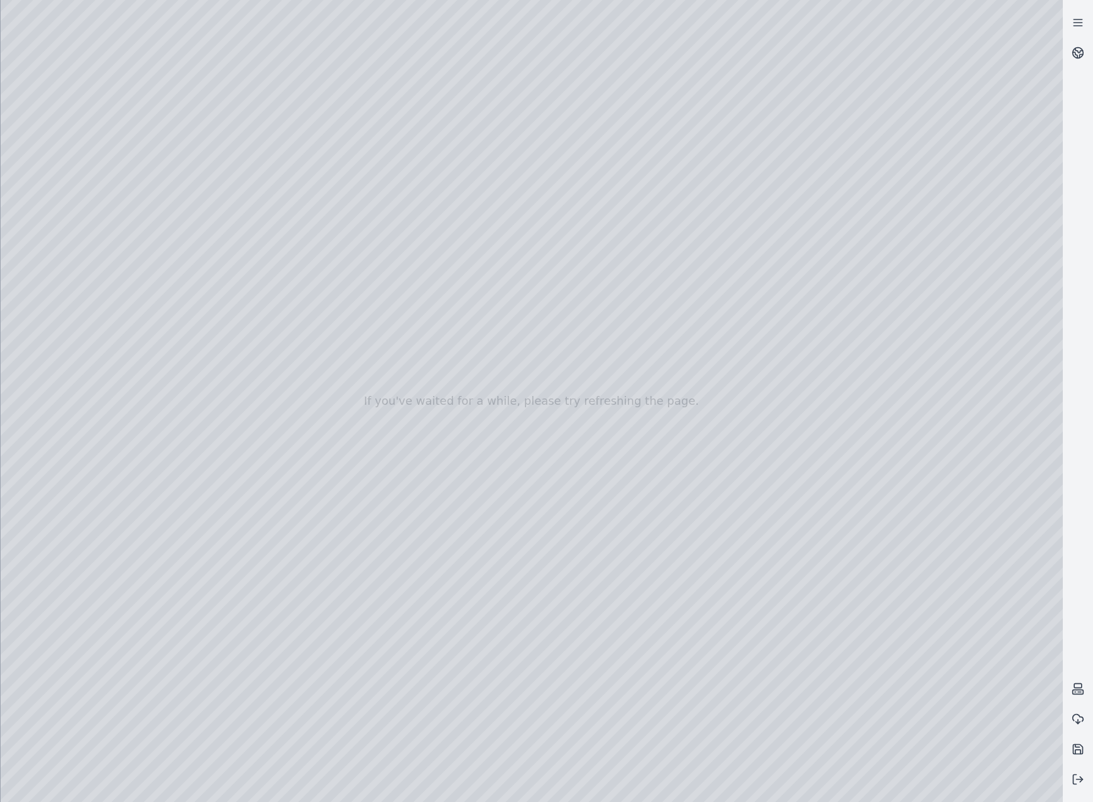
drag, startPoint x: 724, startPoint y: 547, endPoint x: 704, endPoint y: 543, distance: 20.0
drag, startPoint x: 770, startPoint y: 554, endPoint x: 757, endPoint y: 551, distance: 13.4
drag, startPoint x: 888, startPoint y: 516, endPoint x: 748, endPoint y: 514, distance: 140.2
drag, startPoint x: 861, startPoint y: 535, endPoint x: 812, endPoint y: 540, distance: 49.3
drag, startPoint x: 895, startPoint y: 459, endPoint x: 875, endPoint y: 472, distance: 24.1
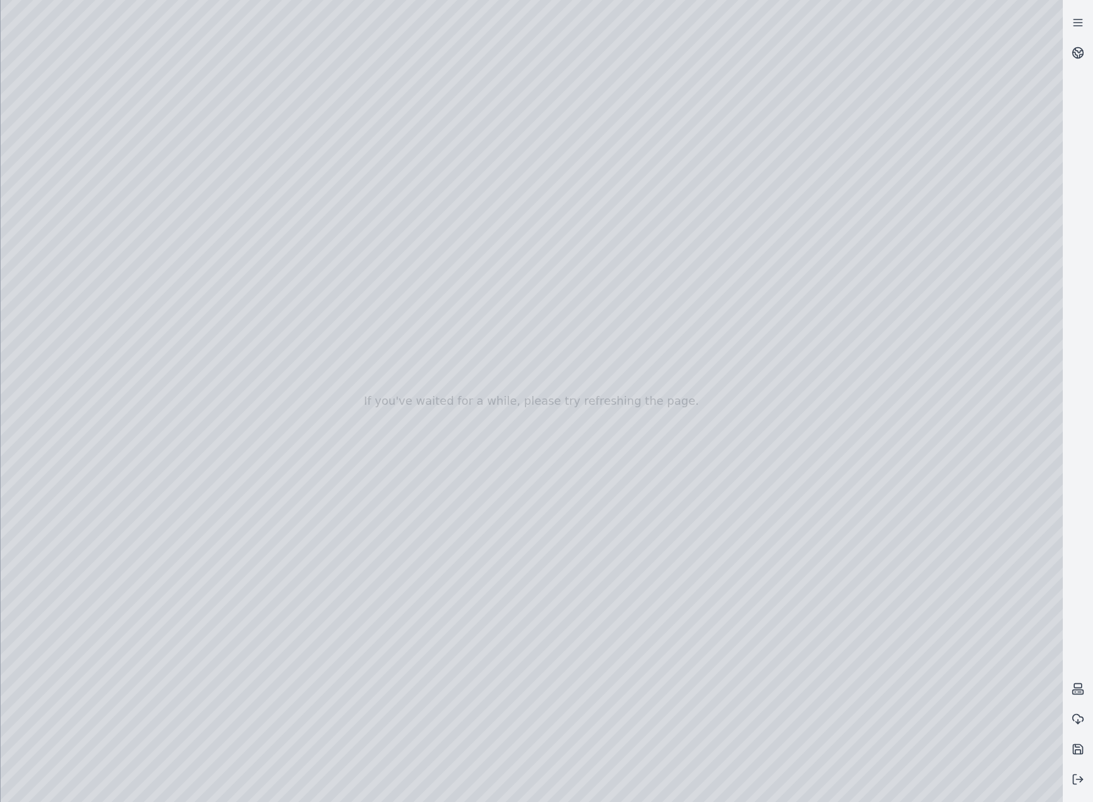
drag, startPoint x: 715, startPoint y: 541, endPoint x: 709, endPoint y: 544, distance: 7.0
drag, startPoint x: 705, startPoint y: 590, endPoint x: 665, endPoint y: 617, distance: 48.1
drag, startPoint x: 834, startPoint y: 418, endPoint x: 822, endPoint y: 421, distance: 12.8
click at [734, 541] on div at bounding box center [532, 401] width 1063 height 802
click at [683, 572] on div at bounding box center [532, 401] width 1063 height 802
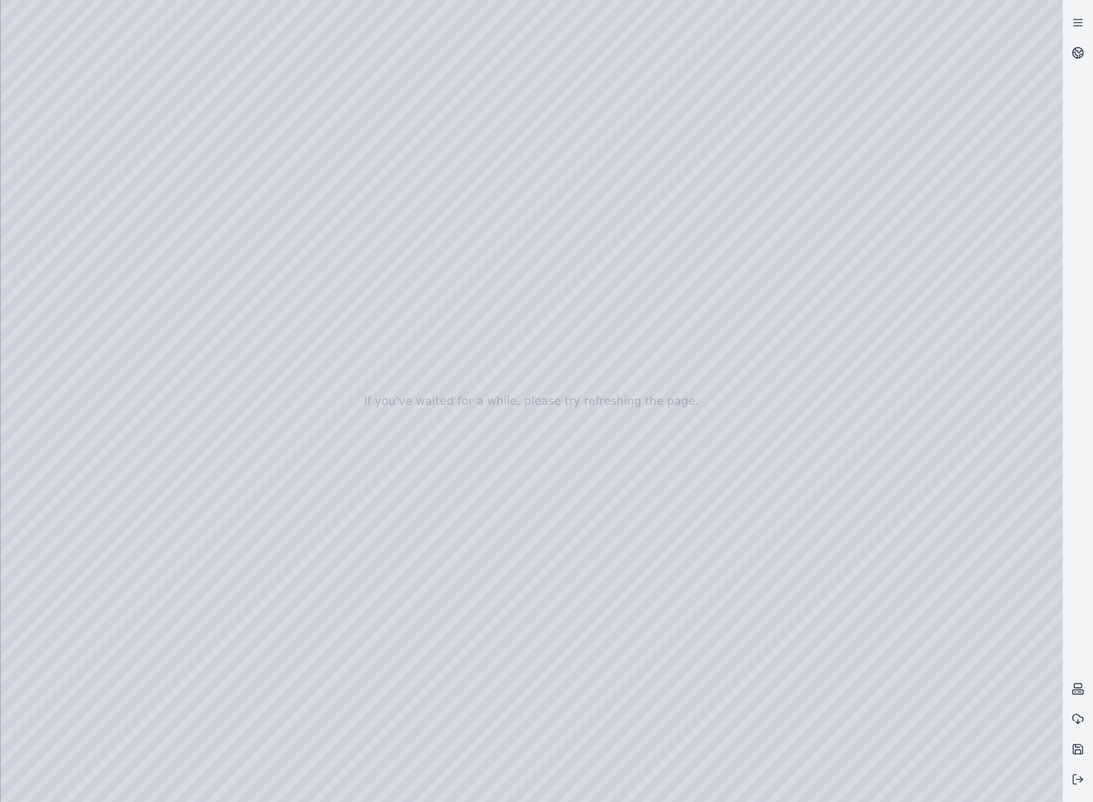
drag, startPoint x: 673, startPoint y: 596, endPoint x: 655, endPoint y: 592, distance: 18.6
drag, startPoint x: 663, startPoint y: 593, endPoint x: 610, endPoint y: 575, distance: 55.7
drag, startPoint x: 666, startPoint y: 596, endPoint x: 652, endPoint y: 581, distance: 20.9
drag, startPoint x: 584, startPoint y: 613, endPoint x: 594, endPoint y: 612, distance: 9.5
drag, startPoint x: 647, startPoint y: 621, endPoint x: 647, endPoint y: 614, distance: 6.9
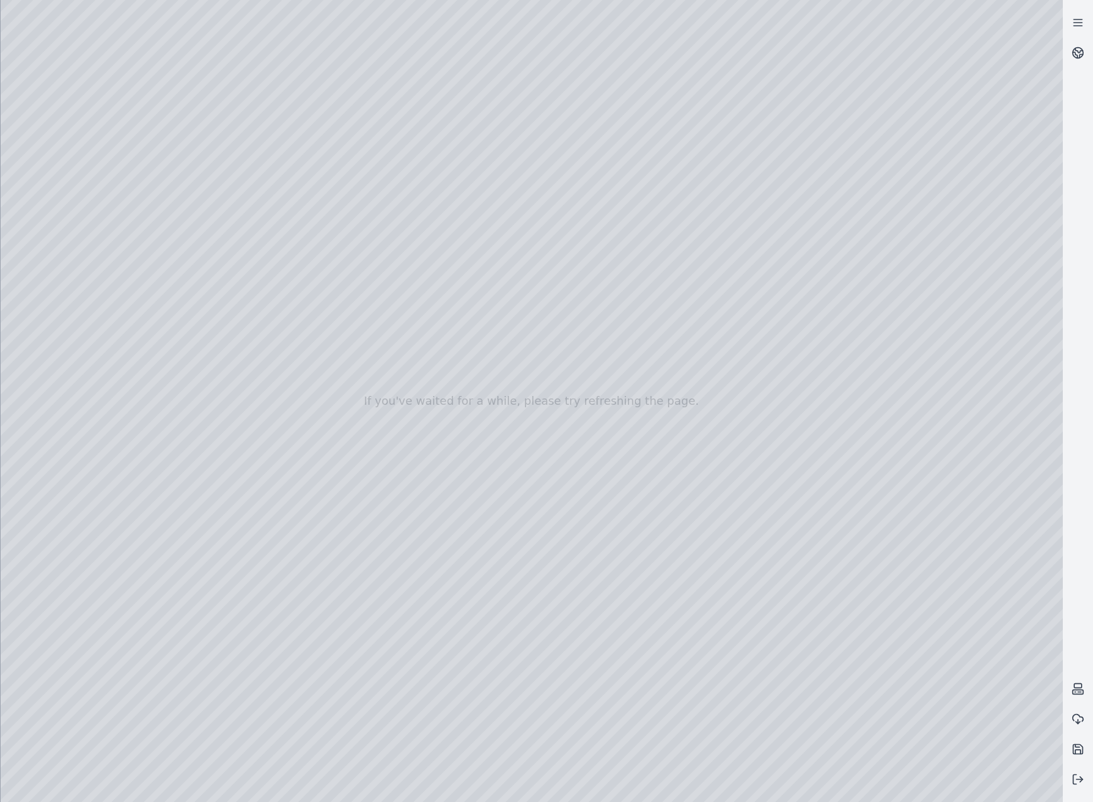
drag, startPoint x: 648, startPoint y: 614, endPoint x: 653, endPoint y: 591, distance: 23.3
drag, startPoint x: 599, startPoint y: 589, endPoint x: 617, endPoint y: 589, distance: 18.2
drag, startPoint x: 588, startPoint y: 582, endPoint x: 611, endPoint y: 585, distance: 22.9
click at [605, 585] on div at bounding box center [532, 401] width 1063 height 802
drag, startPoint x: 615, startPoint y: 580, endPoint x: 688, endPoint y: 640, distance: 94.8
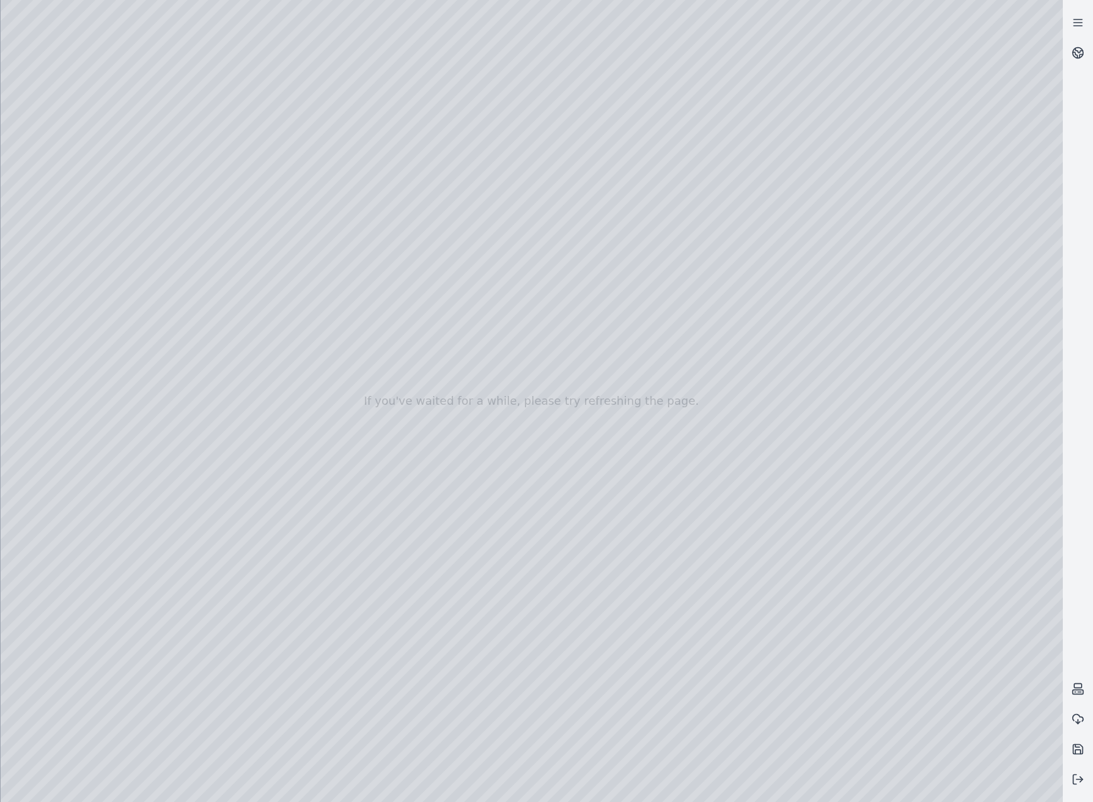
drag, startPoint x: 847, startPoint y: 552, endPoint x: 638, endPoint y: 563, distance: 209.0
drag, startPoint x: 892, startPoint y: 583, endPoint x: 730, endPoint y: 632, distance: 169.0
drag, startPoint x: 873, startPoint y: 638, endPoint x: 543, endPoint y: 386, distance: 415.0
click at [89, 231] on div at bounding box center [532, 401] width 1063 height 802
click at [355, 285] on div at bounding box center [532, 401] width 1063 height 802
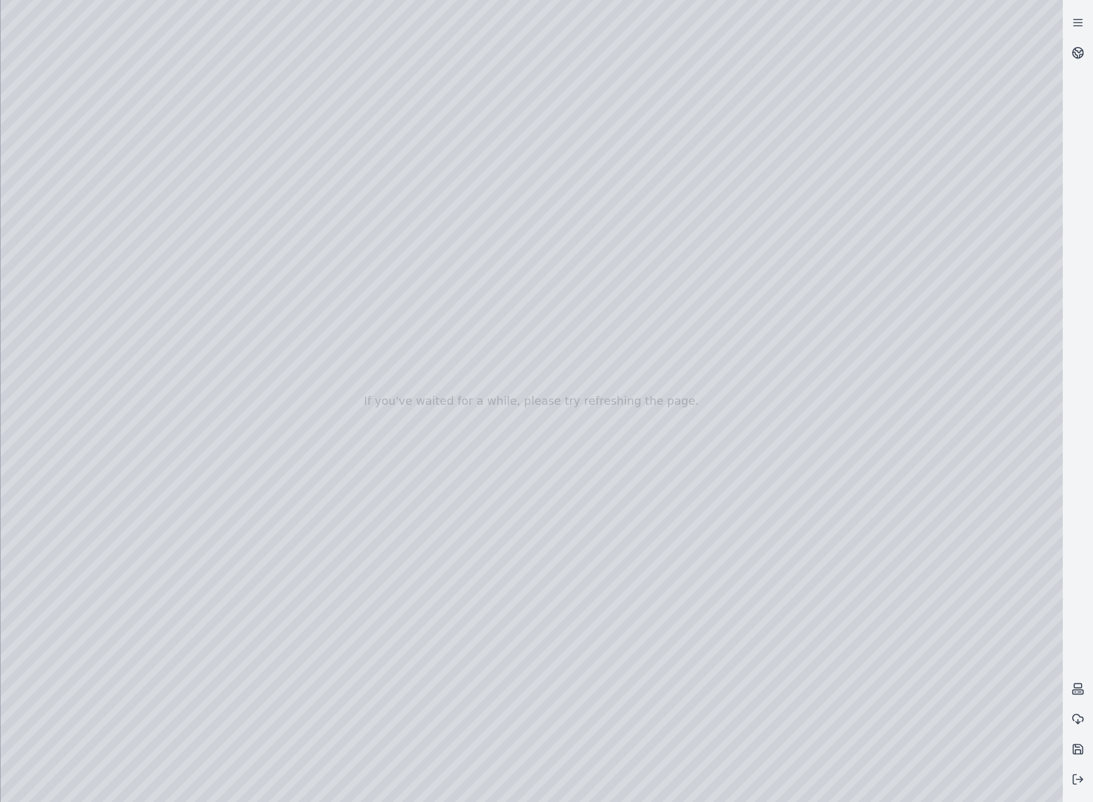
click at [96, 323] on div at bounding box center [532, 401] width 1063 height 802
click at [91, 262] on div at bounding box center [532, 401] width 1063 height 802
click at [92, 236] on div at bounding box center [532, 401] width 1063 height 802
click at [336, 111] on div at bounding box center [532, 401] width 1063 height 802
drag, startPoint x: 179, startPoint y: 204, endPoint x: 655, endPoint y: 433, distance: 528.4
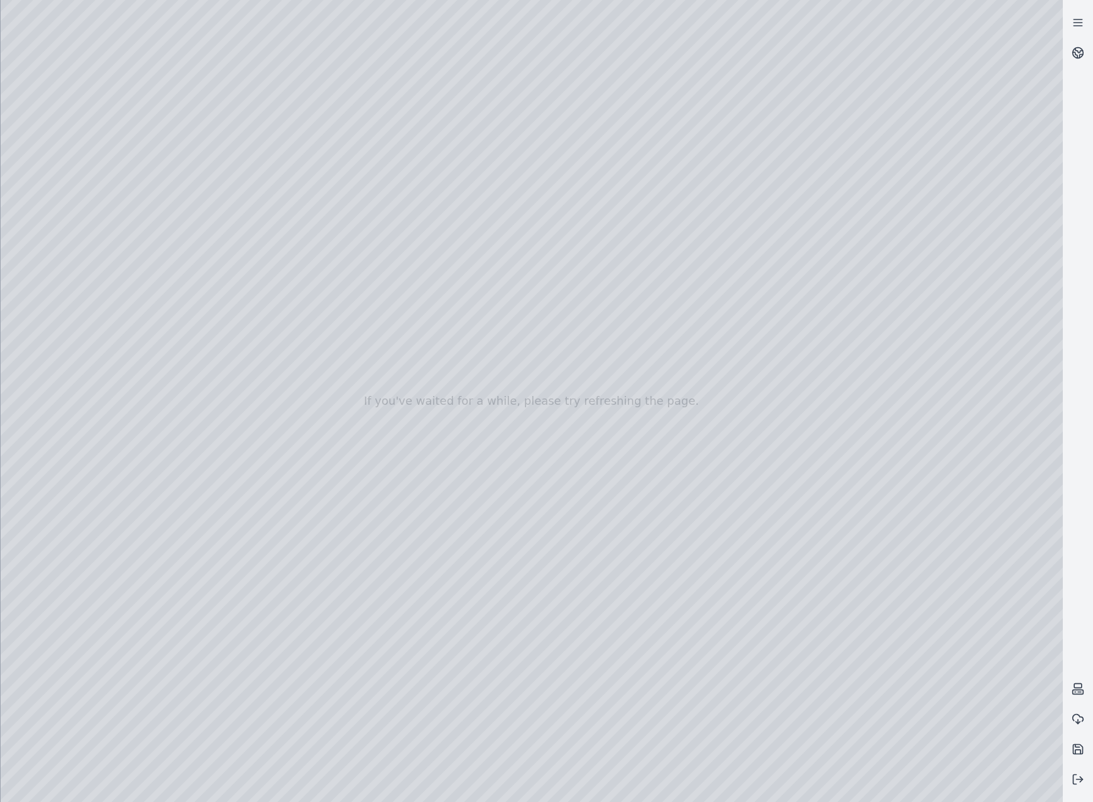
click at [655, 433] on div at bounding box center [532, 401] width 1063 height 802
click at [651, 335] on div at bounding box center [532, 401] width 1063 height 802
click at [579, 477] on div at bounding box center [532, 401] width 1063 height 802
drag, startPoint x: 759, startPoint y: 609, endPoint x: 665, endPoint y: 300, distance: 322.6
click at [673, 368] on div at bounding box center [532, 401] width 1063 height 802
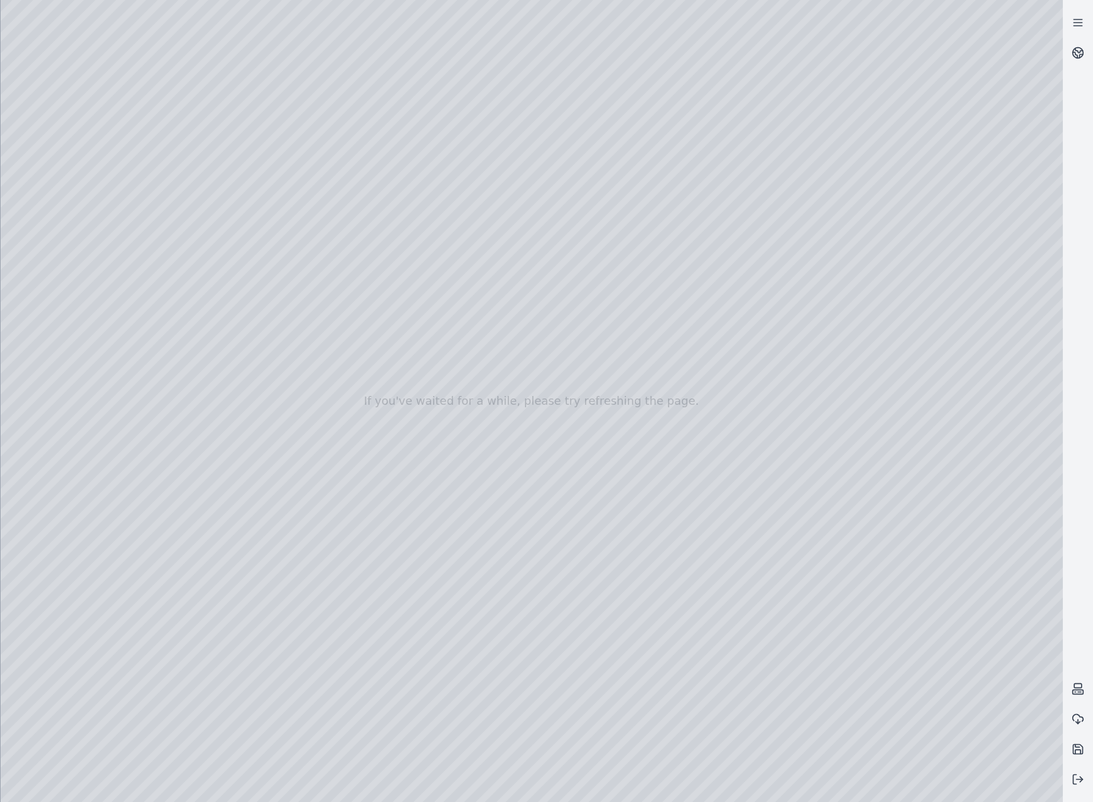
drag, startPoint x: 819, startPoint y: 356, endPoint x: 732, endPoint y: 333, distance: 89.7
drag, startPoint x: 607, startPoint y: 349, endPoint x: 503, endPoint y: 604, distance: 275.0
click at [1076, 778] on icon at bounding box center [1078, 779] width 13 height 13
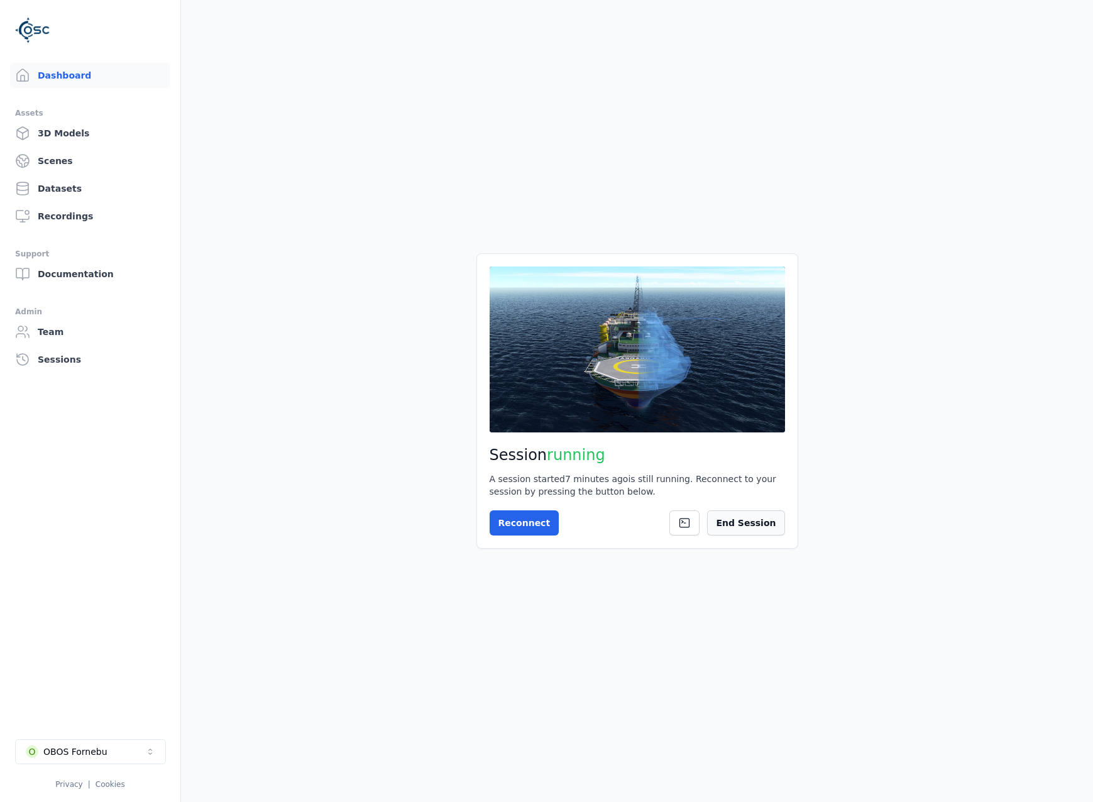
click at [759, 519] on button "End Session" at bounding box center [745, 523] width 77 height 25
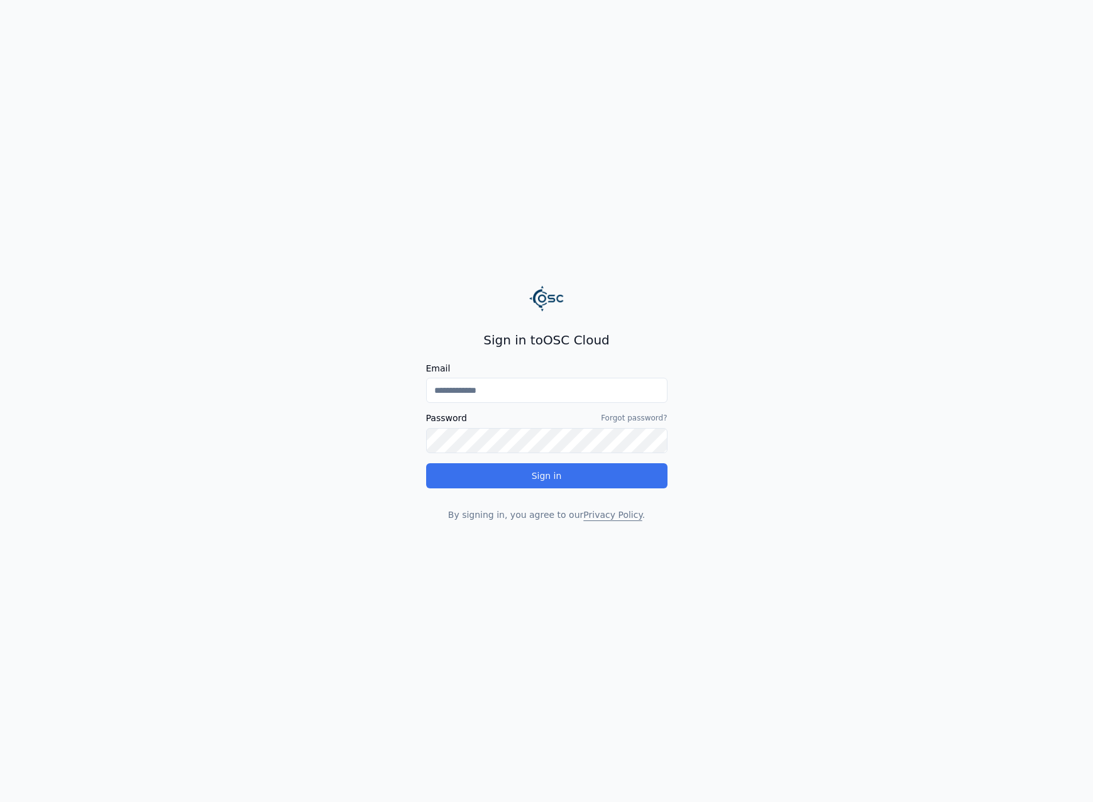
type input "**********"
click at [572, 477] on button "Sign in" at bounding box center [546, 475] width 241 height 25
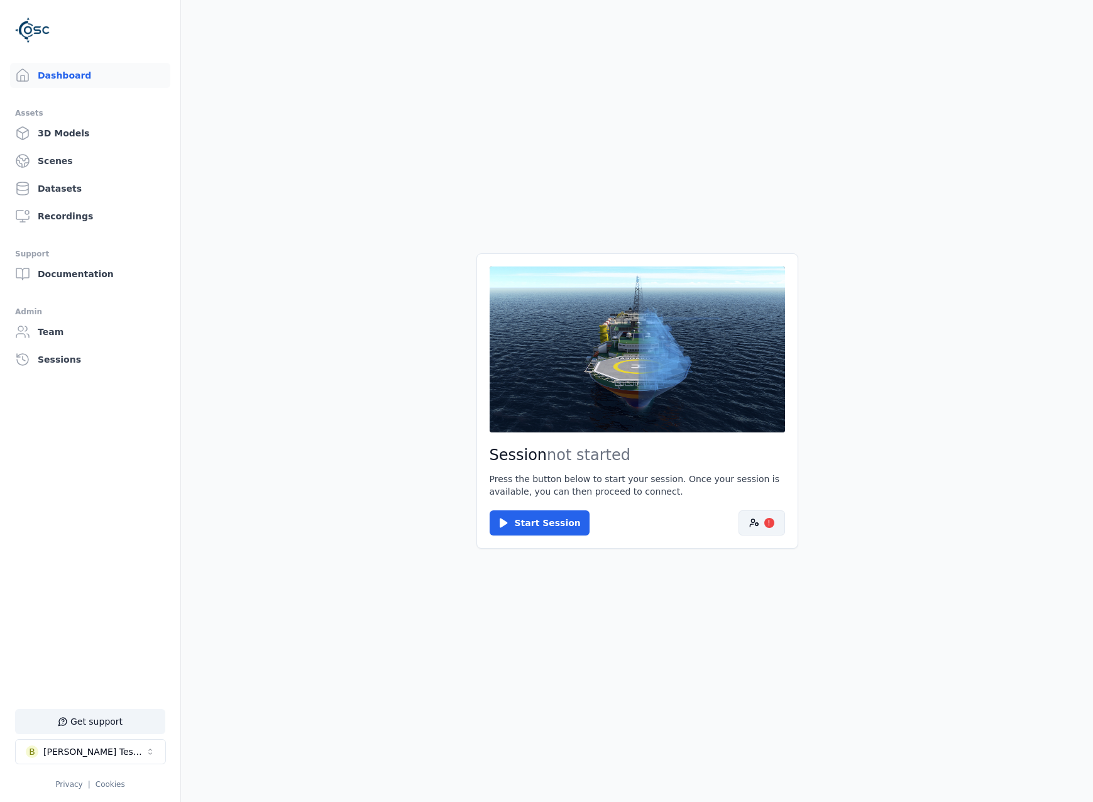
click at [751, 522] on icon at bounding box center [754, 523] width 10 height 10
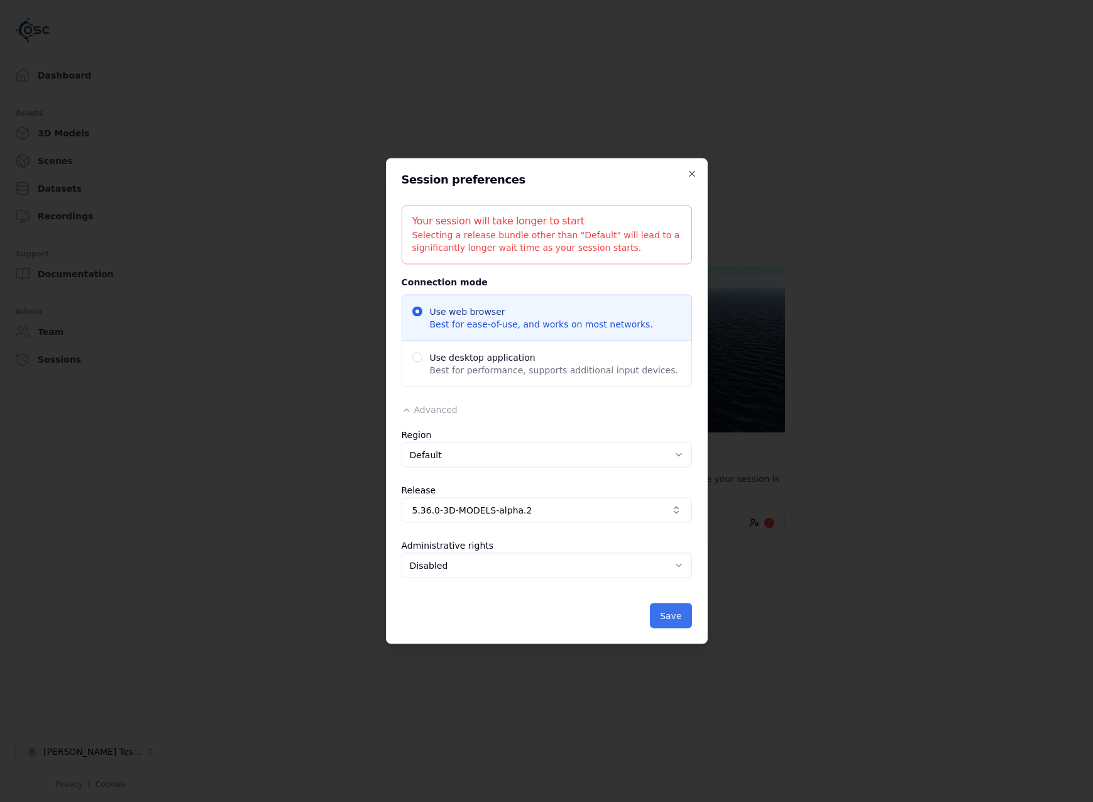
click at [673, 615] on button "Save" at bounding box center [670, 616] width 41 height 25
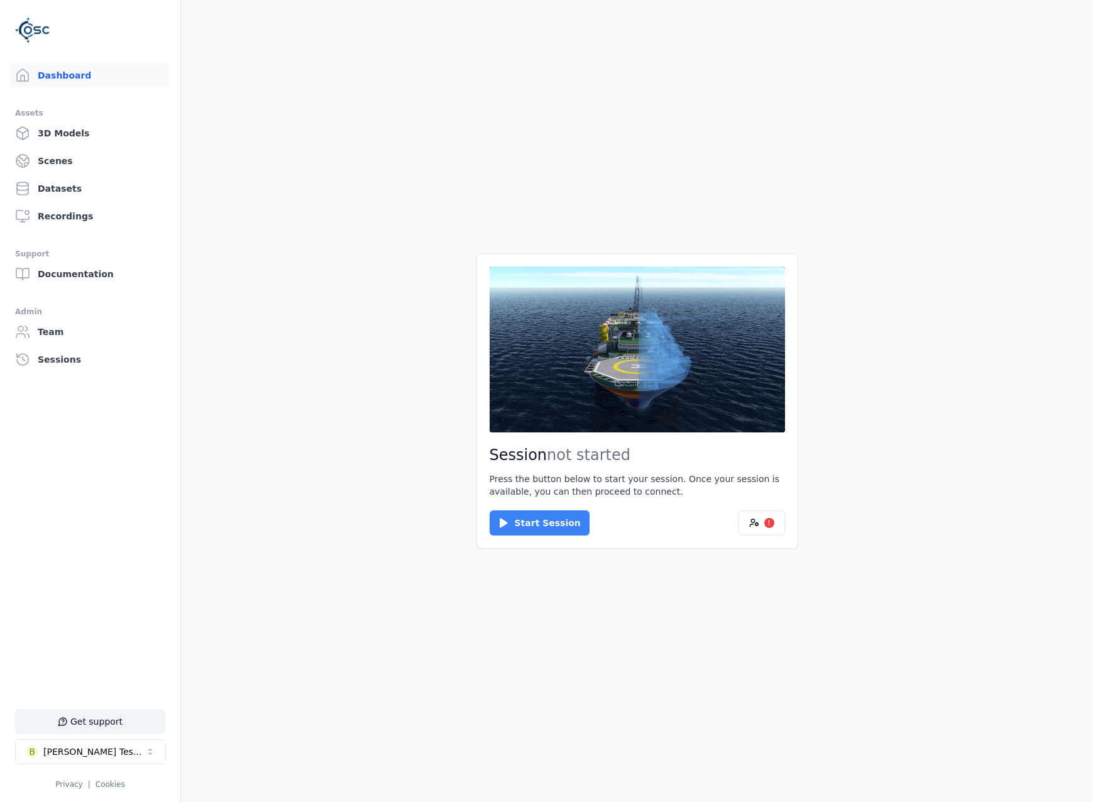
click at [532, 530] on button "Start Session" at bounding box center [540, 523] width 100 height 25
click at [514, 521] on button "Connect" at bounding box center [519, 523] width 58 height 25
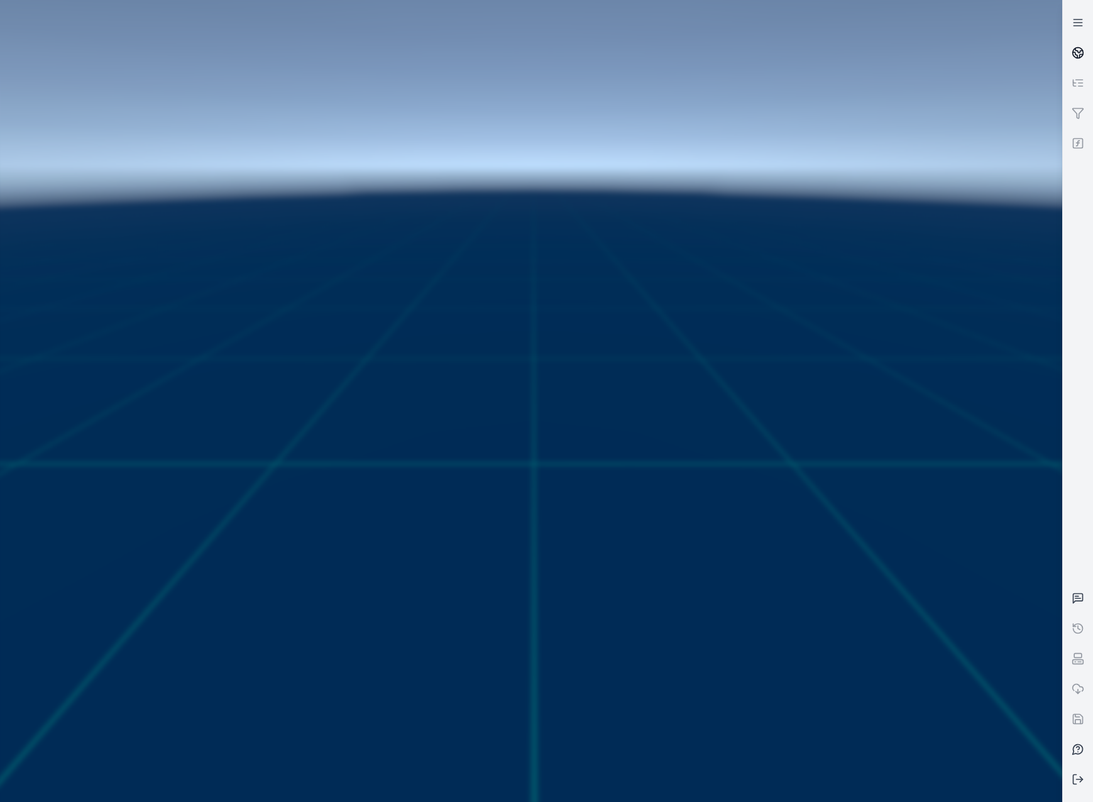
click at [1073, 52] on circle at bounding box center [1078, 53] width 11 height 11
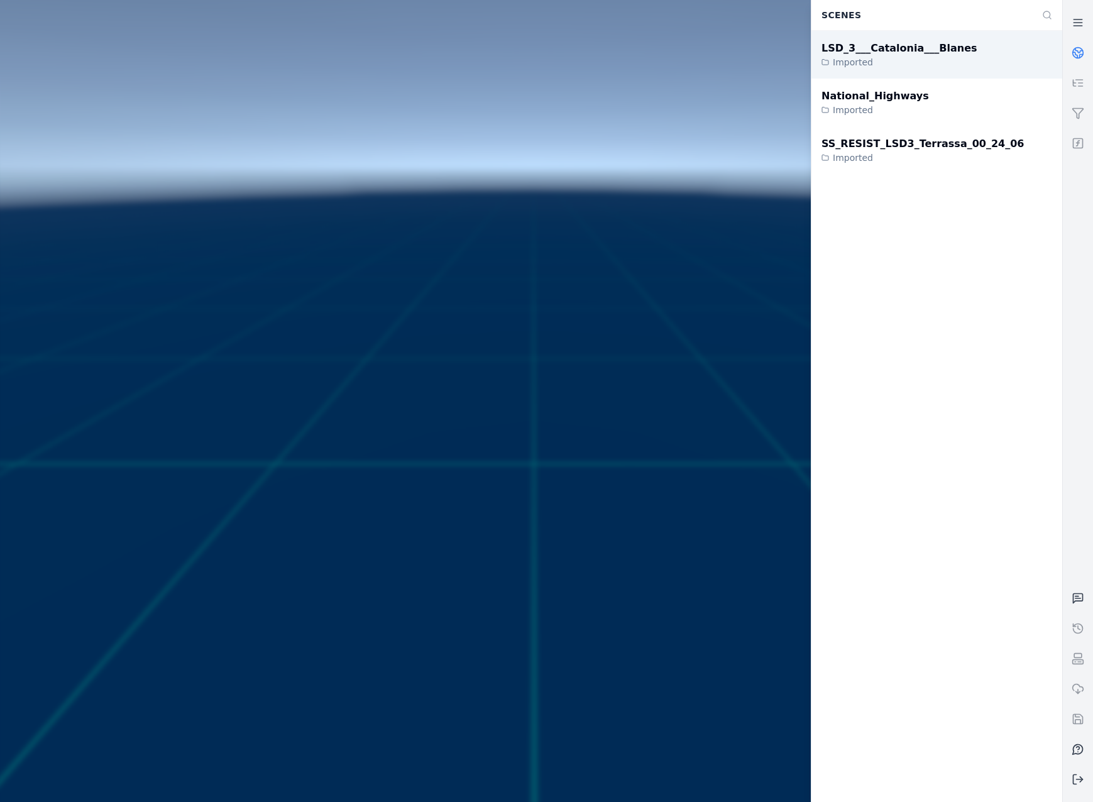
click at [929, 55] on div "LSD_3___Catalonia___Blanes" at bounding box center [900, 48] width 156 height 15
